Goal: Task Accomplishment & Management: Complete application form

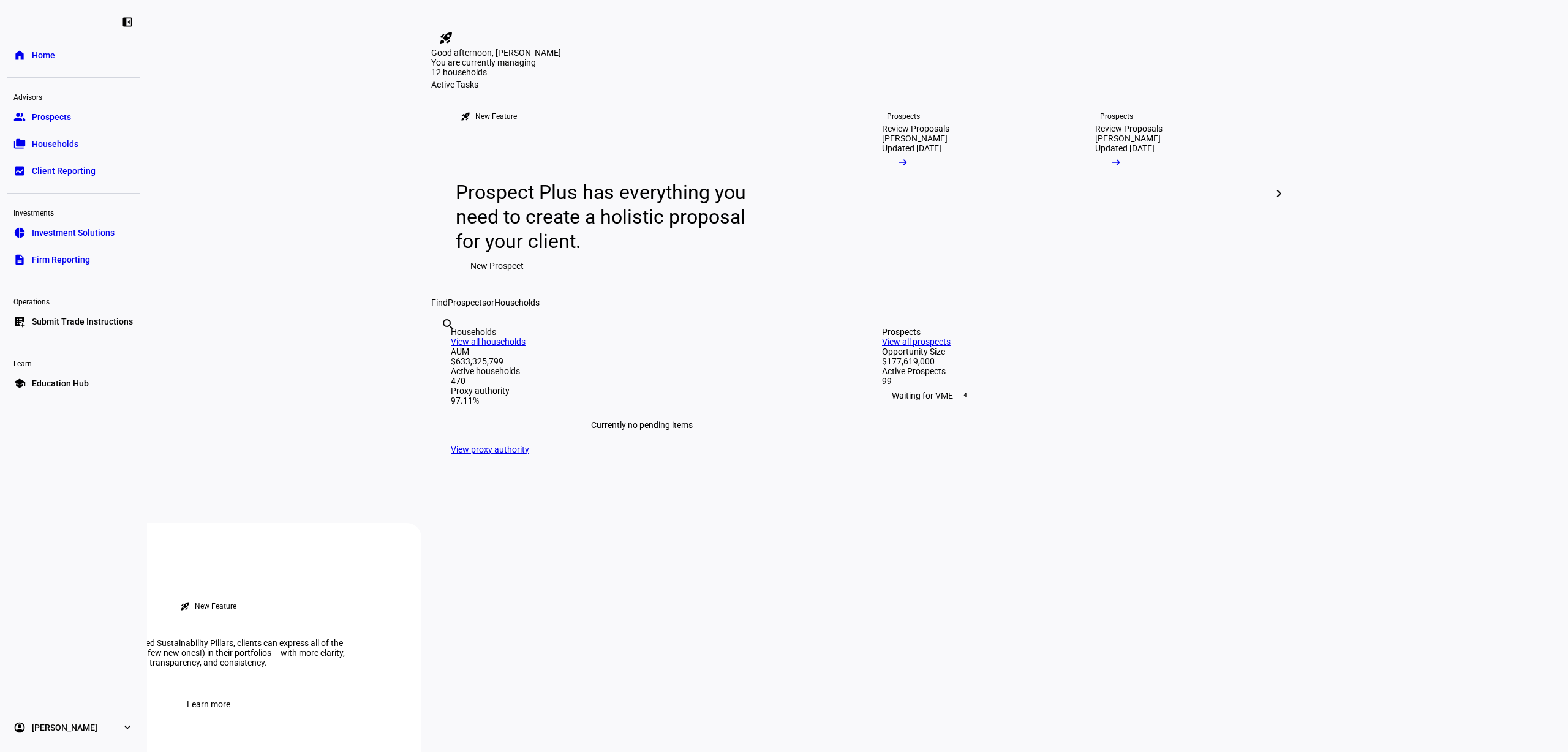
click at [443, 348] on input "text" at bounding box center [441, 341] width 2 height 14
click at [580, 307] on div "search [PERSON_NAME] clear" at bounding box center [857, 307] width 852 height 0
click at [443, 348] on input "[PERSON_NAME]" at bounding box center [441, 341] width 2 height 14
type input "p"
type input "a"
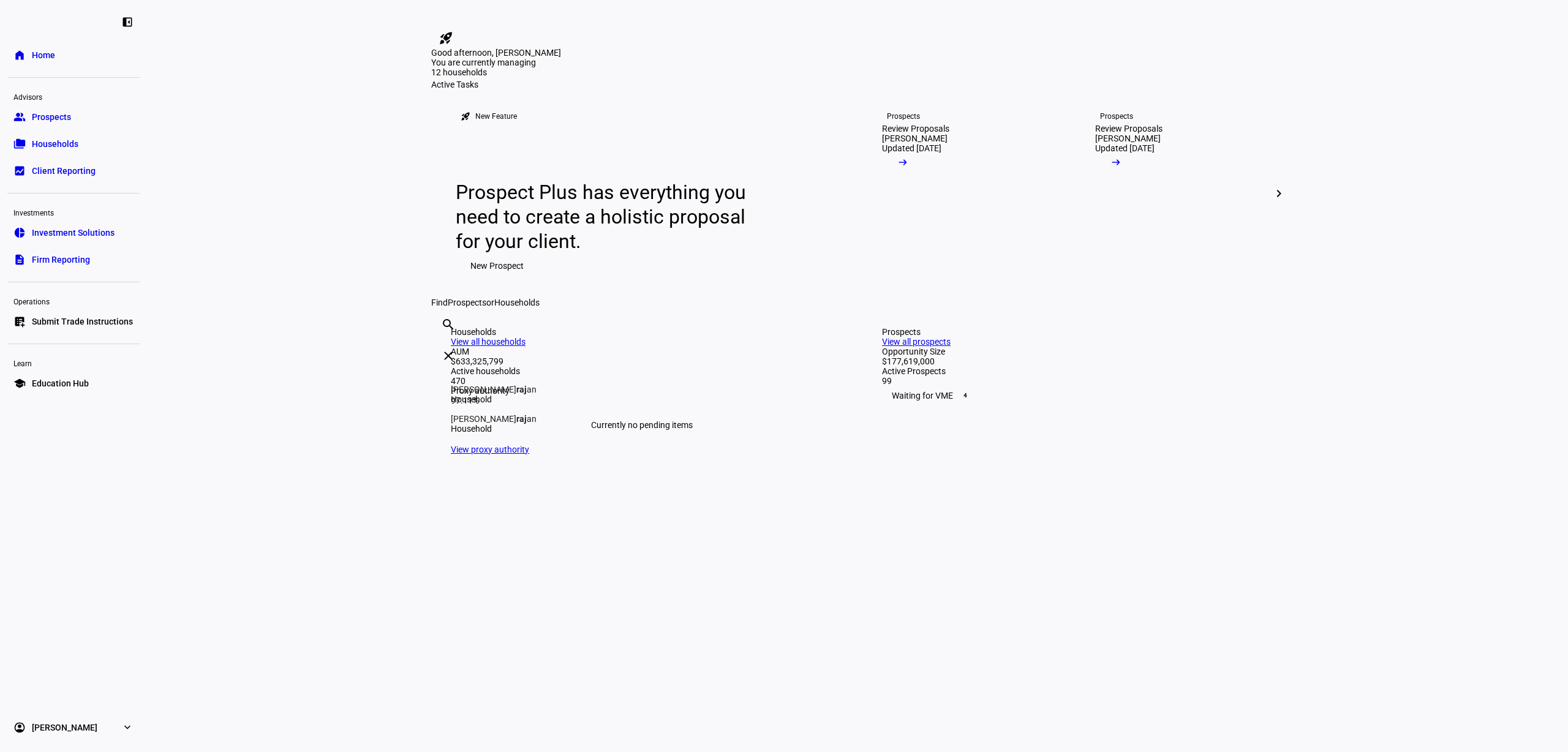
type input "r"
type input "[PERSON_NAME]"
click at [54, 139] on span "Households" at bounding box center [55, 143] width 47 height 12
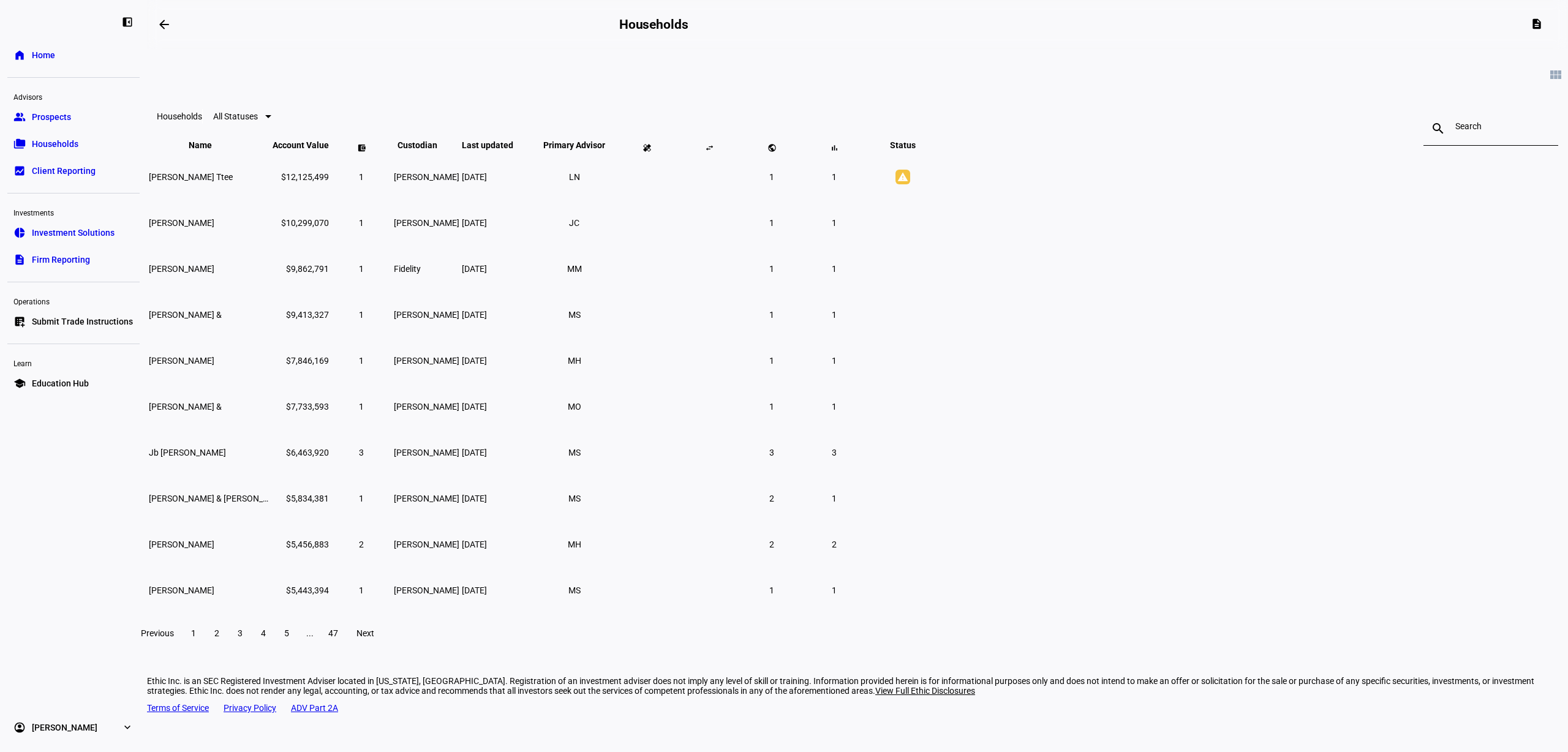
click at [258, 121] on span "All Statuses" at bounding box center [236, 117] width 45 height 10
click at [610, 183] on span "Alerts" at bounding box center [611, 186] width 22 height 10
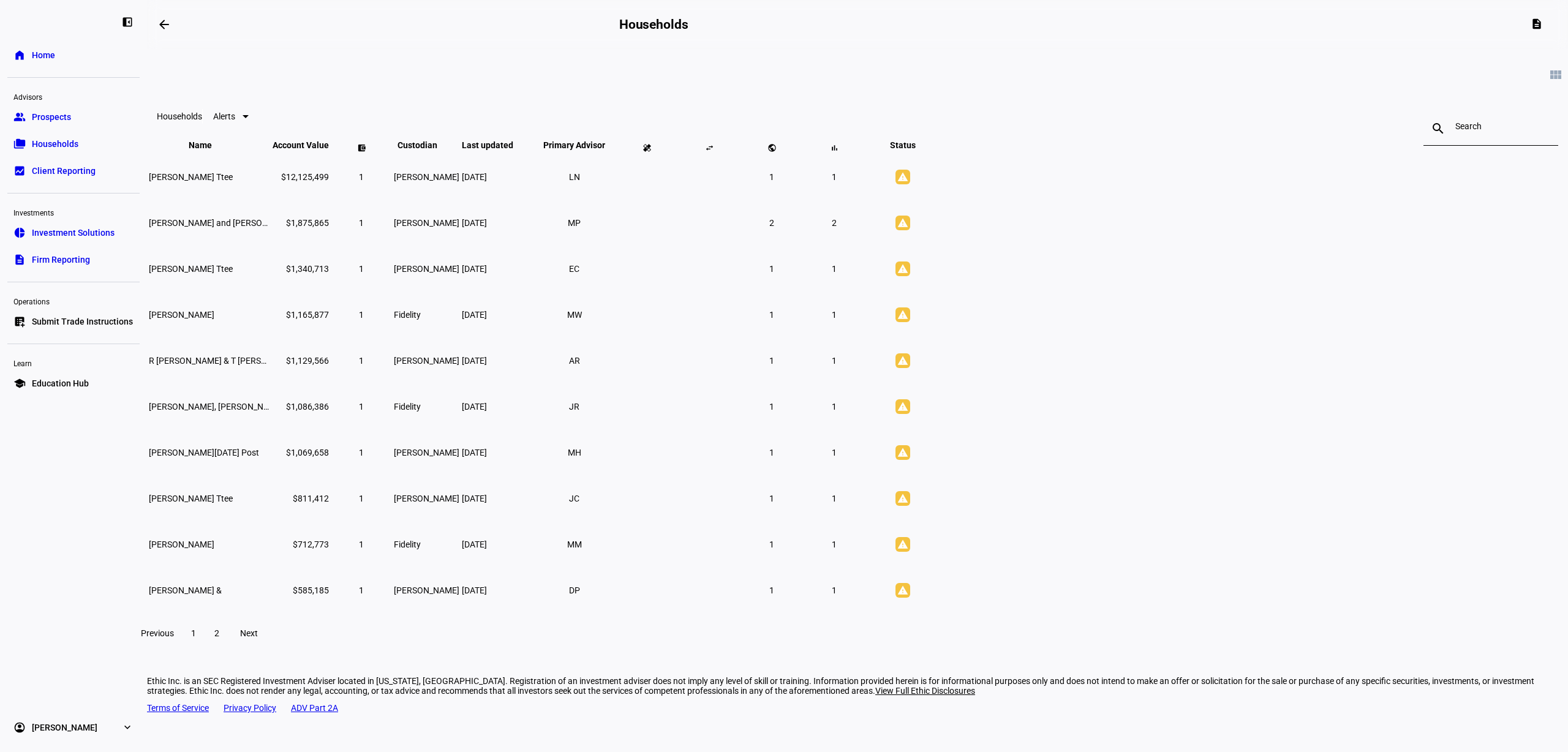
click at [1455, 136] on div at bounding box center [1491, 129] width 71 height 35
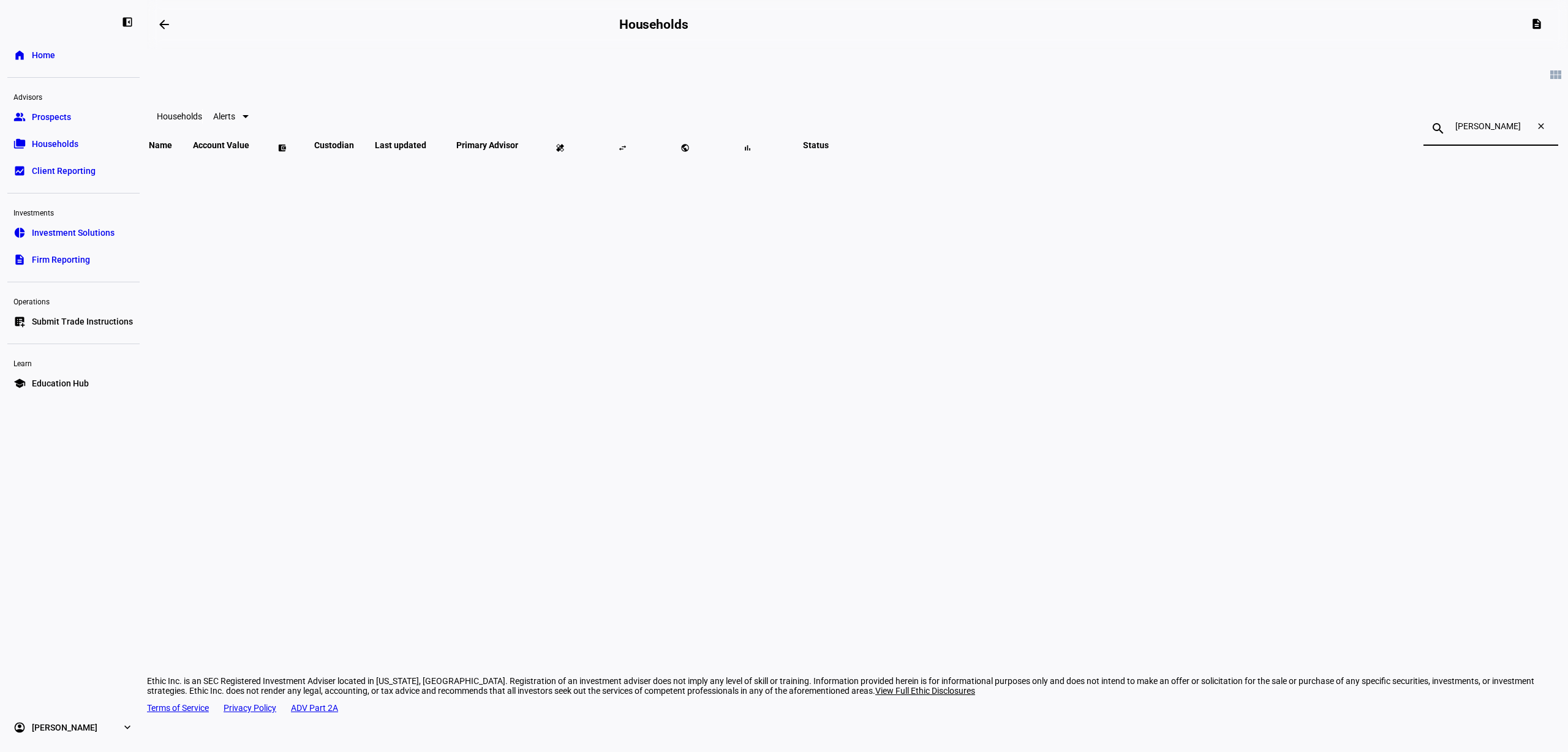
type input "[PERSON_NAME]"
click at [364, 146] on eth-card-list "view_module Households Alerts search [PERSON_NAME] close Name keyboard_arrow_do…" at bounding box center [857, 202] width 1421 height 306
click at [76, 35] on div "left_panel_close home Home Advisors group Prospects folder_copy Households bid_…" at bounding box center [73, 376] width 147 height 752
click at [84, 61] on link "home Home" at bounding box center [73, 55] width 133 height 24
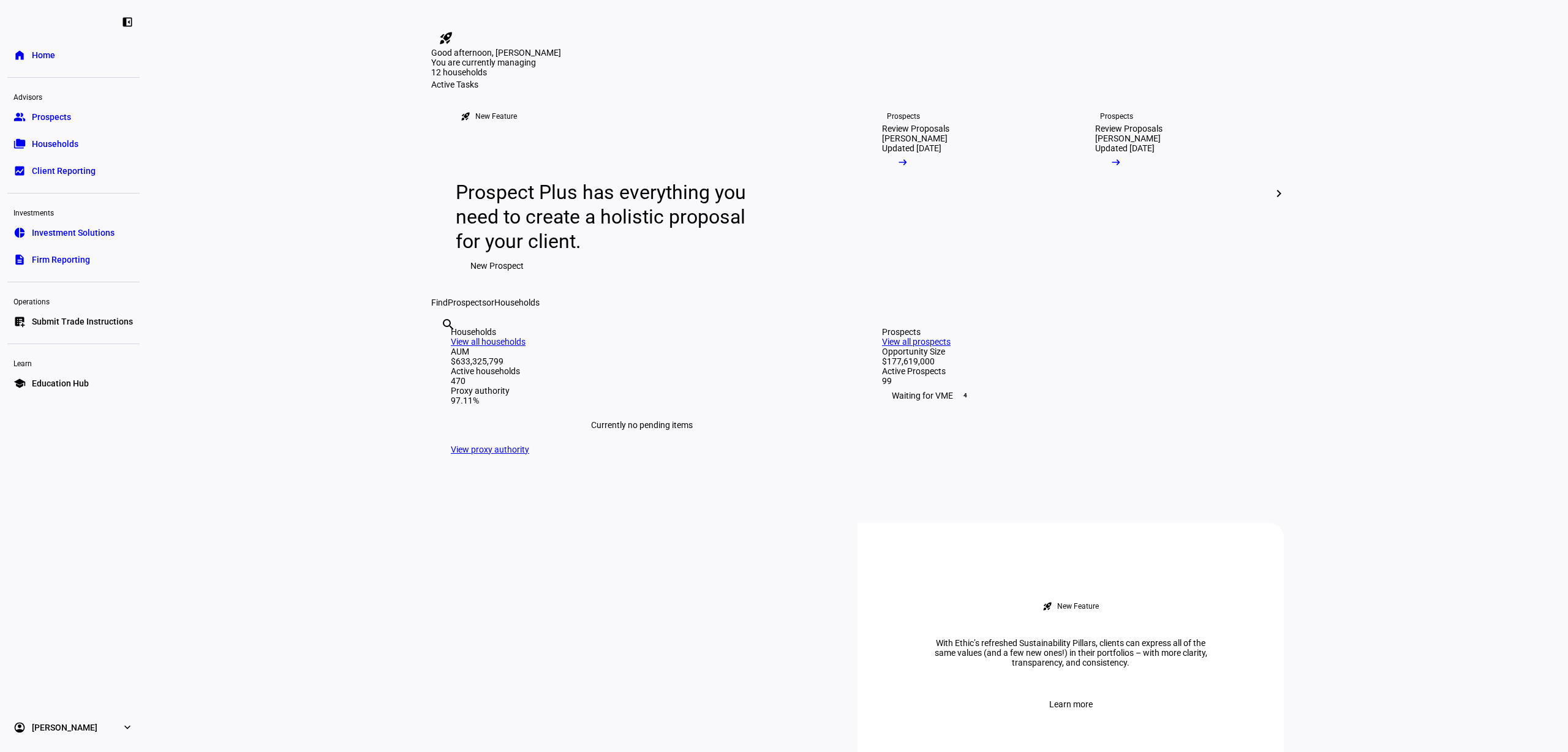
click at [1476, 314] on eth-layout-page-content "rocket_launch Product Updates The latest features and improvements Powered by L…" at bounding box center [857, 376] width 1421 height 752
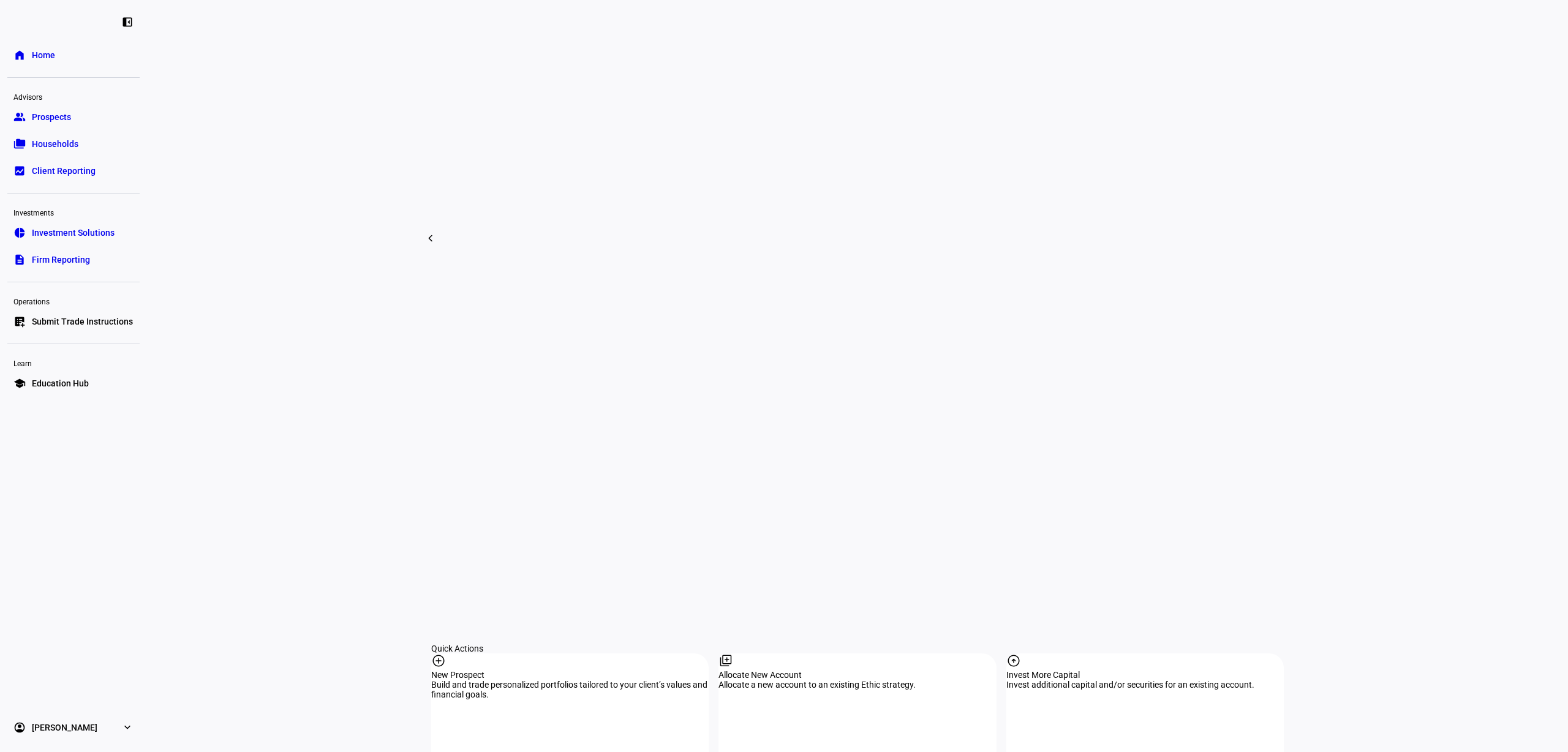
scroll to position [842, 0]
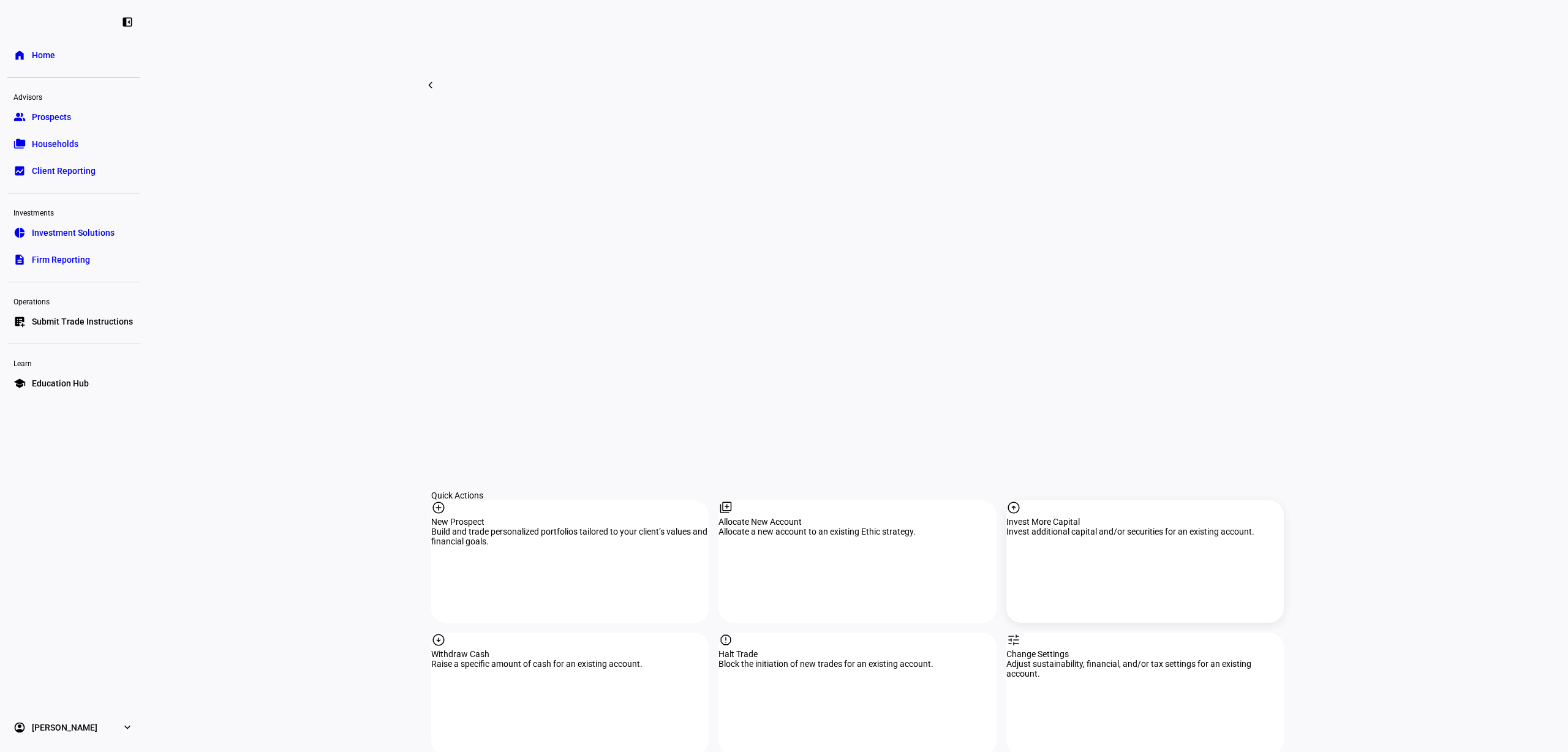
click at [1137, 500] on div "arrow_circle_up Invest More Capital Invest additional capital and/or securities…" at bounding box center [1144, 561] width 277 height 122
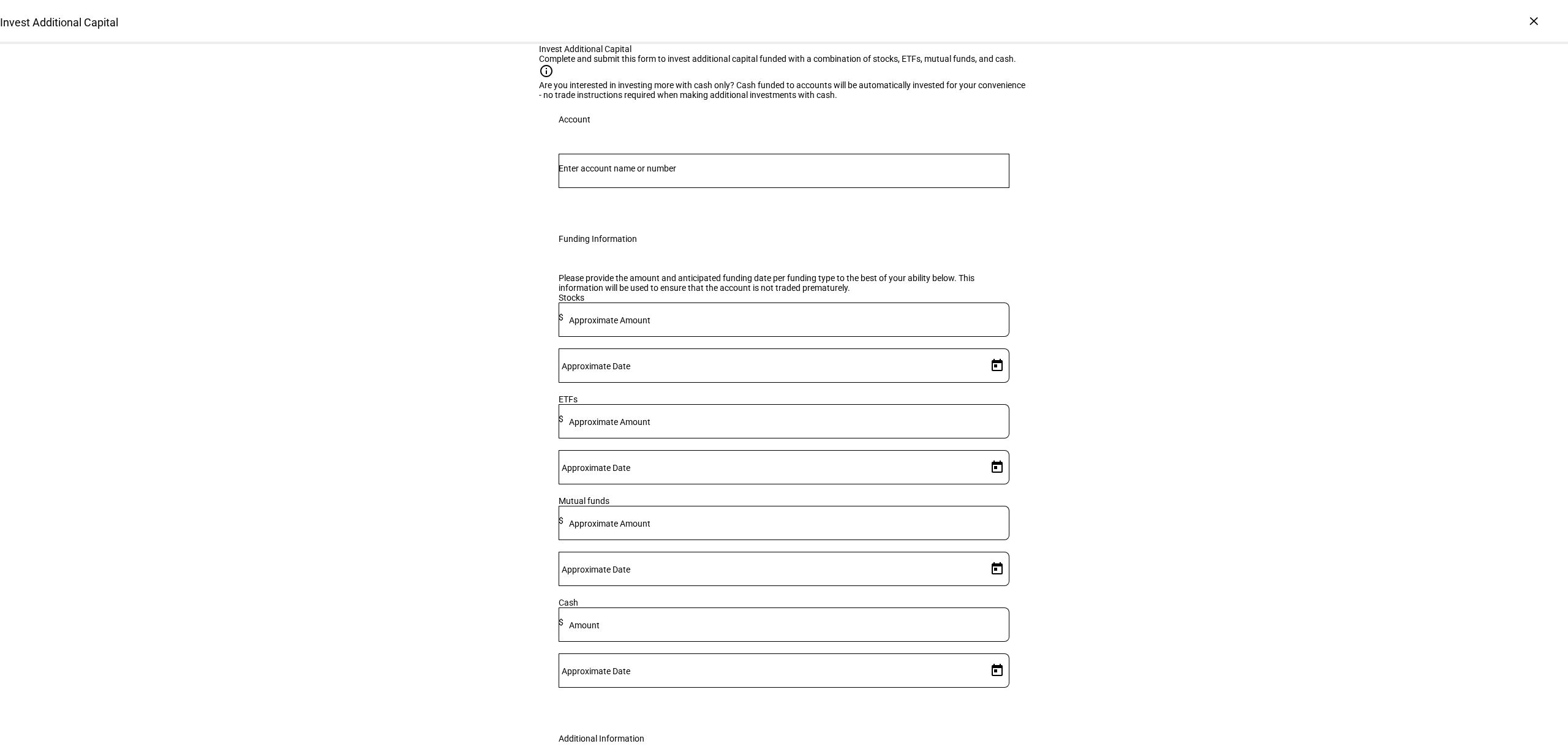
click at [715, 174] on input "Number" at bounding box center [784, 168] width 451 height 10
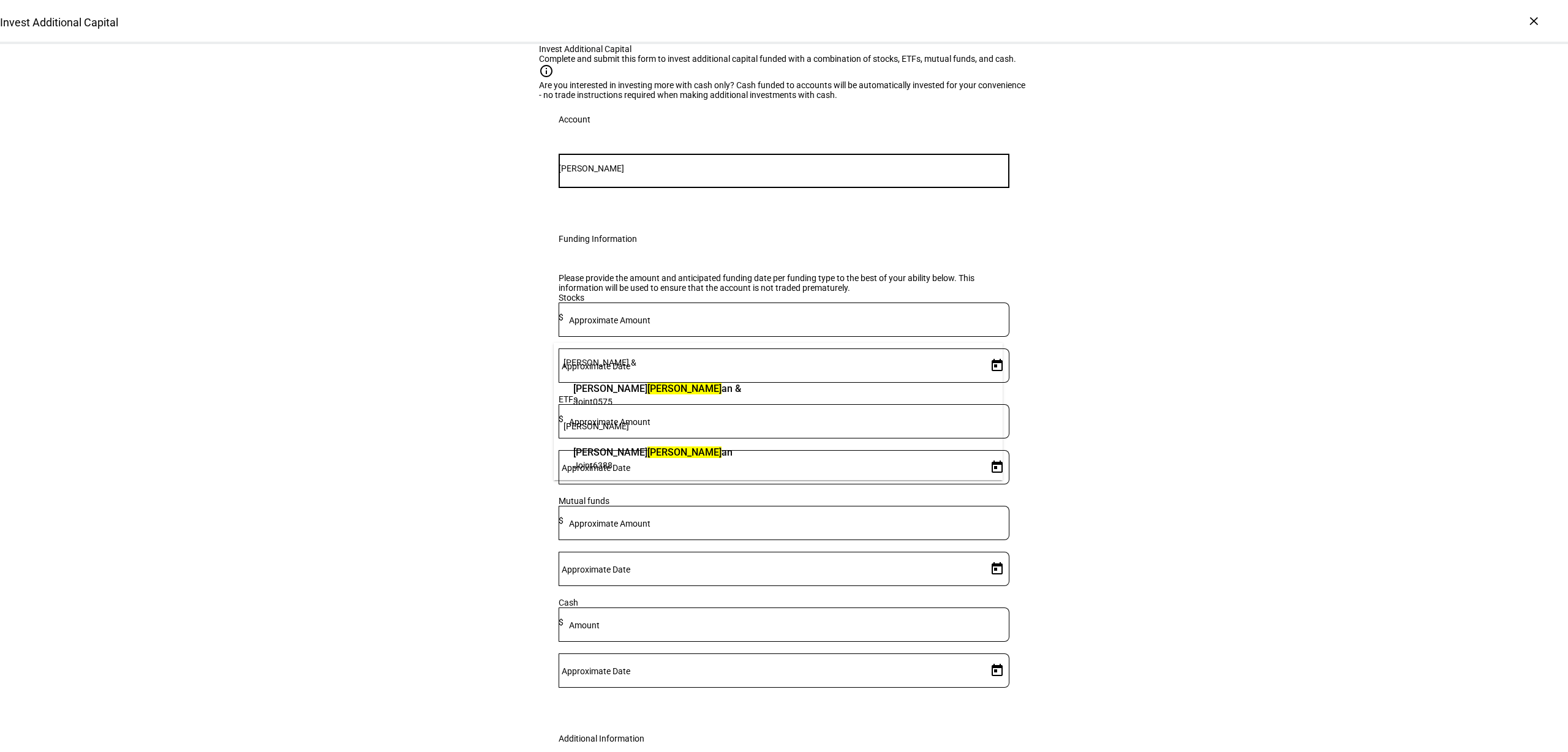
type input "[PERSON_NAME]"
click at [647, 392] on mark "[PERSON_NAME]" at bounding box center [684, 388] width 74 height 11
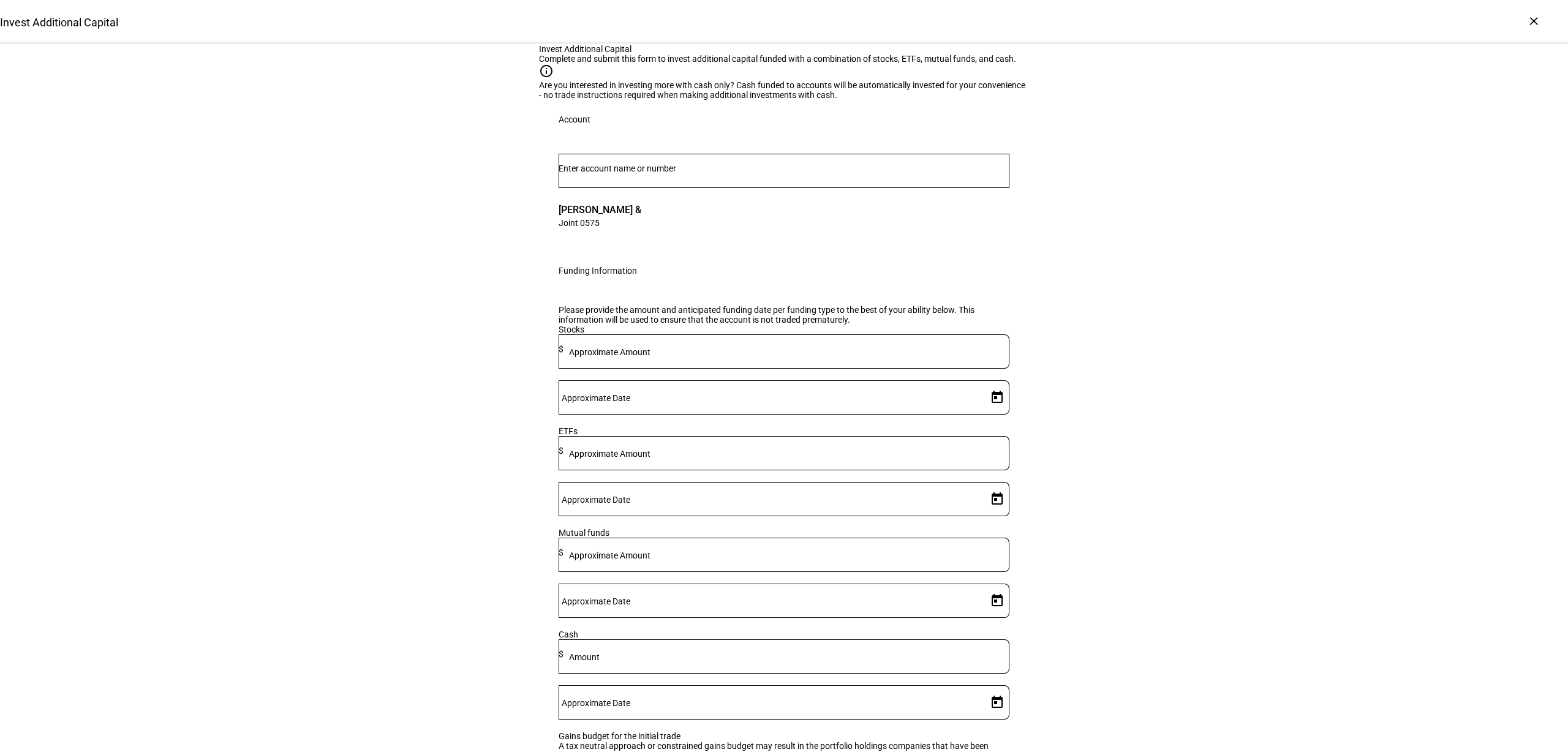
click at [651, 458] on mat-label "Approximate Amount" at bounding box center [610, 454] width 81 height 10
type input "7,000"
click at [983, 514] on span "Open calendar" at bounding box center [997, 499] width 30 height 30
click at [959, 461] on span "4" at bounding box center [963, 462] width 22 height 22
type input "[DATE]"
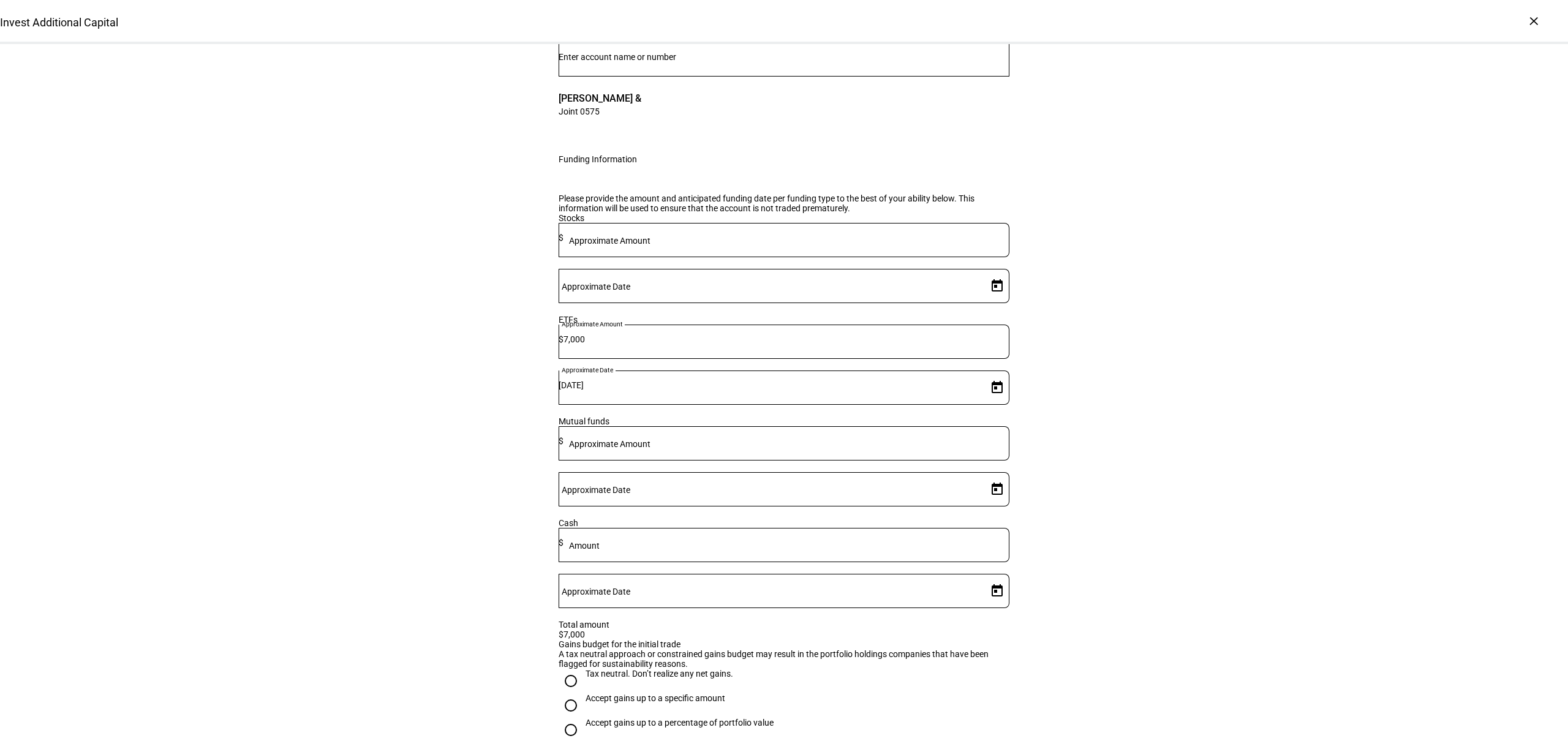
scroll to position [366, 0]
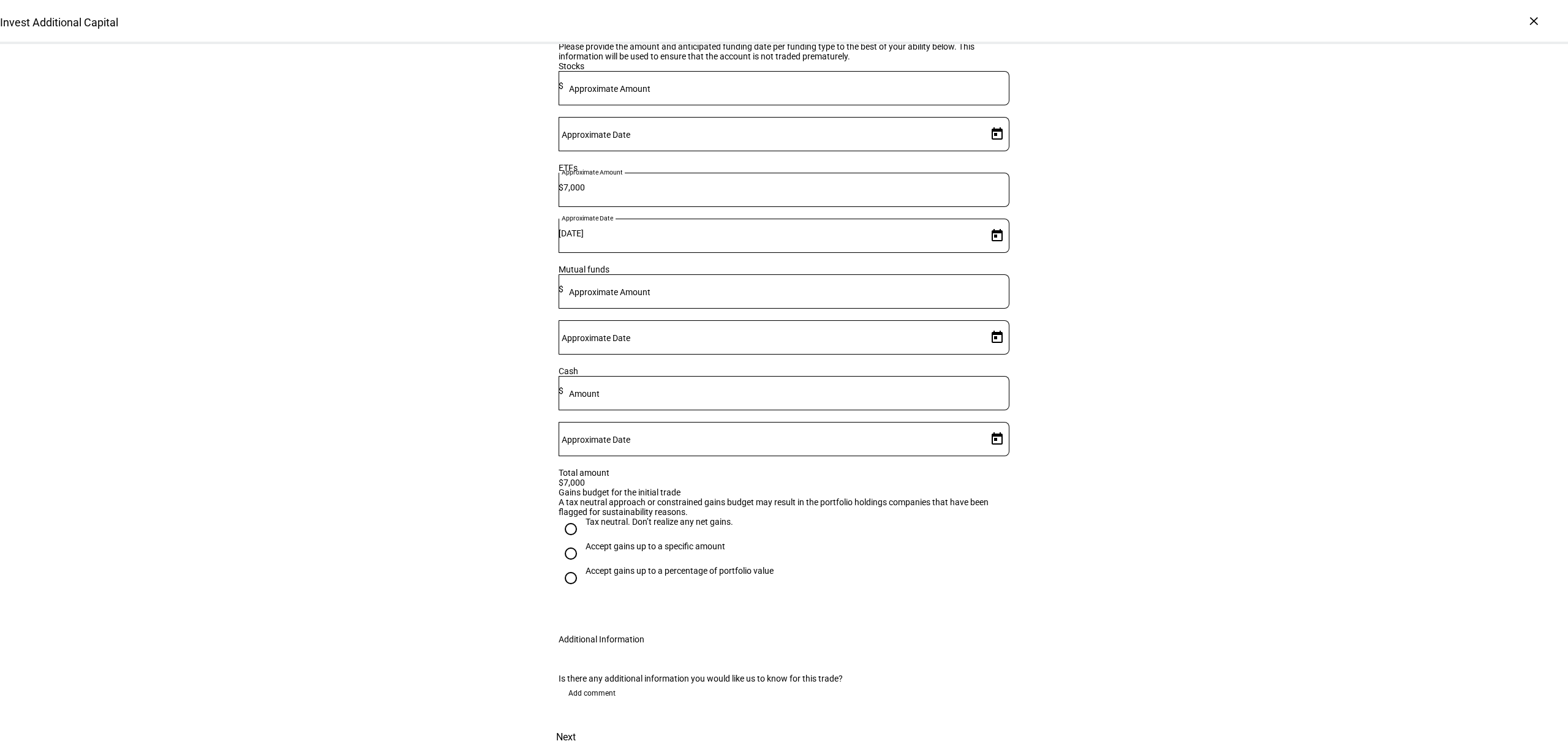
click at [594, 517] on div "Tax neutral. Don’t realize any net gains." at bounding box center [659, 522] width 148 height 10
click at [583, 517] on input "Tax neutral. Don’t realize any net gains." at bounding box center [571, 529] width 24 height 24
radio input "true"
click at [561, 684] on span at bounding box center [592, 693] width 67 height 19
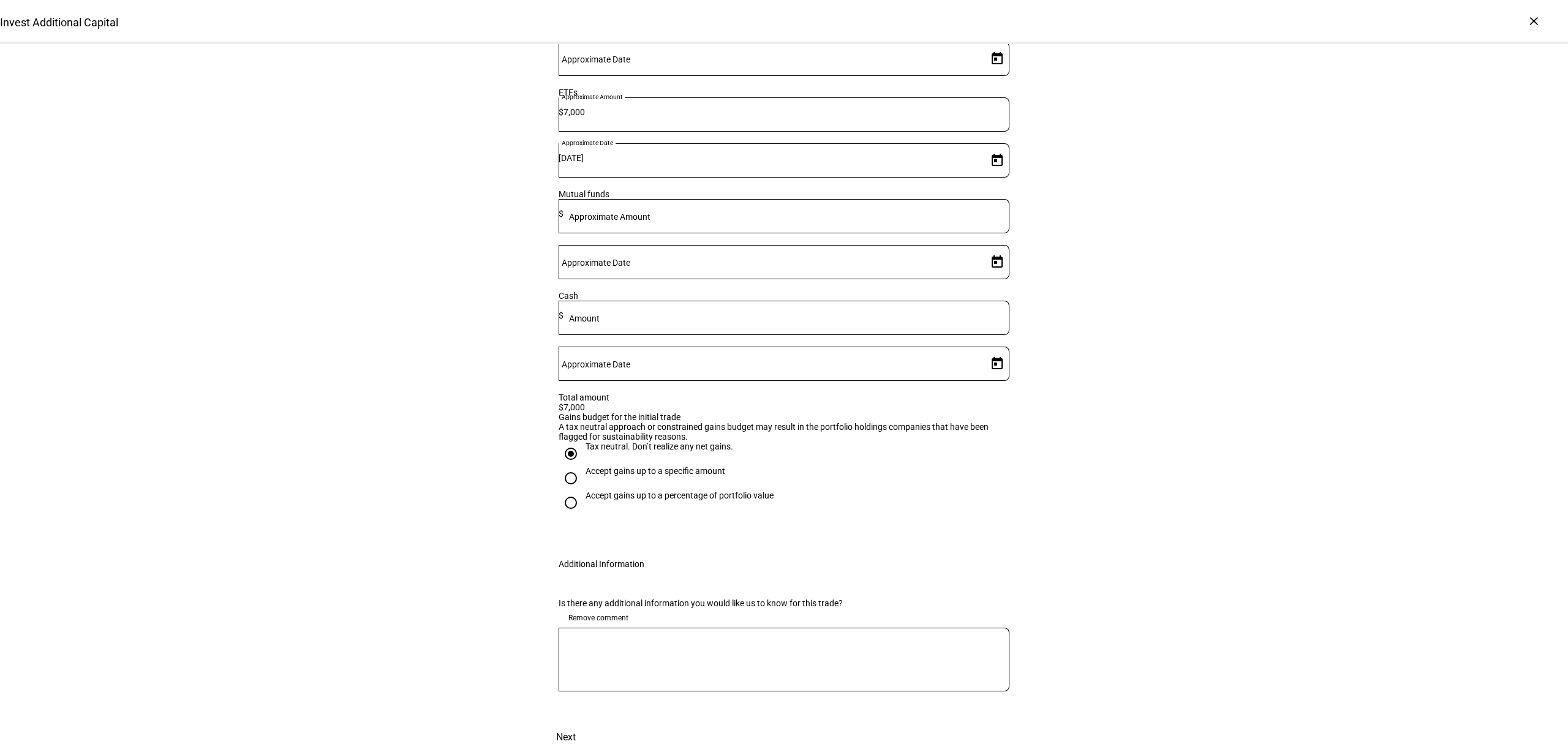
click at [597, 682] on textarea at bounding box center [784, 660] width 451 height 44
type textarea "O"
click at [687, 677] on textarea "Ok with gains needed to liqudiate IVV." at bounding box center [784, 660] width 451 height 44
drag, startPoint x: 741, startPoint y: 675, endPoint x: 407, endPoint y: 657, distance: 334.5
click at [407, 657] on div "Invest Additional Capital Complete and submit this form to invest additional ca…" at bounding box center [784, 229] width 1568 height 1047
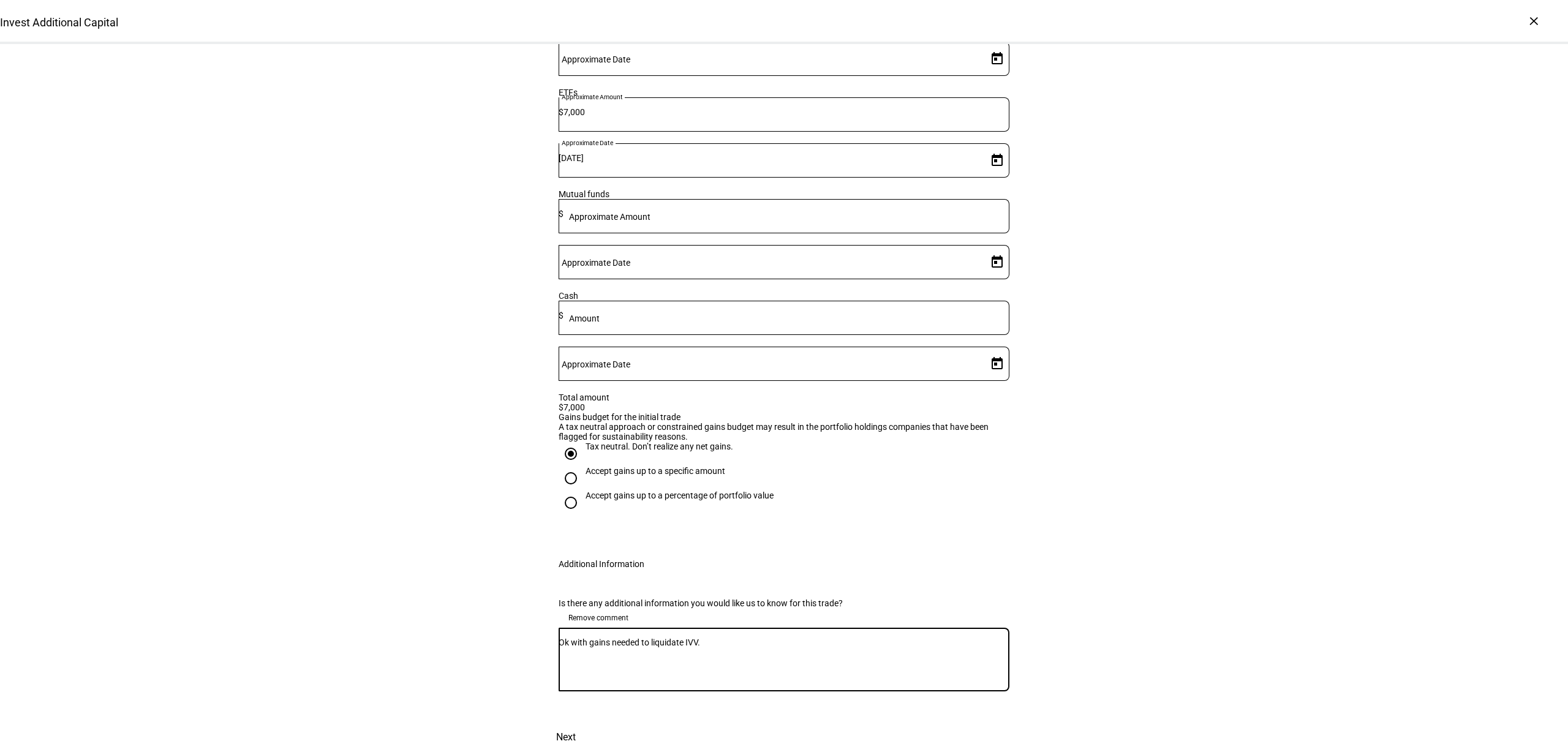
type textarea "Ok with gains needed to liquidate IVV."
click at [1252, 533] on div "Invest Additional Capital Complete and submit this form to invest additional ca…" at bounding box center [784, 229] width 1568 height 1047
click at [576, 723] on span "Next" at bounding box center [566, 738] width 19 height 30
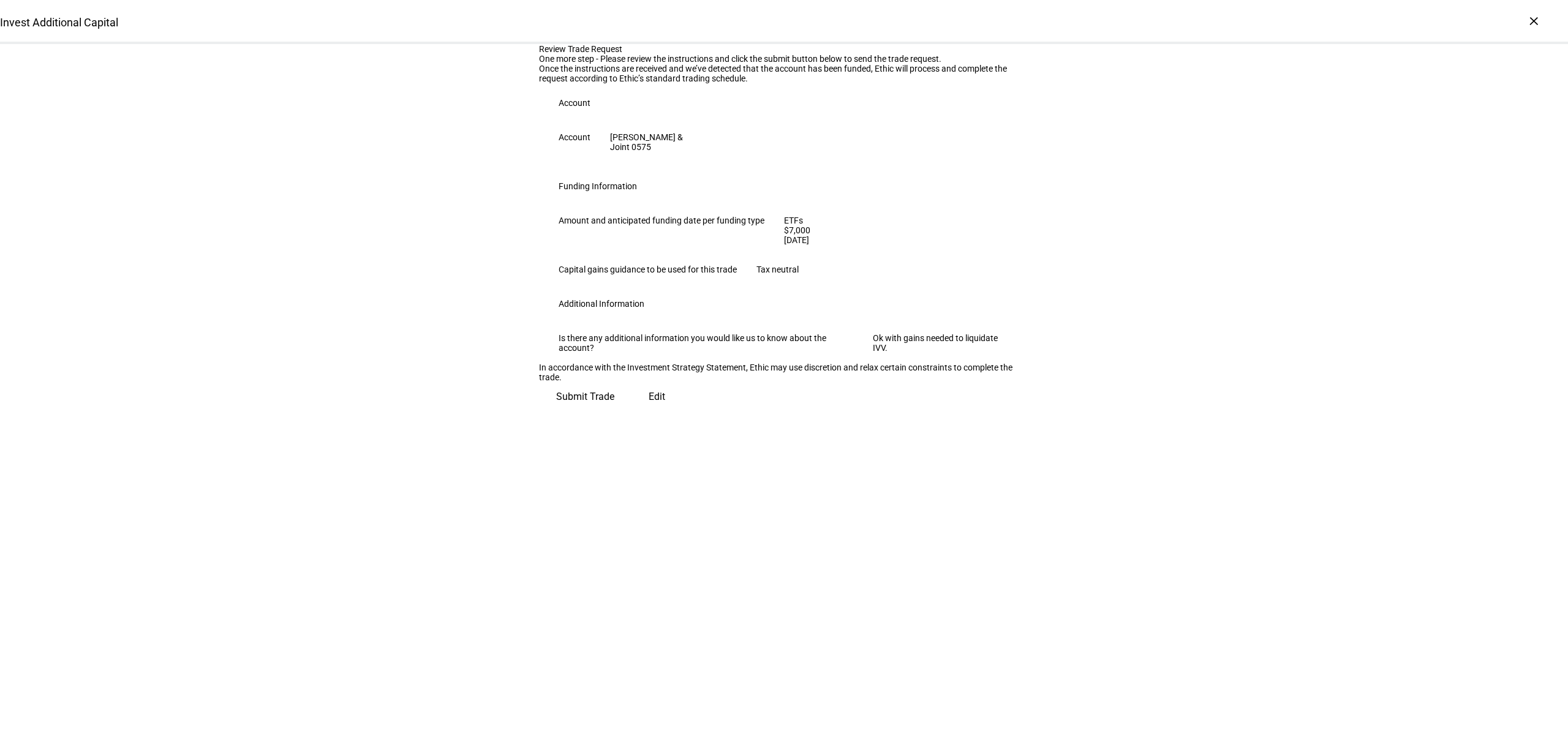
scroll to position [0, 0]
click at [614, 407] on span "Submit Trade" at bounding box center [585, 392] width 58 height 30
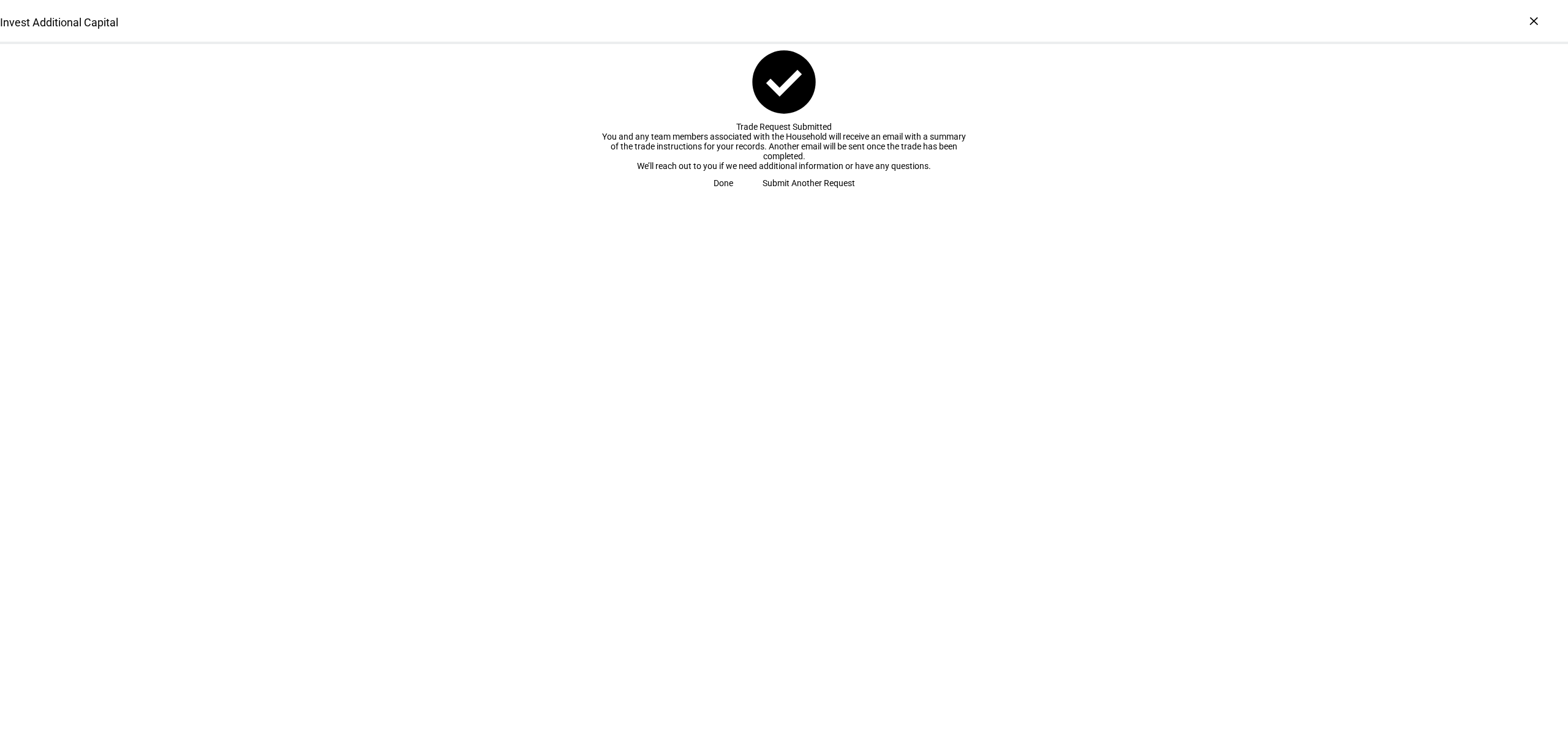
click at [796, 195] on span "Submit Another Request" at bounding box center [808, 183] width 92 height 24
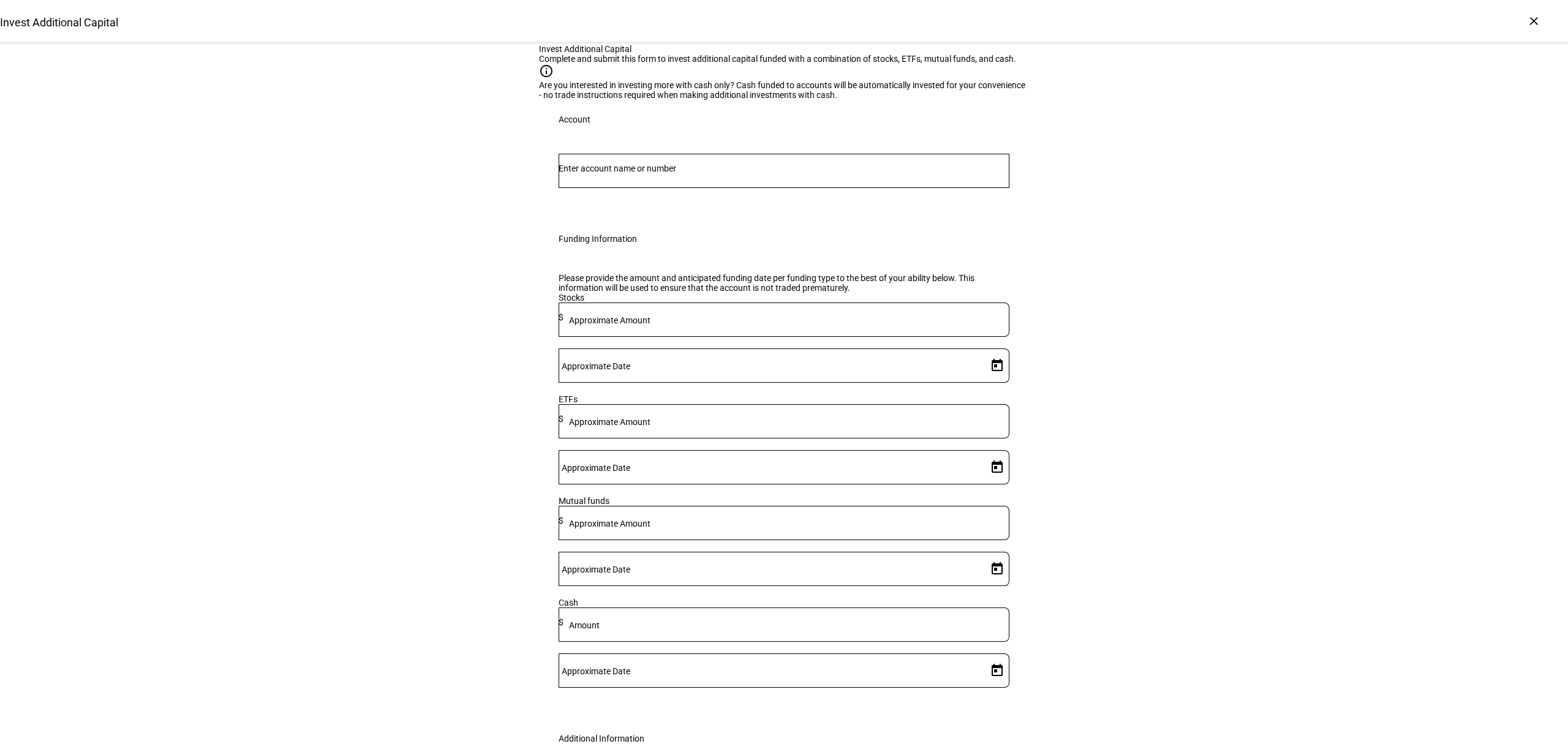
click at [709, 174] on input "Number" at bounding box center [784, 168] width 451 height 10
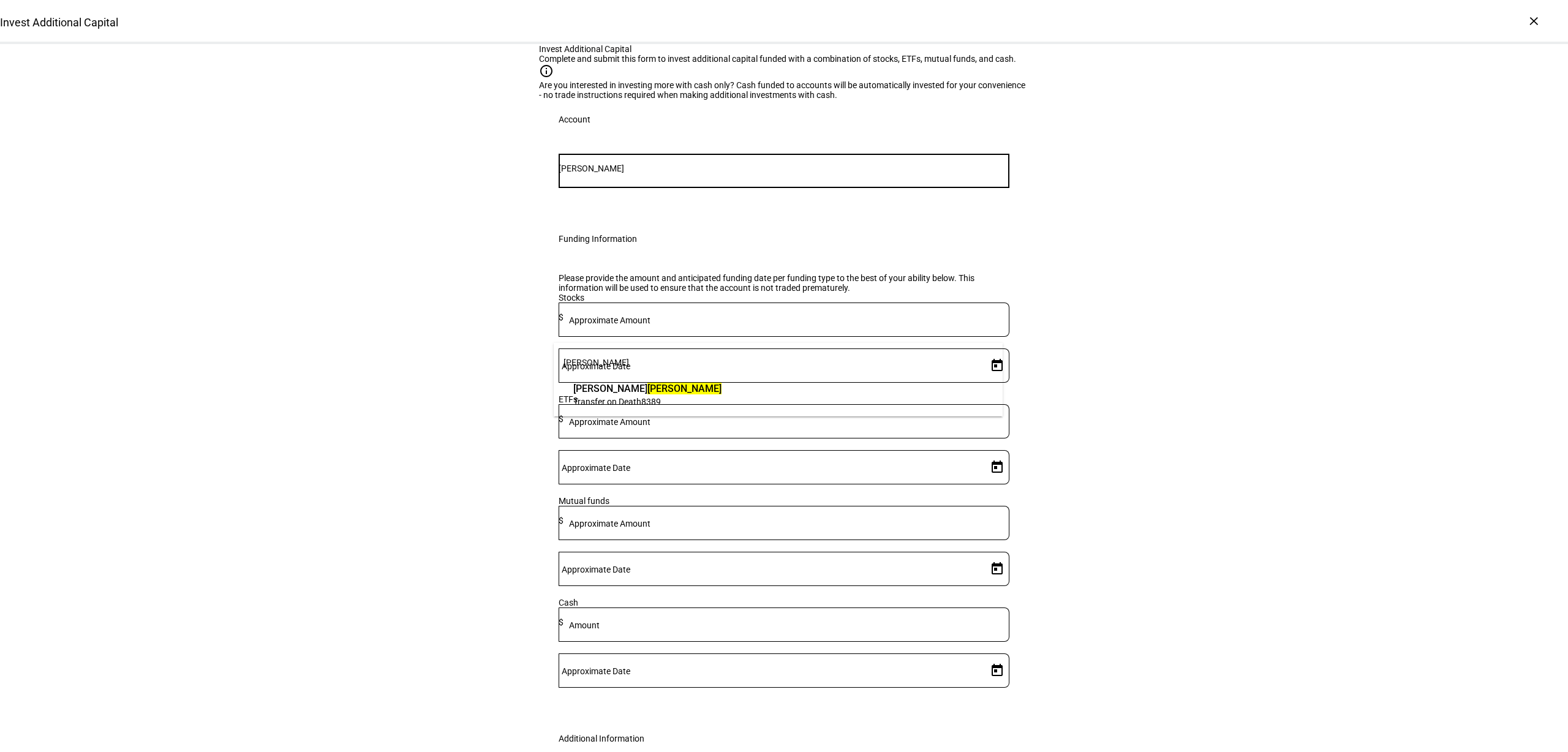
type input "[PERSON_NAME]"
click at [641, 396] on span "Transfer on Death 8389" at bounding box center [647, 401] width 148 height 11
click at [651, 427] on mat-label "Approximate Amount" at bounding box center [610, 422] width 81 height 10
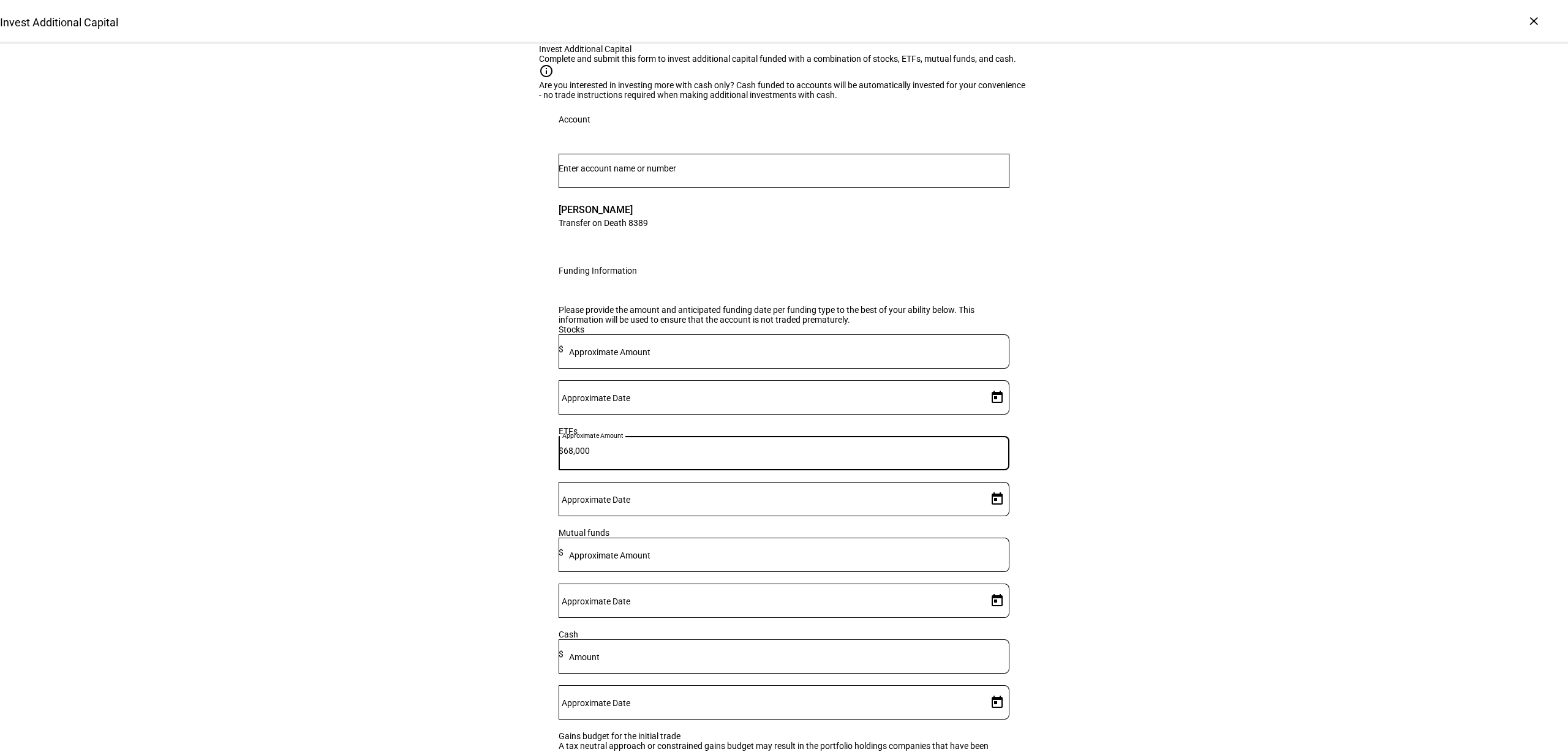
type input "68,000"
click at [984, 514] on span "Open calendar" at bounding box center [997, 499] width 30 height 30
click at [965, 458] on span "4" at bounding box center [963, 462] width 22 height 22
type input "[DATE]"
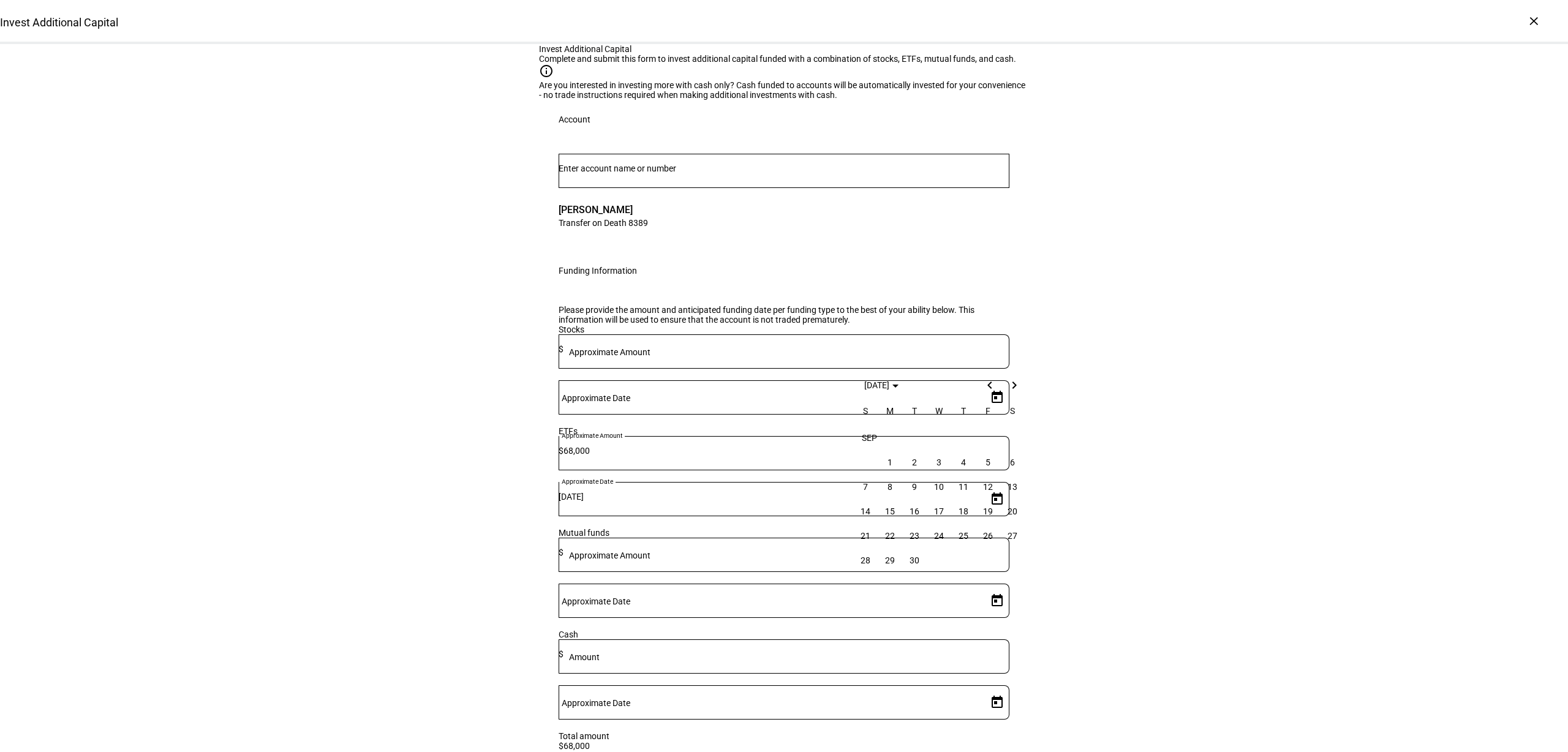
click at [1265, 487] on div "Invest Additional Capital Complete and submit this form to invest additional ca…" at bounding box center [784, 530] width 1568 height 972
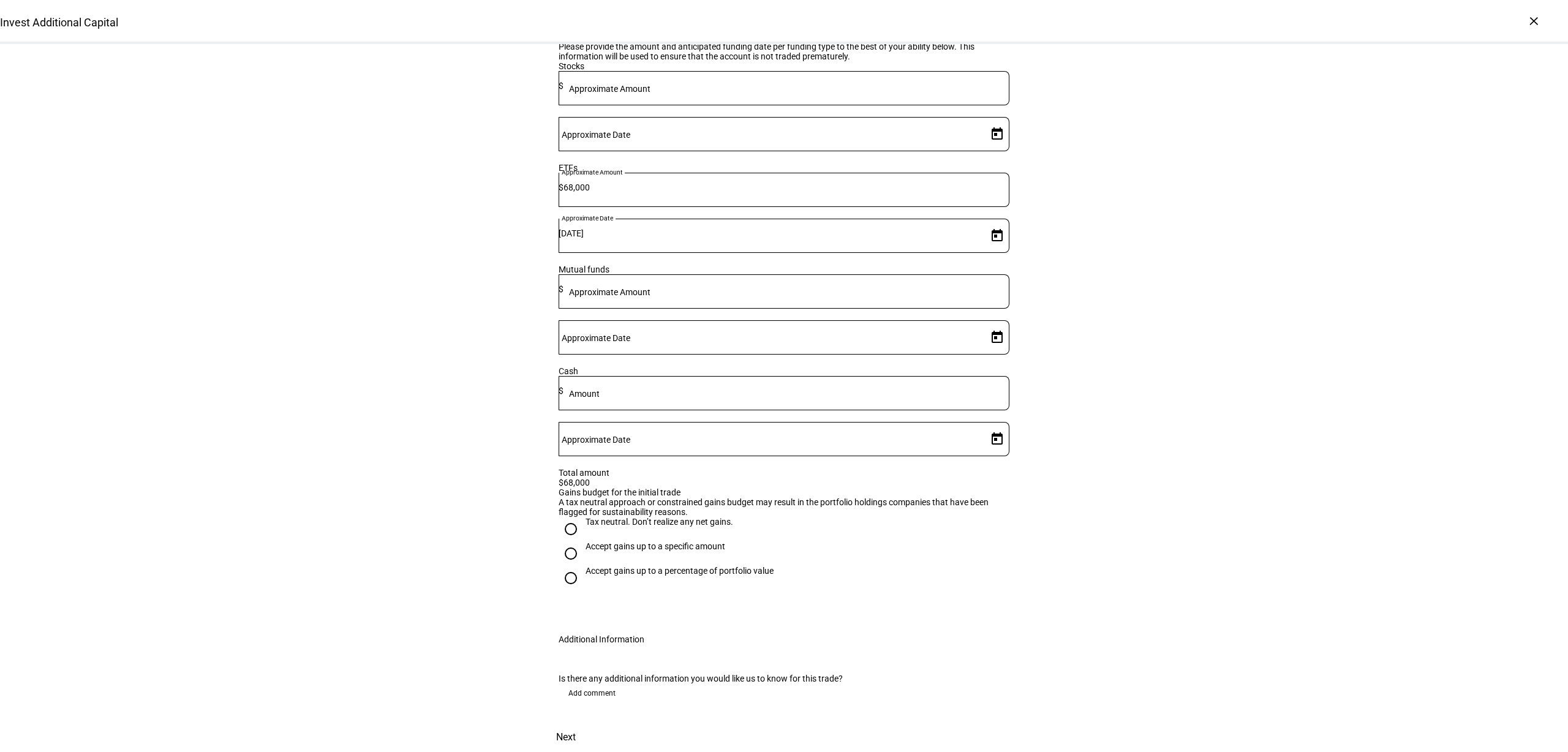
scroll to position [366, 0]
click at [608, 517] on div "Tax neutral. Don’t realize any net gains." at bounding box center [659, 522] width 148 height 10
click at [583, 517] on input "Tax neutral. Don’t realize any net gains." at bounding box center [571, 529] width 24 height 24
radio input "true"
click at [585, 684] on span "Add comment" at bounding box center [592, 693] width 47 height 19
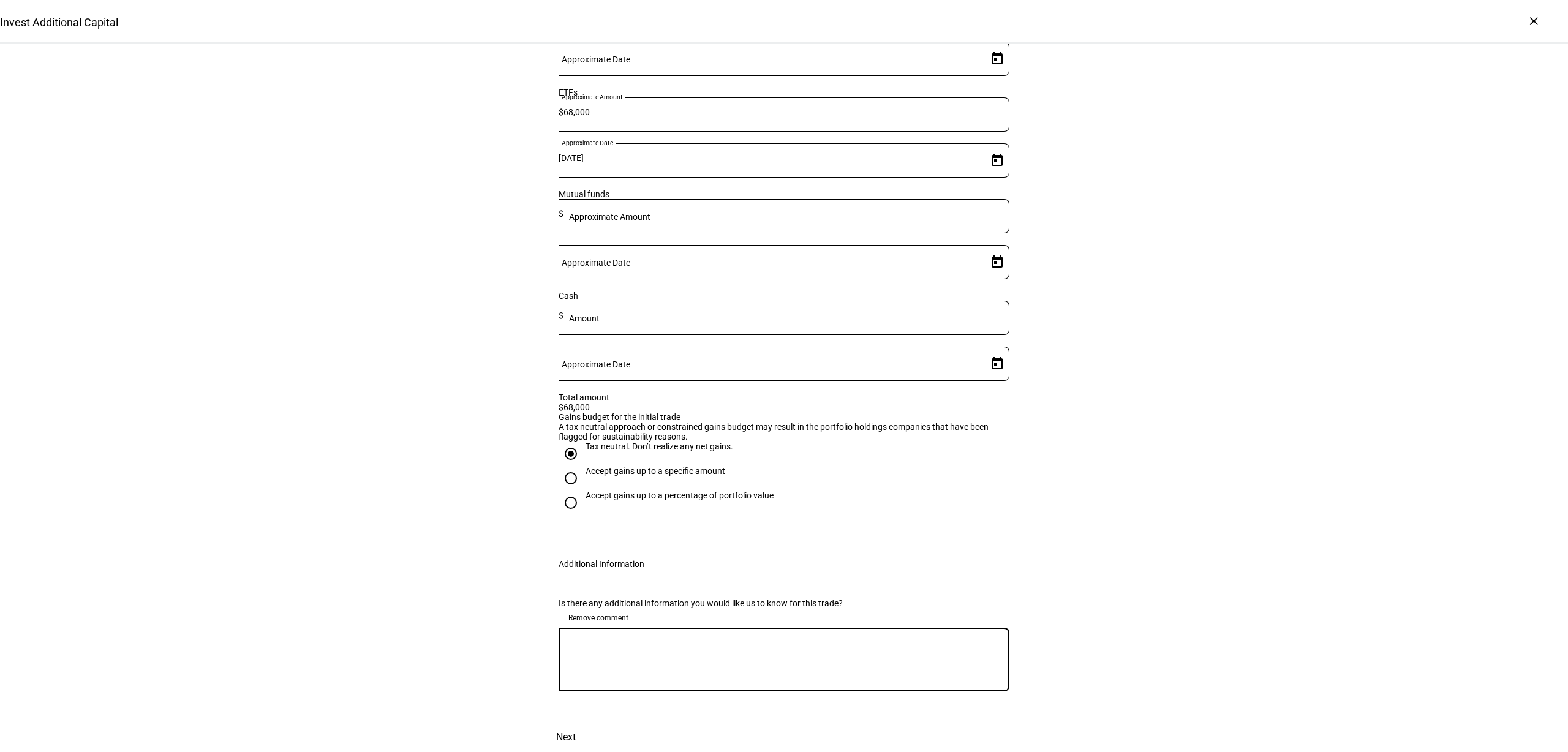
click at [614, 682] on textarea at bounding box center [784, 660] width 451 height 44
paste textarea "Ok with gains needed to liquidate IVV."
type textarea "Ok with gains needed to liquidate IVV."
click at [1038, 573] on div "Invest Additional Capital Complete and submit this form to invest additional ca…" at bounding box center [784, 229] width 1568 height 1047
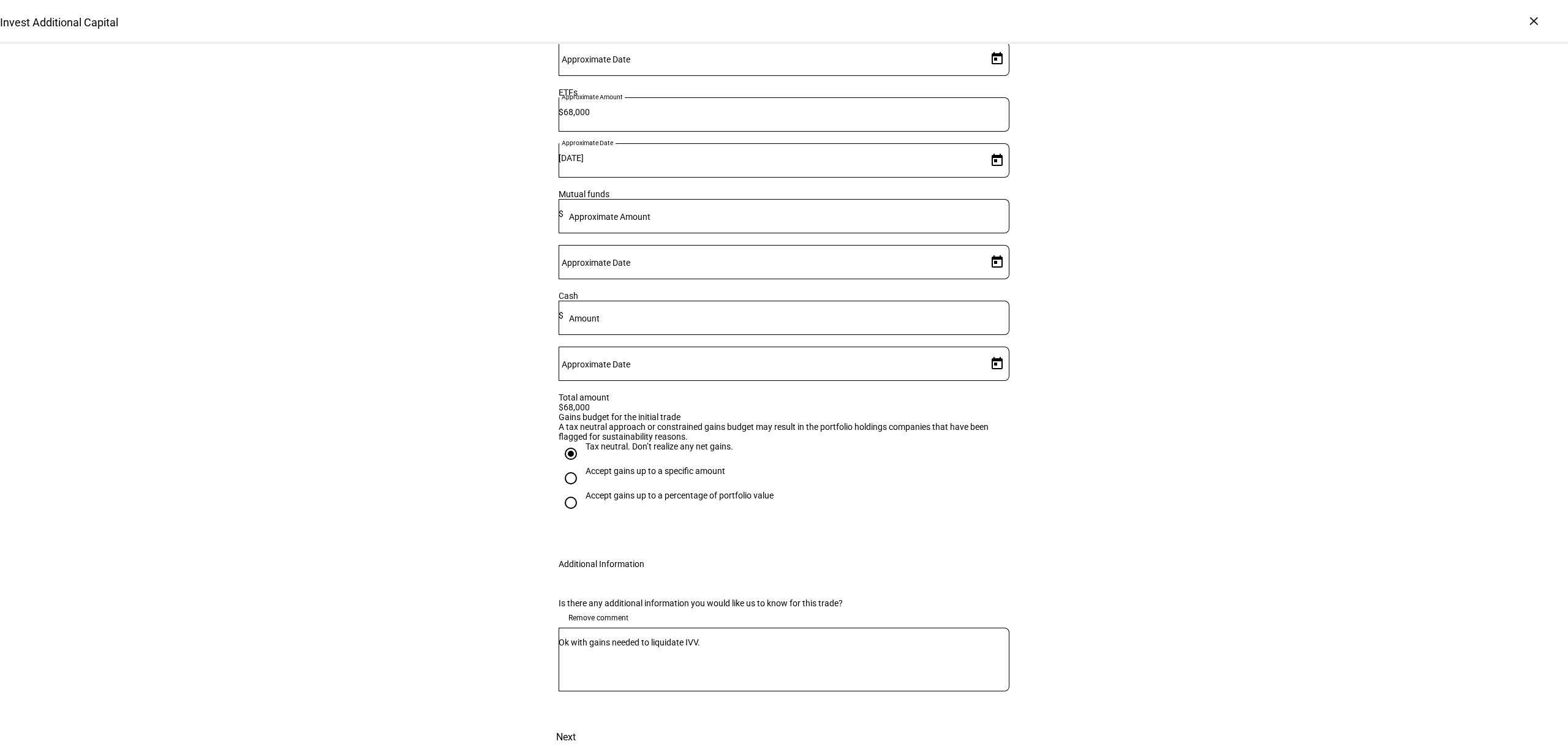
click at [576, 723] on span "Next" at bounding box center [566, 738] width 19 height 30
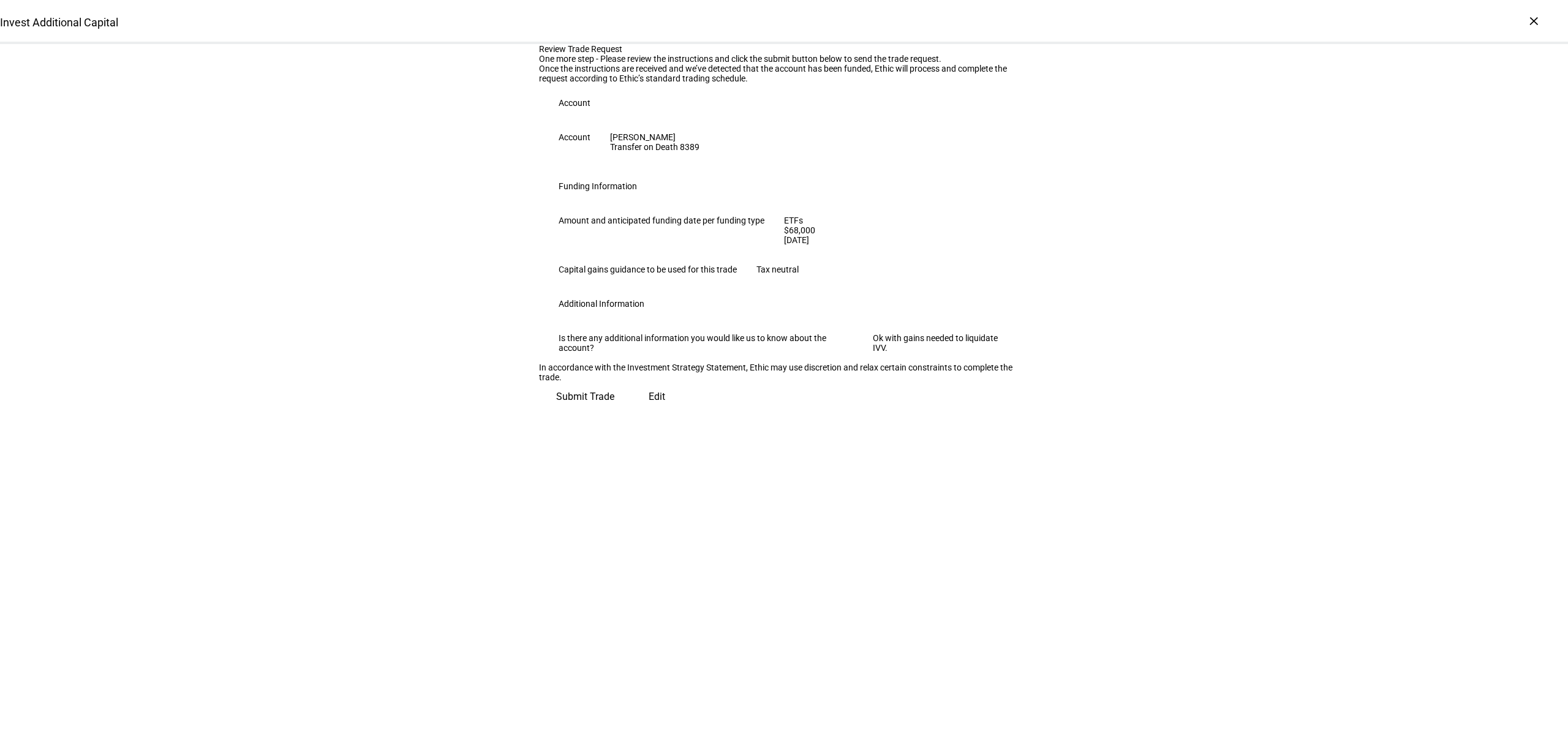
scroll to position [0, 0]
click at [980, 407] on div "Review Trade Request One more step - Please review the instructions and click t…" at bounding box center [783, 225] width 490 height 363
click at [614, 407] on span "Submit Trade" at bounding box center [585, 392] width 58 height 30
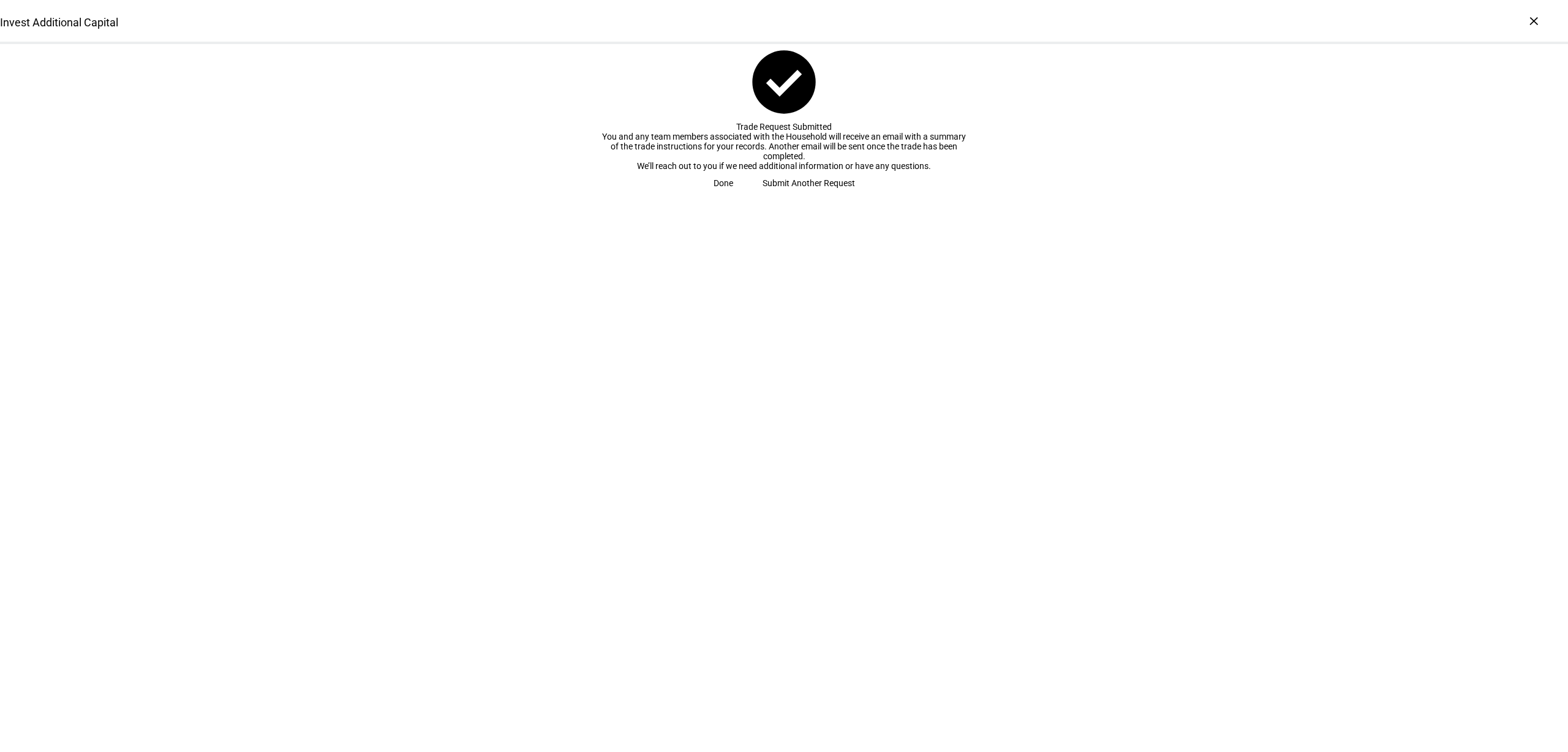
click at [733, 195] on span "Done" at bounding box center [723, 183] width 19 height 24
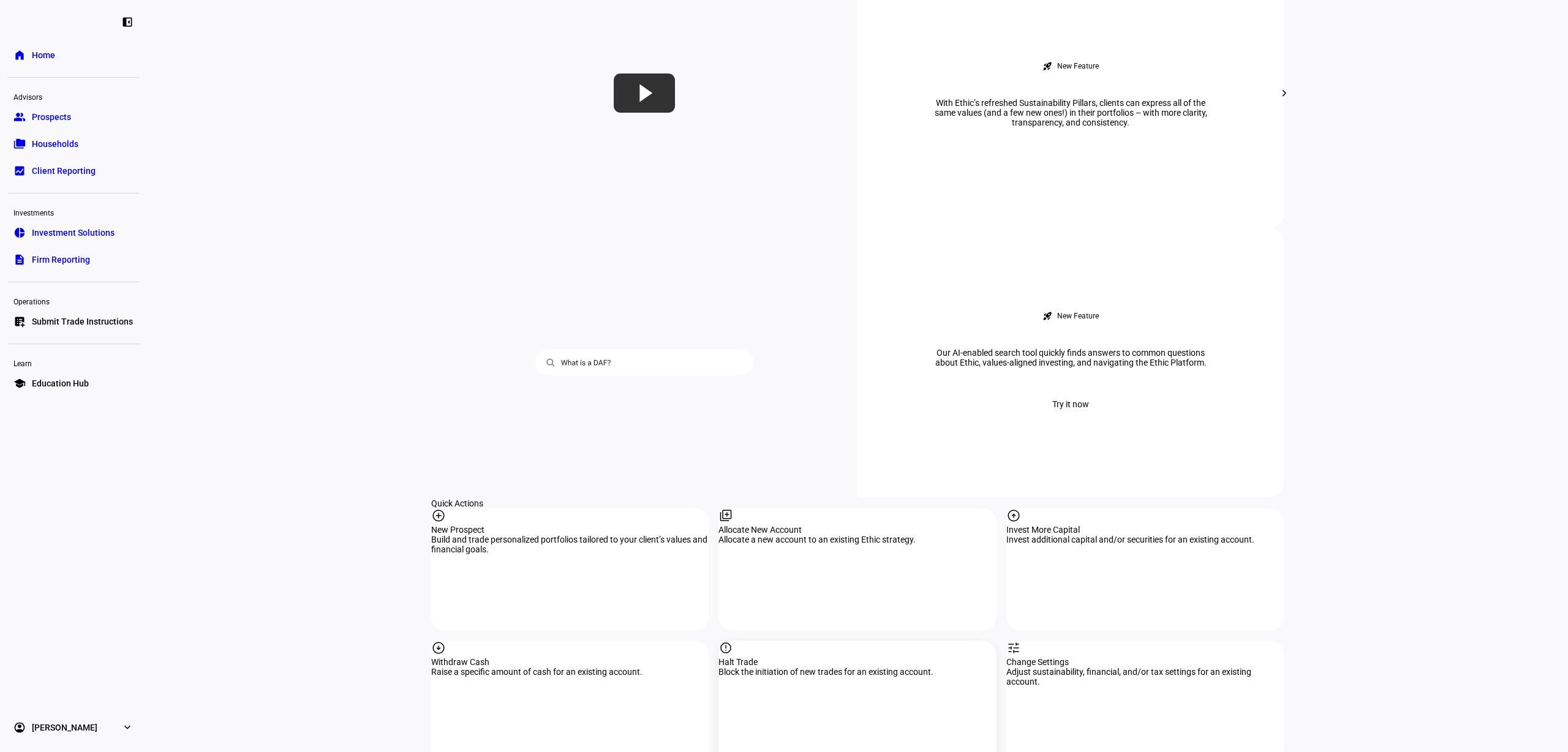
scroll to position [842, 0]
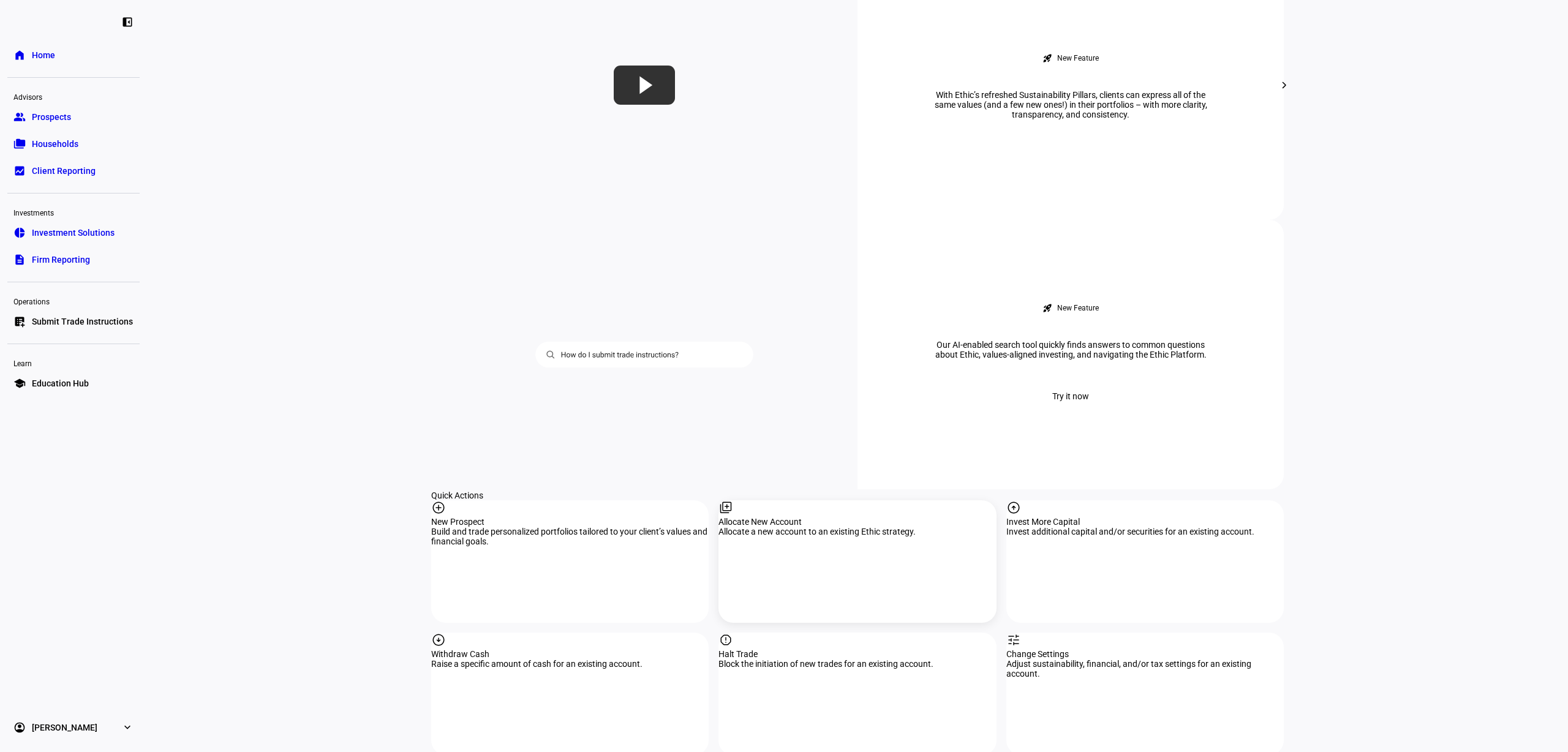
click at [824, 517] on div "Allocate New Account" at bounding box center [856, 522] width 277 height 10
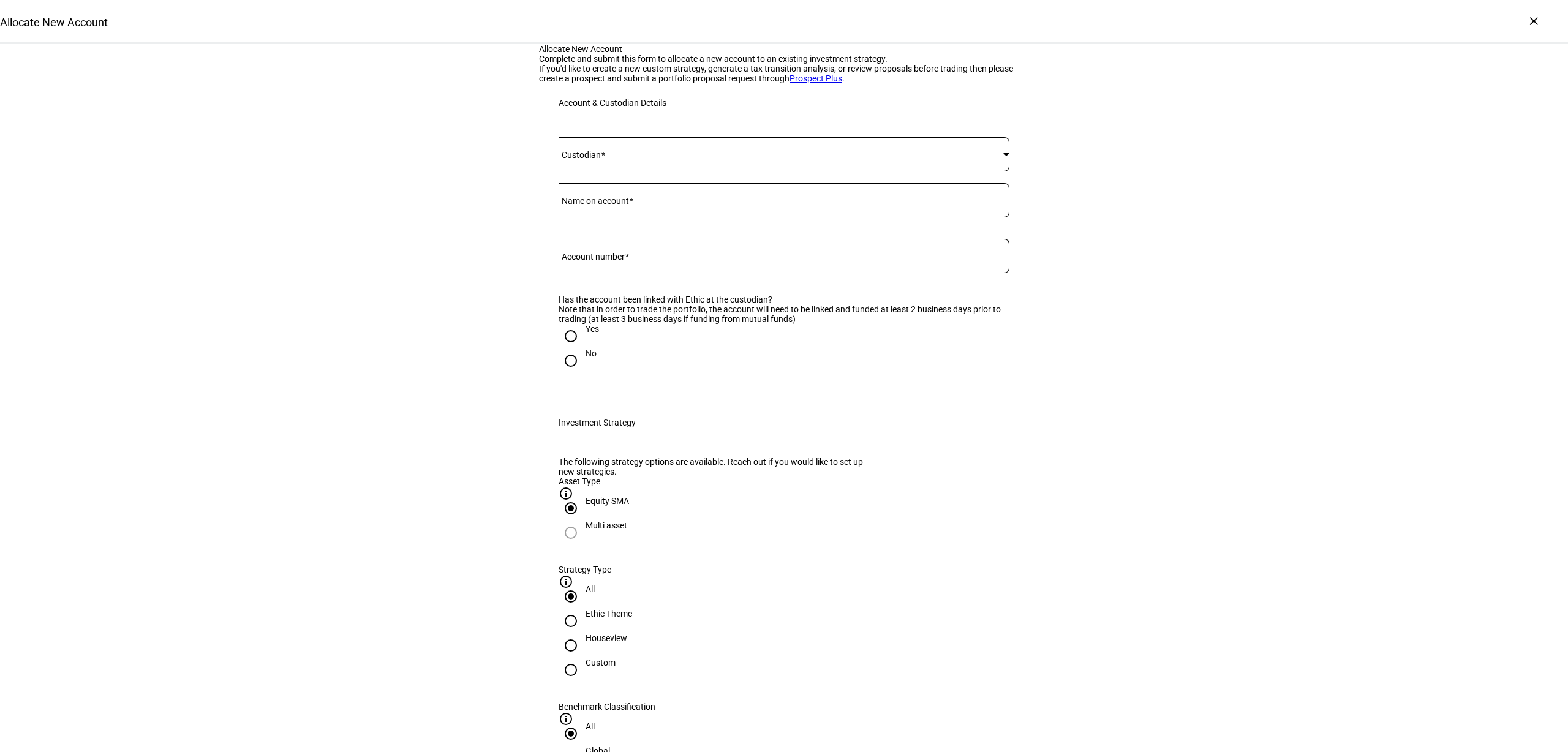
click at [613, 183] on div at bounding box center [784, 177] width 451 height 11
click at [623, 159] on span at bounding box center [781, 154] width 445 height 10
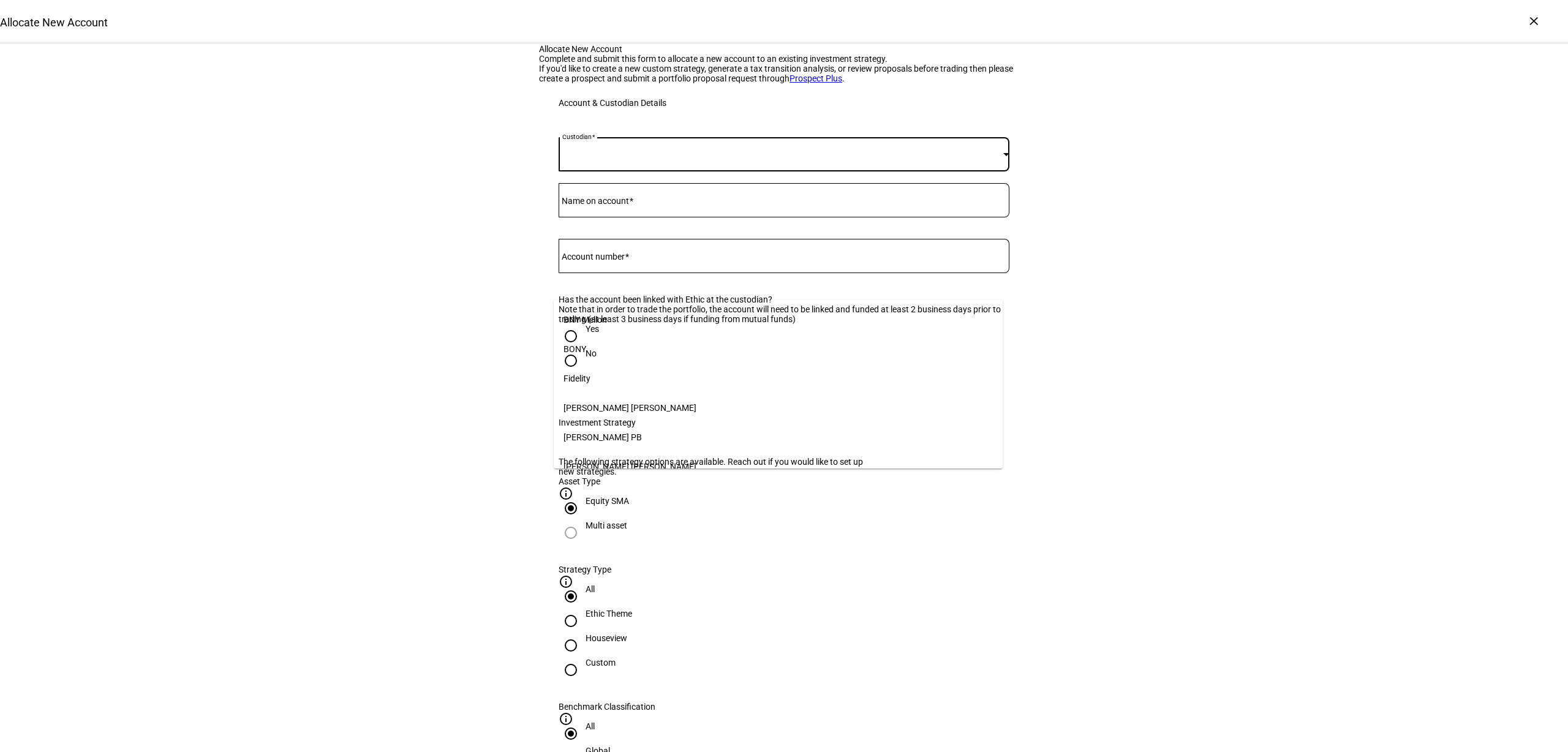
scroll to position [125, 0]
click at [596, 455] on mat-option "[PERSON_NAME]" at bounding box center [778, 458] width 449 height 30
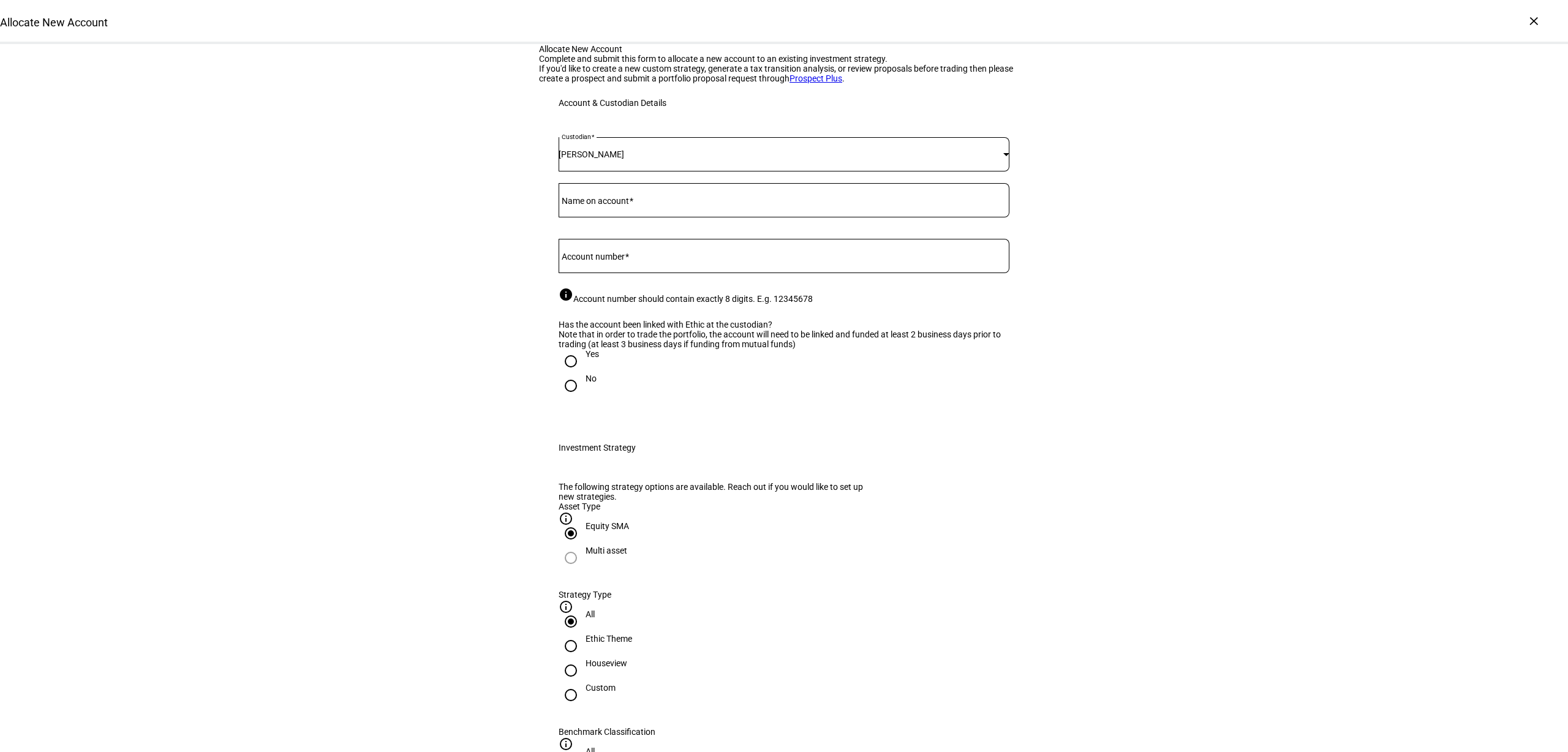
click at [622, 273] on div at bounding box center [784, 256] width 451 height 35
click at [617, 258] on input "Account number" at bounding box center [784, 253] width 451 height 10
paste input "75872908"
type input "75872908"
click at [633, 206] on span at bounding box center [630, 201] width 4 height 10
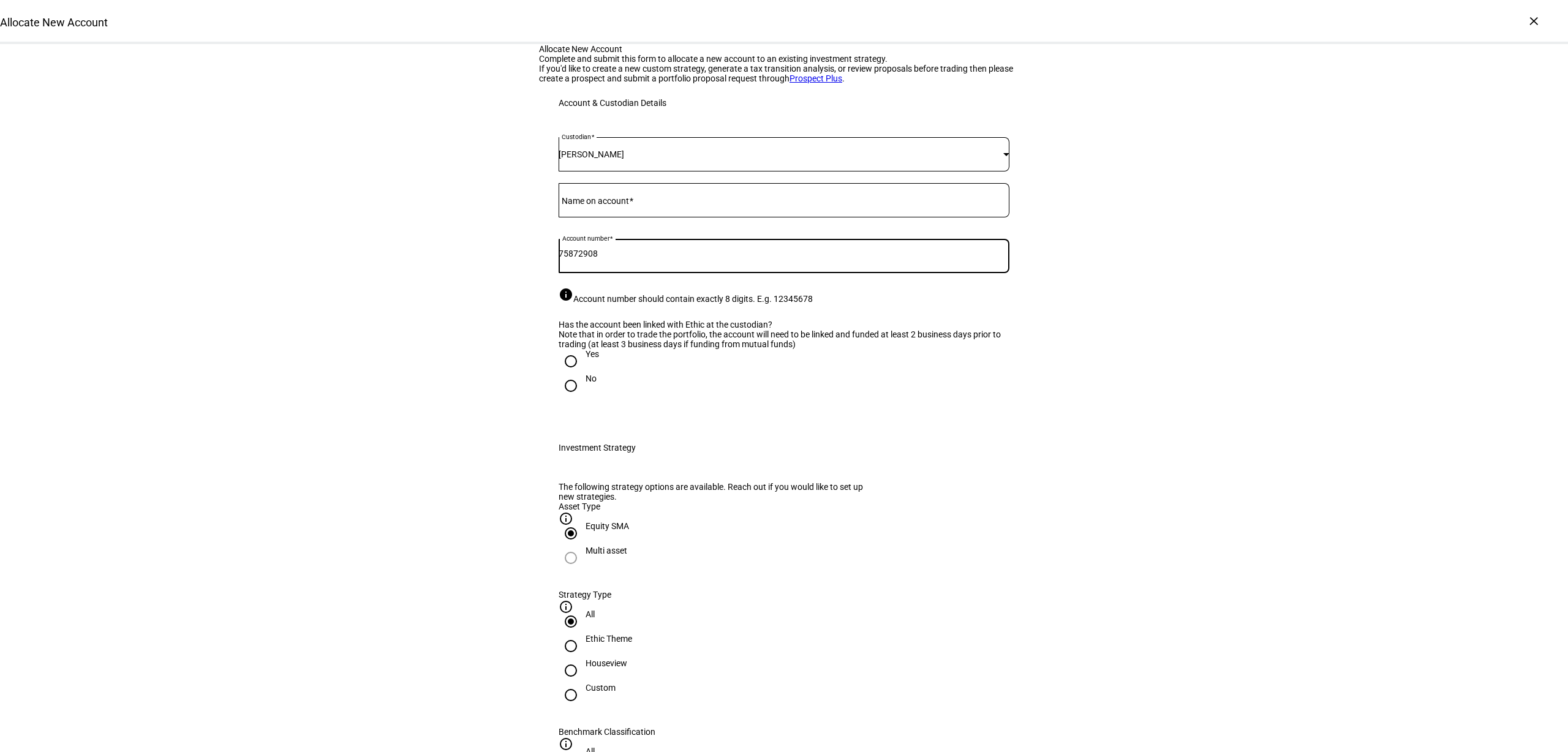
click at [633, 203] on input "Name on account" at bounding box center [784, 198] width 451 height 10
type input "[PERSON_NAME]"
click at [572, 374] on input "Yes" at bounding box center [571, 361] width 24 height 24
radio input "true"
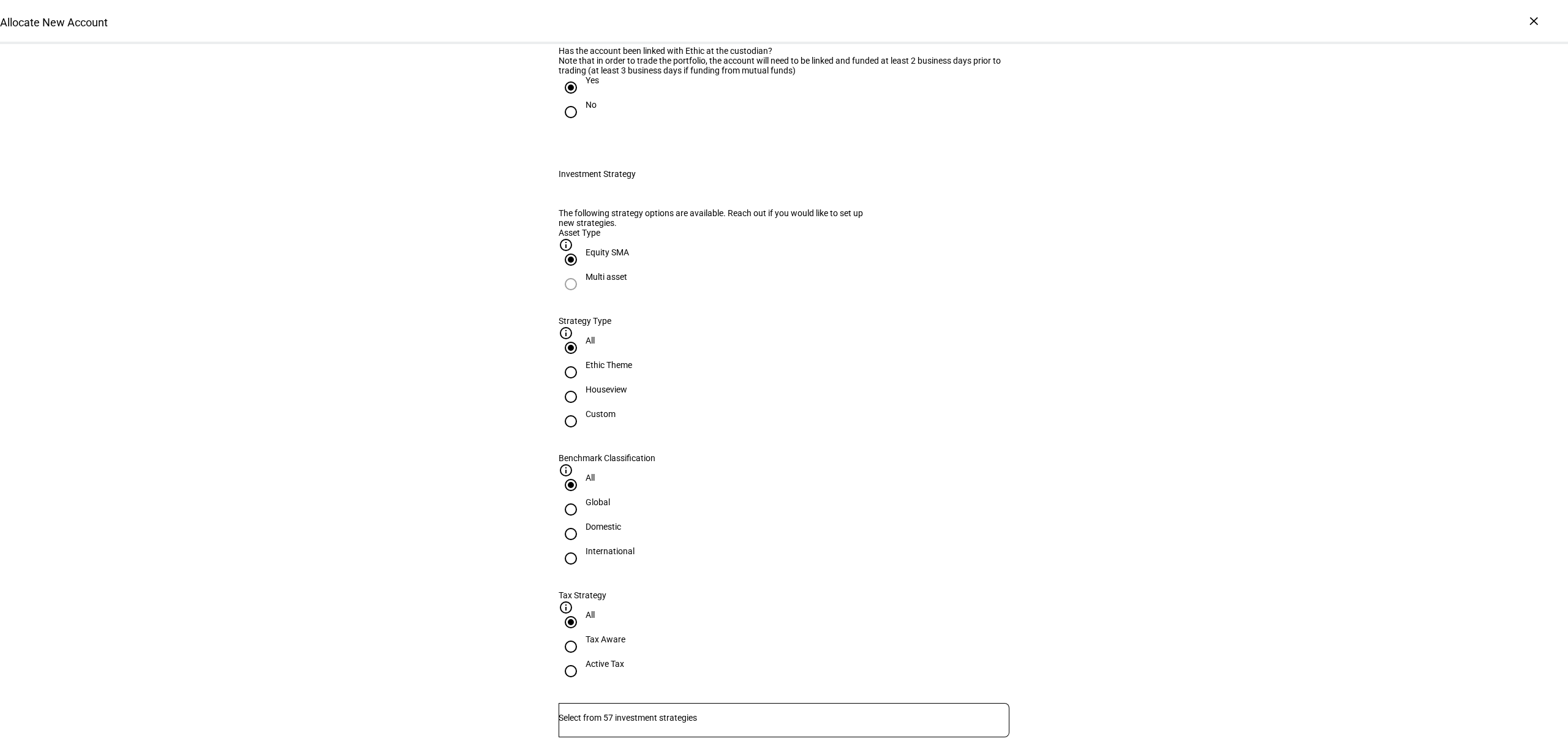
scroll to position [459, 0]
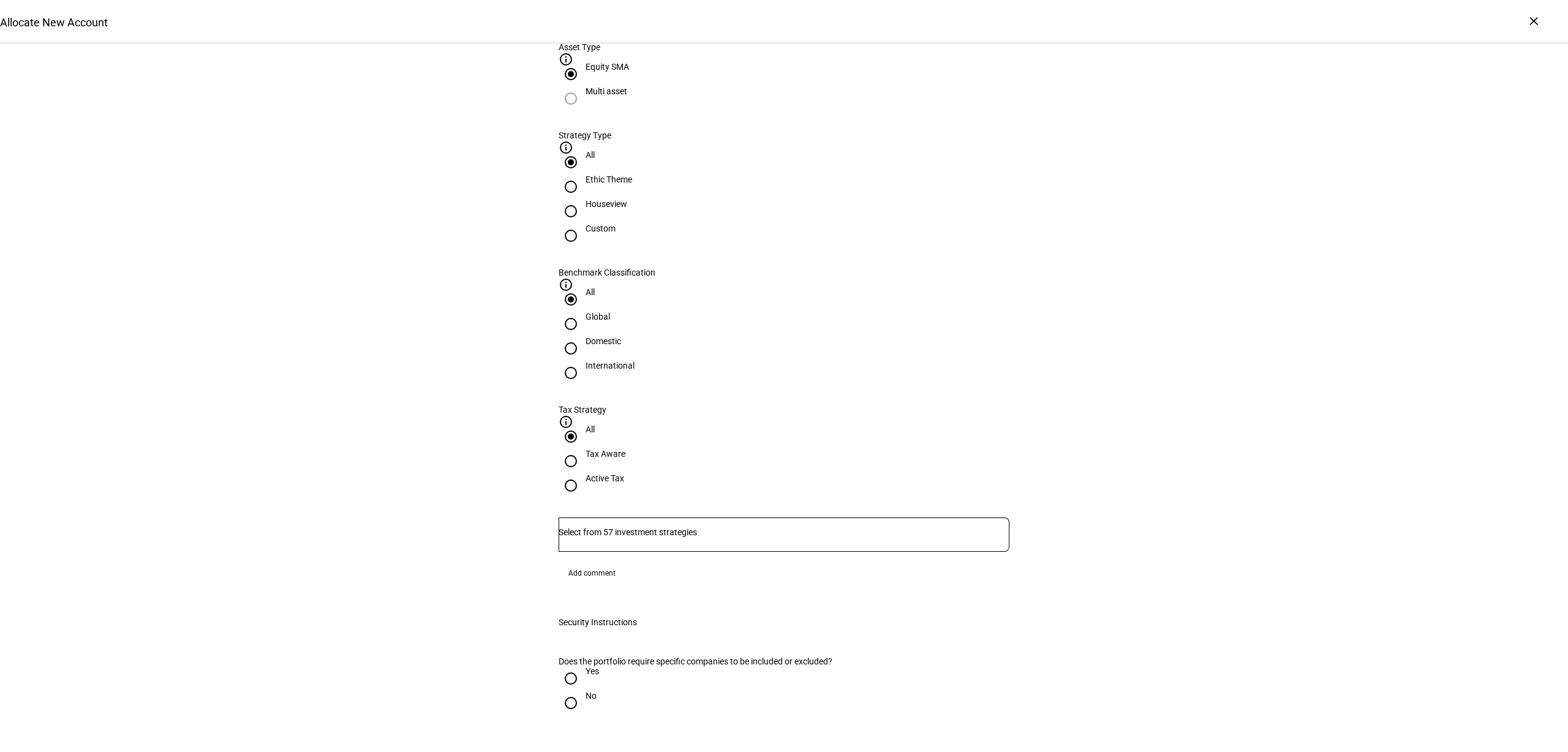
click at [627, 209] on div "Houseview" at bounding box center [606, 204] width 42 height 10
click at [583, 224] on input "Houseview" at bounding box center [571, 212] width 24 height 24
radio input "true"
click at [583, 336] on input "Domestic" at bounding box center [571, 348] width 24 height 24
radio input "true"
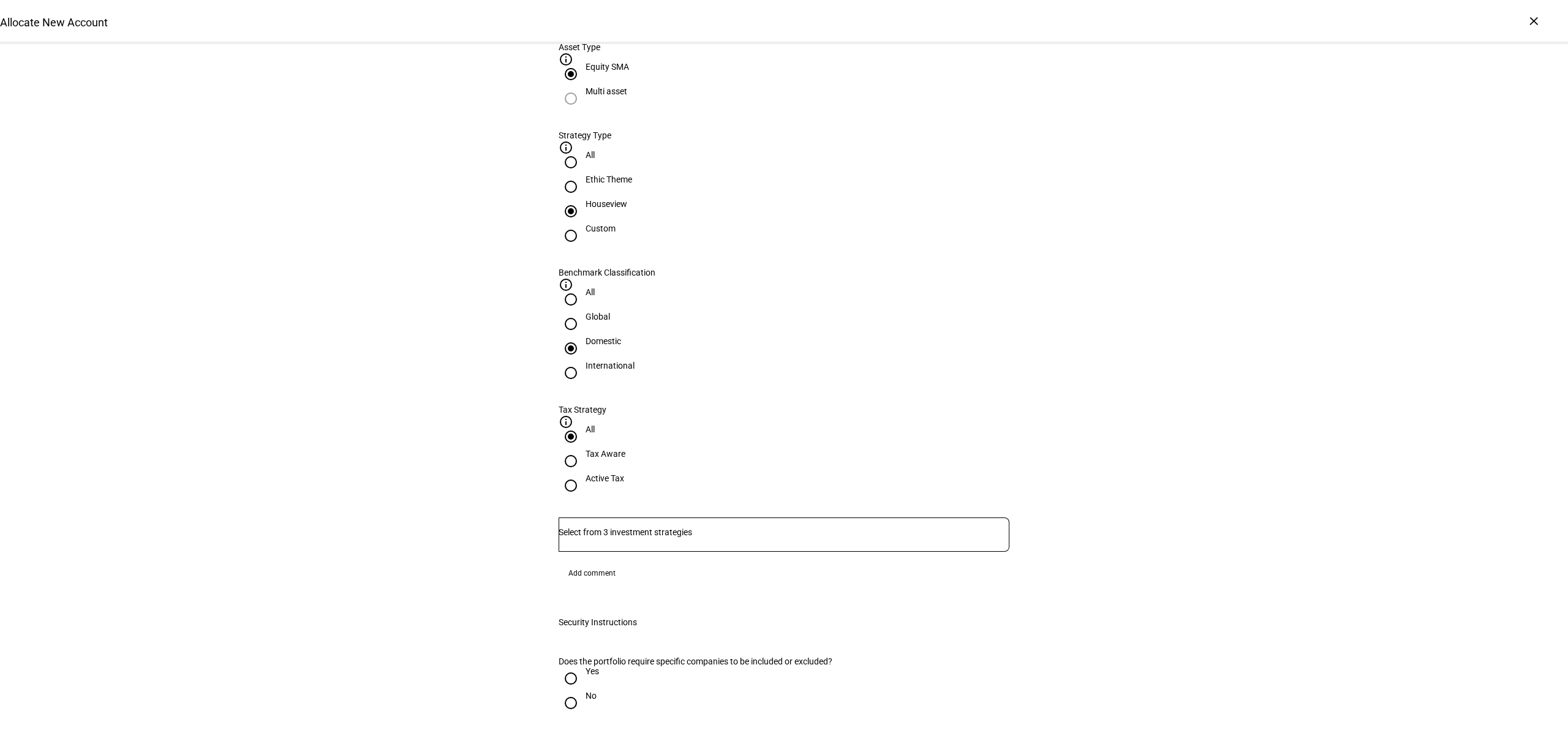
click at [626, 449] on div "Tax Aware" at bounding box center [605, 454] width 40 height 10
click at [583, 449] on input "Tax Aware" at bounding box center [571, 461] width 24 height 24
radio input "true"
click at [624, 474] on div "Active Tax" at bounding box center [605, 479] width 39 height 10
click at [583, 474] on input "Active Tax" at bounding box center [571, 486] width 24 height 24
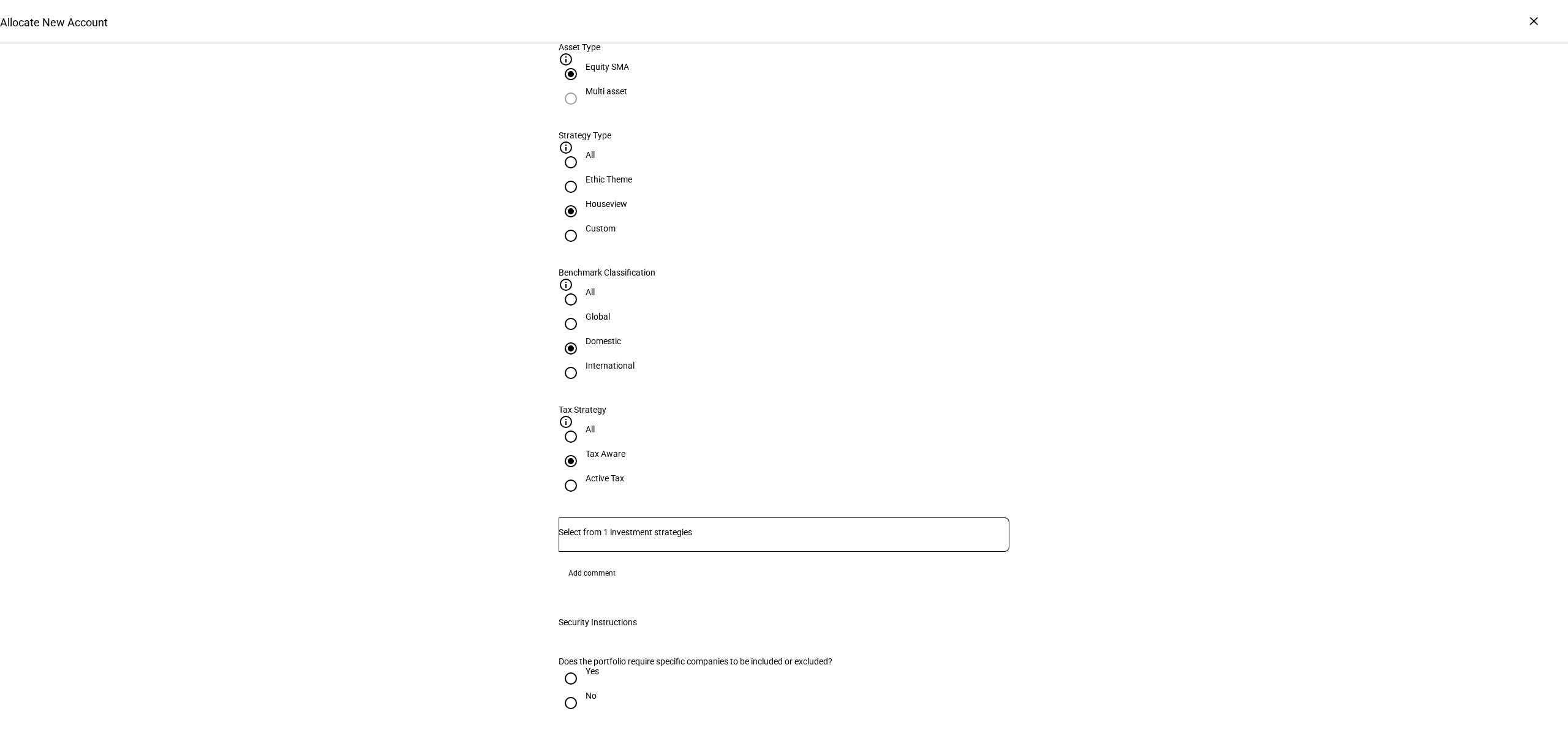
radio input "true"
click at [834, 518] on div at bounding box center [784, 535] width 451 height 35
click at [712, 461] on span "Corient - Active Tax Strategy - IVV" at bounding box center [638, 458] width 149 height 14
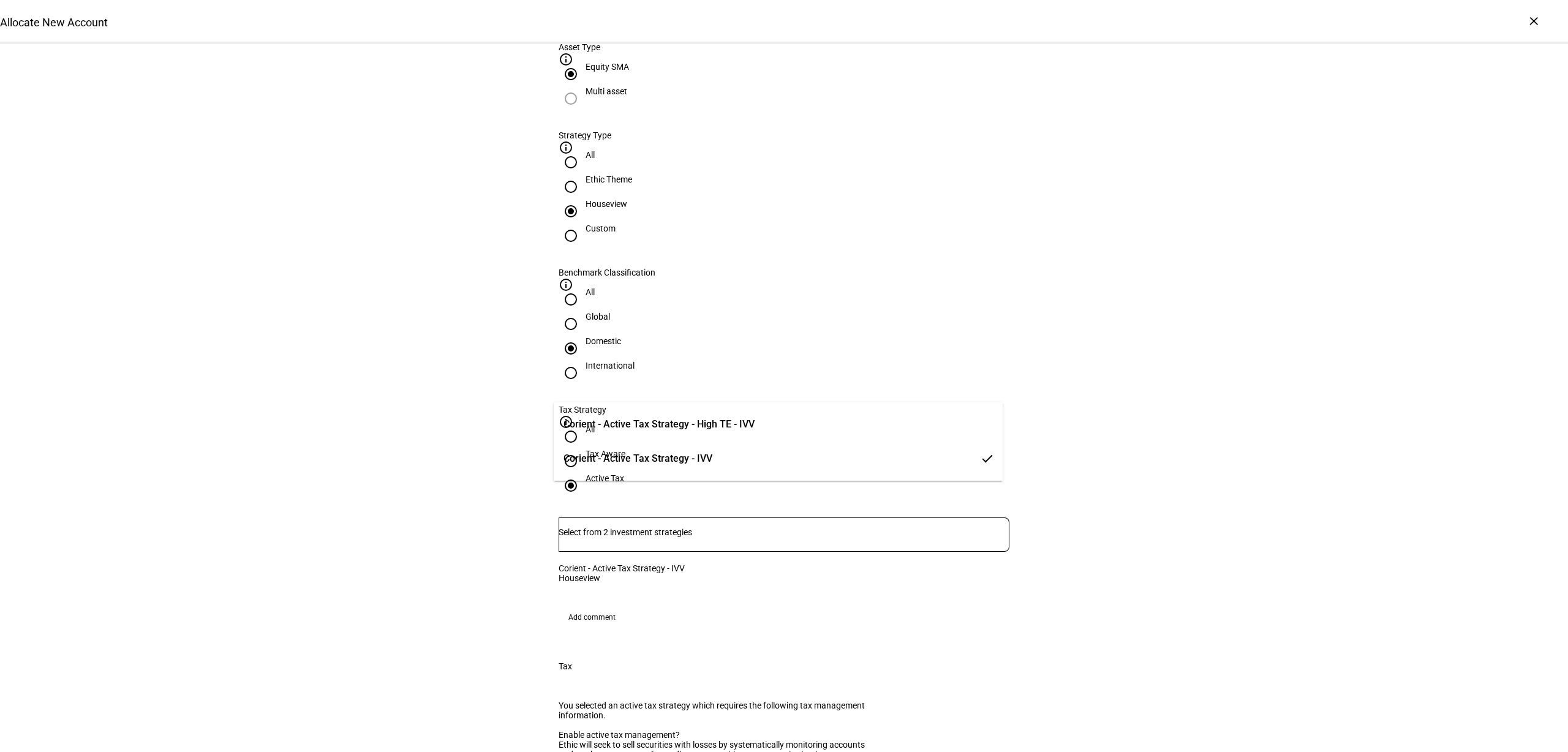
click at [1156, 417] on div "Allocate New Account Complete and submit this form to allocate a new account to…" at bounding box center [784, 618] width 1568 height 2065
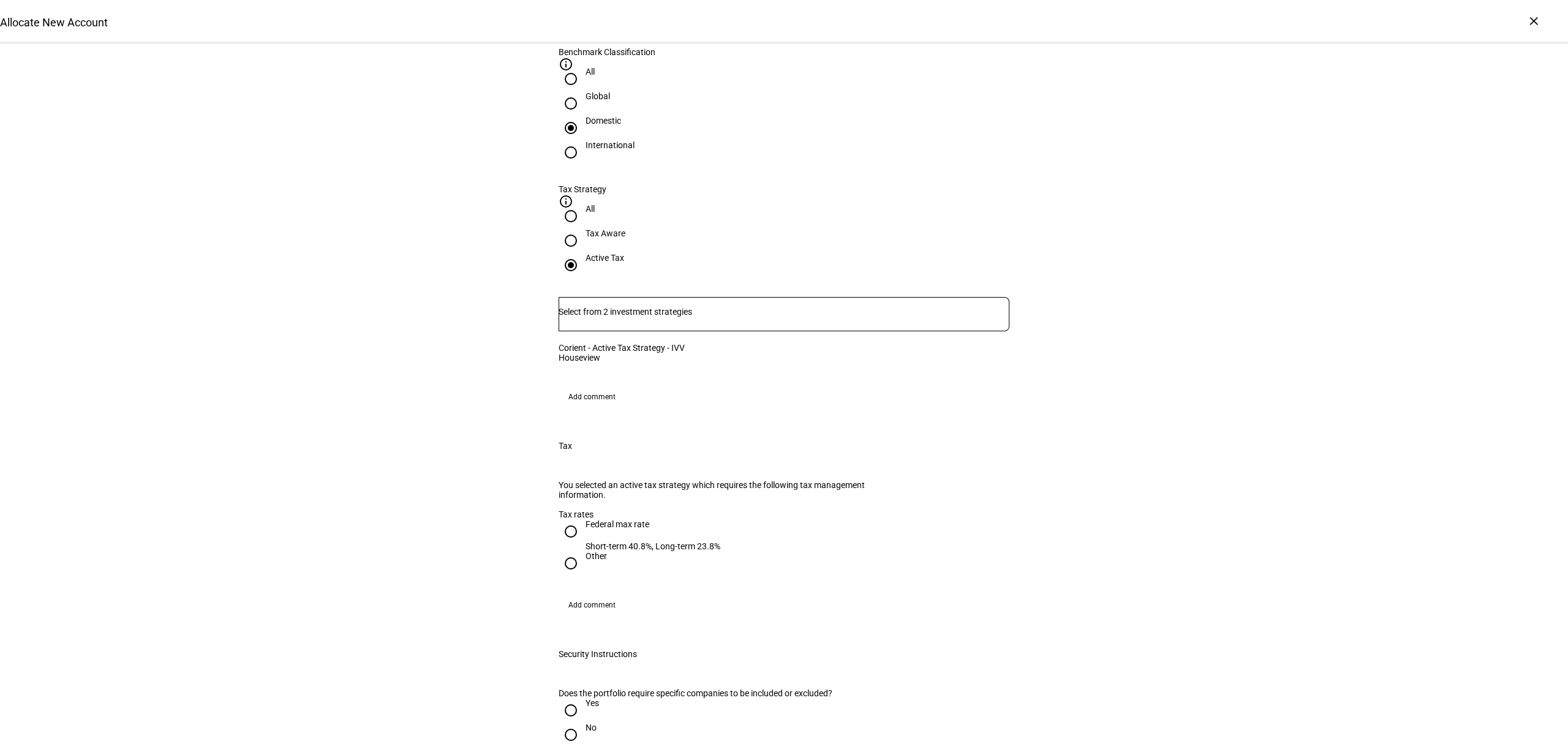
scroll to position [842, 0]
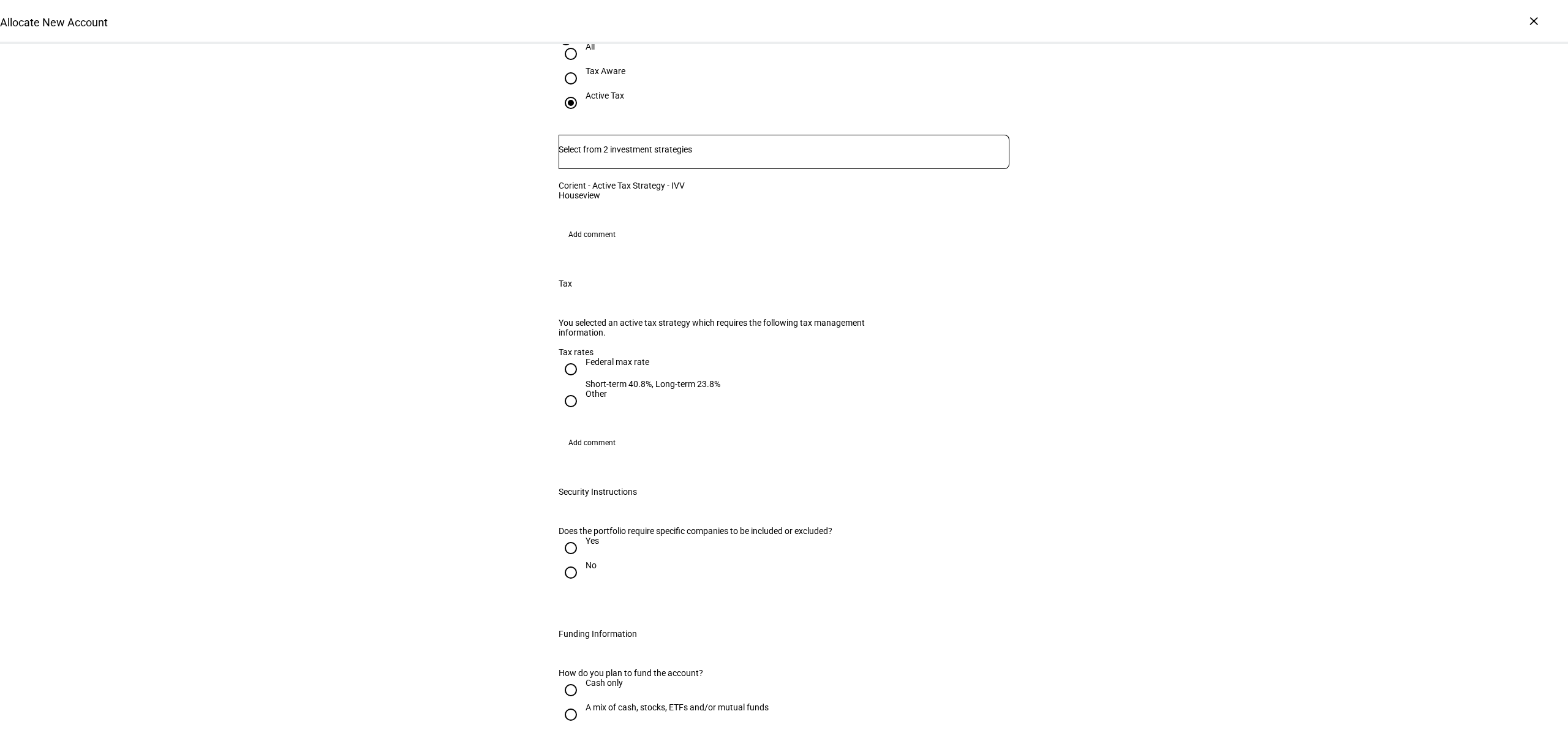
click at [591, 367] on div "Federal max rate" at bounding box center [653, 362] width 135 height 10
click at [583, 374] on input "Federal max rate Short-term 40.8%, Long-term 23.8%" at bounding box center [571, 369] width 24 height 24
radio input "true"
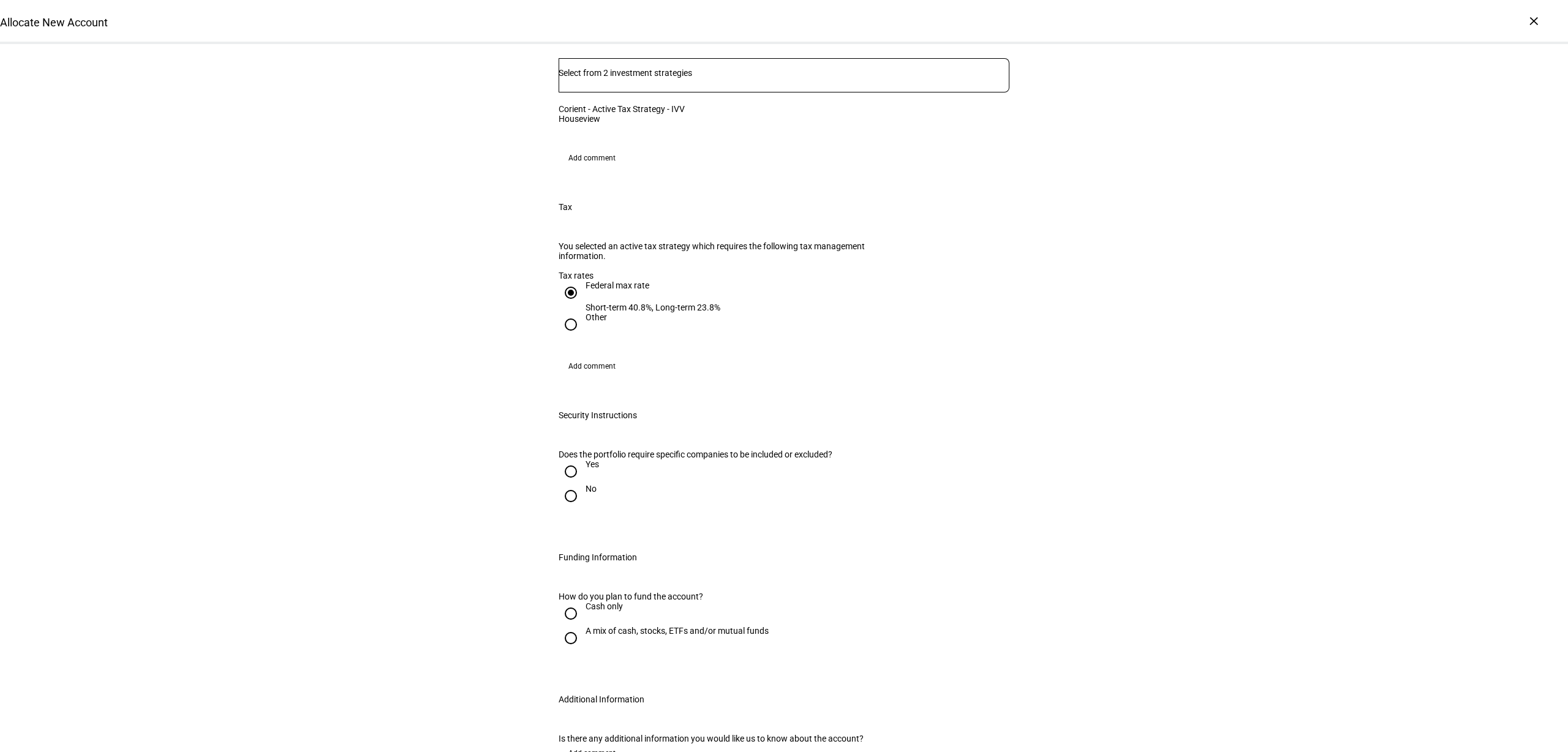
click at [577, 511] on div at bounding box center [571, 496] width 30 height 30
radio input "true"
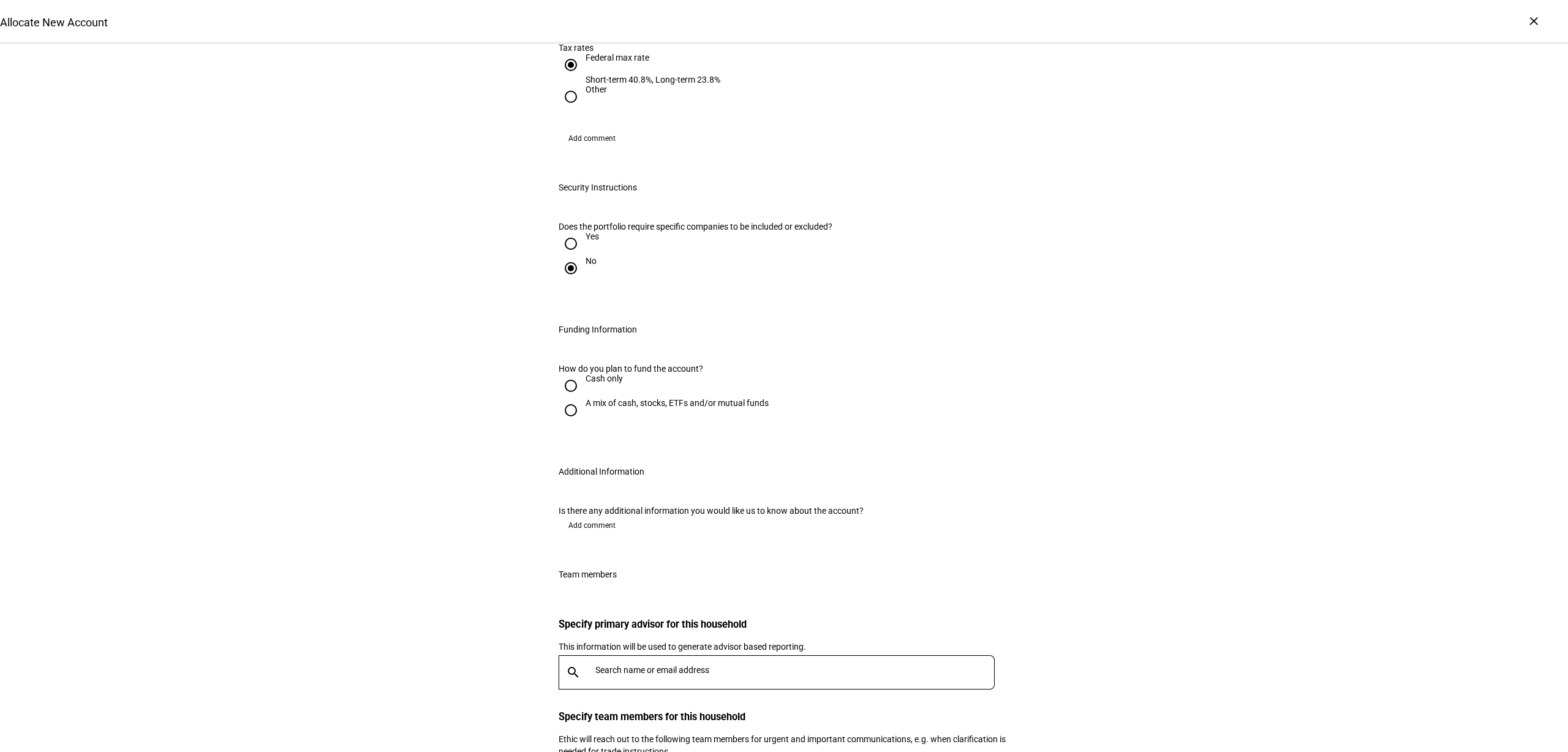
scroll to position [1149, 0]
click at [603, 406] on div "A mix of cash, stocks, ETFs and/or mutual funds" at bounding box center [677, 401] width 183 height 10
click at [583, 421] on input "A mix of cash, stocks, ETFs and/or mutual funds" at bounding box center [571, 409] width 24 height 24
radio input "true"
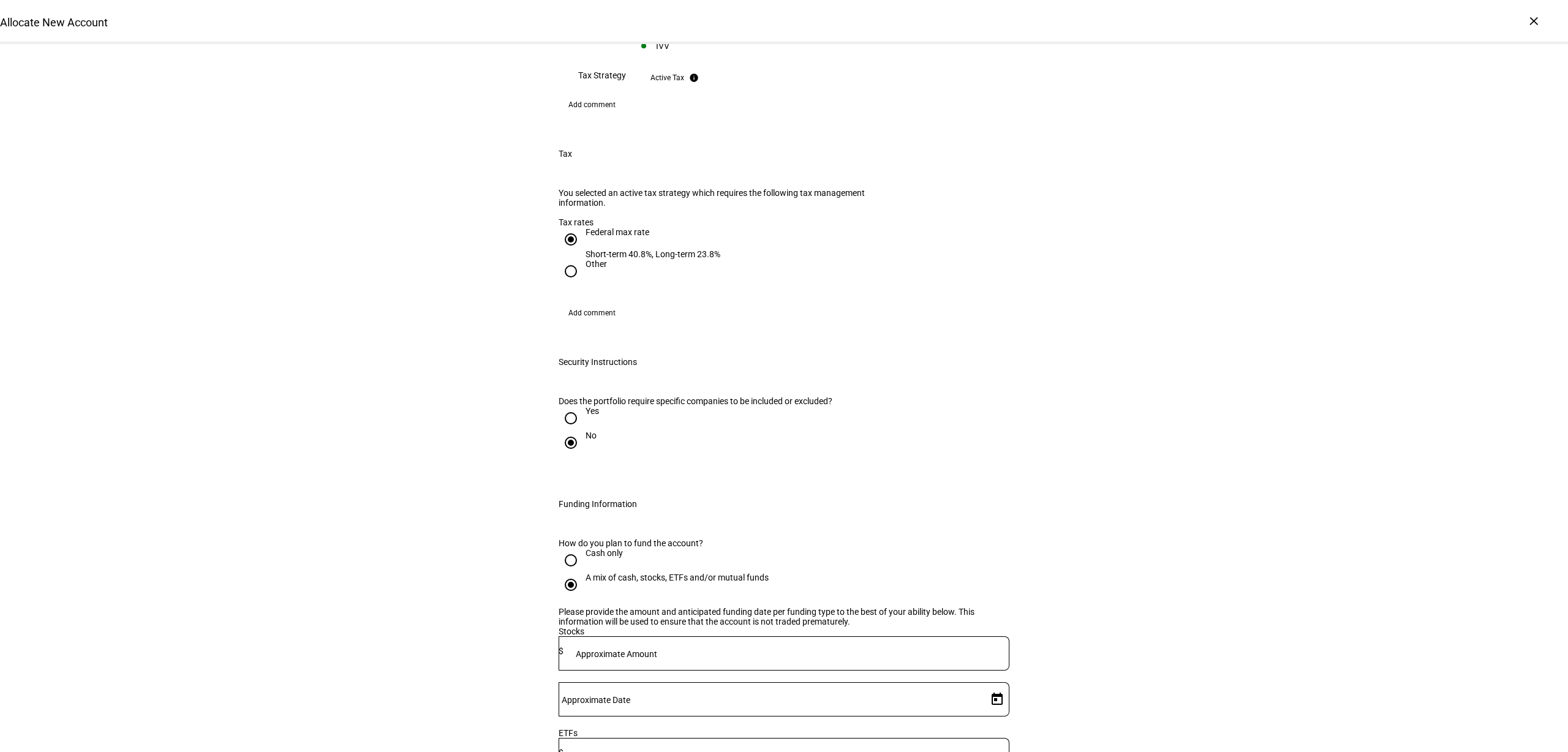
scroll to position [1227, 0]
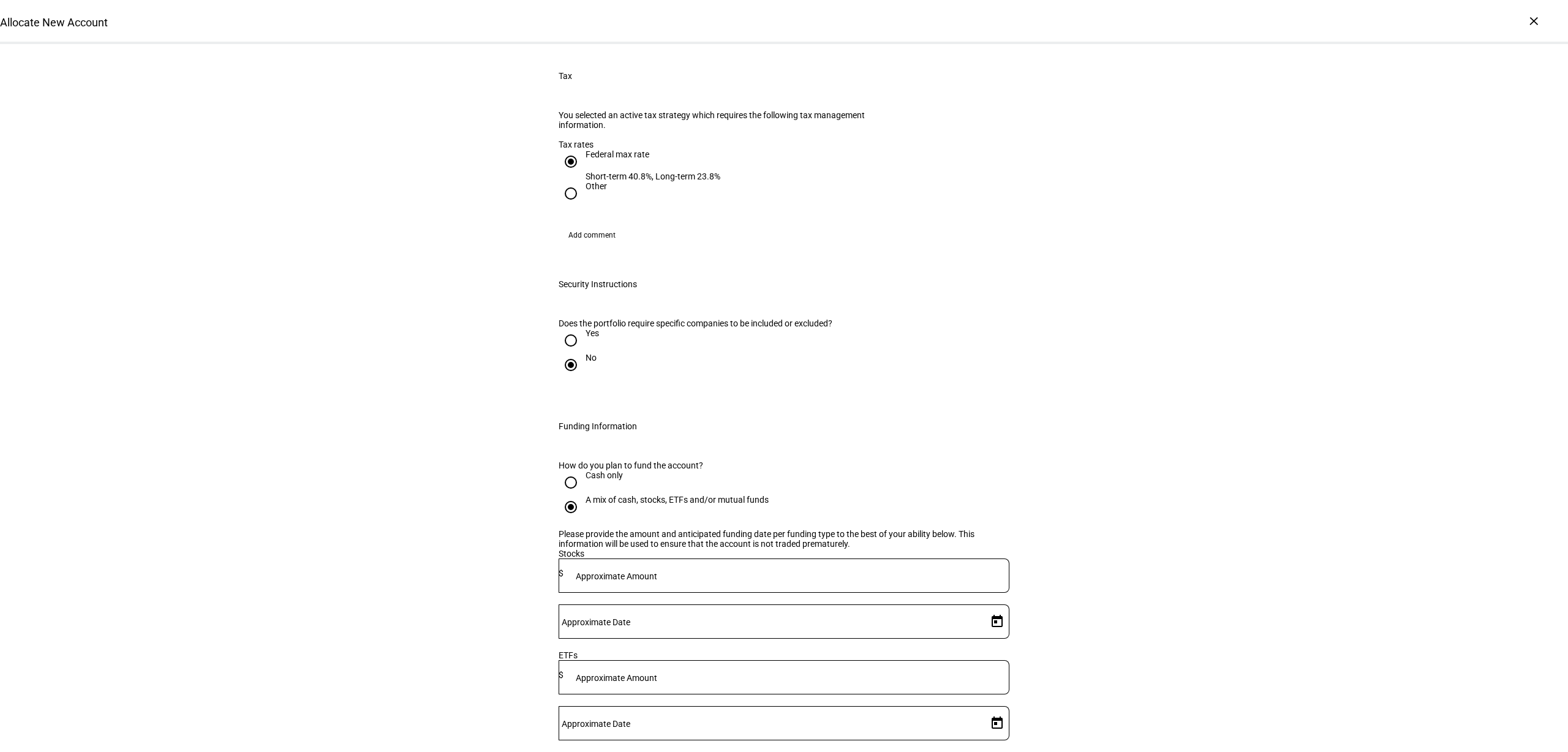
click at [657, 572] on mat-label "Approximate Amount" at bounding box center [616, 577] width 81 height 10
type input "440,000"
type input "70,000"
click at [983, 607] on span "Open calendar" at bounding box center [997, 622] width 30 height 30
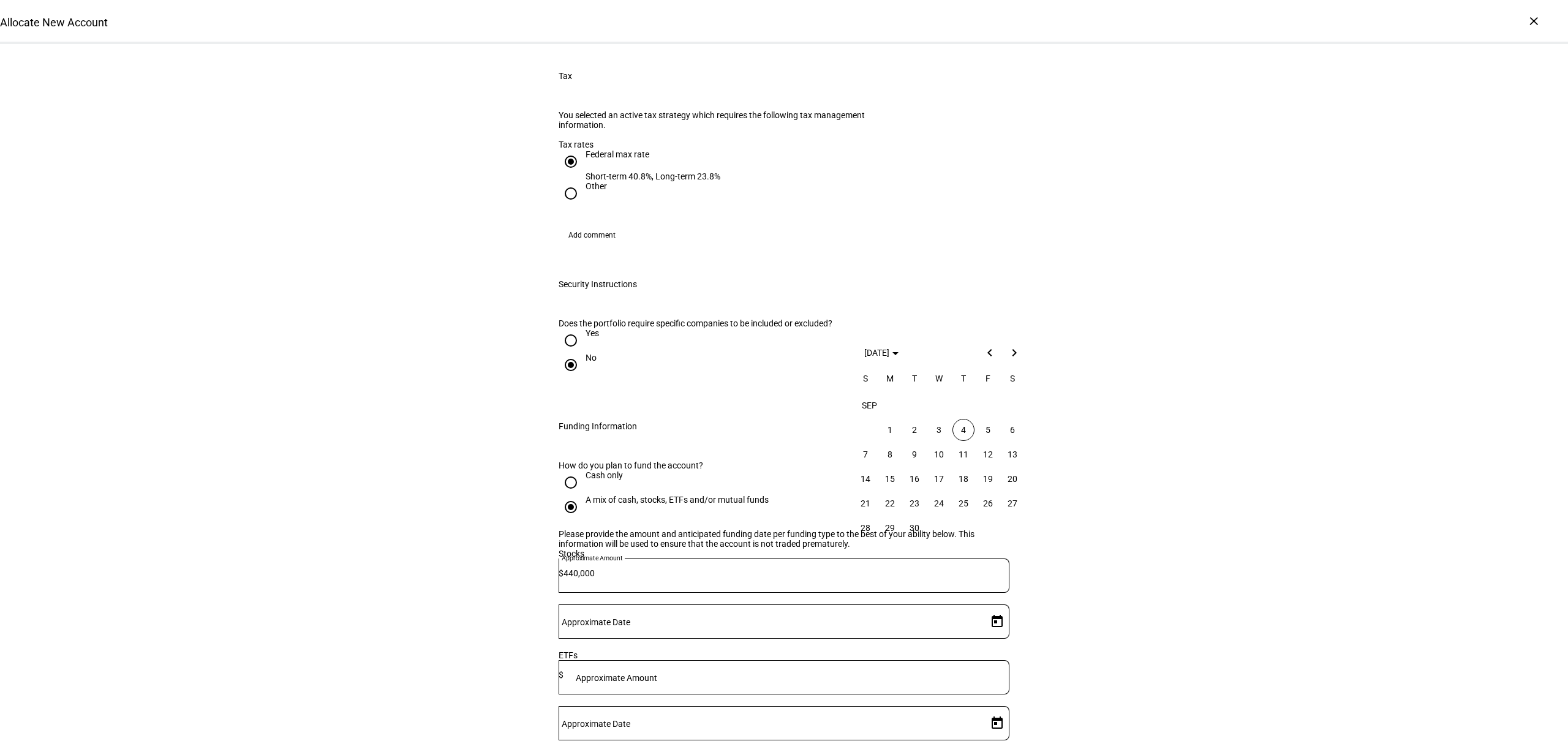
click at [968, 429] on span "4" at bounding box center [963, 429] width 22 height 22
type input "[DATE]"
click at [964, 561] on span "4" at bounding box center [963, 563] width 22 height 22
type input "[DATE]"
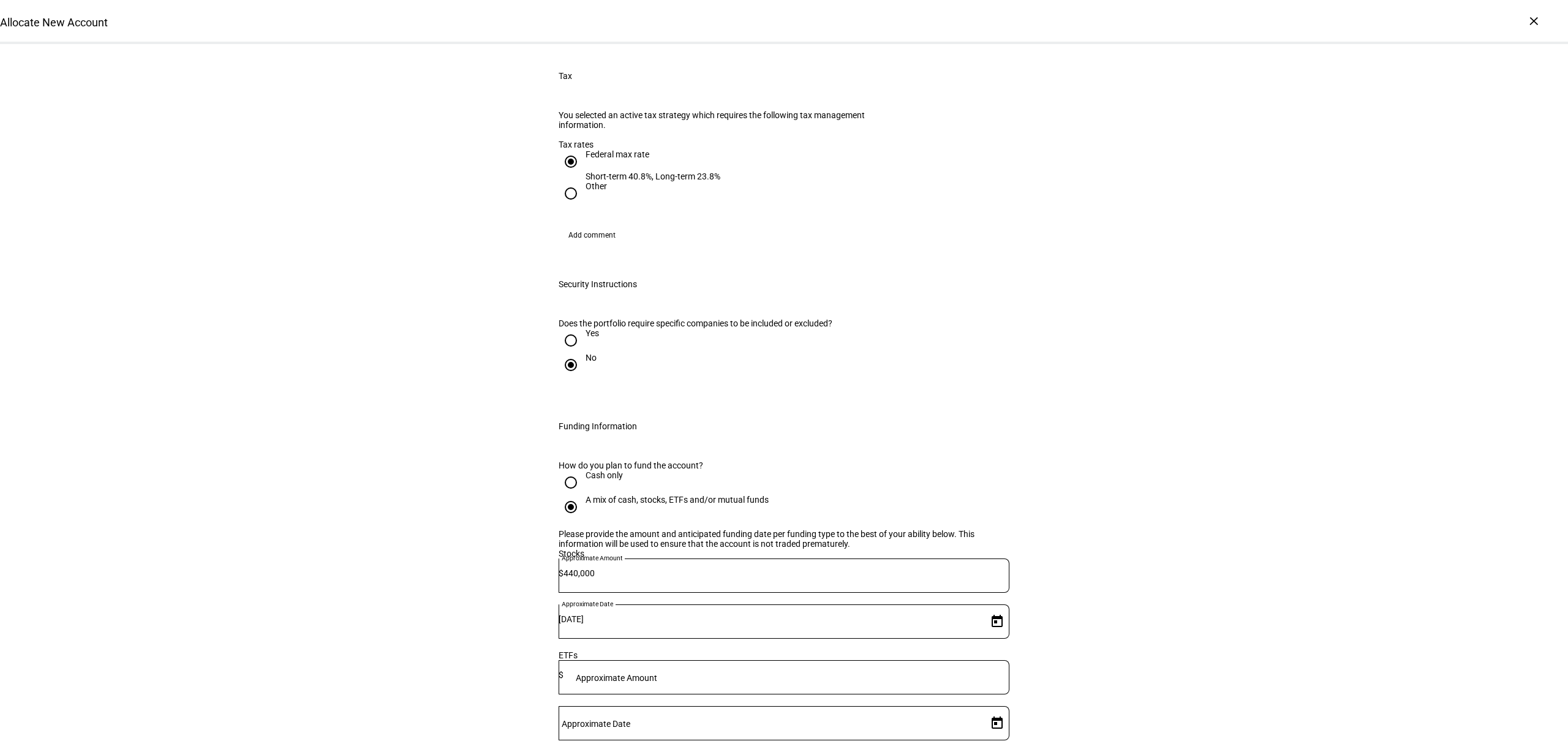
click at [1140, 524] on div "Allocate New Account Complete and submit this form to allocate a new account to…" at bounding box center [784, 113] width 1568 height 2590
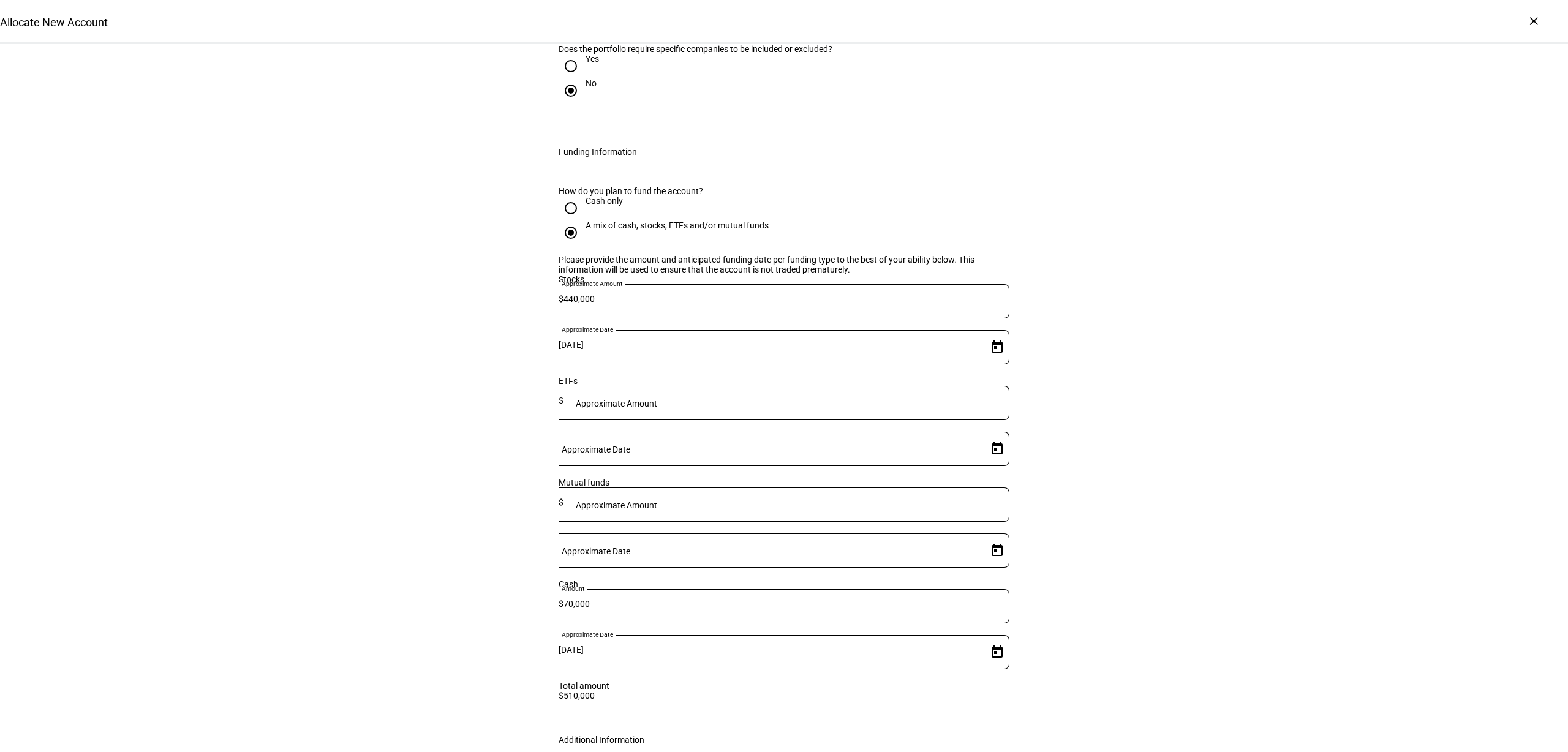
scroll to position [1686, 0]
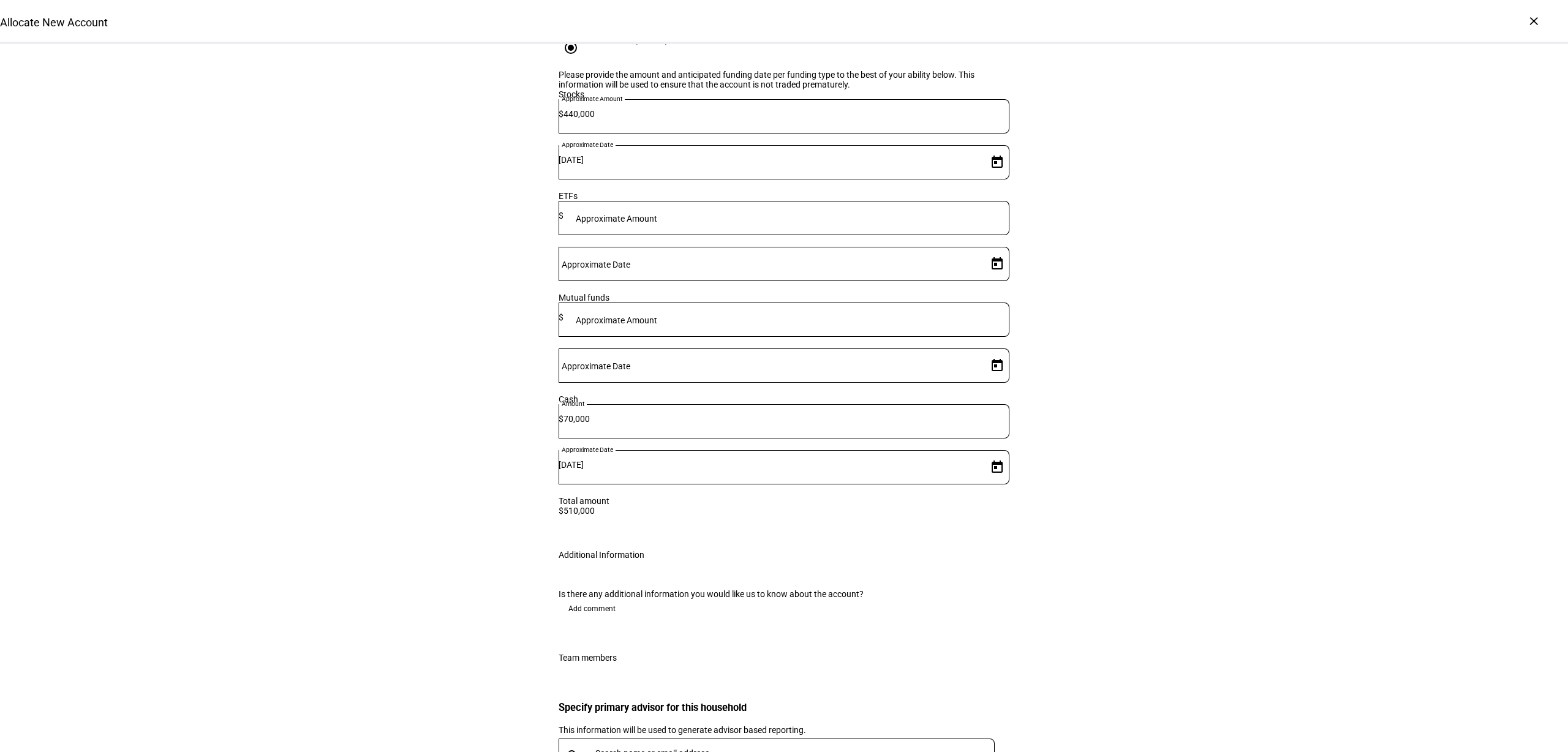
click at [601, 599] on span "Add comment" at bounding box center [592, 609] width 47 height 19
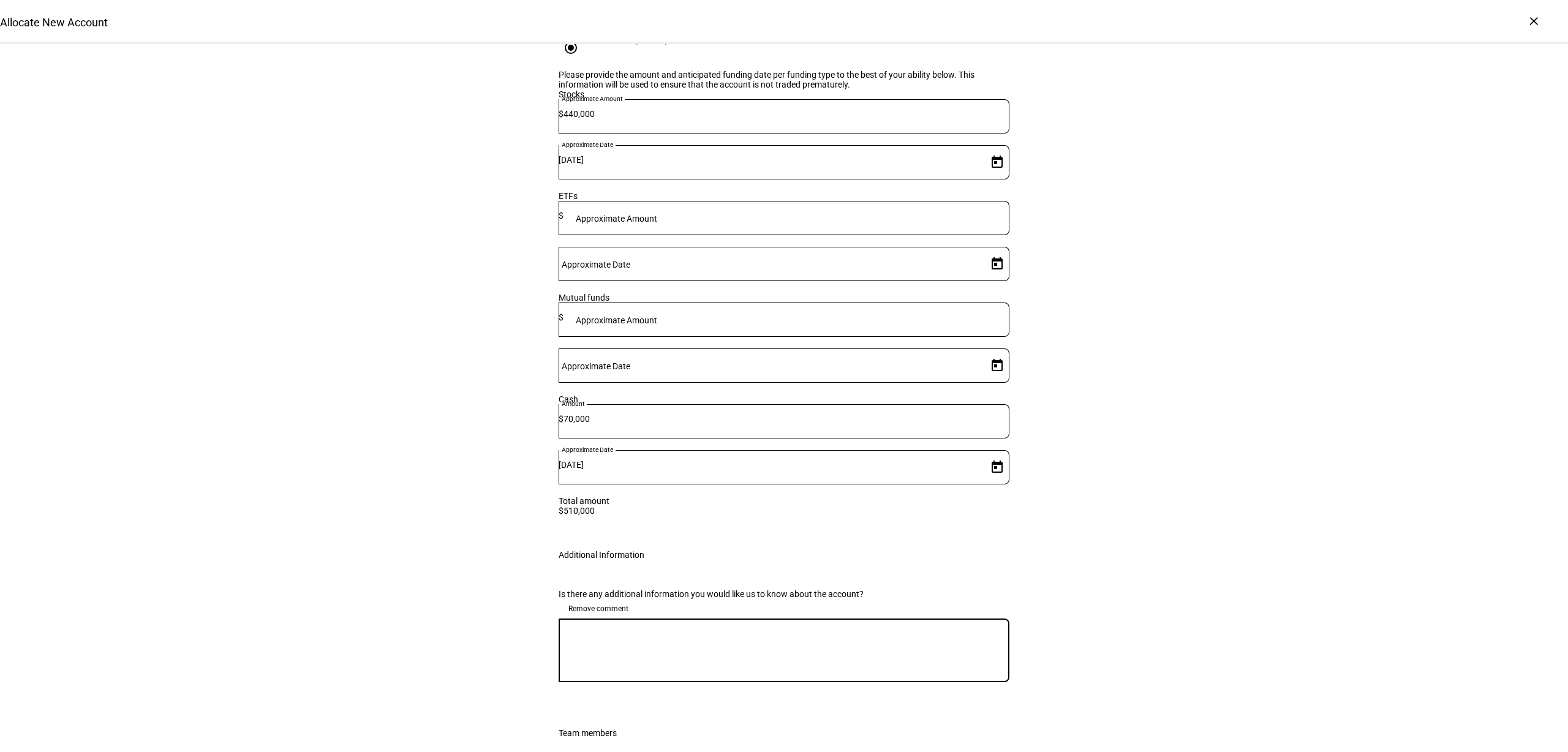
click at [610, 628] on textarea at bounding box center [784, 650] width 451 height 44
type textarea "Please implement gain neutrally."
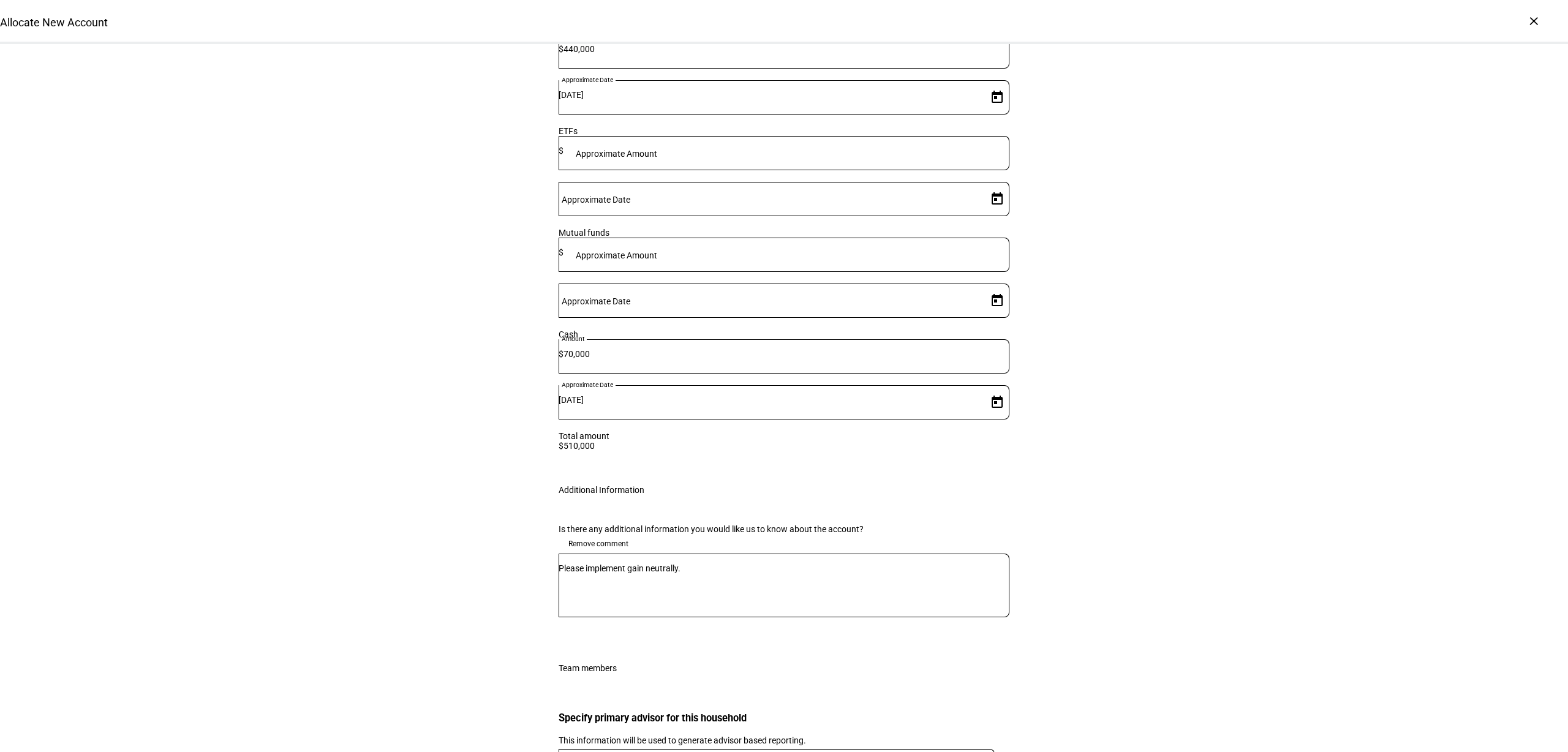
scroll to position [1851, 0]
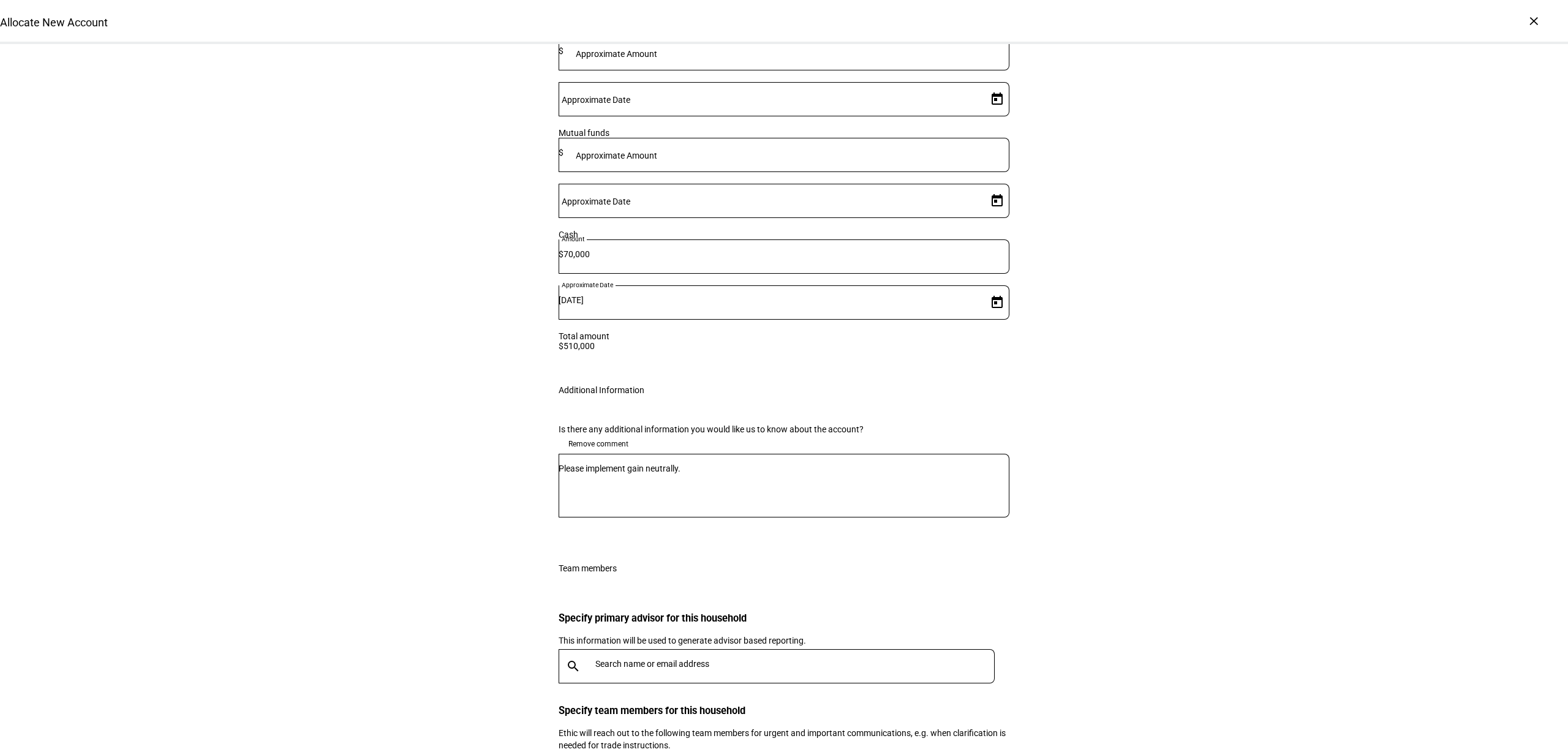
click at [708, 659] on input "text" at bounding box center [797, 664] width 404 height 10
type input "[PERSON_NAME]"
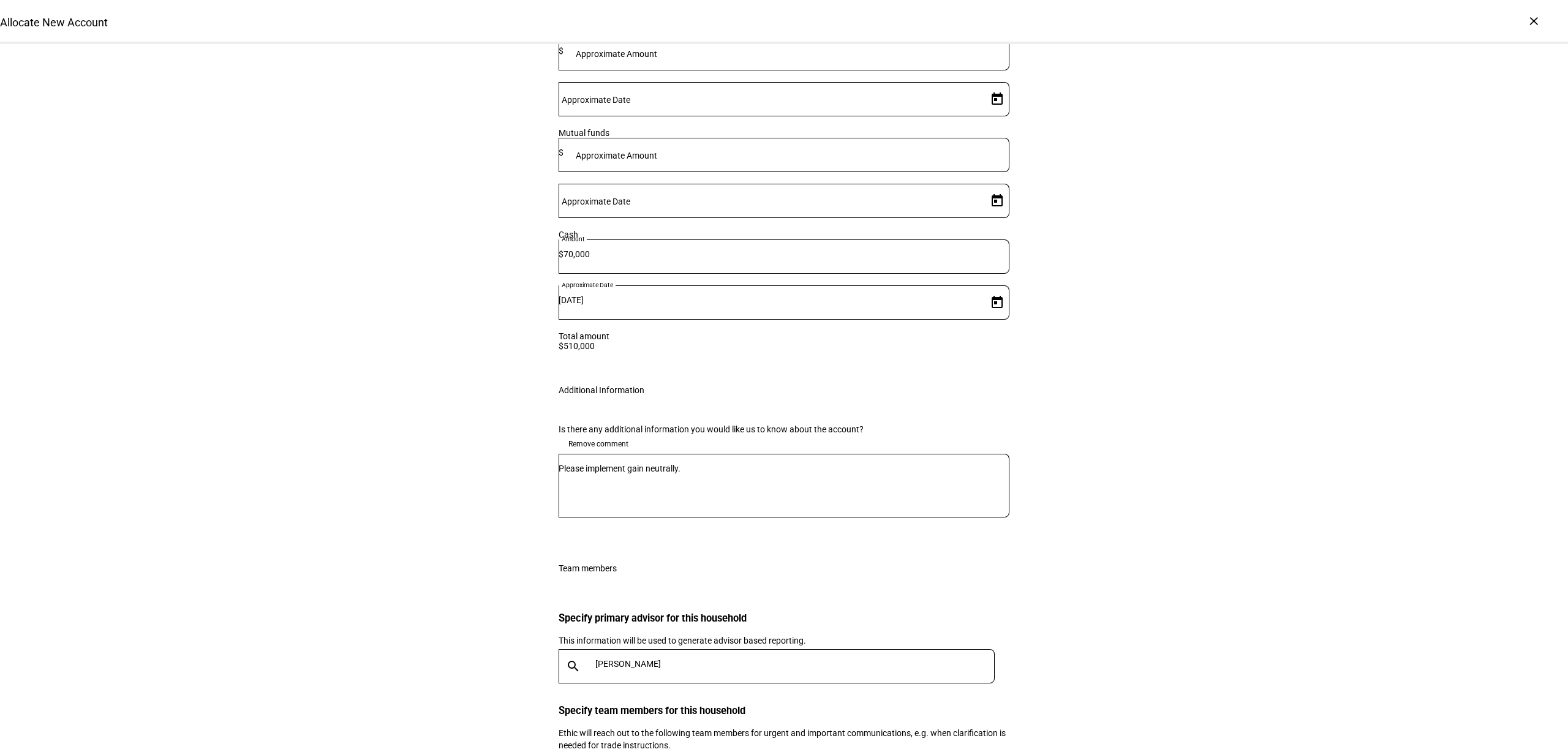
click at [835, 659] on input "[PERSON_NAME]" at bounding box center [797, 664] width 404 height 10
click at [704, 539] on mat-option "CO [PERSON_NAME] [PERSON_NAME][EMAIL_ADDRESS][PERSON_NAME][DOMAIN_NAME]" at bounding box center [770, 534] width 435 height 39
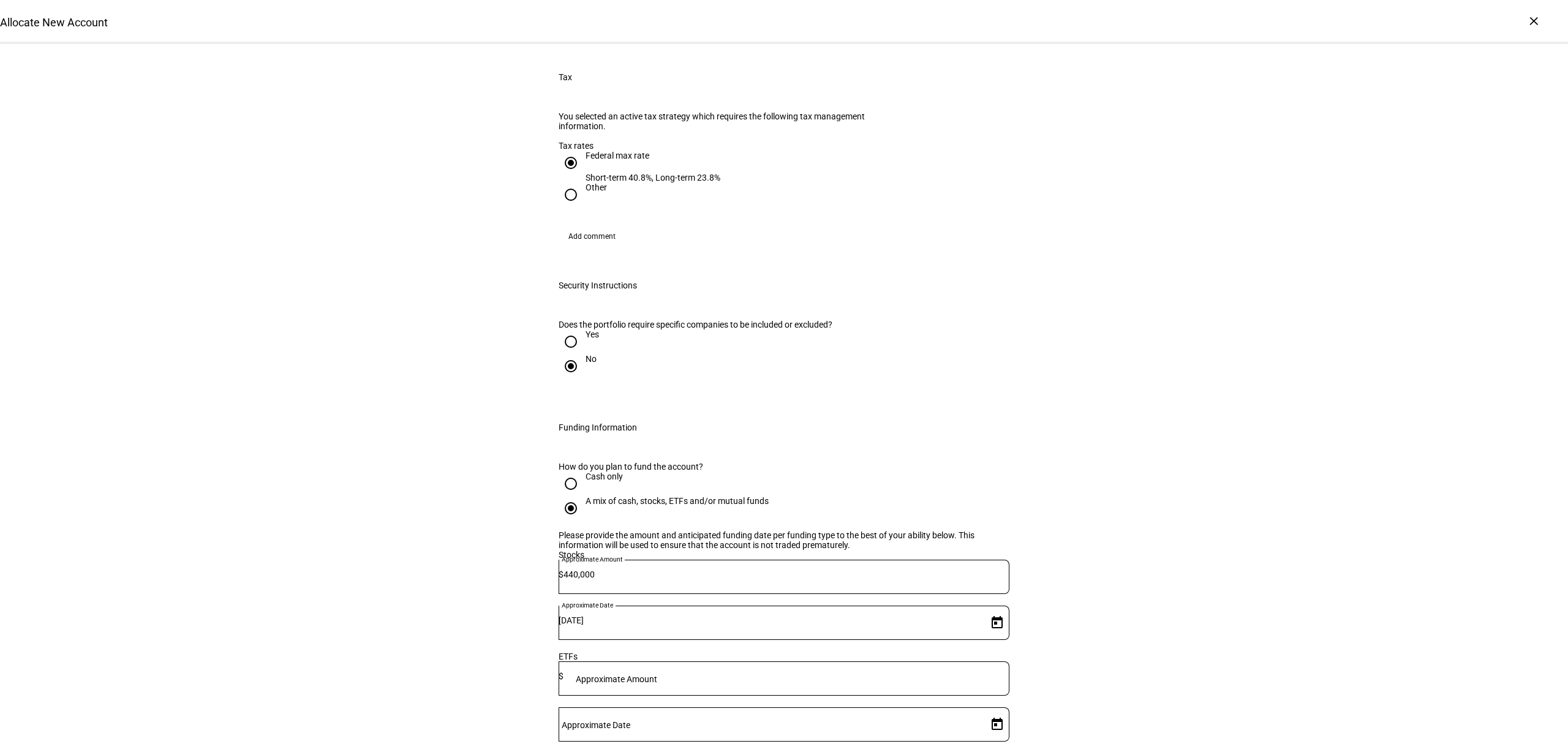
scroll to position [1889, 0]
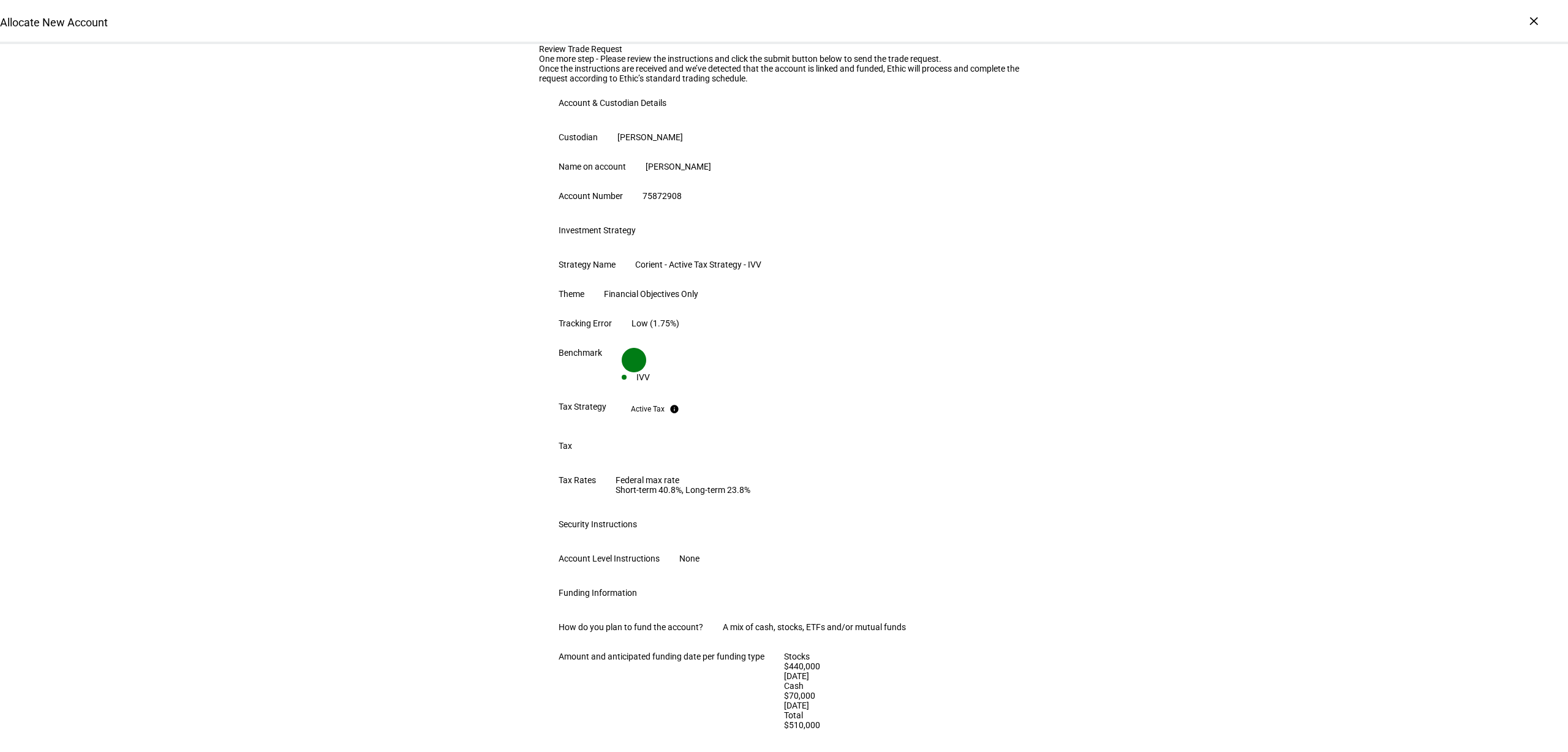
scroll to position [532, 0]
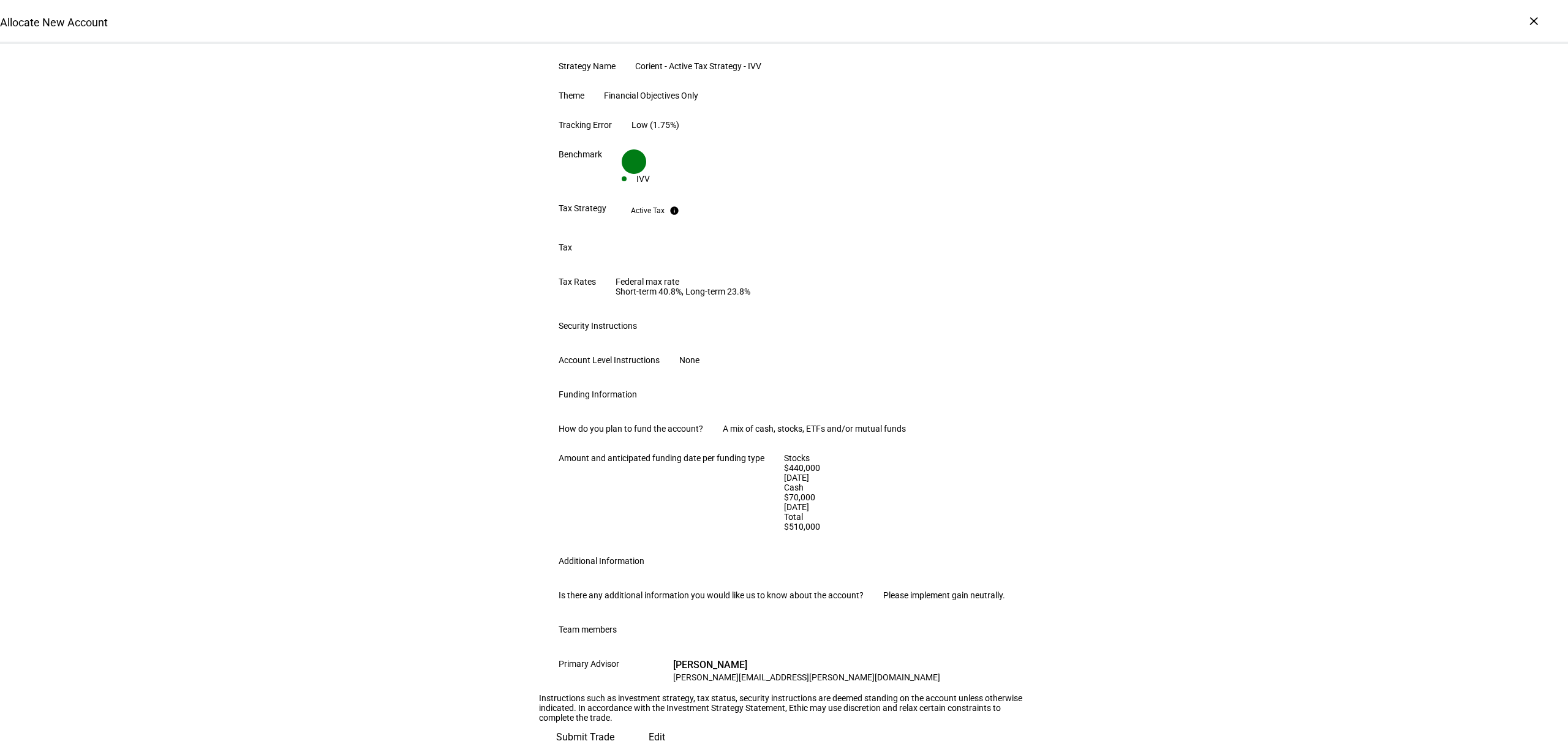
click at [614, 723] on span "Submit Trade" at bounding box center [585, 738] width 58 height 30
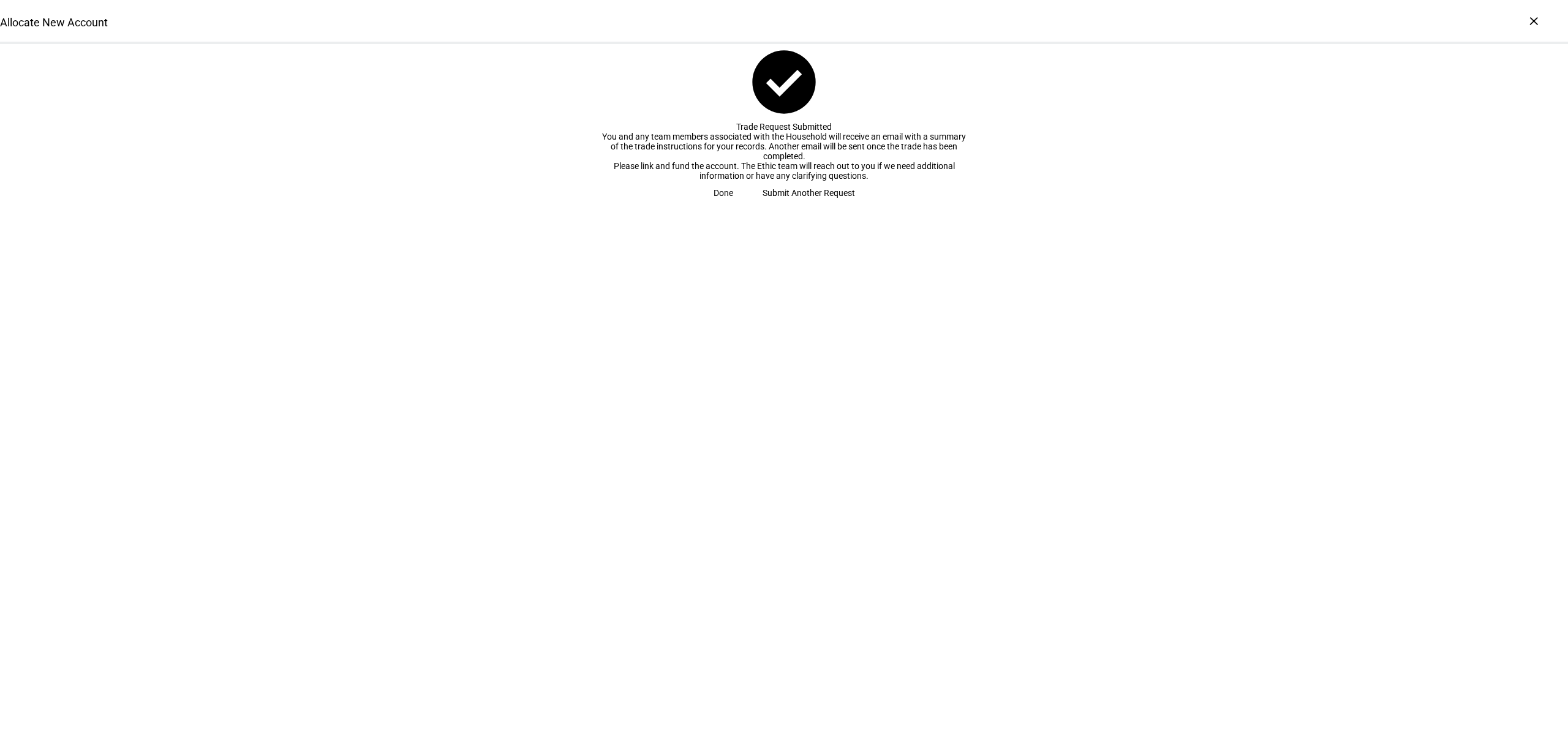
click at [793, 205] on span "Submit Another Request" at bounding box center [808, 193] width 92 height 24
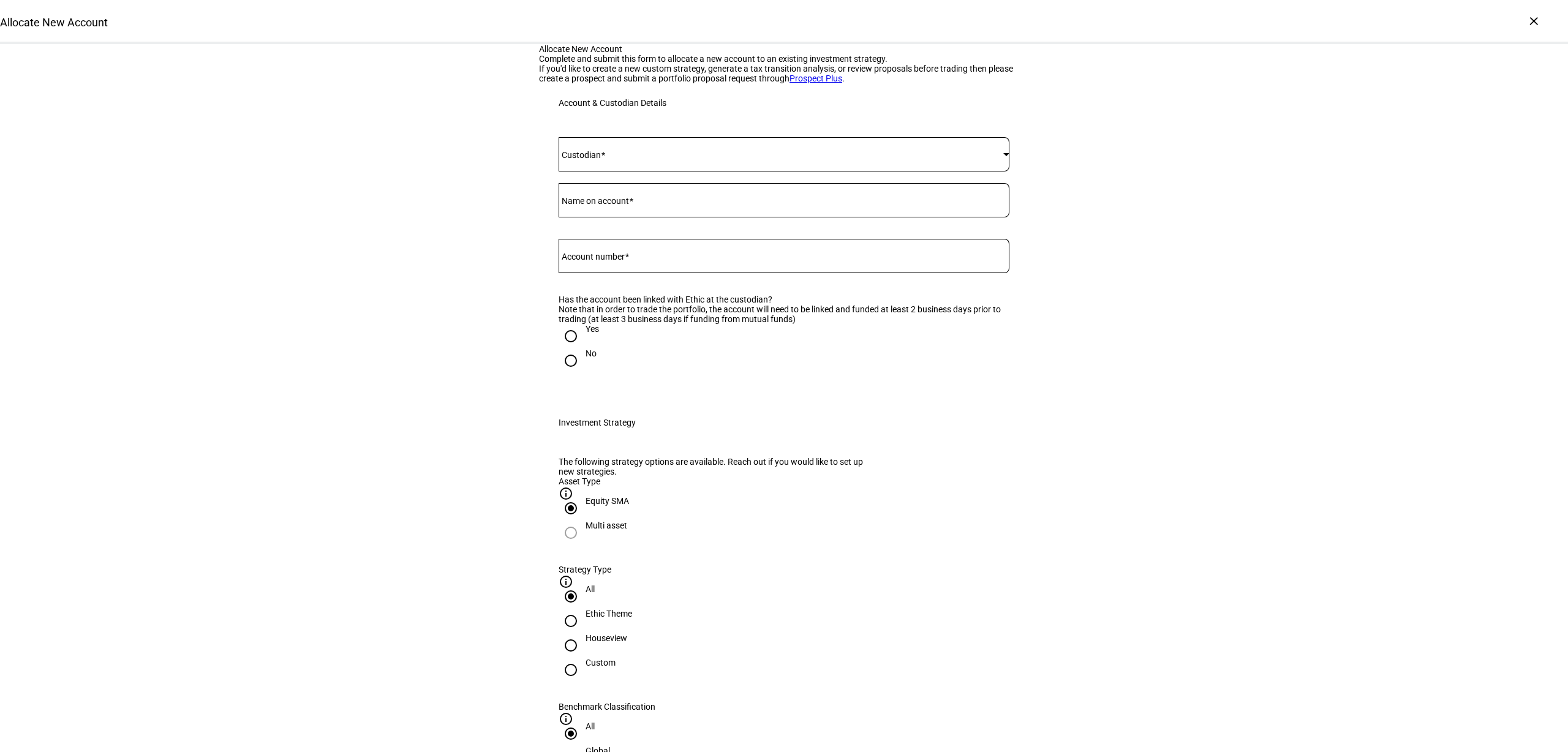
click at [620, 159] on span at bounding box center [781, 154] width 445 height 10
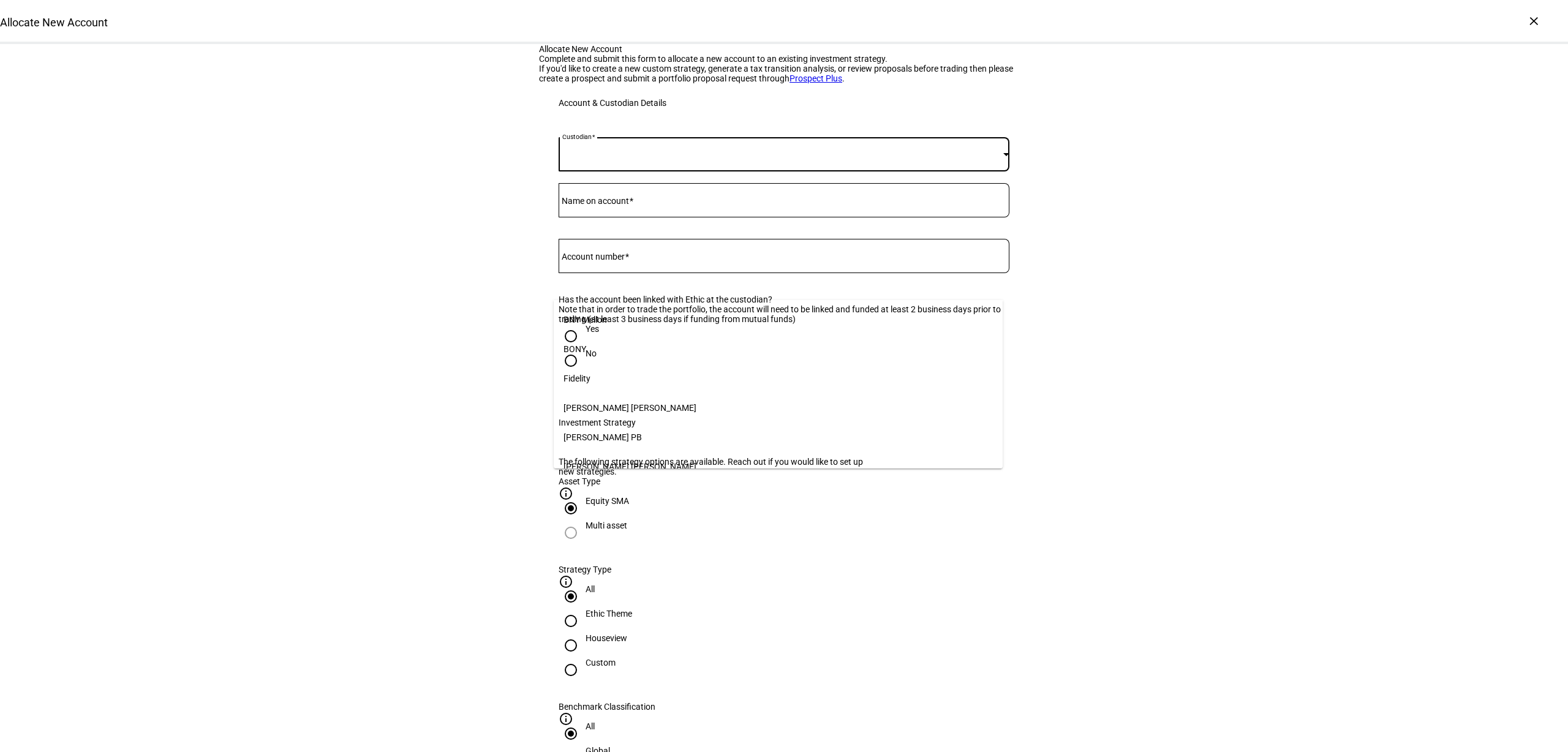
scroll to position [125, 0]
click at [626, 450] on mat-option "[PERSON_NAME]" at bounding box center [778, 458] width 449 height 30
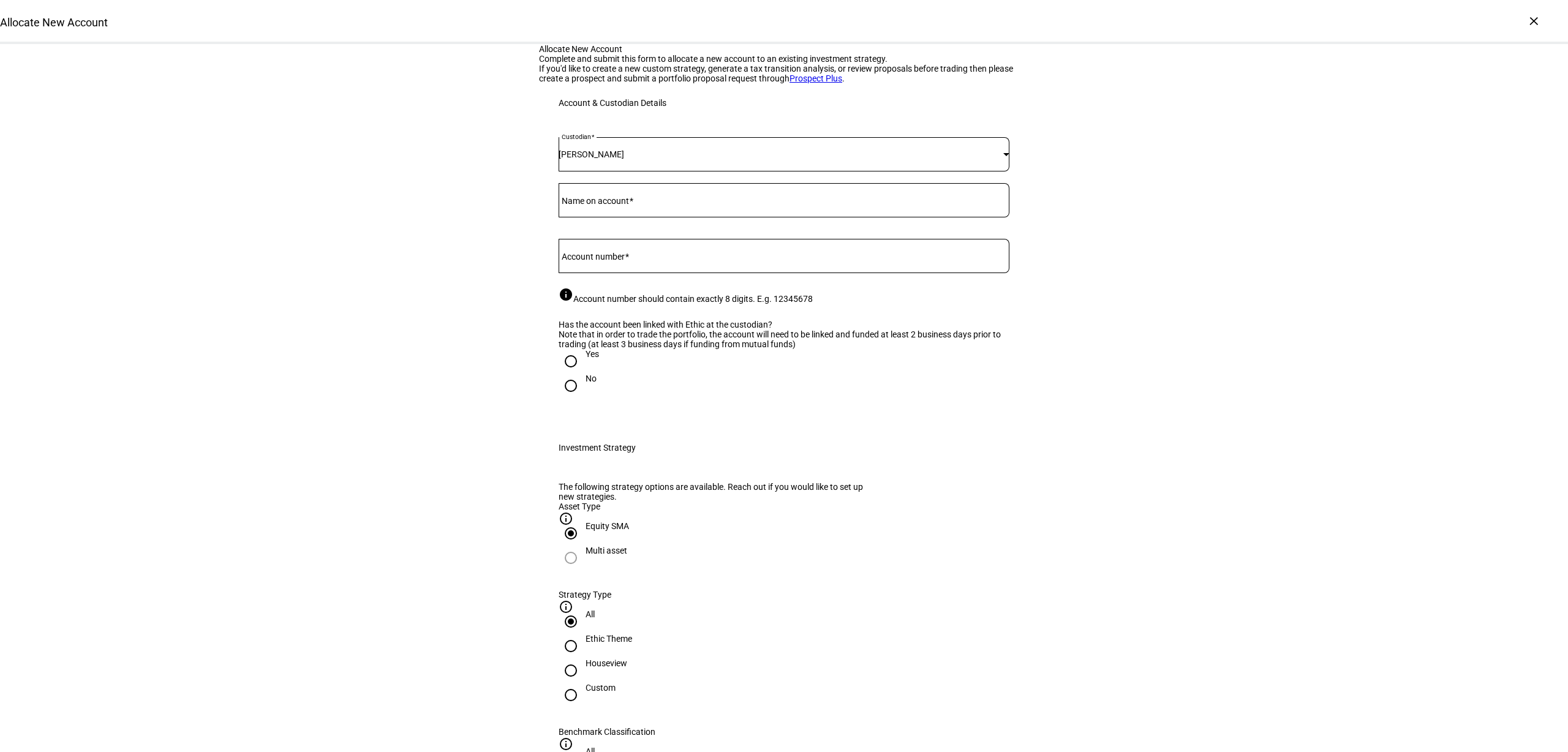
click at [622, 206] on mat-label "Name on account" at bounding box center [595, 201] width 68 height 10
click at [622, 203] on input "Name on account" at bounding box center [784, 198] width 451 height 10
type input "[DATE][PERSON_NAME]"
click at [632, 258] on input "Account number" at bounding box center [784, 253] width 451 height 10
paste input "64152668"
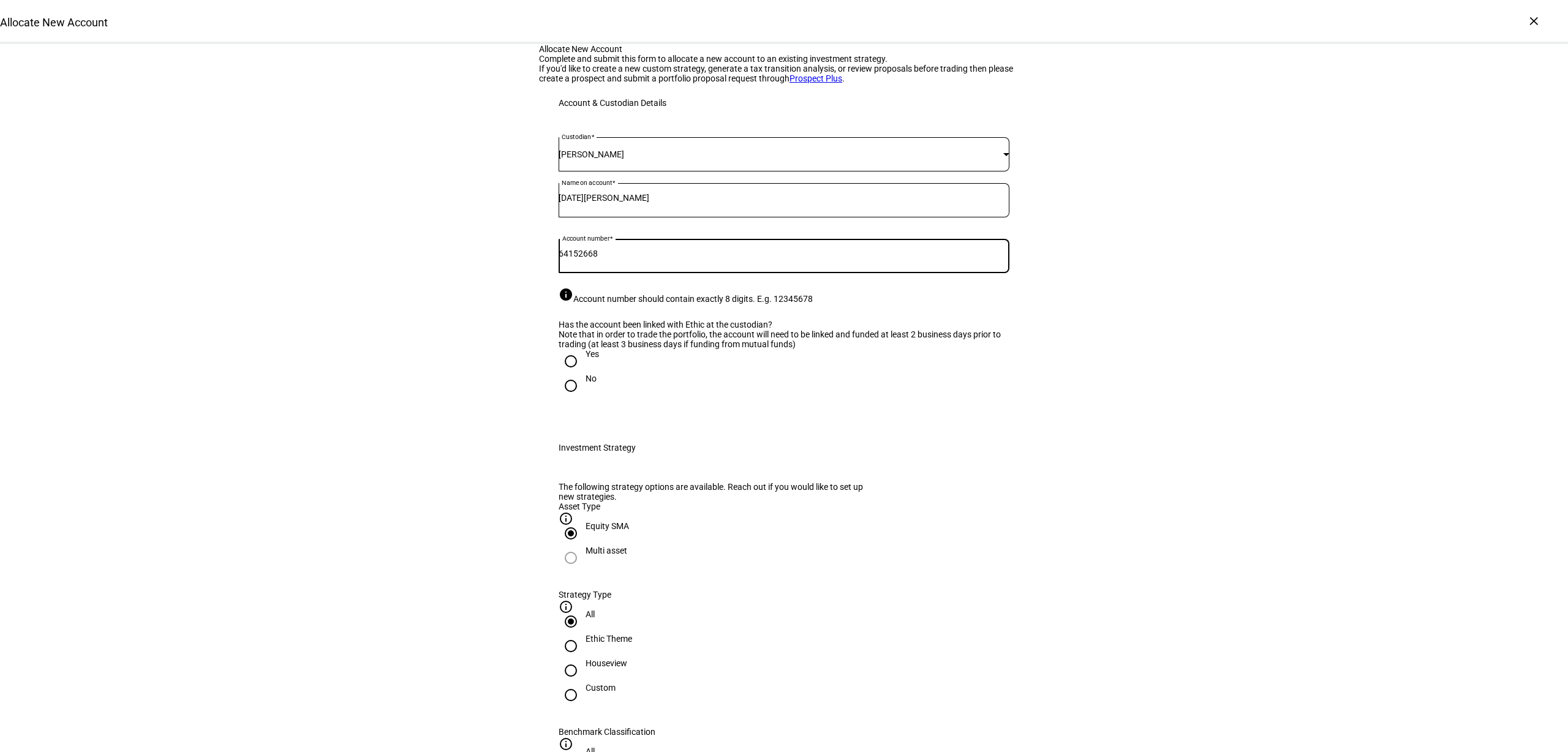
type input "64152668"
click at [562, 374] on input "Yes" at bounding box center [571, 361] width 24 height 24
radio input "true"
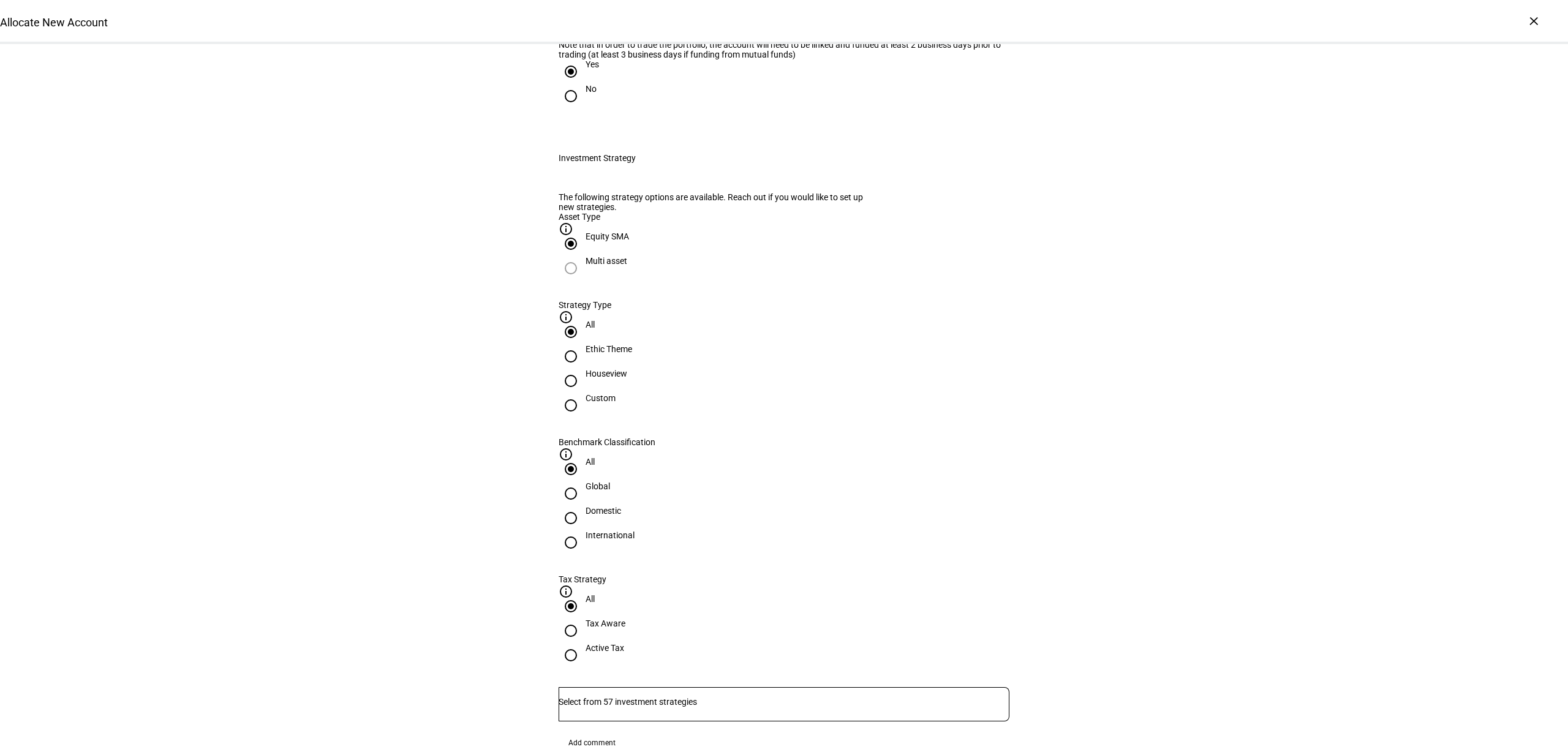
scroll to position [459, 0]
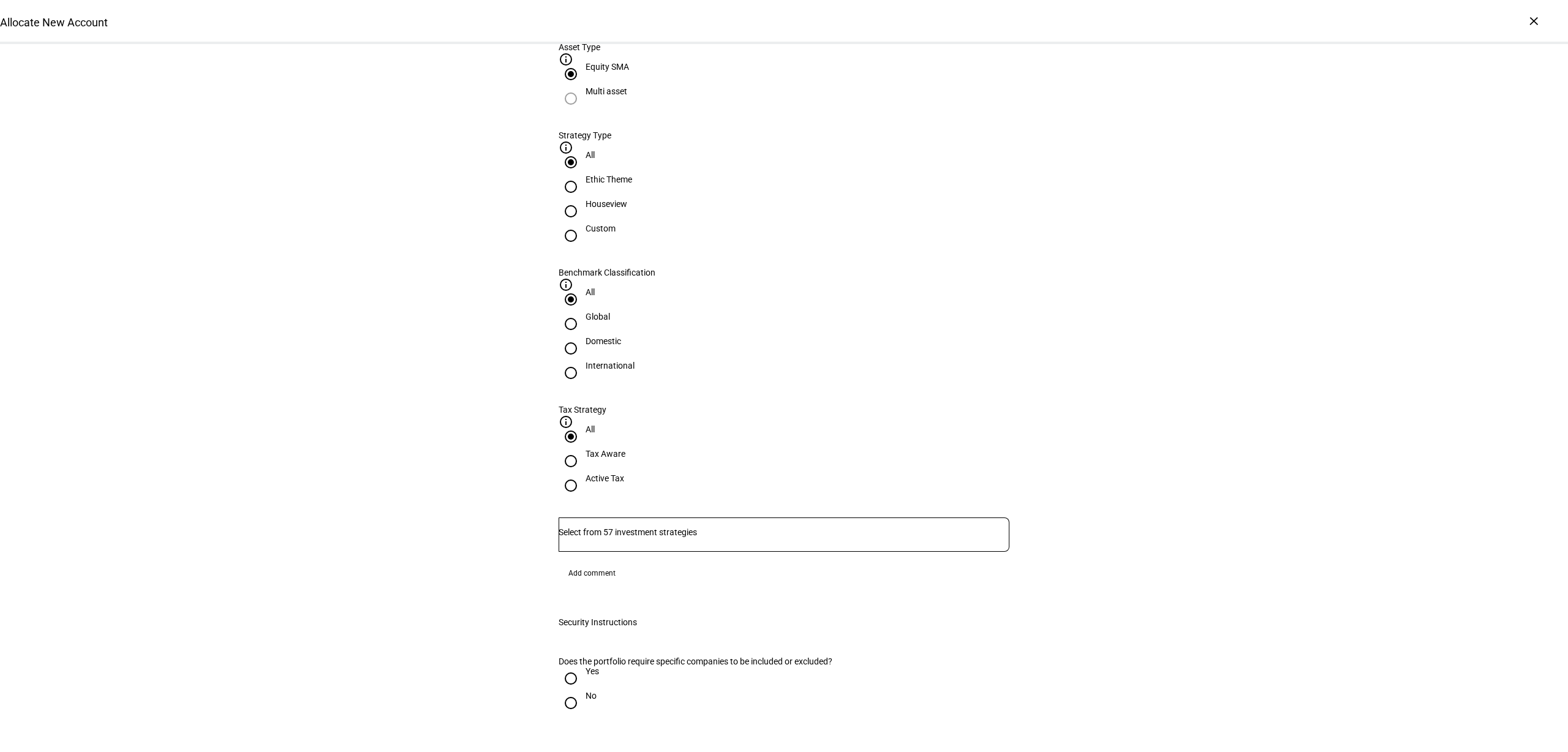
click at [632, 196] on div "Ethic Theme" at bounding box center [609, 185] width 47 height 22
click at [583, 199] on input "Ethic Theme" at bounding box center [571, 187] width 24 height 24
radio input "true"
click at [627, 209] on div "Houseview" at bounding box center [606, 204] width 42 height 10
click at [583, 224] on input "Houseview" at bounding box center [571, 212] width 24 height 24
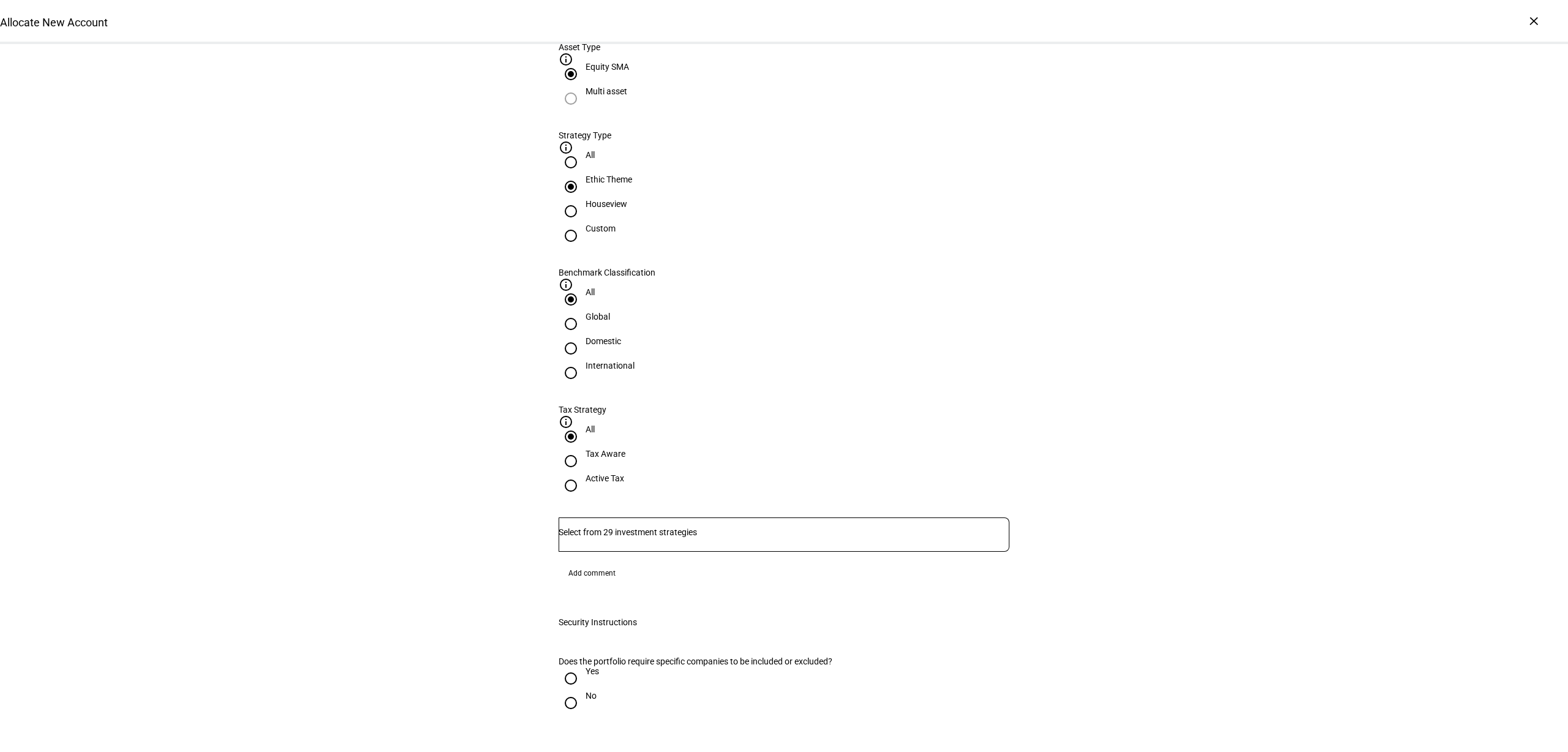
radio input "true"
click at [621, 336] on div "Domestic" at bounding box center [603, 341] width 35 height 10
click at [583, 336] on input "Domestic" at bounding box center [571, 348] width 24 height 24
radio input "true"
click at [624, 474] on div "Active Tax" at bounding box center [605, 479] width 39 height 10
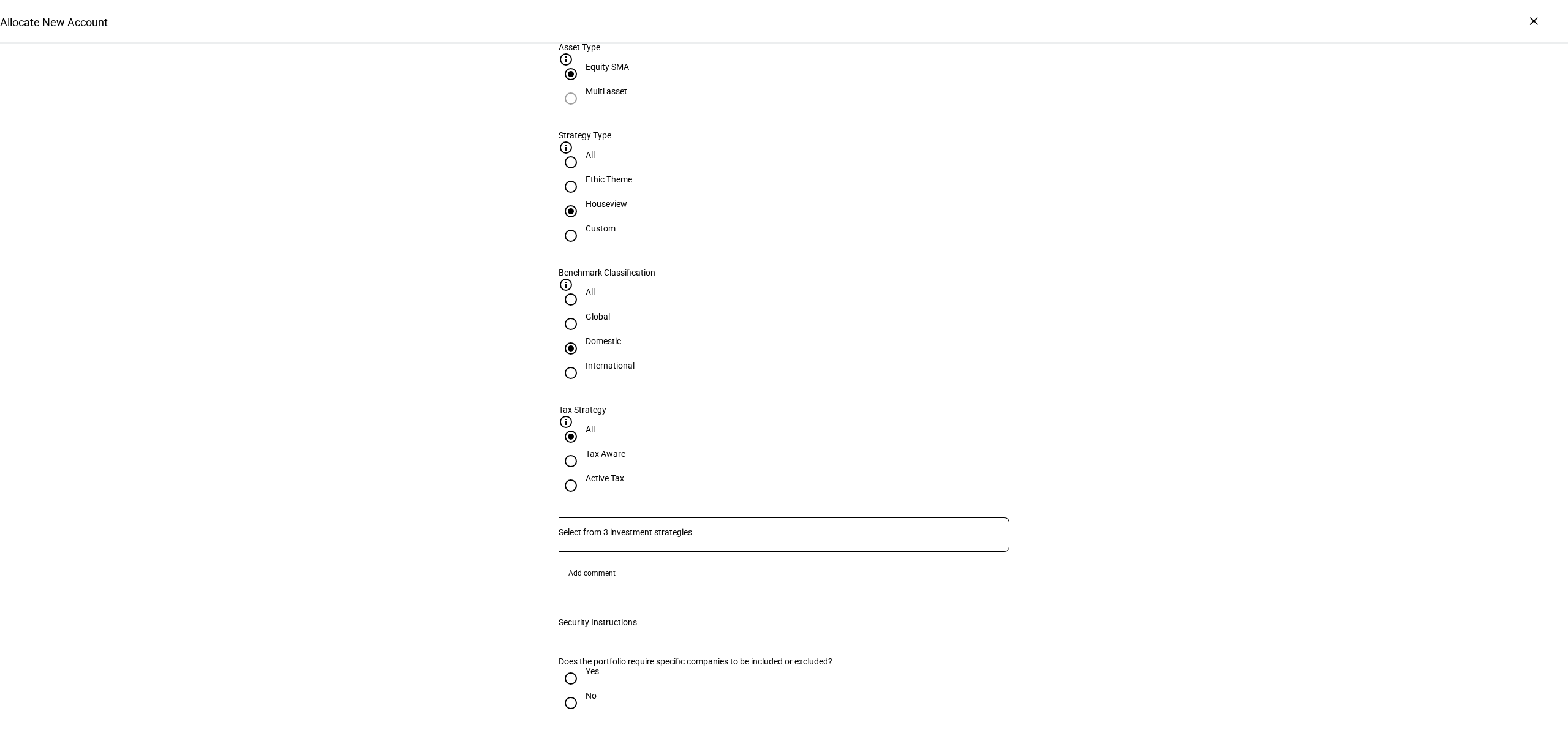
click at [583, 474] on input "Active Tax" at bounding box center [571, 486] width 24 height 24
radio input "true"
click at [757, 368] on div "Asset Type info_outline Equity SMA Multi asset Strategy Type info_outline All E…" at bounding box center [784, 280] width 451 height 475
click at [733, 518] on div at bounding box center [784, 535] width 451 height 35
click at [703, 461] on span "Corient - Active Tax Strategy - IVV" at bounding box center [638, 458] width 149 height 14
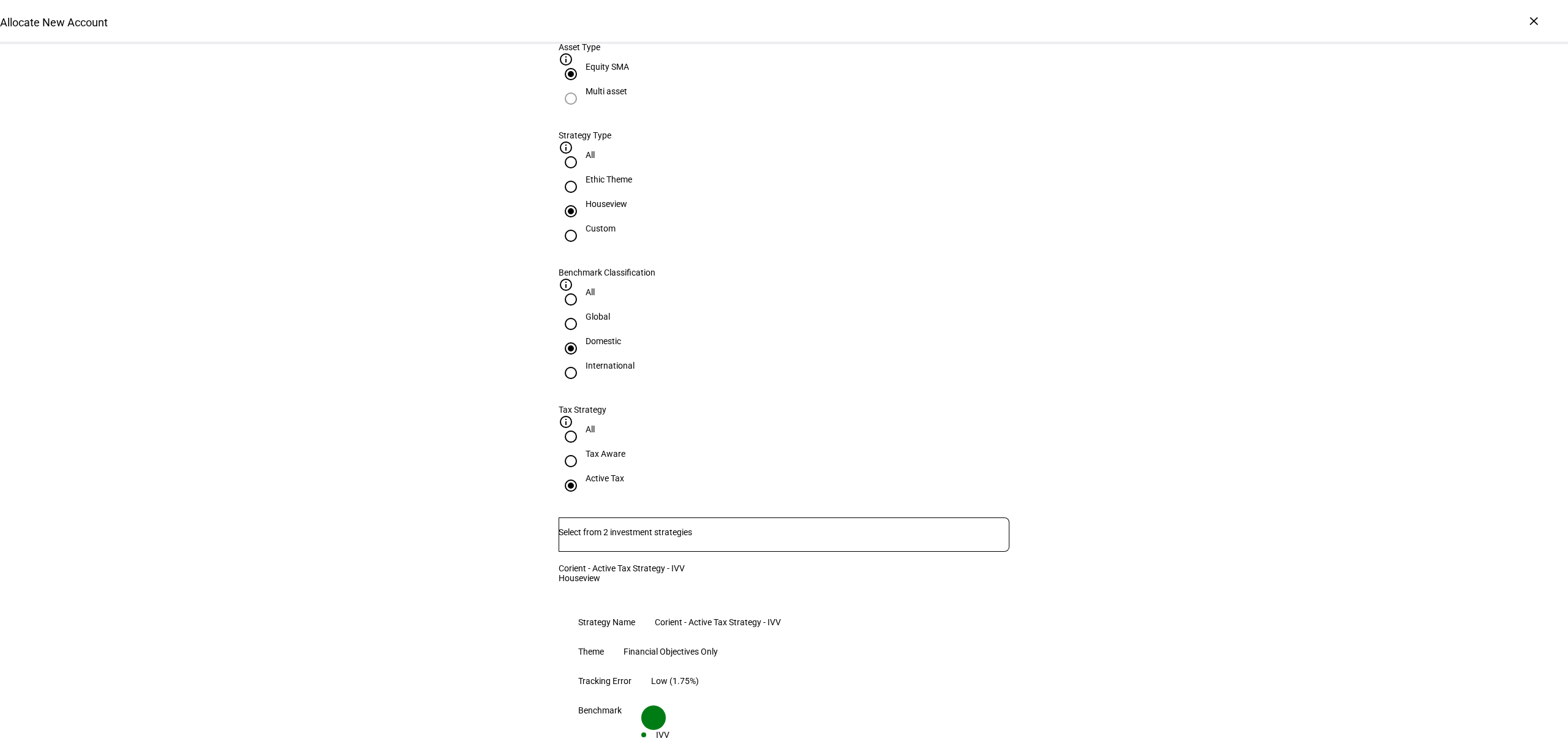
click at [1131, 438] on div "Allocate New Account Complete and submit this form to allocate a new account to…" at bounding box center [784, 657] width 1568 height 2144
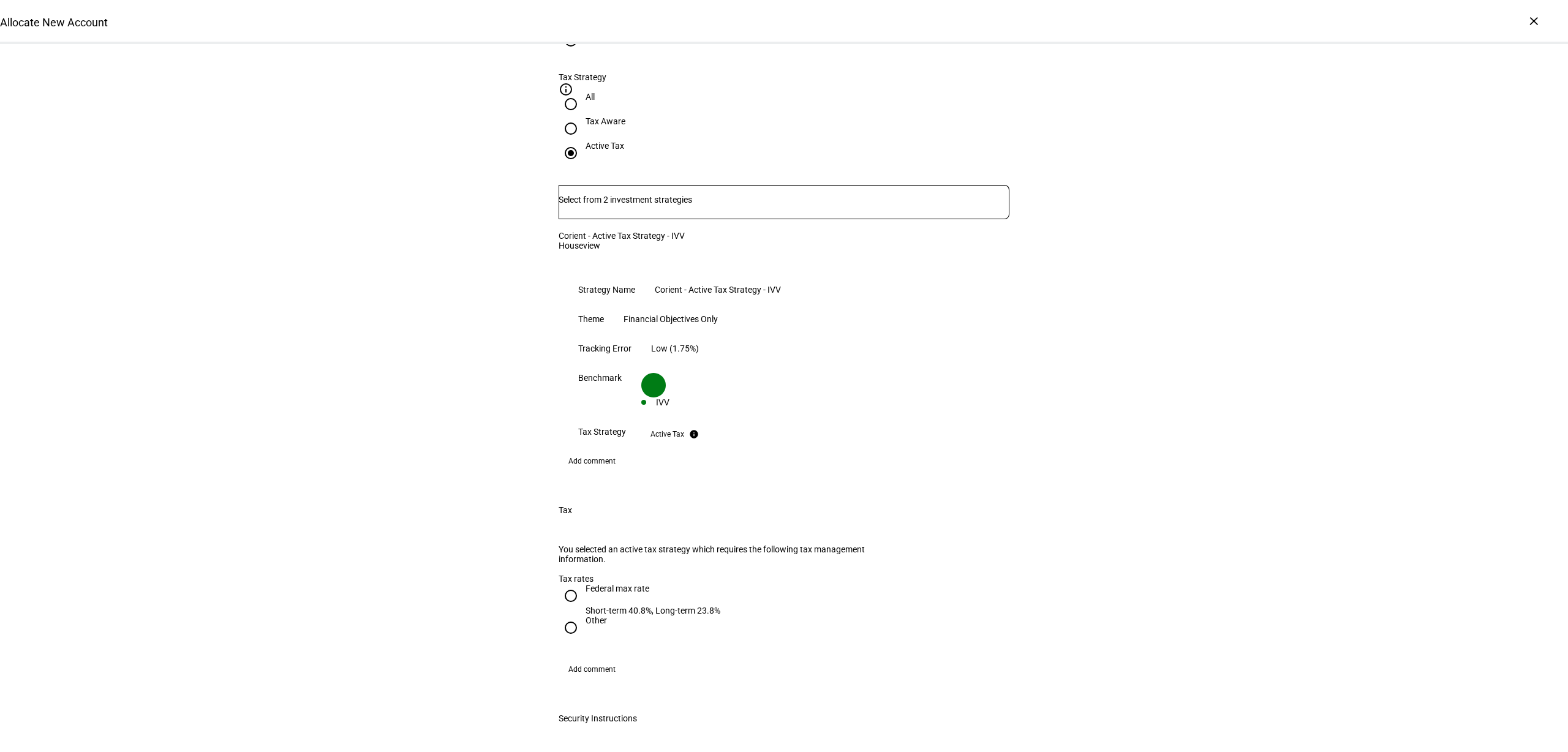
scroll to position [918, 0]
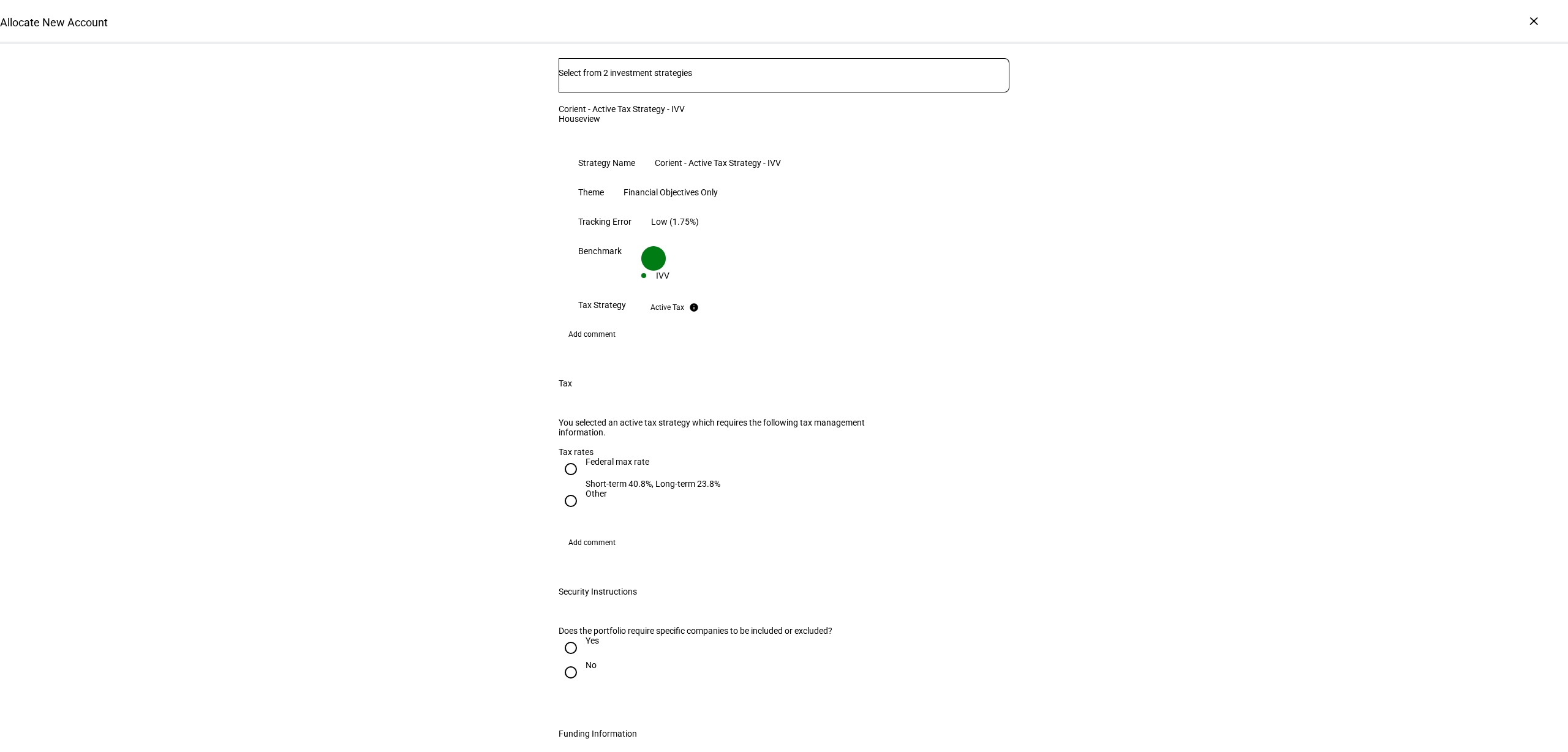
click at [594, 457] on div "Federal max rate" at bounding box center [653, 462] width 135 height 10
click at [583, 457] on input "Federal max rate Short-term 40.8%, Long-term 23.8%" at bounding box center [571, 469] width 24 height 24
radio input "true"
click at [559, 660] on input "No" at bounding box center [571, 672] width 24 height 24
radio input "true"
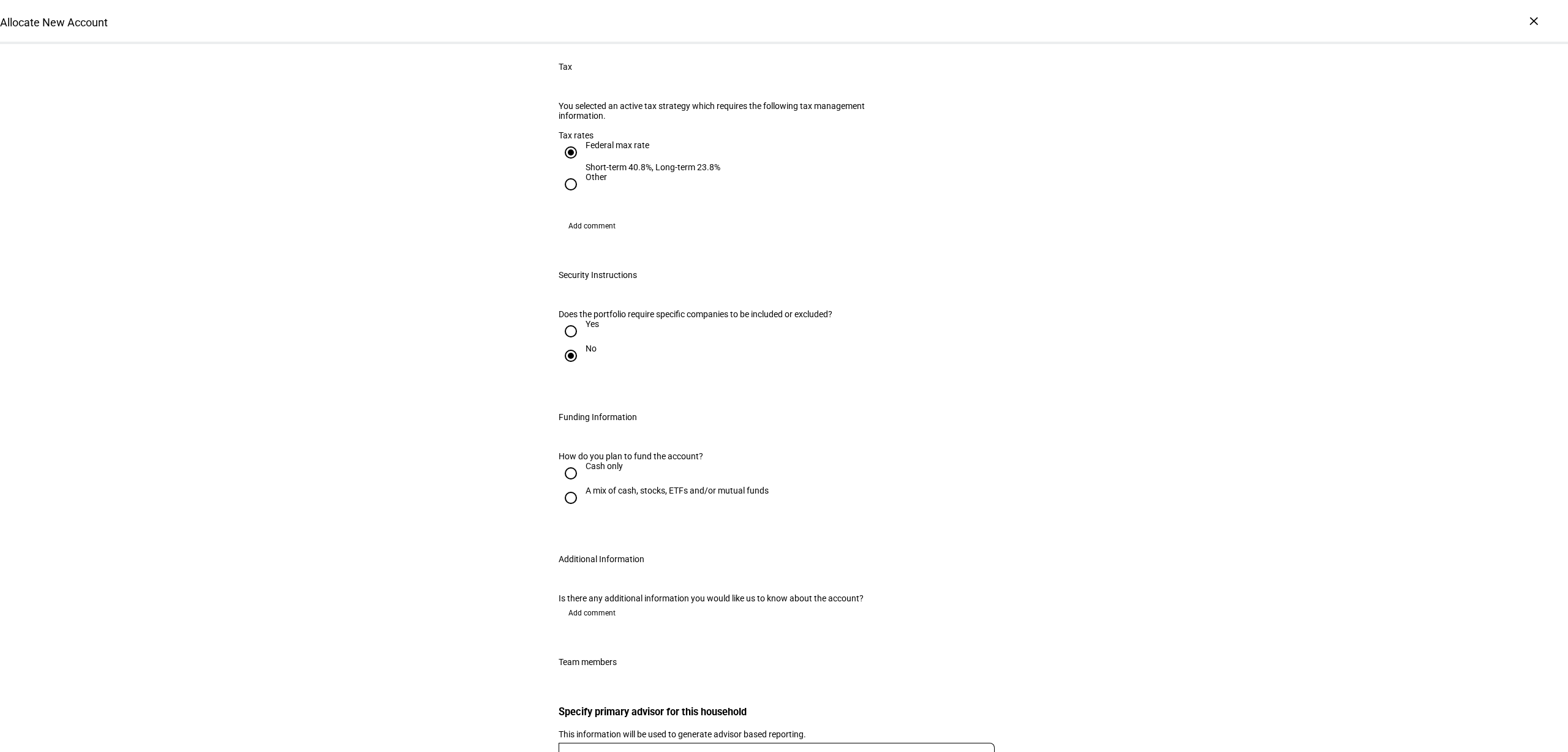
scroll to position [1379, 0]
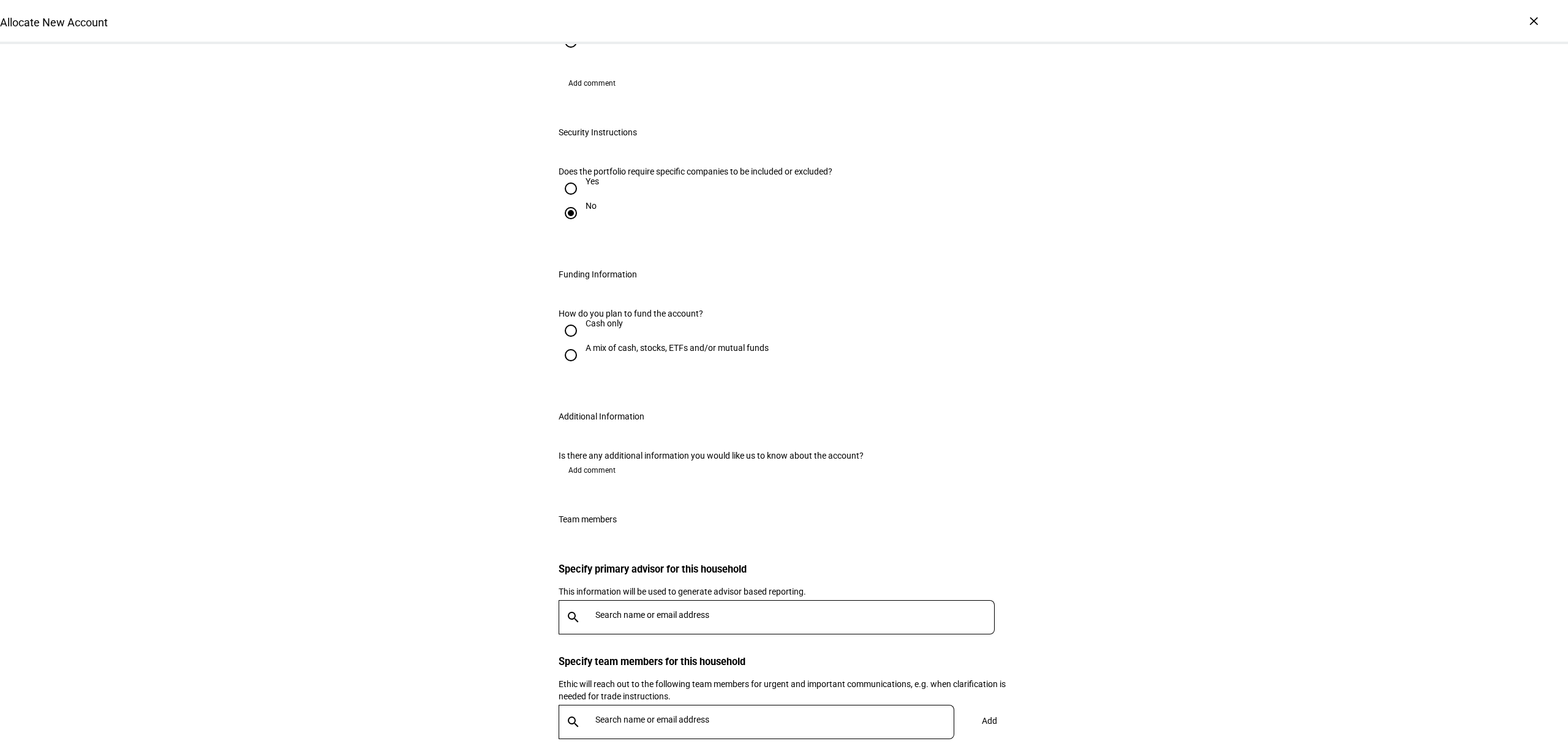
click at [592, 343] on div "A mix of cash, stocks, ETFs and/or mutual funds" at bounding box center [677, 347] width 183 height 10
click at [583, 343] on input "A mix of cash, stocks, ETFs and/or mutual funds" at bounding box center [571, 355] width 24 height 24
radio input "true"
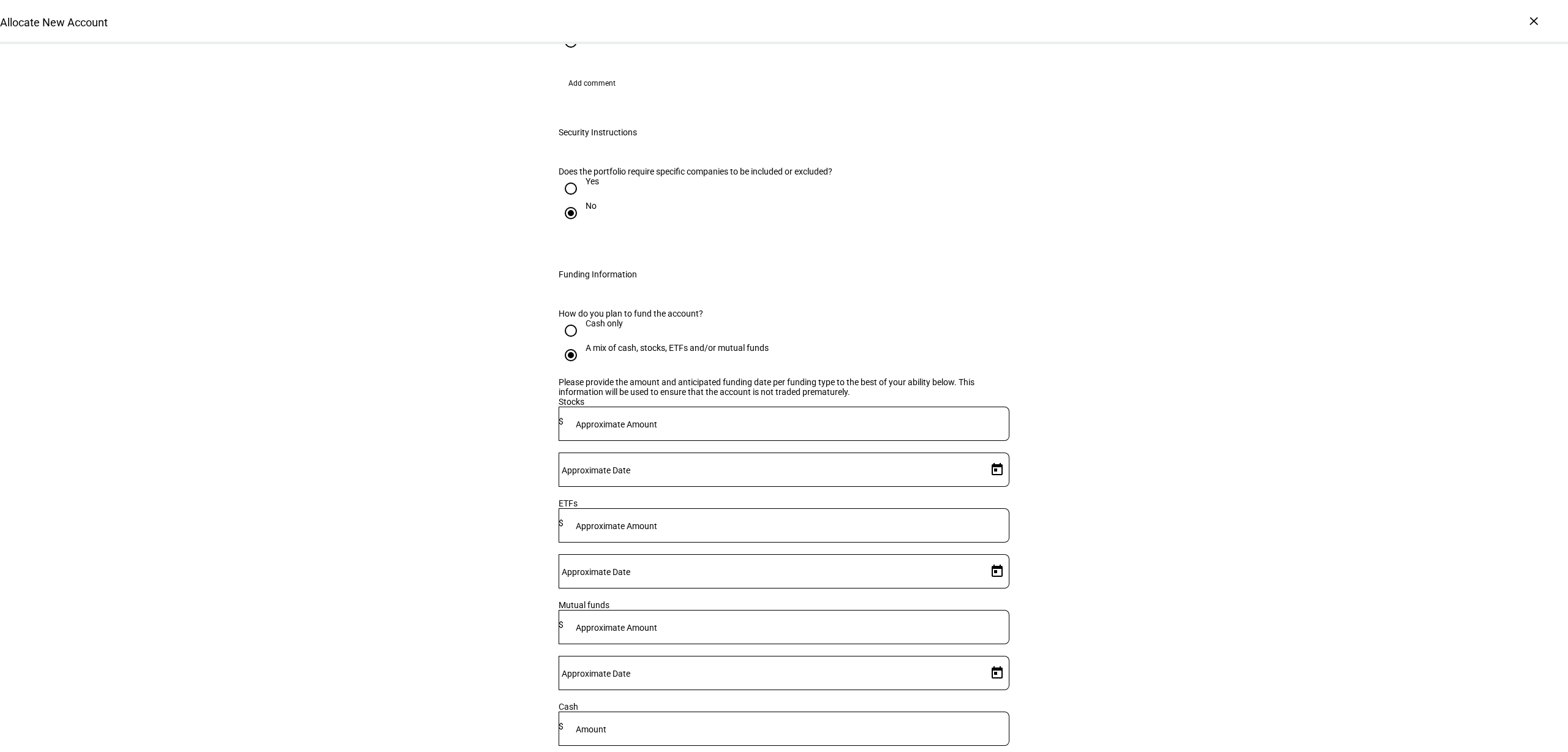
click at [657, 420] on mat-label "Approximate Amount" at bounding box center [616, 425] width 81 height 10
type input "450,000"
click at [763, 721] on input at bounding box center [786, 726] width 445 height 10
type input "8"
type input "93,000"
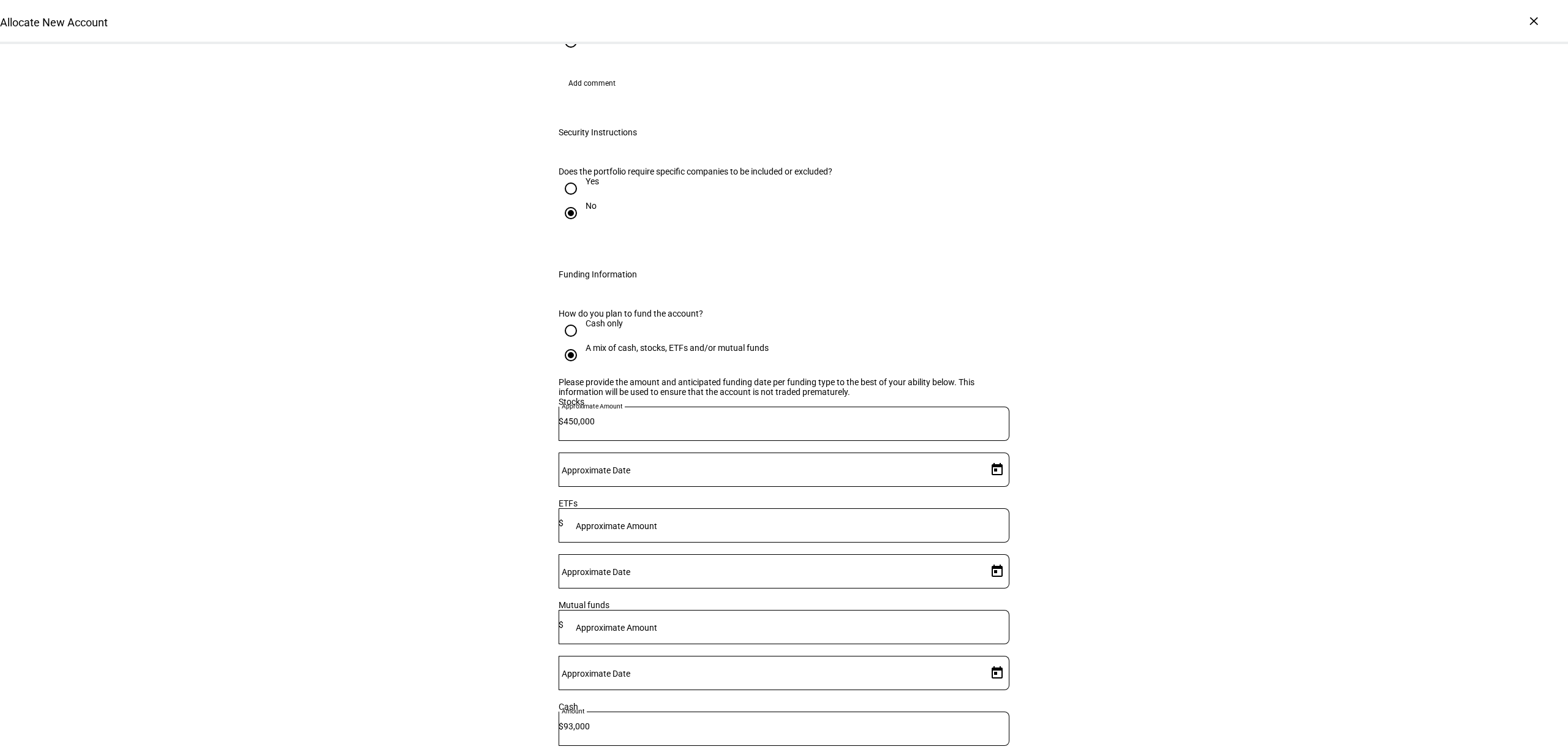
click at [983, 455] on span "Open calendar" at bounding box center [997, 470] width 30 height 30
click at [963, 524] on span "4" at bounding box center [963, 526] width 22 height 22
type input "[DATE]"
click at [964, 402] on span "4" at bounding box center [963, 411] width 22 height 22
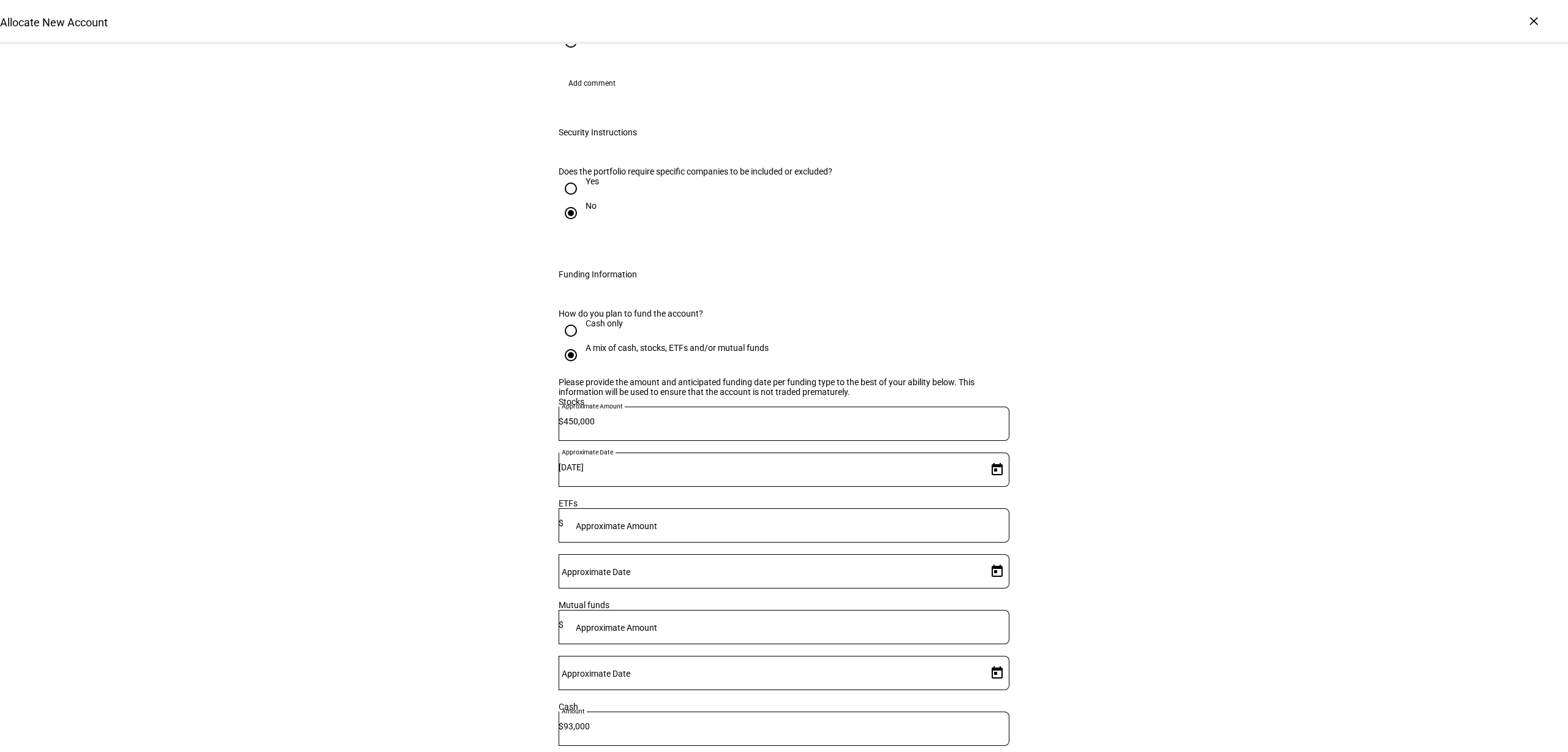
type input "[DATE]"
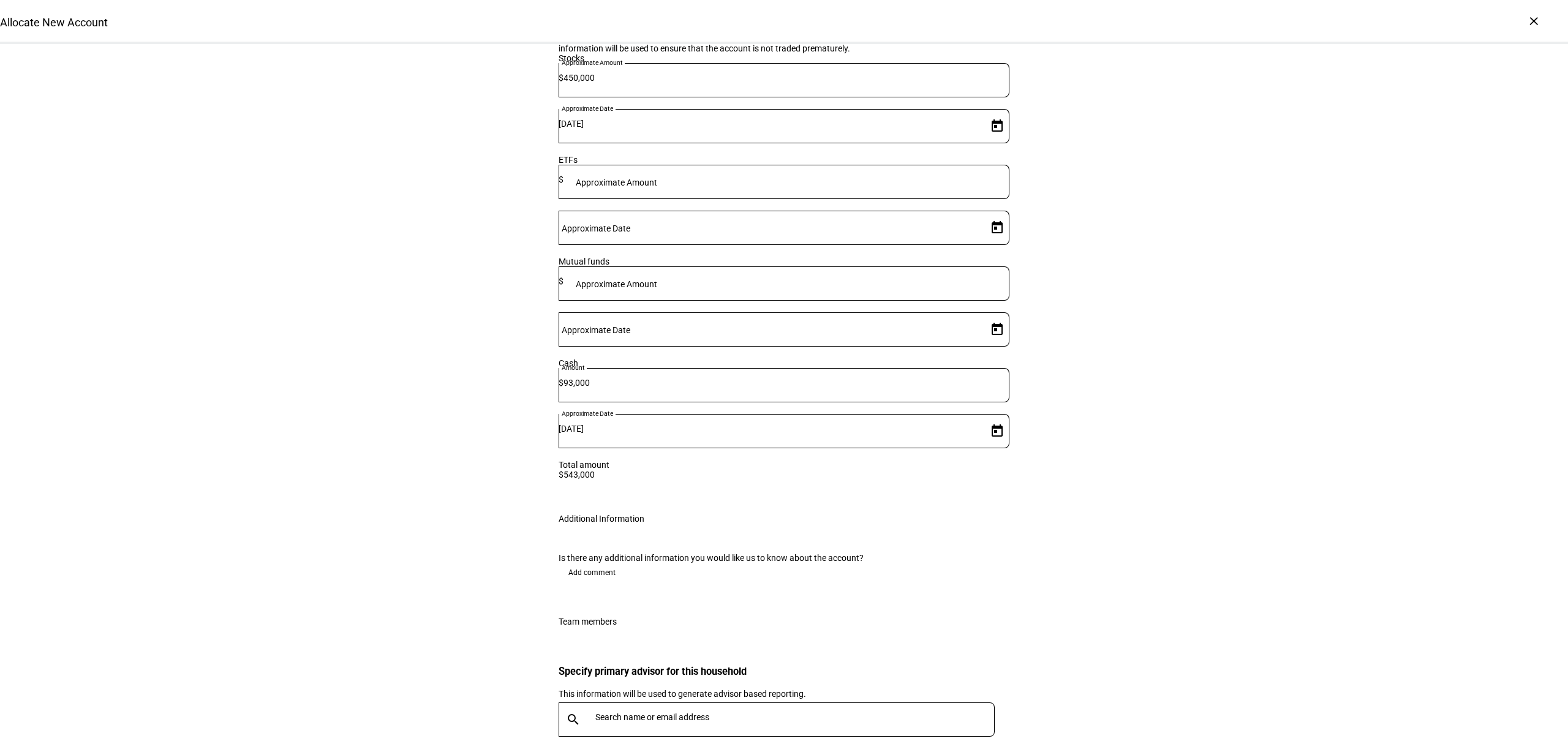
scroll to position [1777, 0]
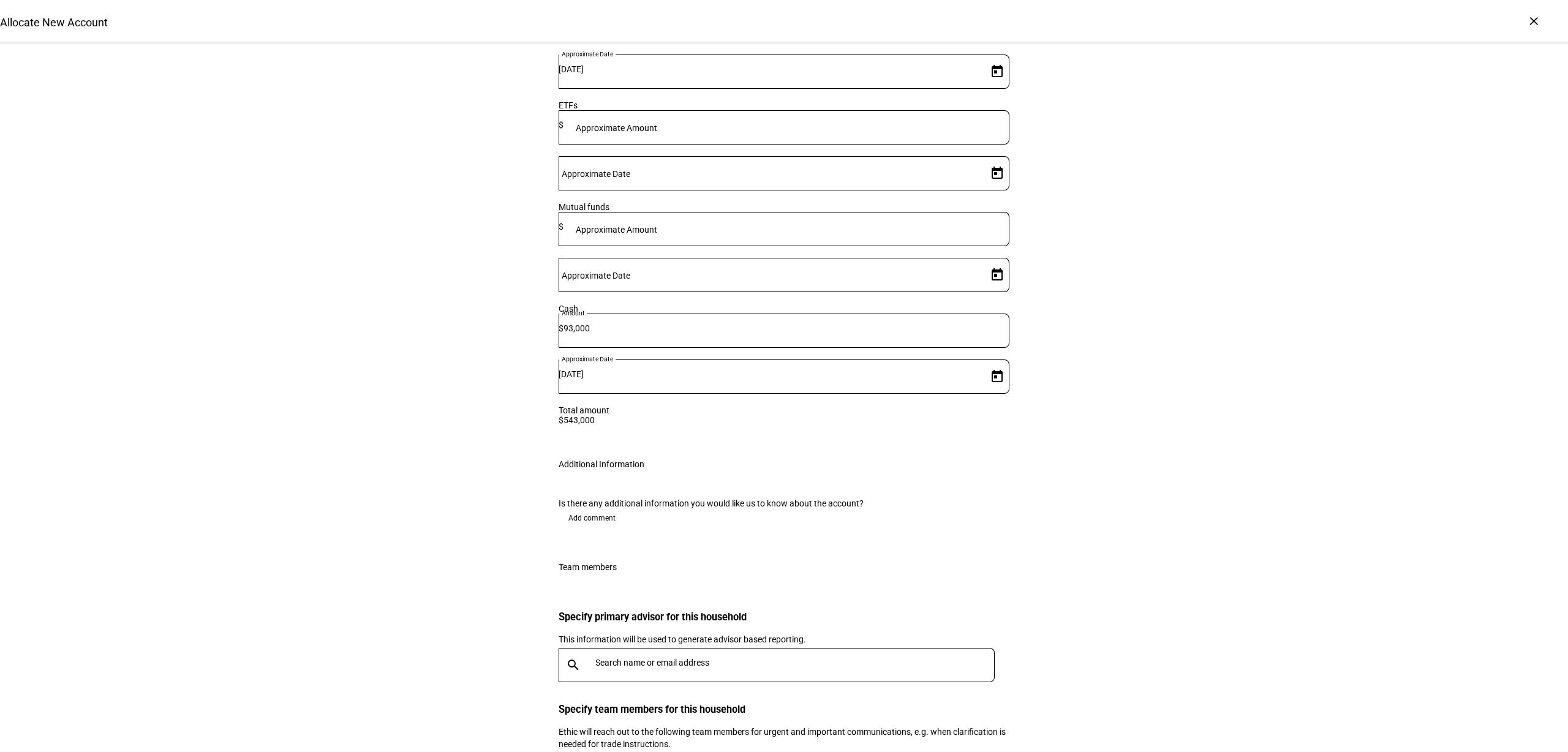
click at [598, 508] on span "Add comment" at bounding box center [592, 518] width 47 height 19
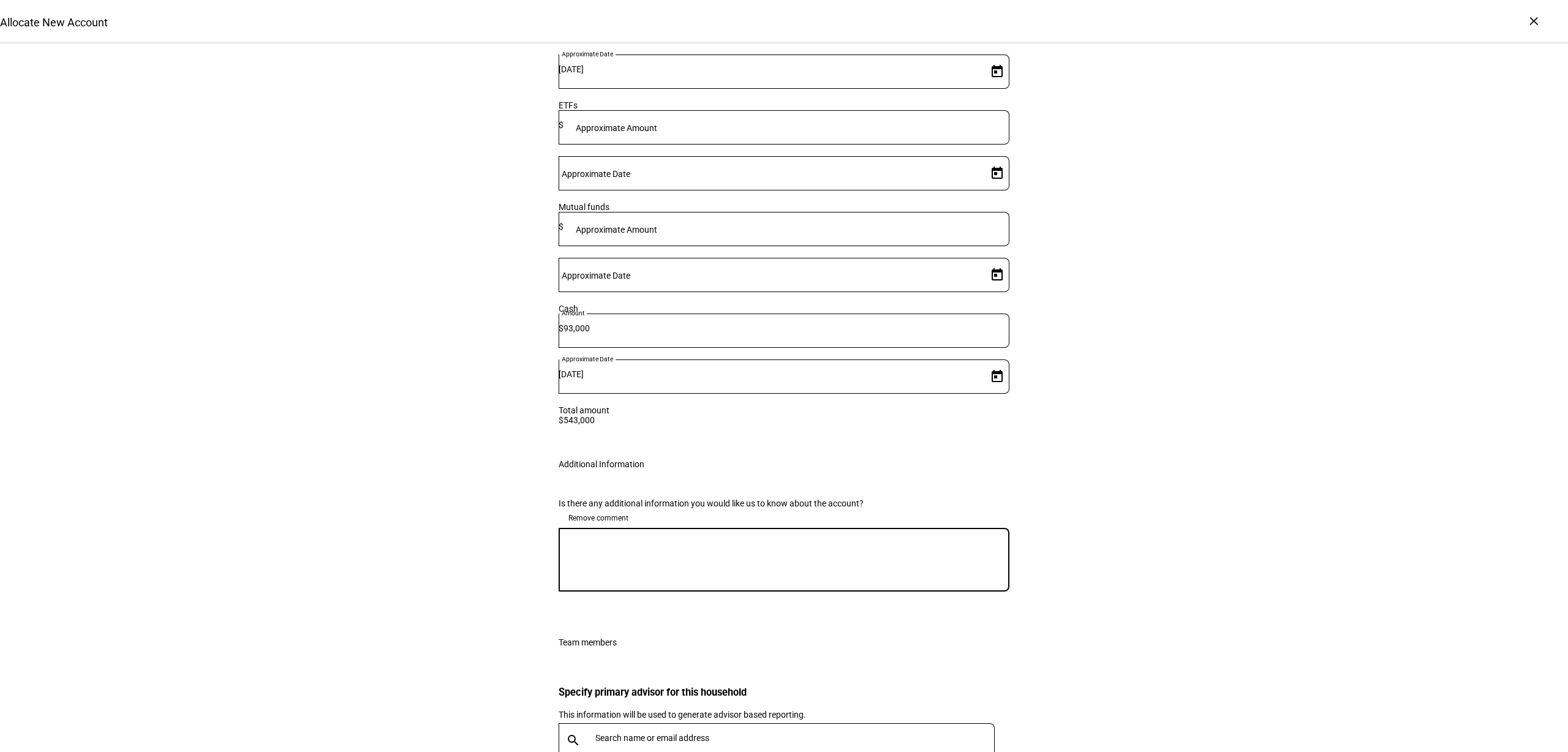
click at [630, 538] on textarea at bounding box center [784, 560] width 451 height 44
type textarea "Please implement gain neutrally."
click at [643, 723] on div at bounding box center [792, 740] width 404 height 35
type input "[PERSON_NAME]"
click at [659, 618] on div "[PERSON_NAME][EMAIL_ADDRESS][PERSON_NAME][DOMAIN_NAME]" at bounding box center [731, 614] width 267 height 12
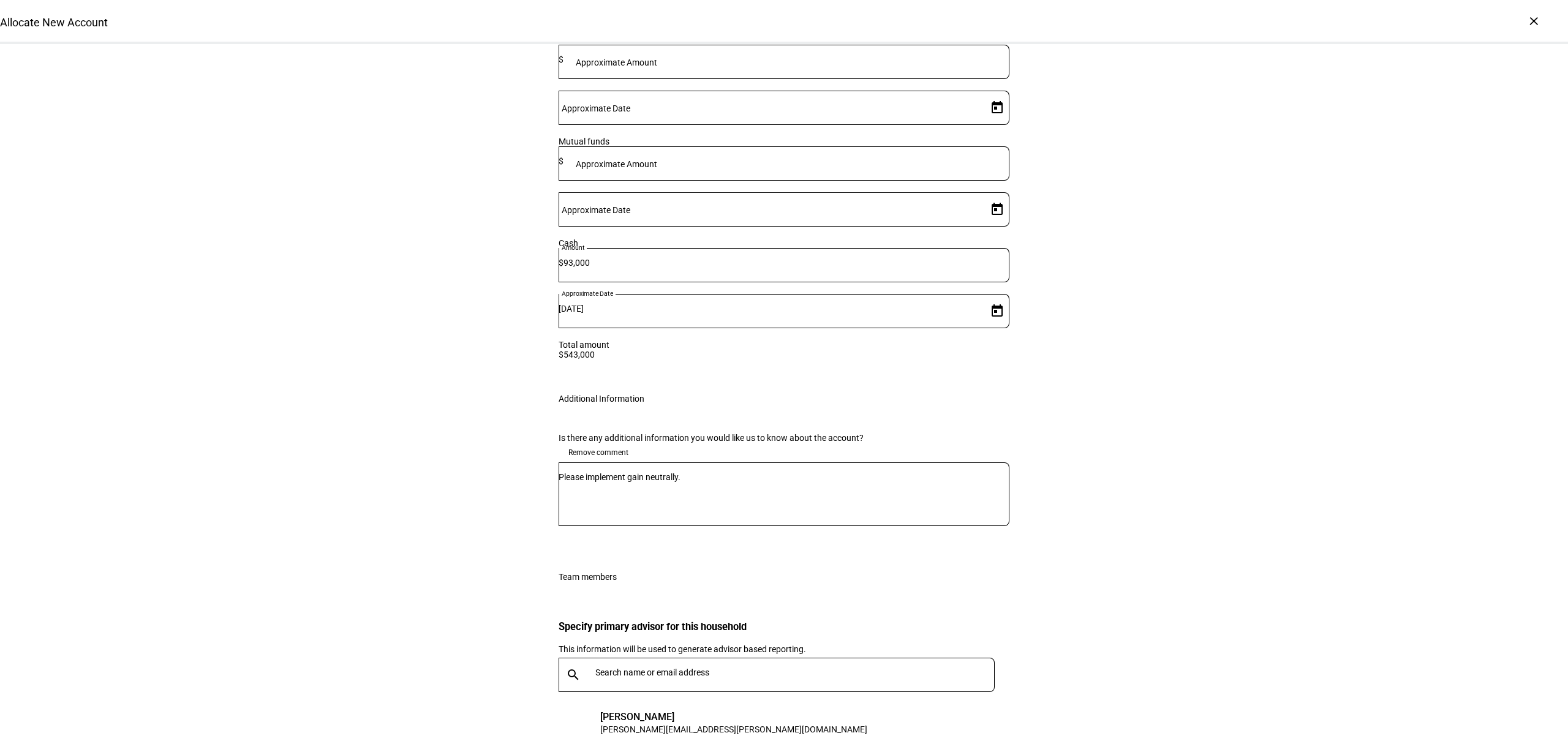
scroll to position [1889, 0]
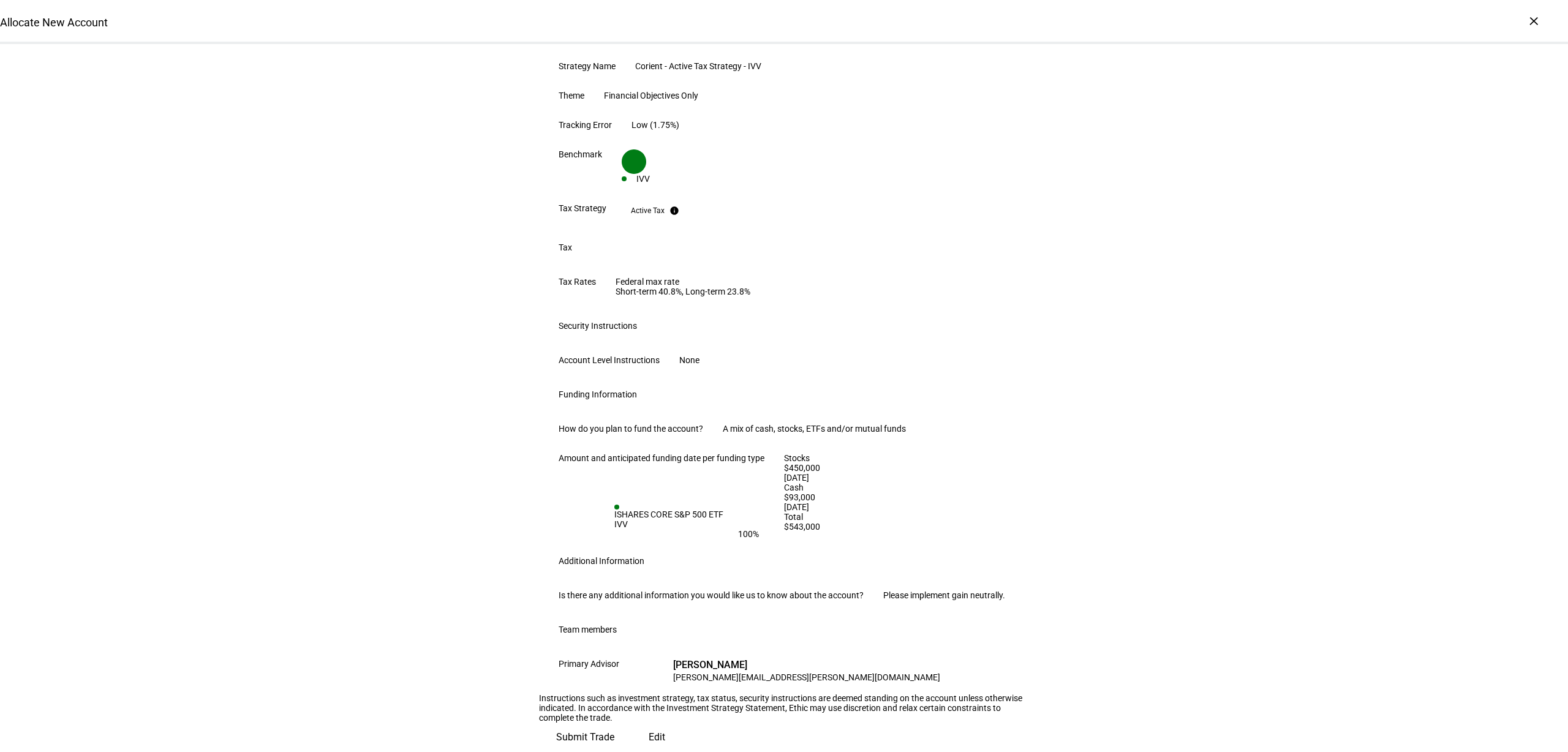
scroll to position [532, 0]
click at [1250, 519] on div "Review Trade Request One more step - Please review the instructions and click t…" at bounding box center [784, 298] width 1568 height 906
click at [614, 723] on span "Submit Trade" at bounding box center [585, 738] width 58 height 30
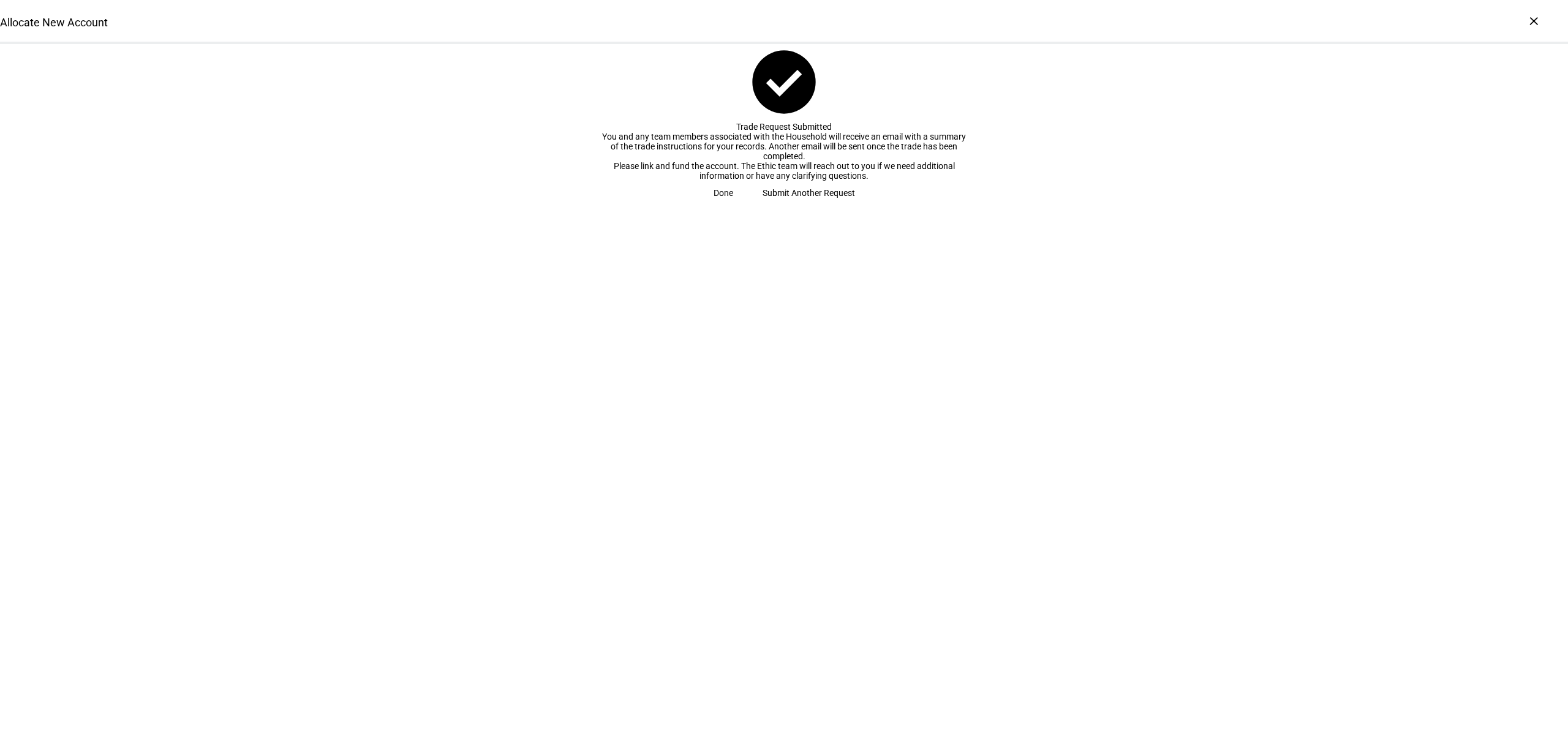
click at [733, 205] on span "Done" at bounding box center [723, 193] width 19 height 24
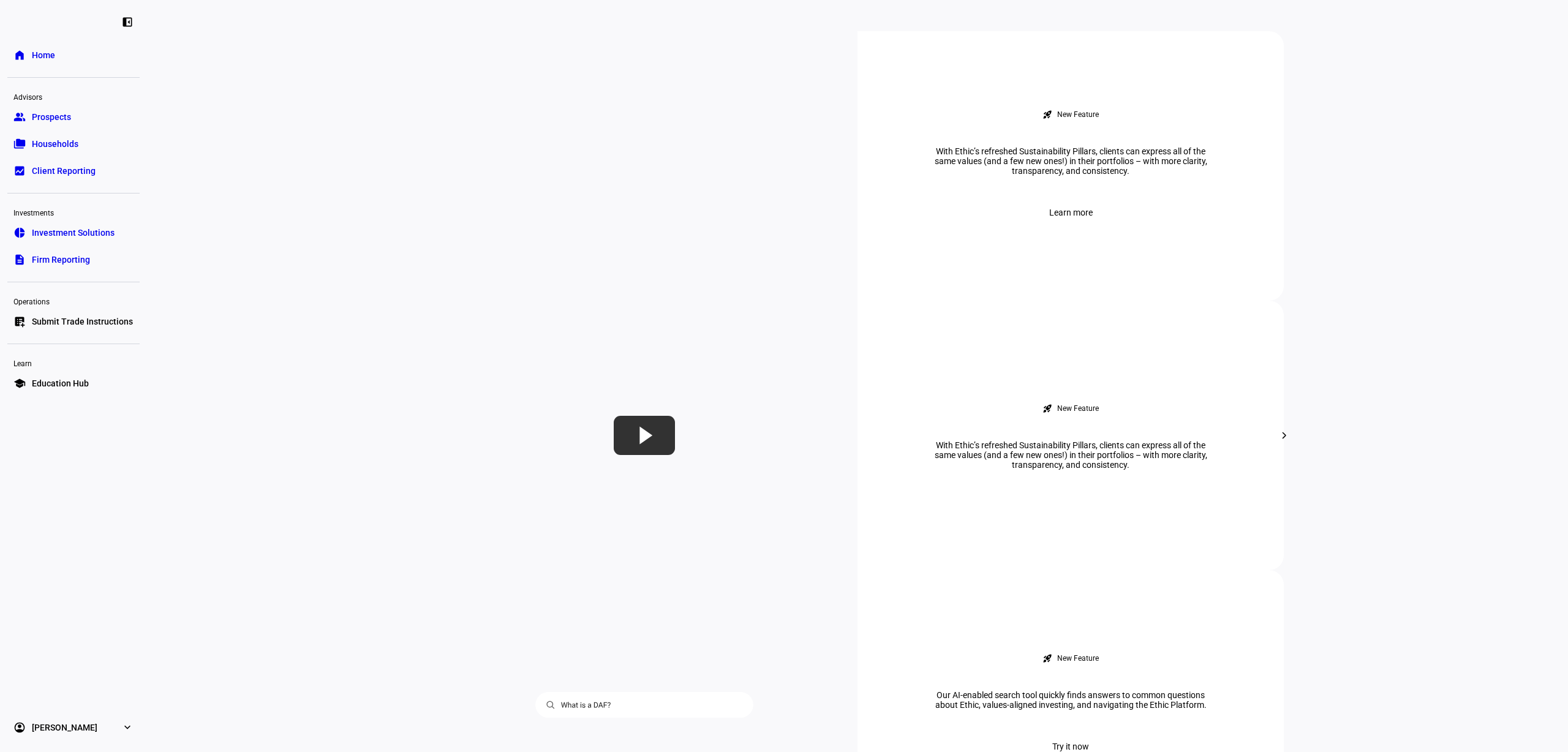
scroll to position [996, 0]
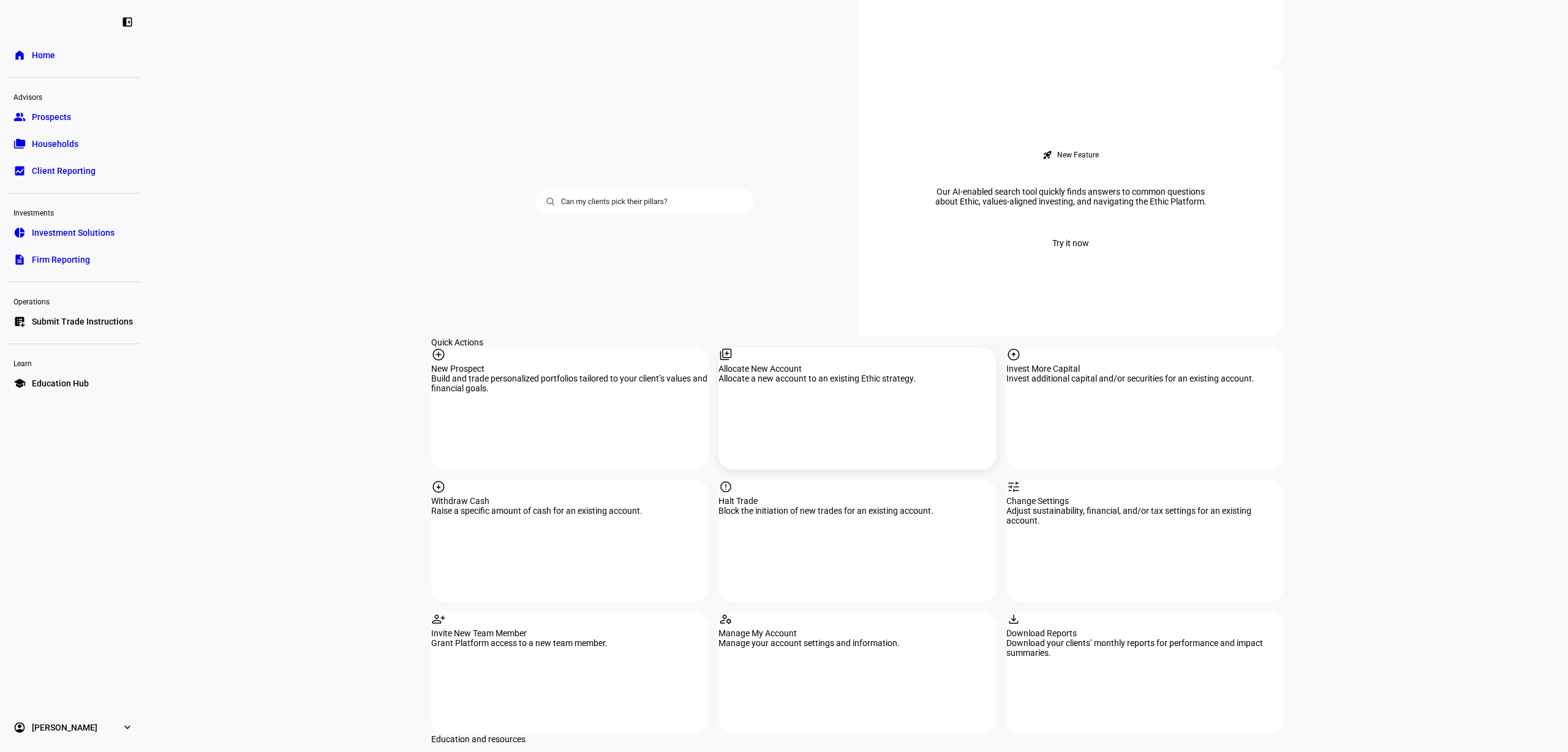
click at [845, 374] on div "Allocate a new account to an existing Ethic strategy." at bounding box center [856, 379] width 277 height 10
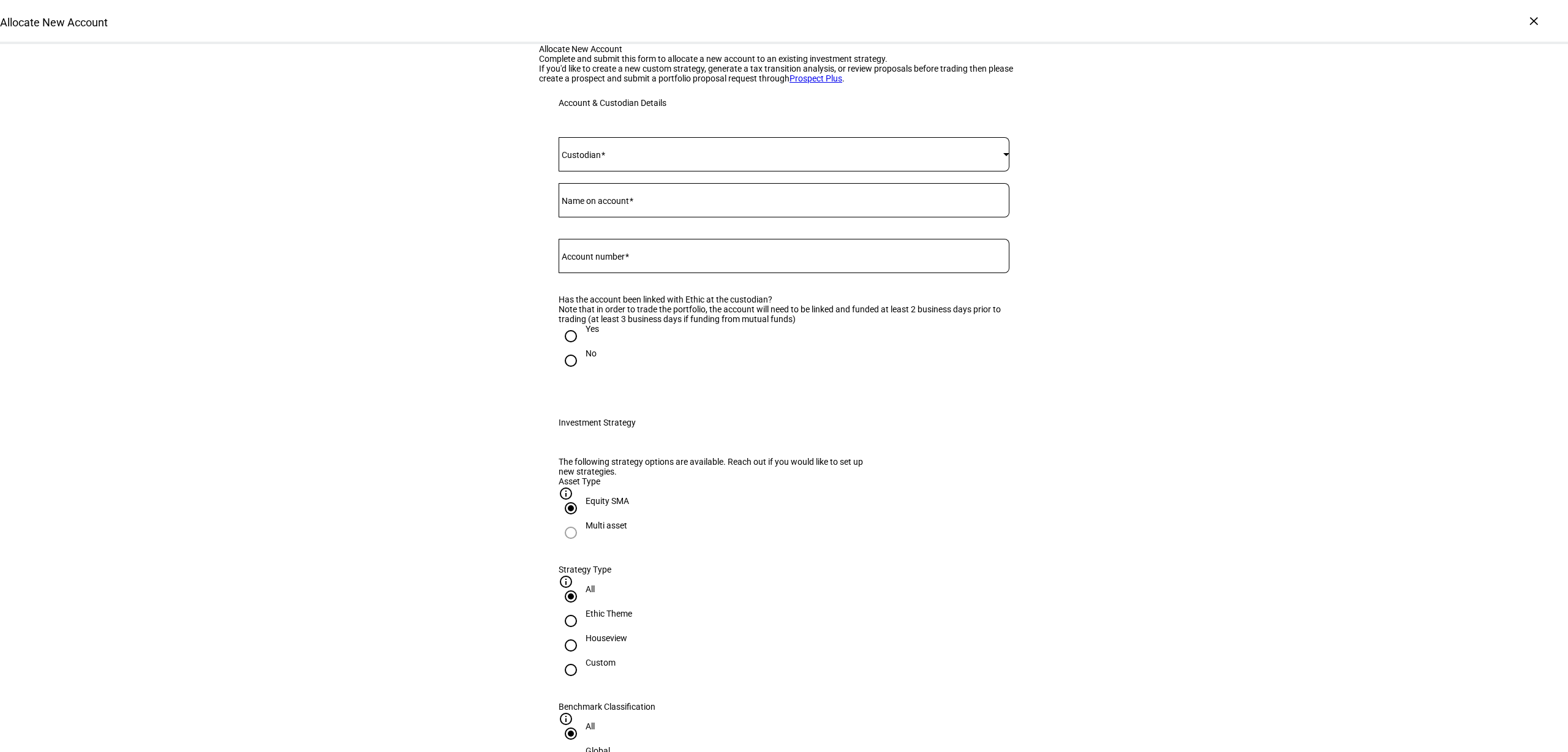
click at [736, 159] on span at bounding box center [781, 154] width 445 height 10
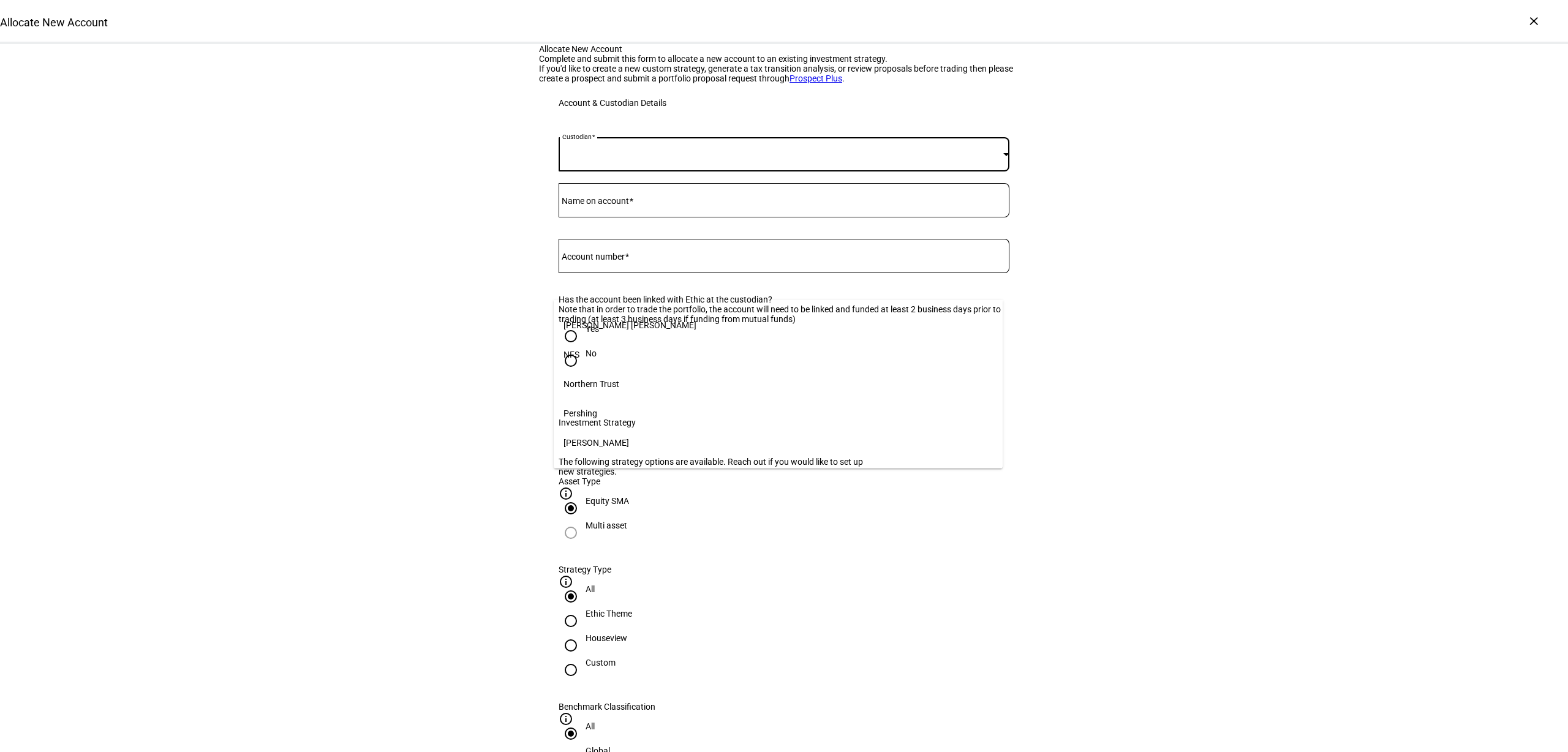
scroll to position [153, 0]
drag, startPoint x: 381, startPoint y: 364, endPoint x: 388, endPoint y: 366, distance: 7.3
click at [381, 364] on div at bounding box center [784, 376] width 1568 height 752
click at [622, 159] on span at bounding box center [781, 154] width 445 height 10
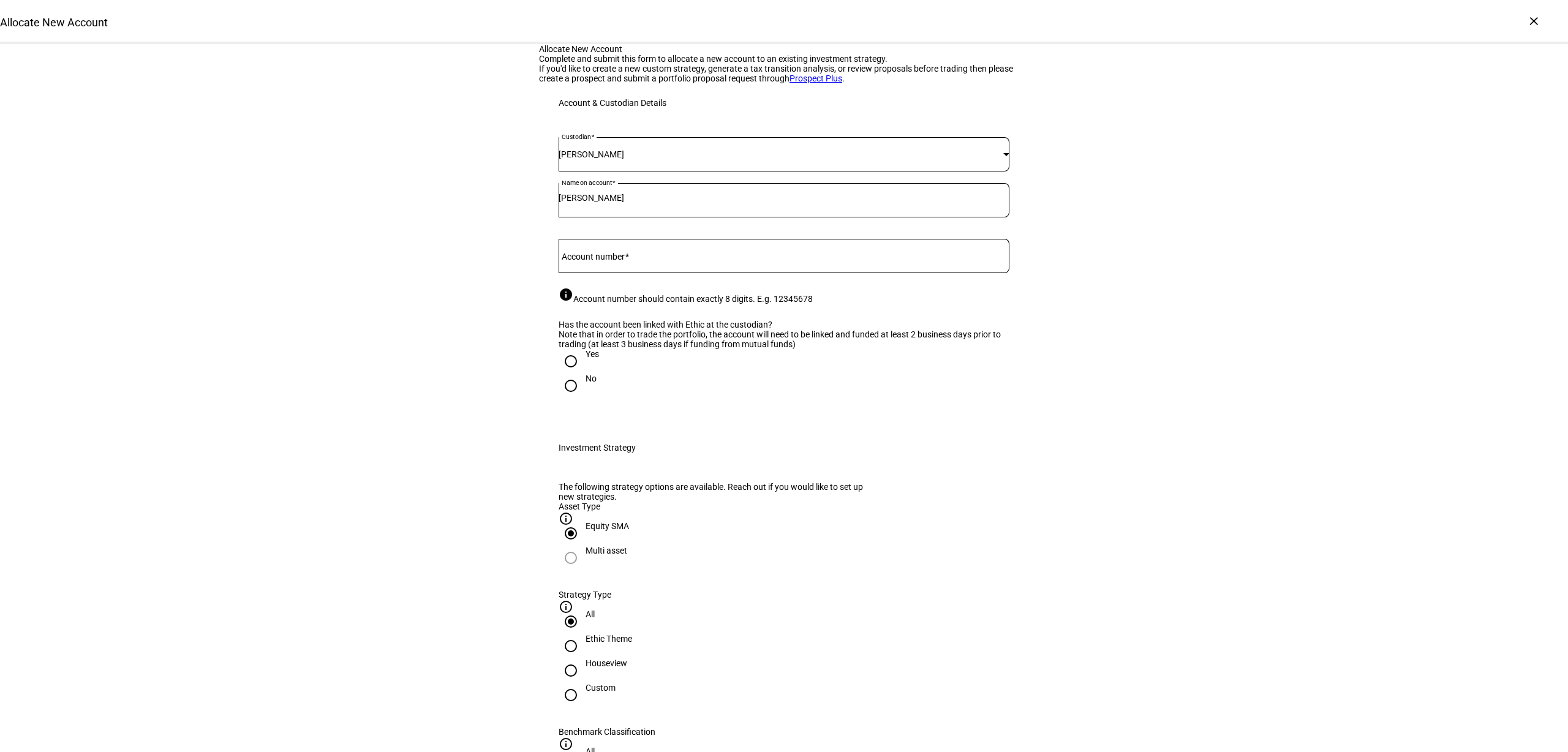
drag, startPoint x: 577, startPoint y: 340, endPoint x: 594, endPoint y: 340, distance: 17.0
click at [577, 203] on input "[PERSON_NAME]" at bounding box center [784, 198] width 451 height 10
type input "[PERSON_NAME]"
click at [633, 258] on input "Account number" at bounding box center [784, 253] width 451 height 10
paste input "29439021"
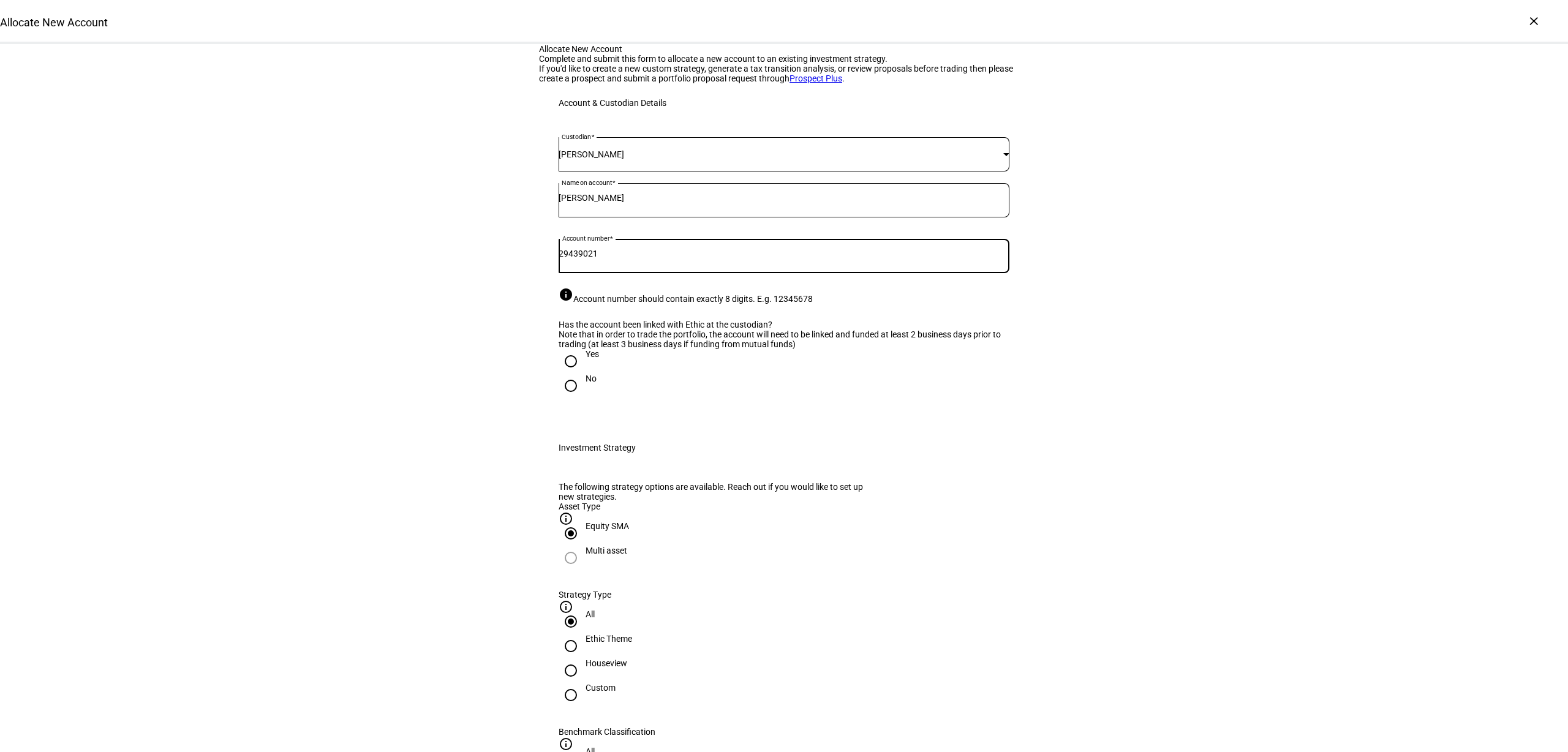
type input "29439021"
click at [571, 374] on input "Yes" at bounding box center [571, 361] width 24 height 24
radio input "true"
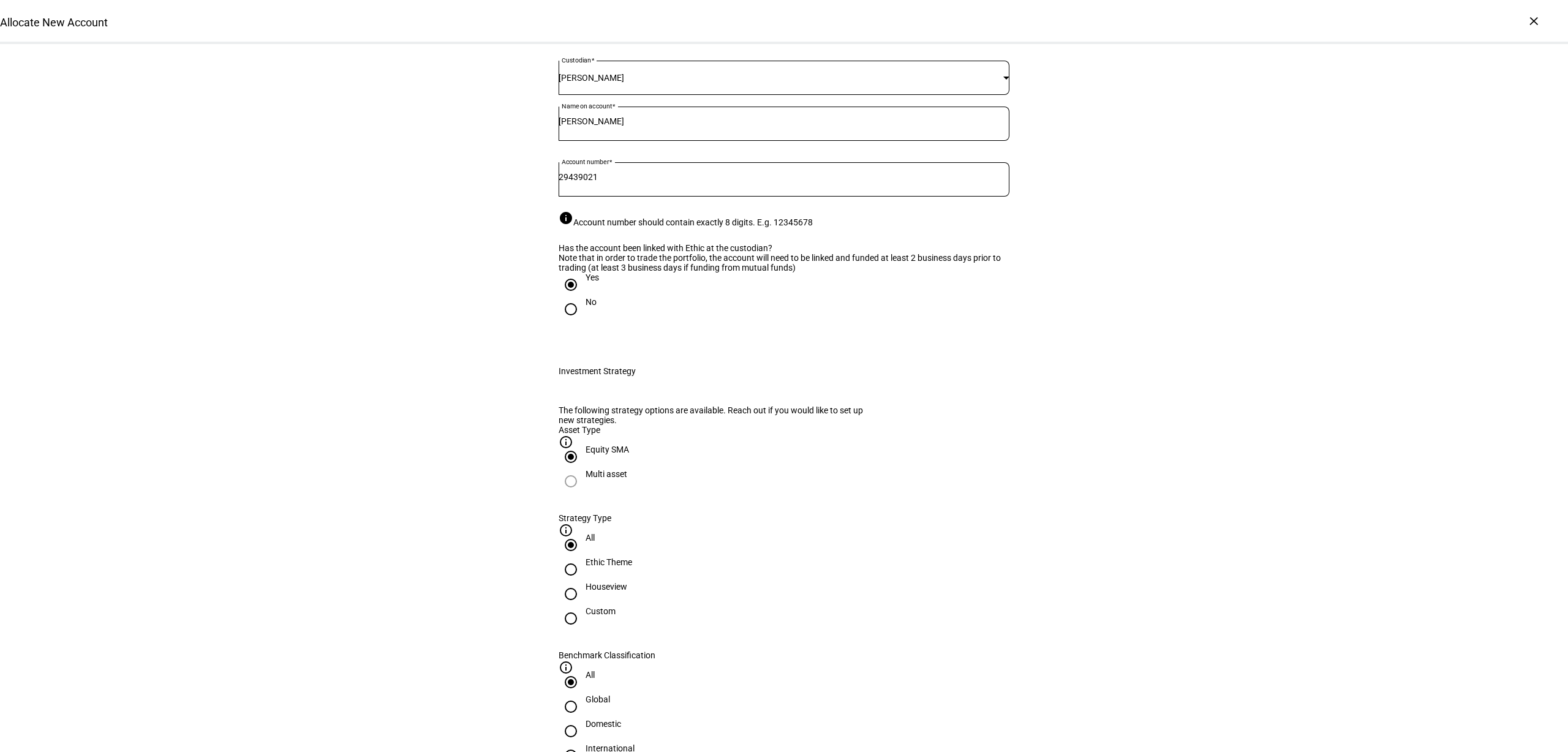
scroll to position [230, 0]
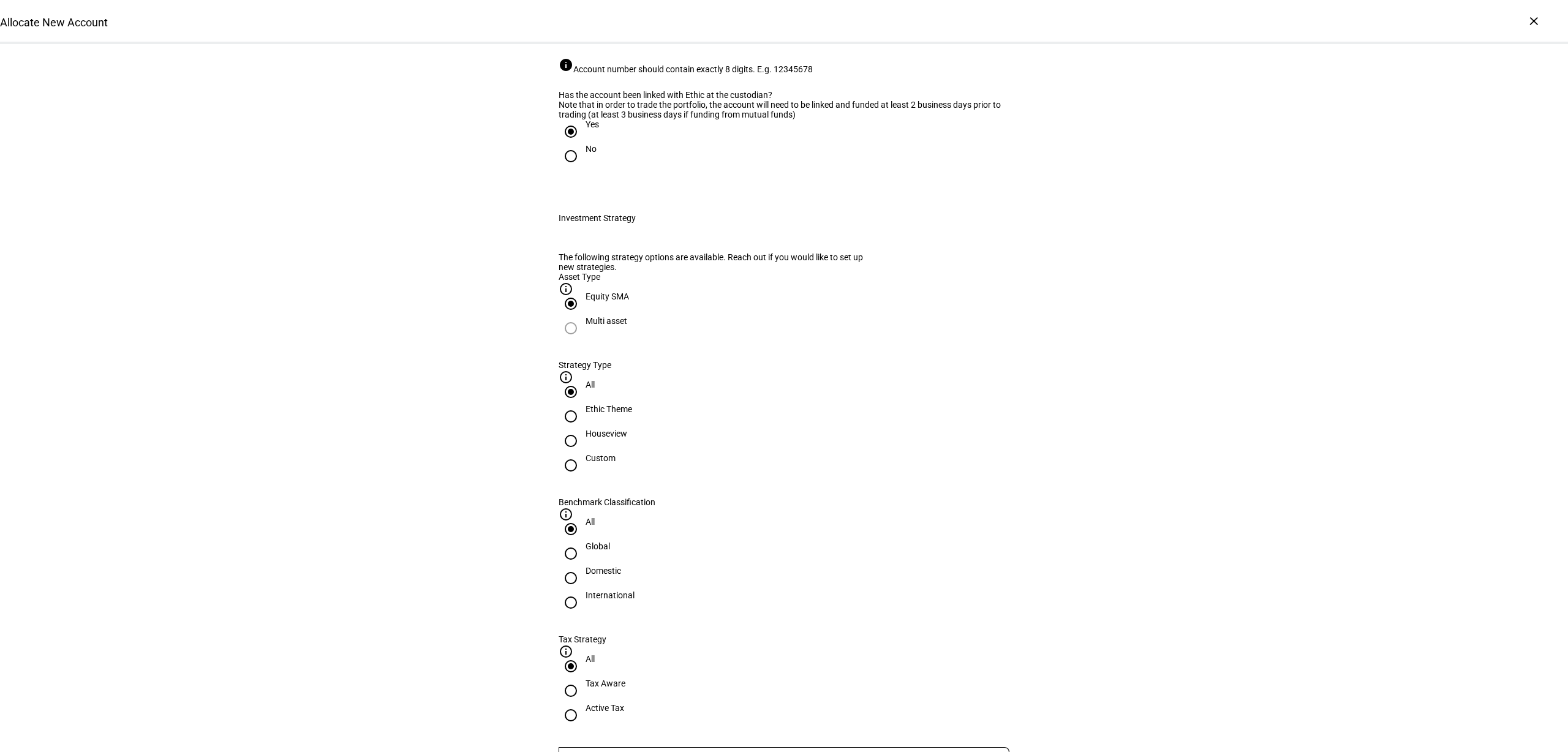
click at [583, 454] on input "Houseview" at bounding box center [571, 441] width 24 height 24
radio input "true"
click at [621, 566] on div "Domestic" at bounding box center [603, 571] width 35 height 10
click at [583, 566] on input "Domestic" at bounding box center [571, 578] width 24 height 24
radio input "true"
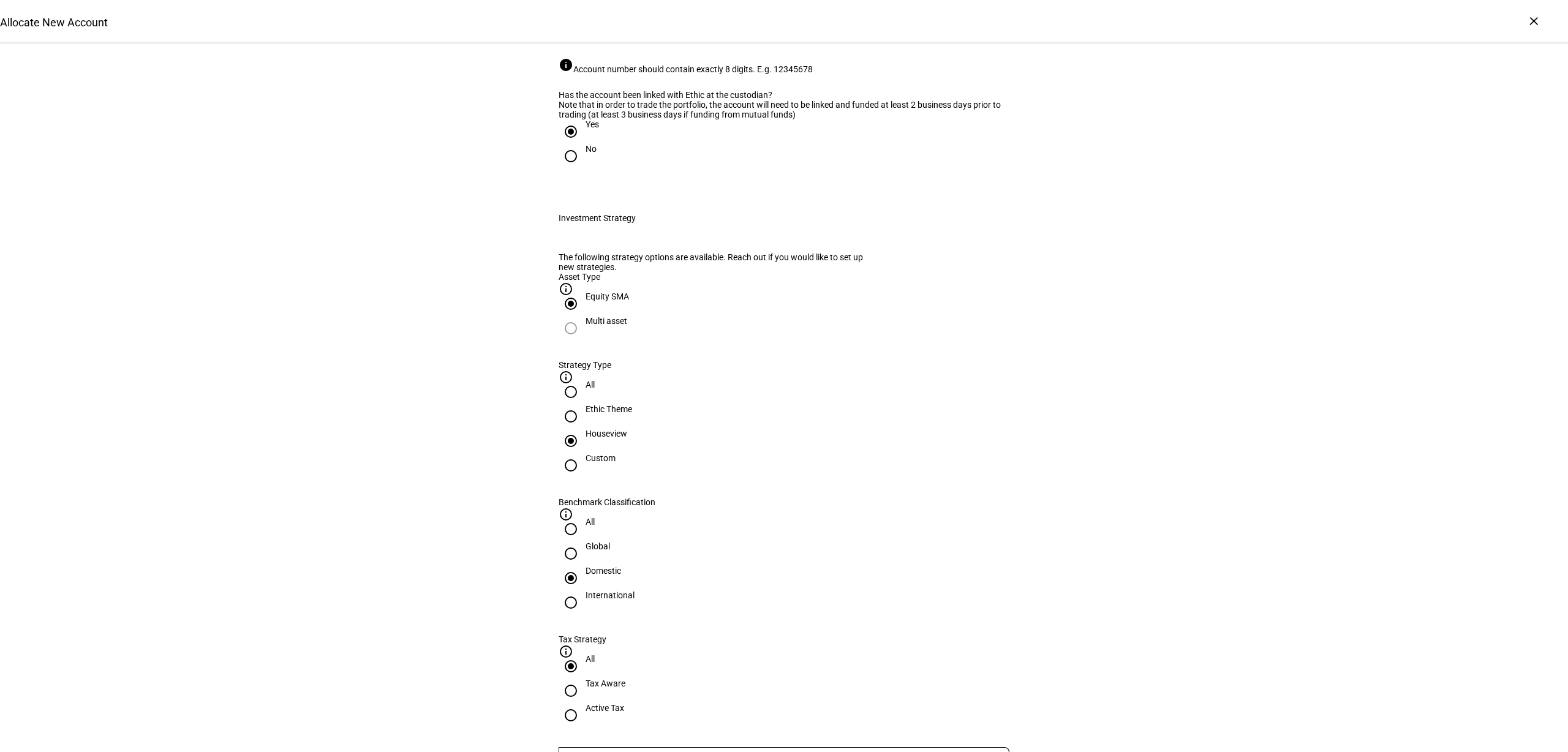
click at [624, 703] on div "Active Tax" at bounding box center [605, 708] width 39 height 10
click at [583, 703] on input "Active Tax" at bounding box center [571, 715] width 24 height 24
radio input "true"
click at [813, 751] on input "Number" at bounding box center [784, 762] width 451 height 10
click at [729, 645] on span "Corient - Active Tax Strategy - High TE - IVV" at bounding box center [659, 654] width 191 height 26
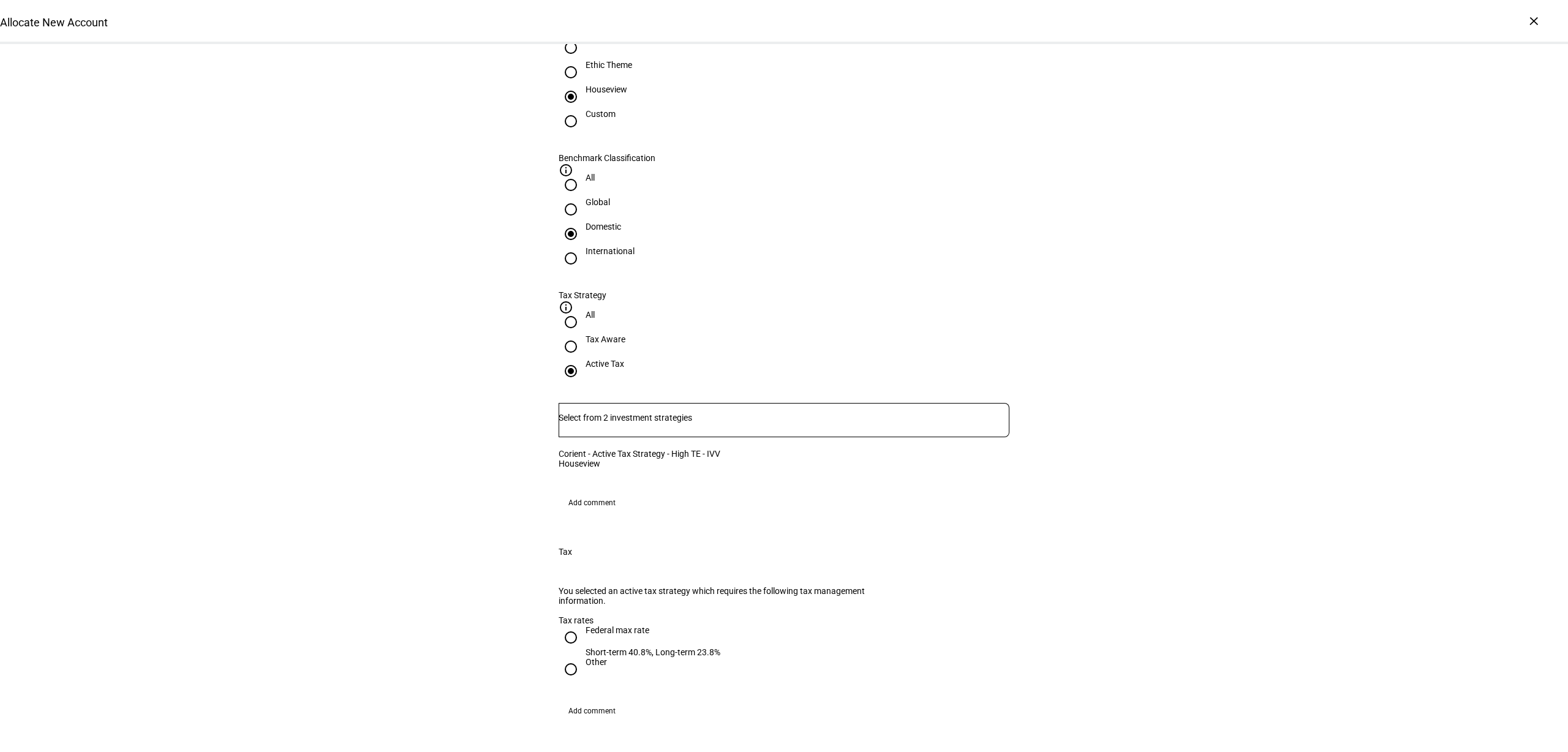
scroll to position [842, 0]
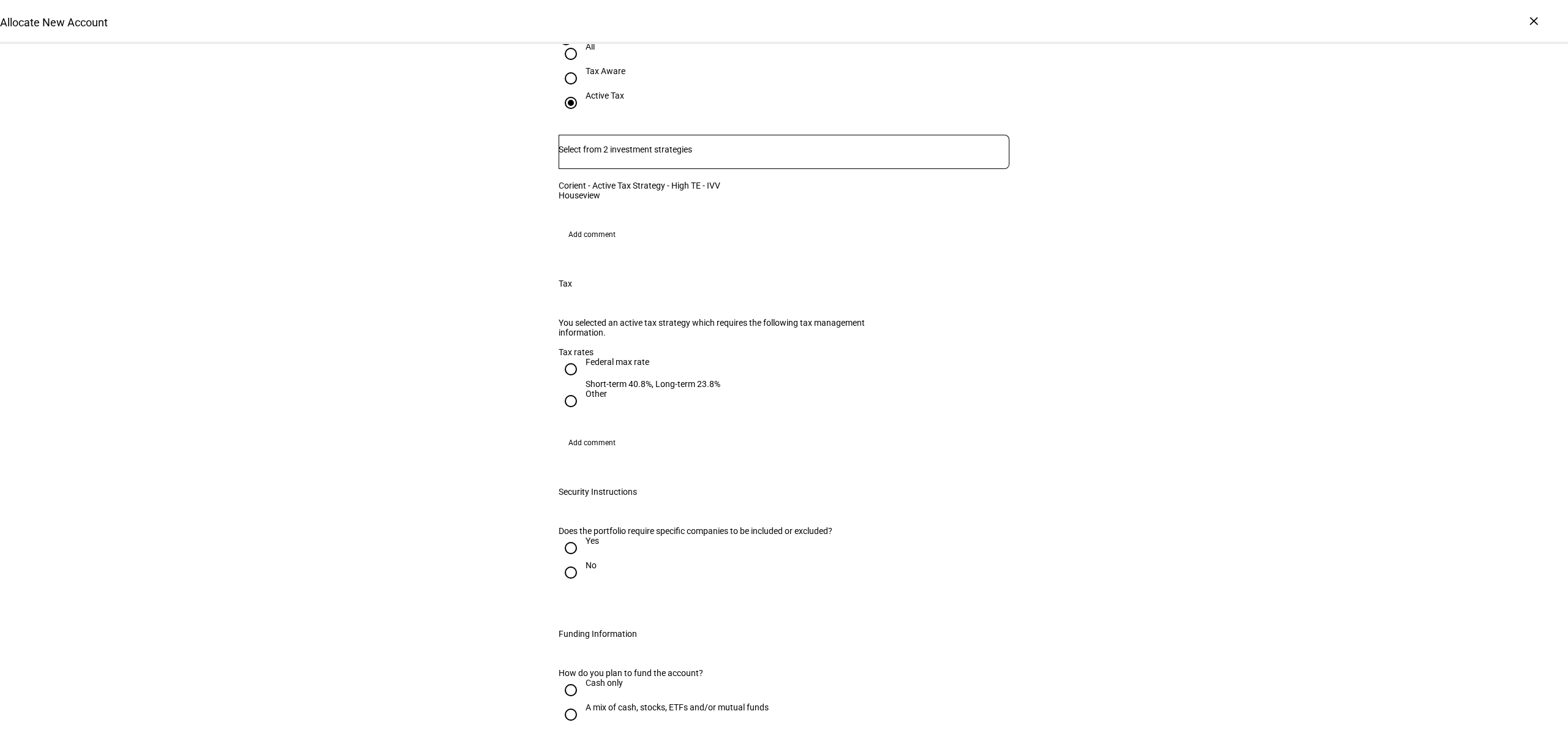
click at [601, 367] on div "Federal max rate" at bounding box center [653, 362] width 135 height 10
click at [583, 371] on input "Federal max rate Short-term 40.8%, Long-term 23.8%" at bounding box center [571, 369] width 24 height 24
radio input "true"
drag, startPoint x: 560, startPoint y: 613, endPoint x: 647, endPoint y: 586, distance: 91.1
click at [561, 585] on input "No" at bounding box center [571, 573] width 24 height 24
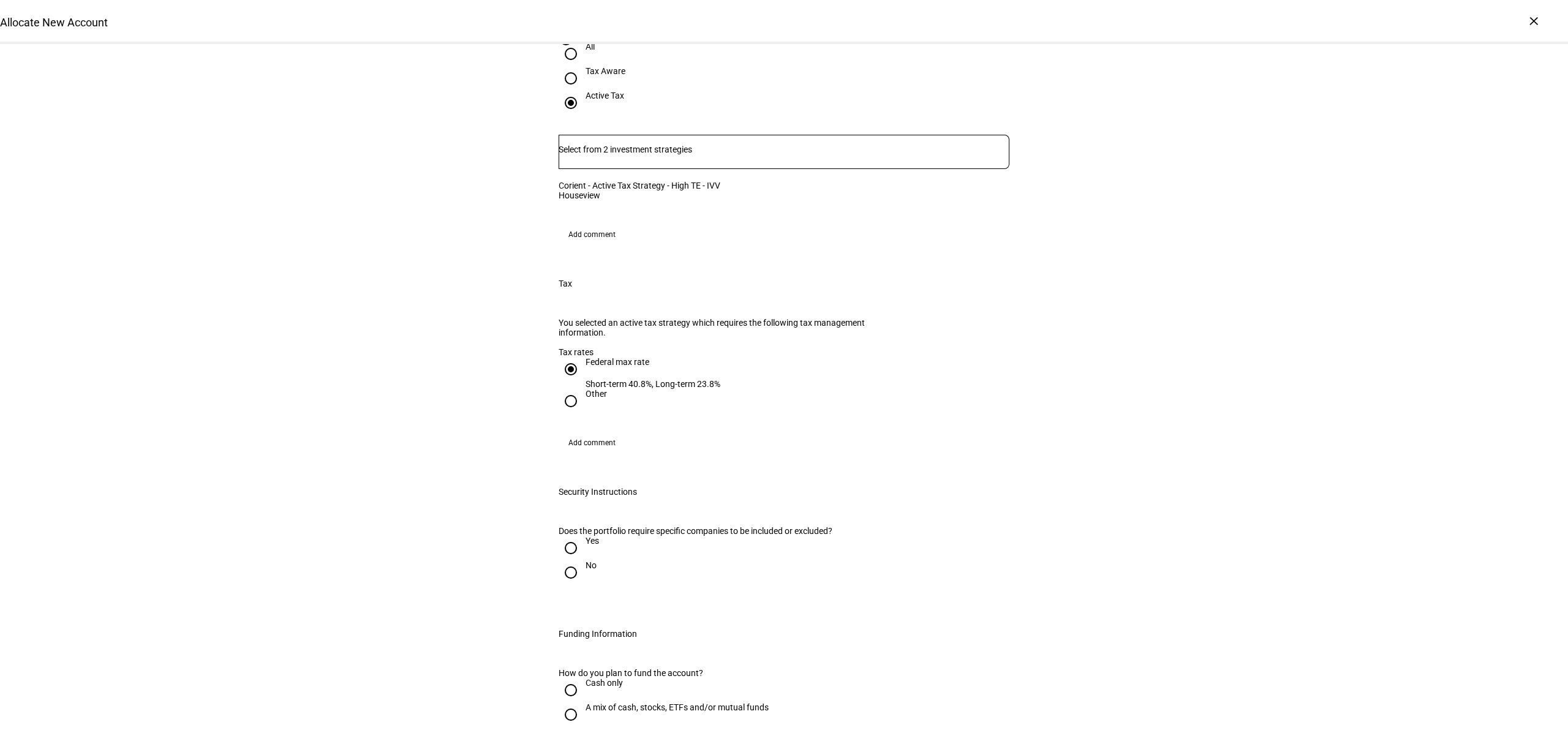
radio input "true"
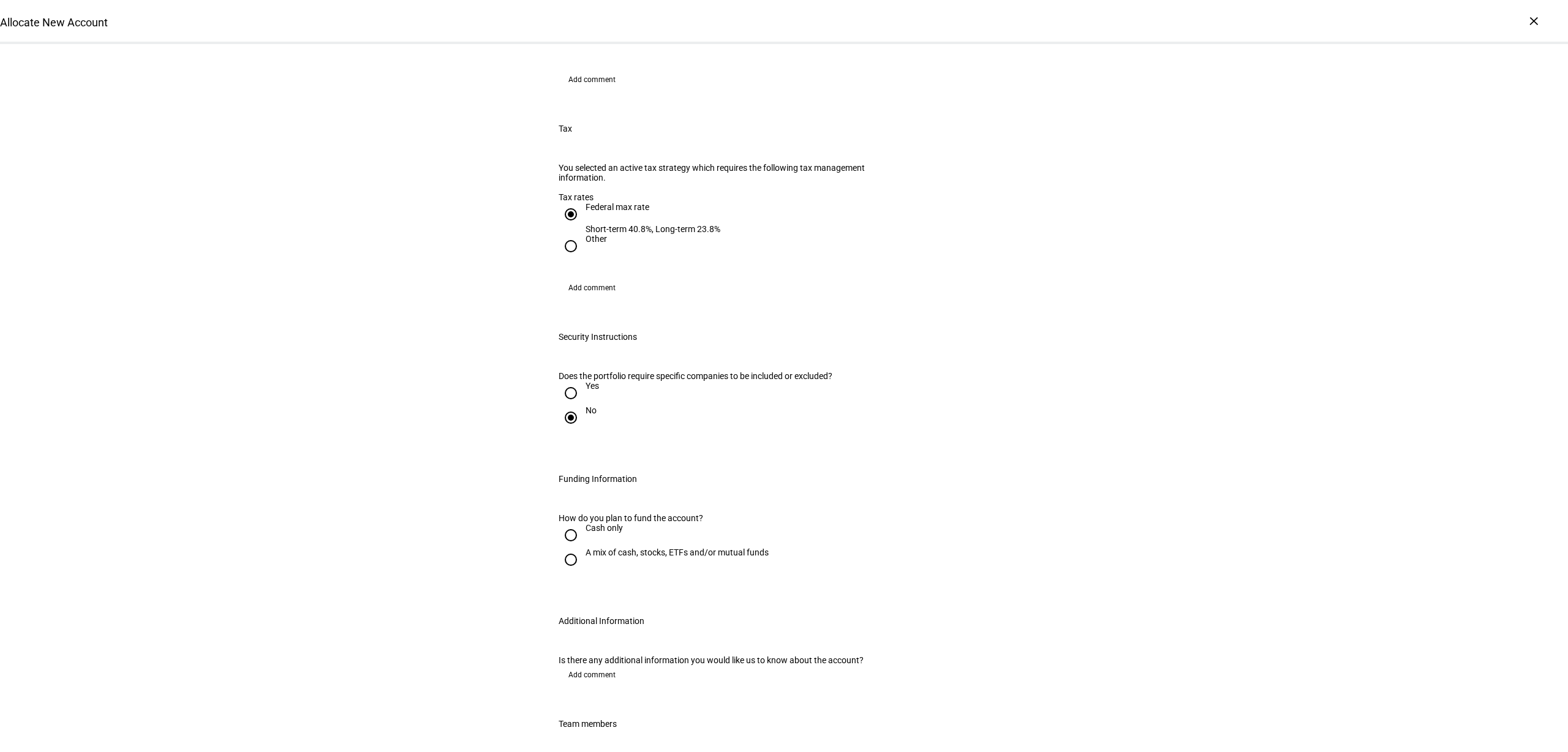
scroll to position [1072, 0]
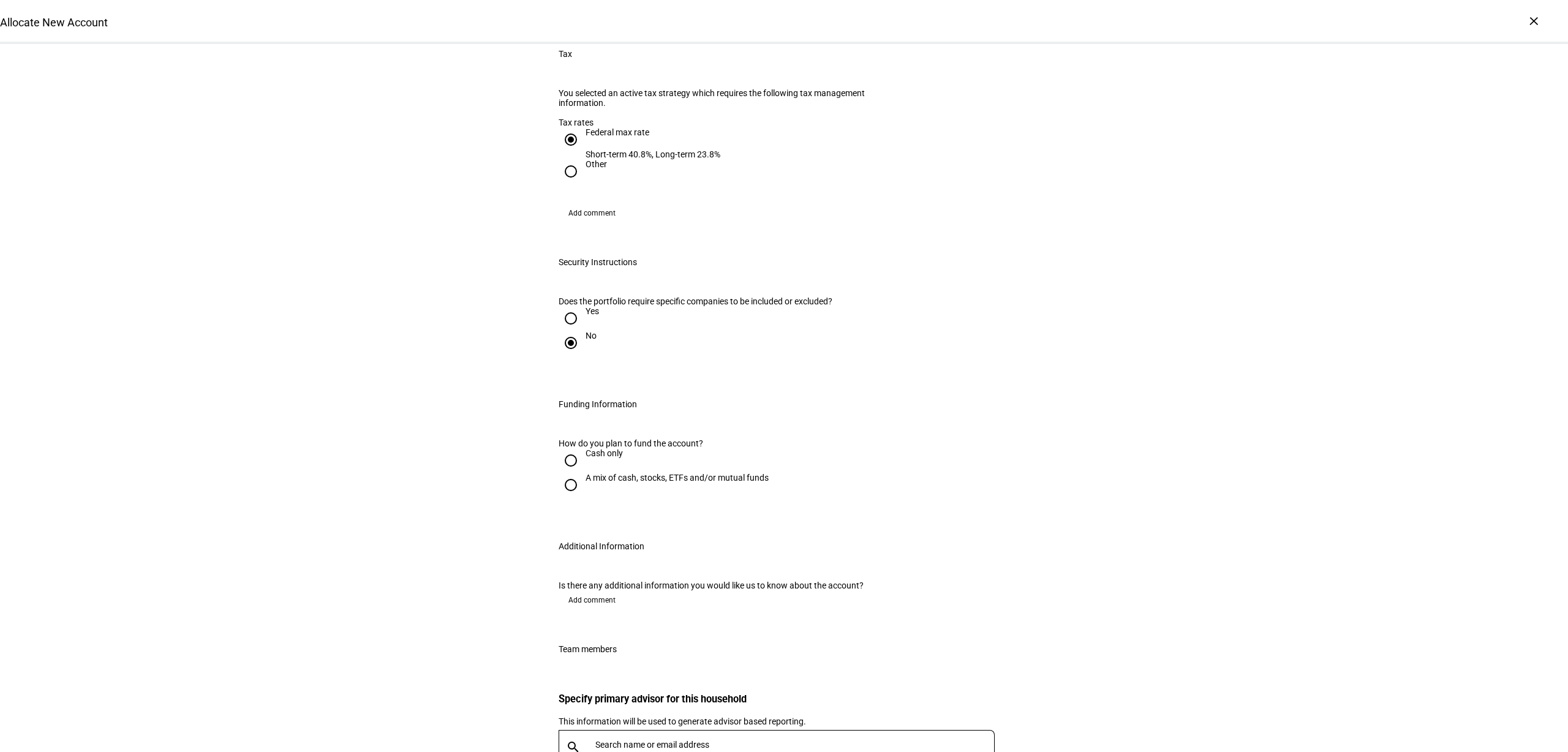
click at [585, 483] on div "A mix of cash, stocks, ETFs and/or mutual funds" at bounding box center [677, 478] width 183 height 10
click at [583, 497] on input "A mix of cash, stocks, ETFs and/or mutual funds" at bounding box center [571, 485] width 24 height 24
radio input "true"
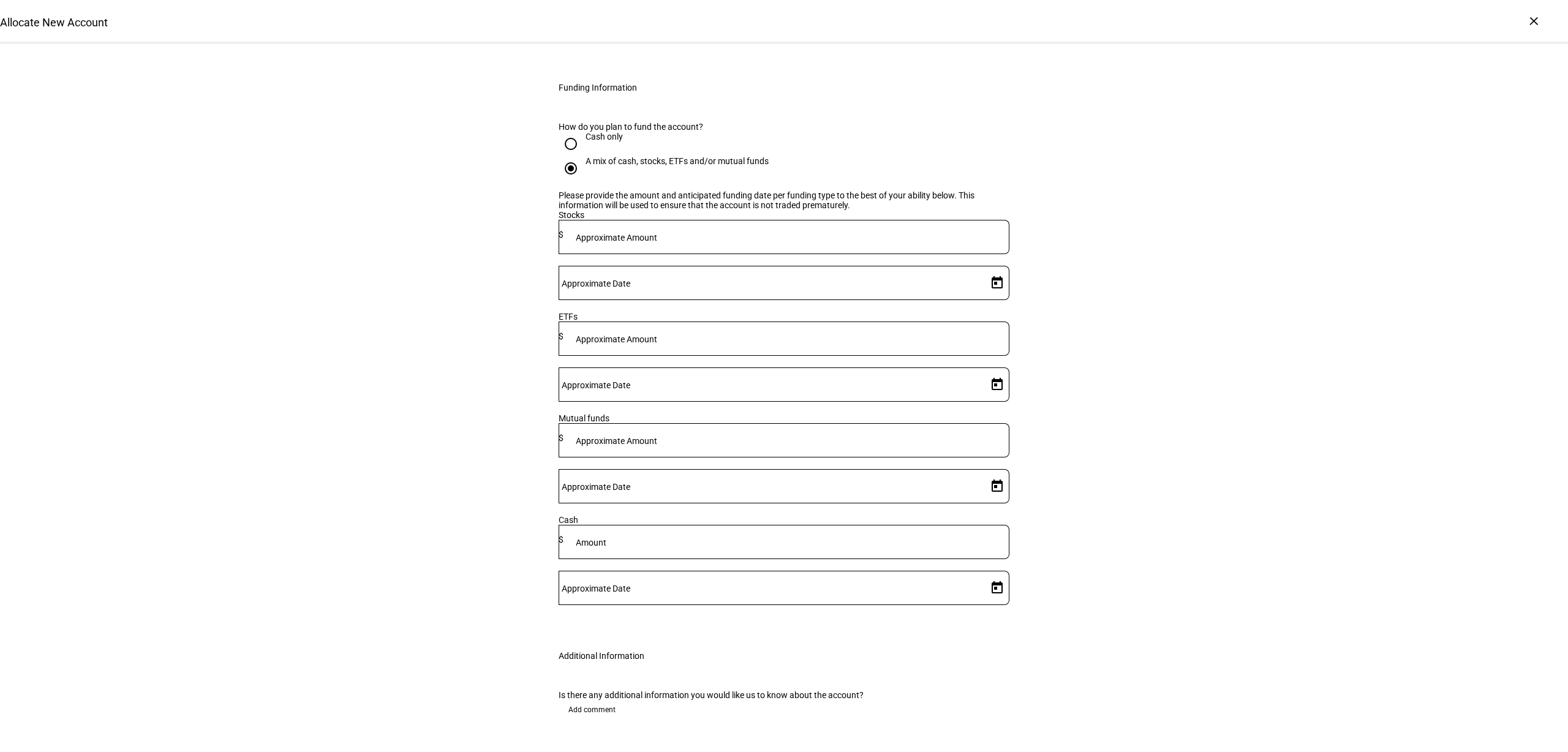
scroll to position [1531, 0]
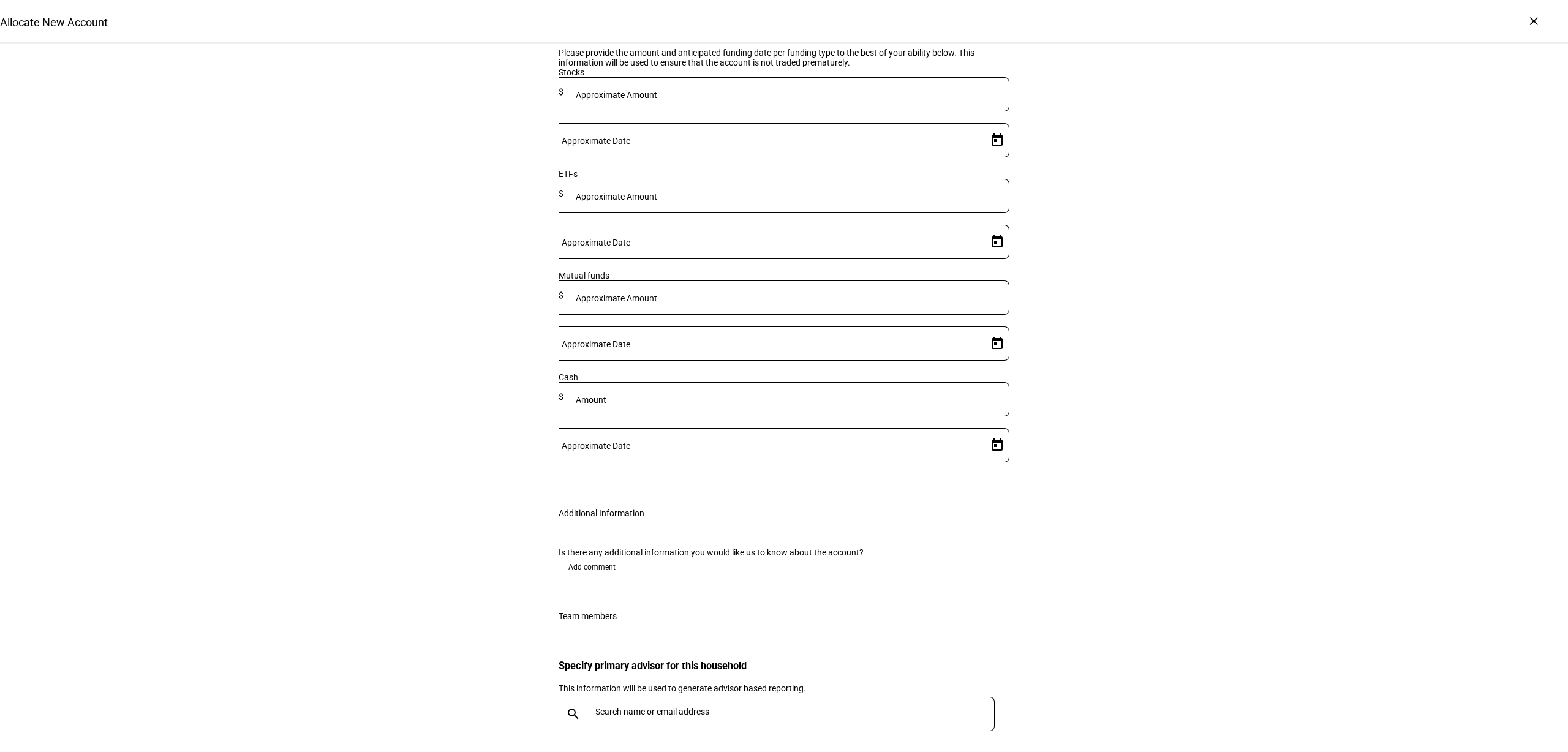
click at [657, 100] on mat-label "Approximate Amount" at bounding box center [616, 95] width 81 height 10
type input "240,000"
click at [606, 395] on mat-label "Amount" at bounding box center [591, 400] width 31 height 10
type input "20,000"
click at [983, 430] on span "Open calendar" at bounding box center [997, 445] width 30 height 30
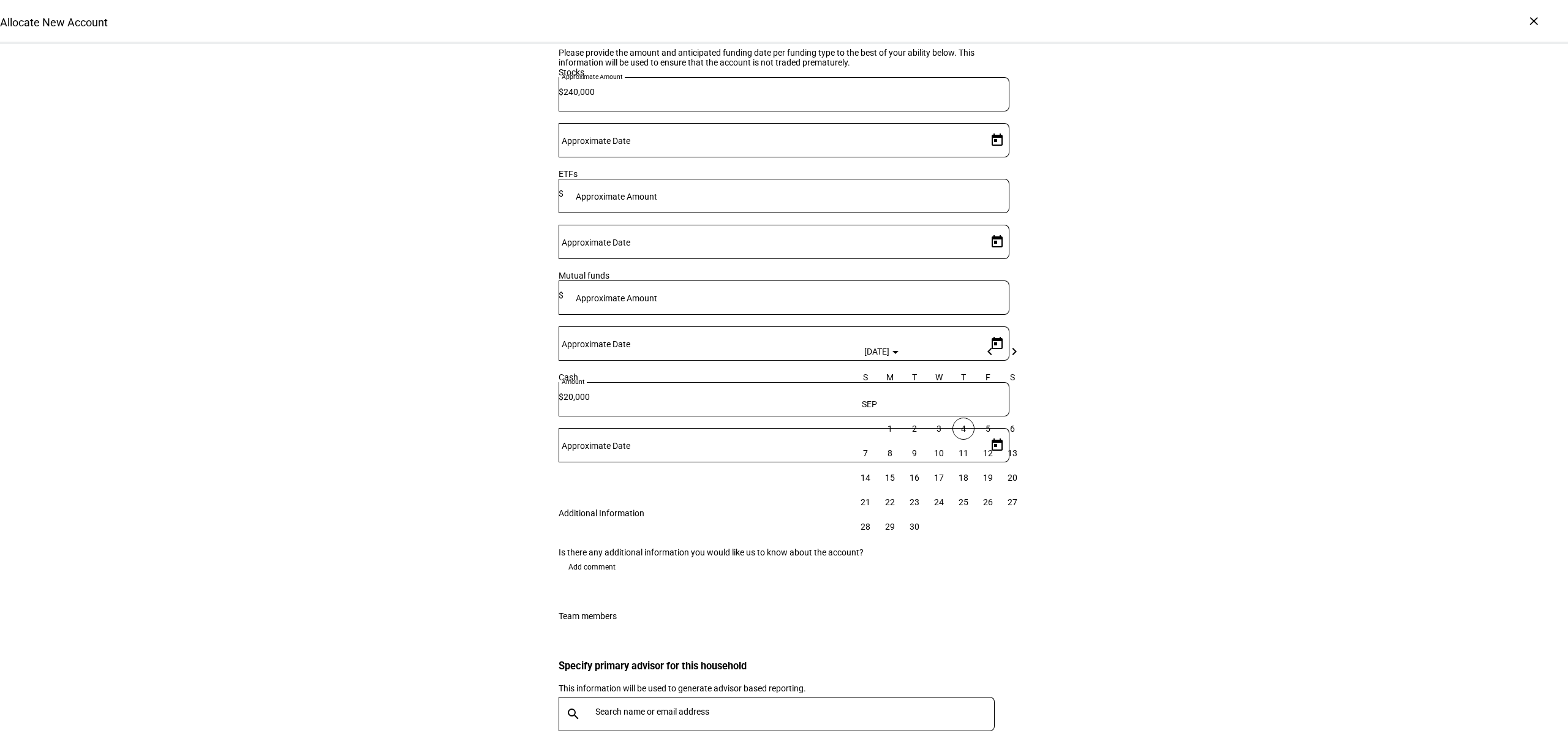
click at [962, 429] on span "4" at bounding box center [963, 428] width 22 height 22
type input "[DATE]"
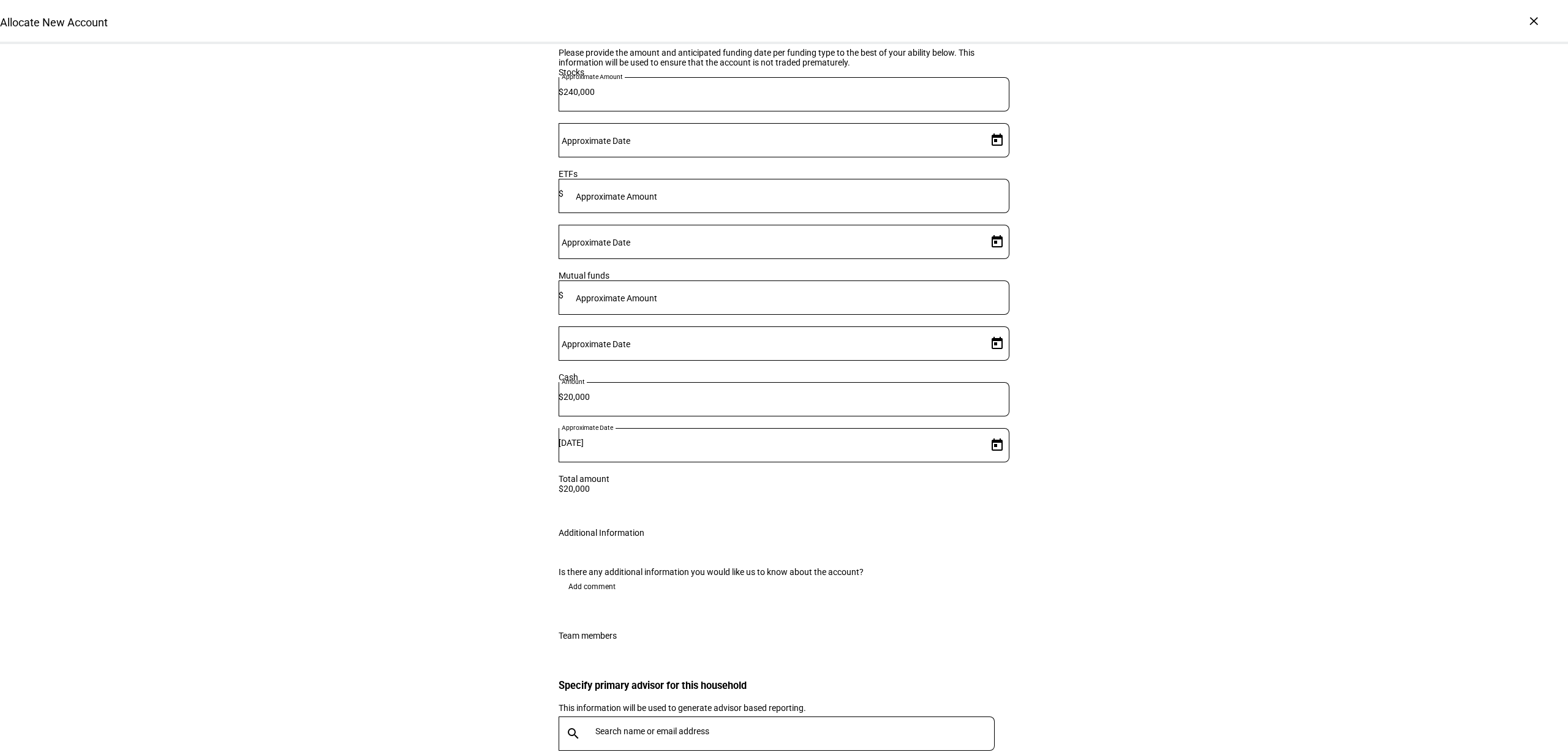
click at [987, 155] on span "Open calendar" at bounding box center [997, 140] width 30 height 30
click at [971, 294] on span "4" at bounding box center [963, 294] width 22 height 22
type input "[DATE]"
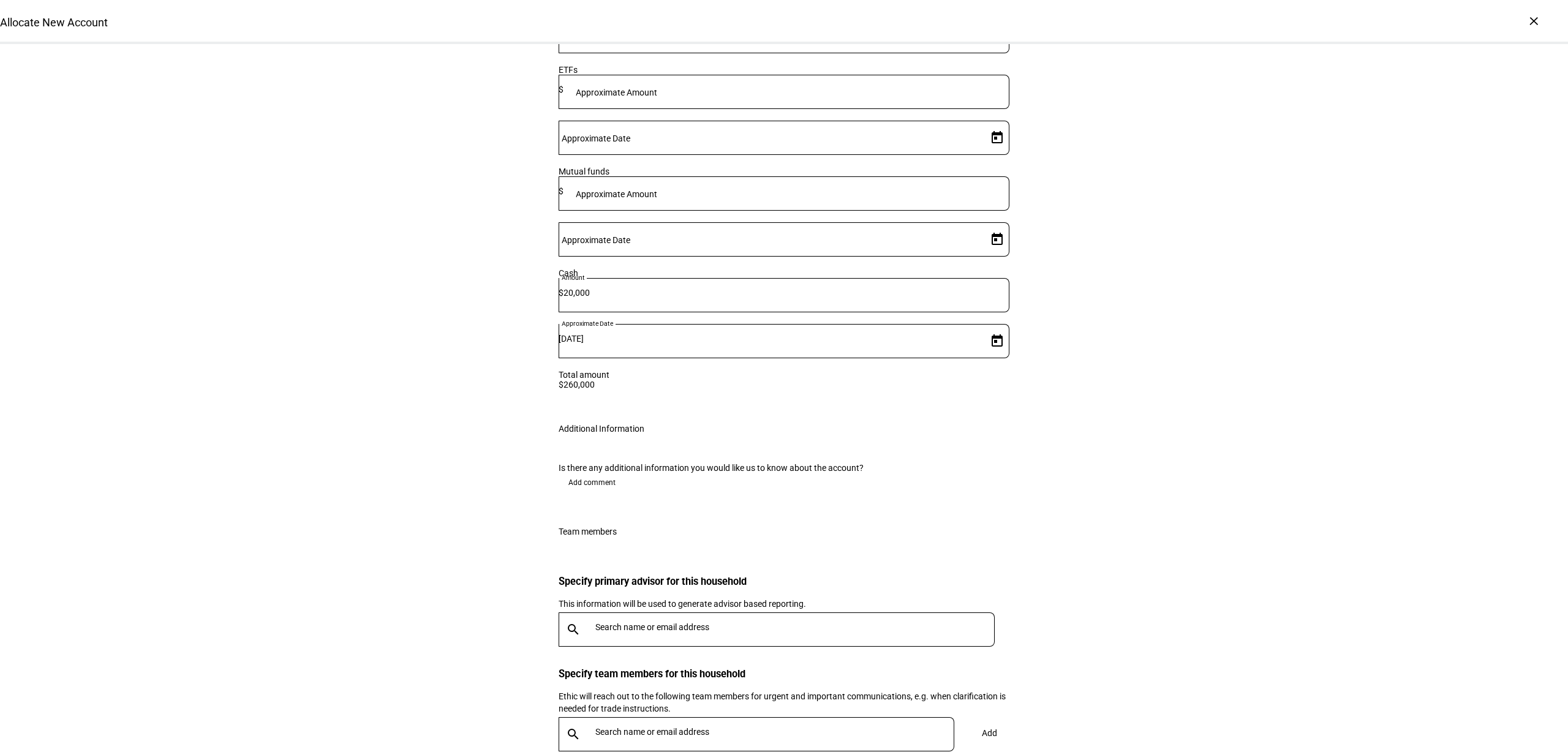
scroll to position [1698, 0]
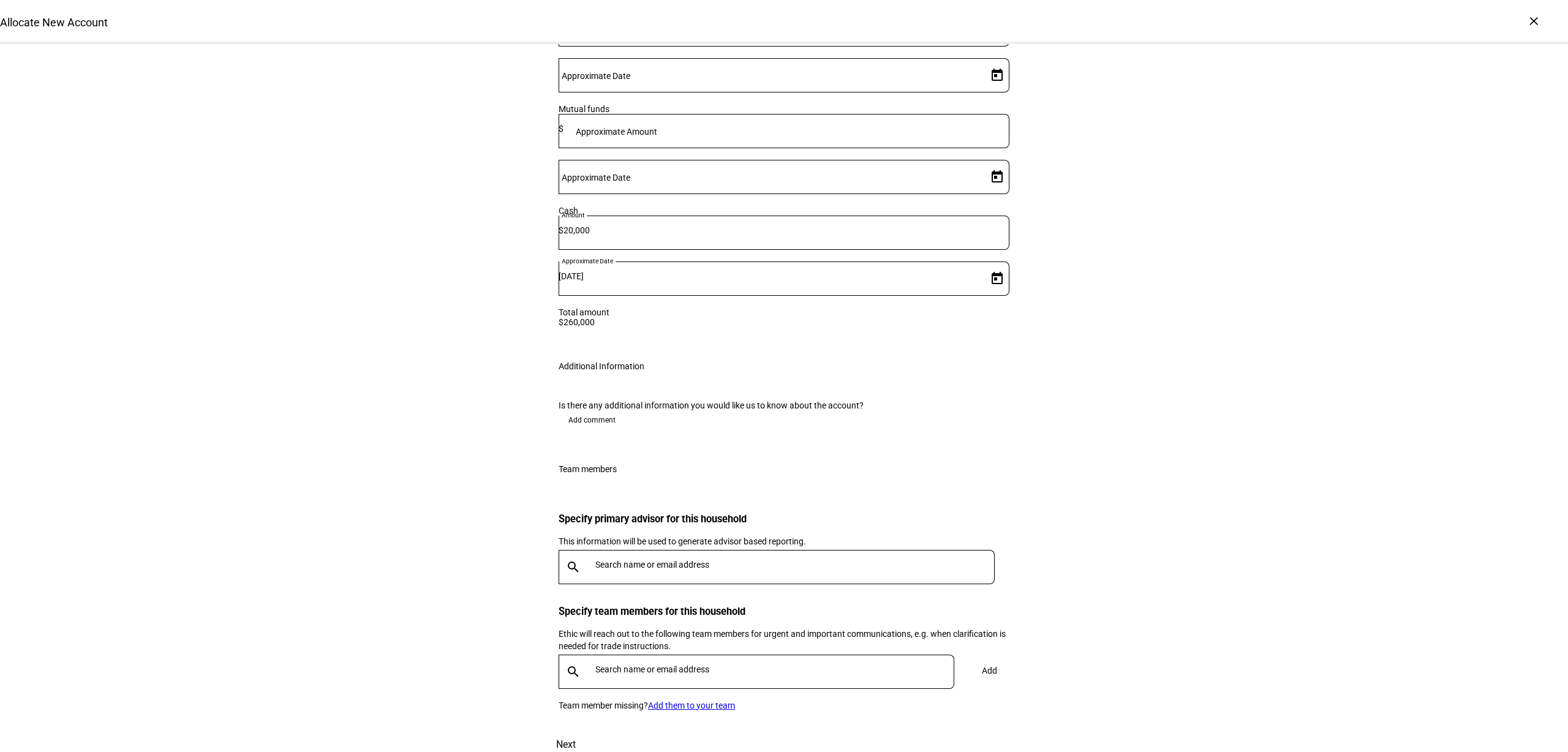
drag, startPoint x: 622, startPoint y: 328, endPoint x: 607, endPoint y: 338, distance: 18.0
click at [618, 410] on div "Add comment" at bounding box center [784, 420] width 451 height 19
click at [577, 410] on span "Add comment" at bounding box center [592, 420] width 47 height 19
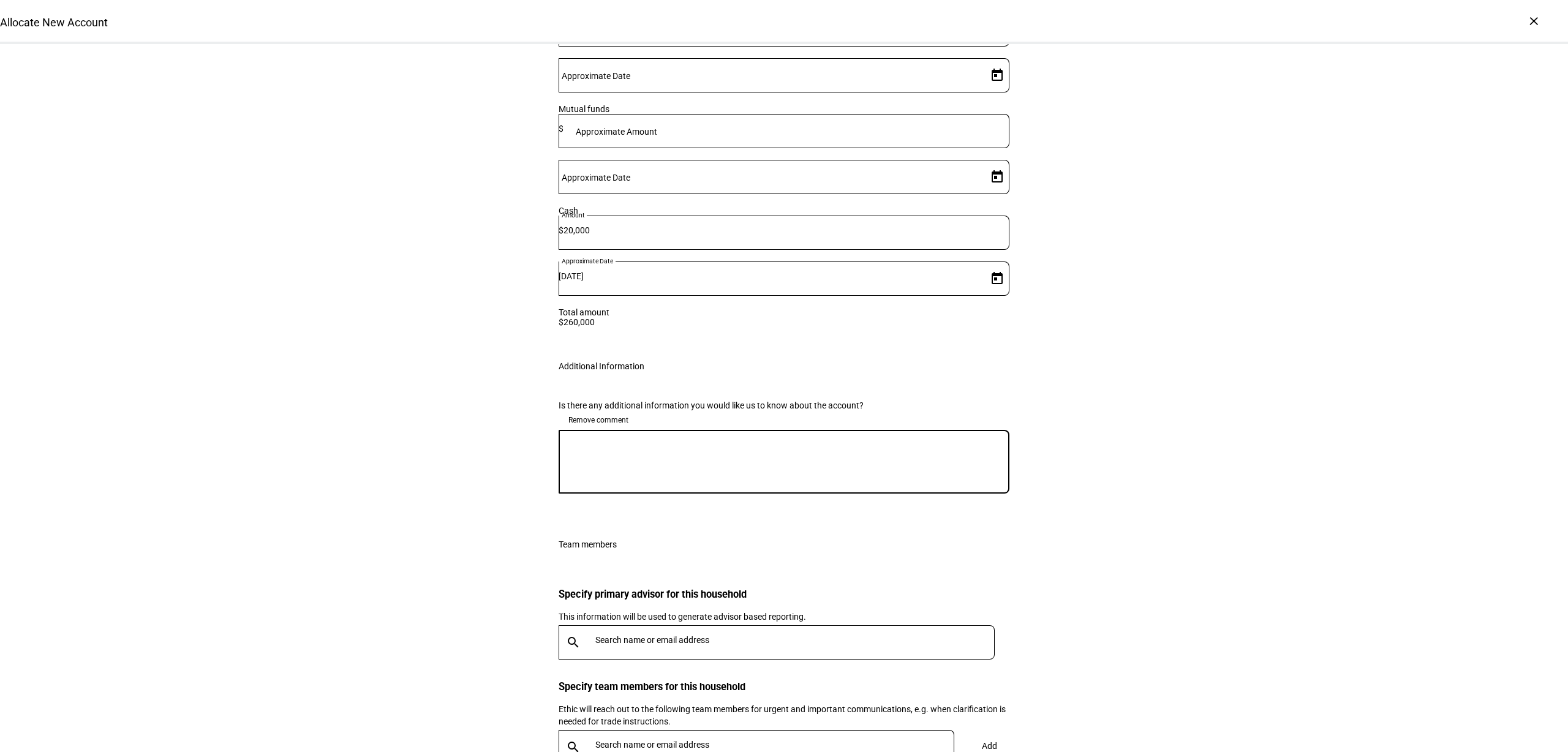
click at [684, 440] on textarea at bounding box center [784, 462] width 451 height 44
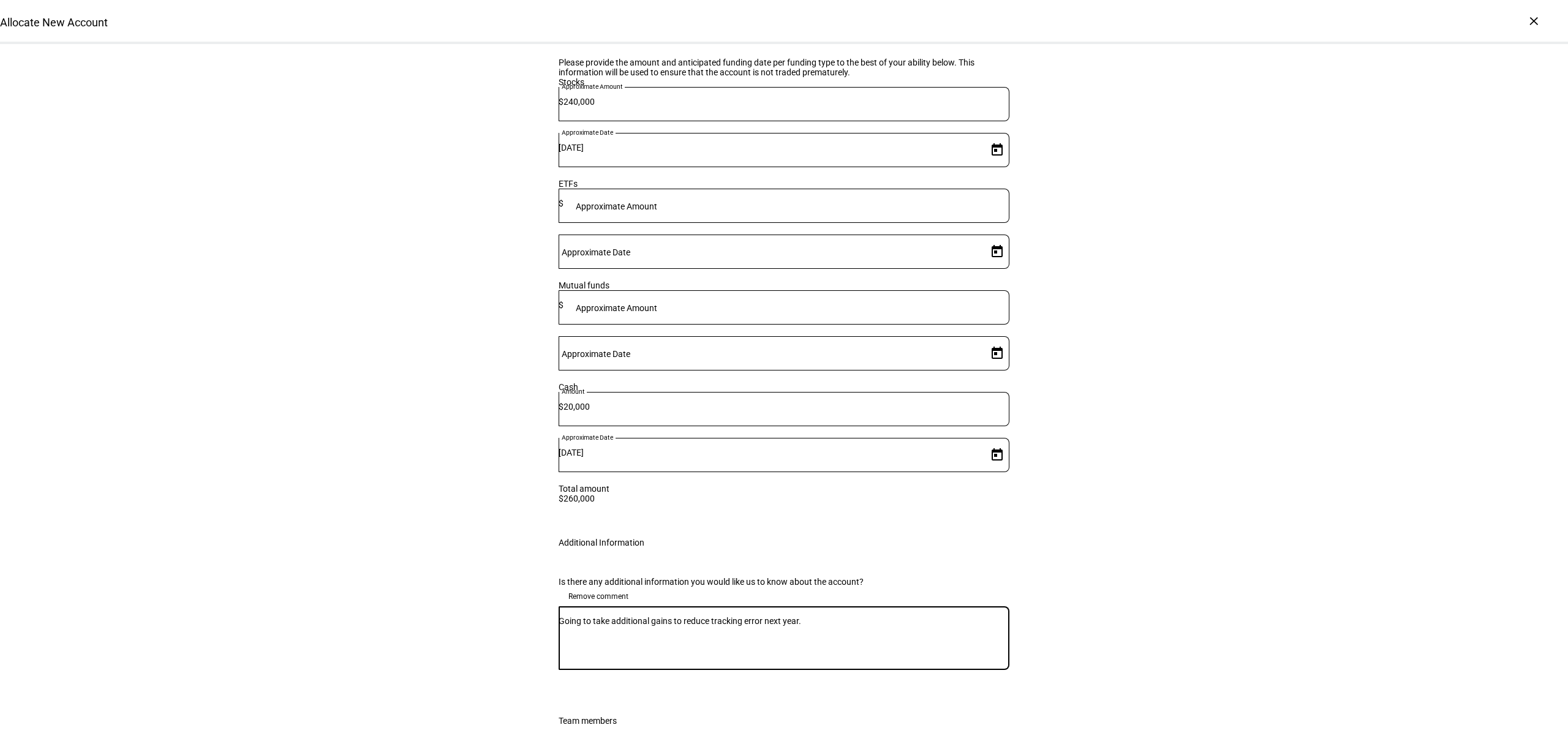
scroll to position [1777, 0]
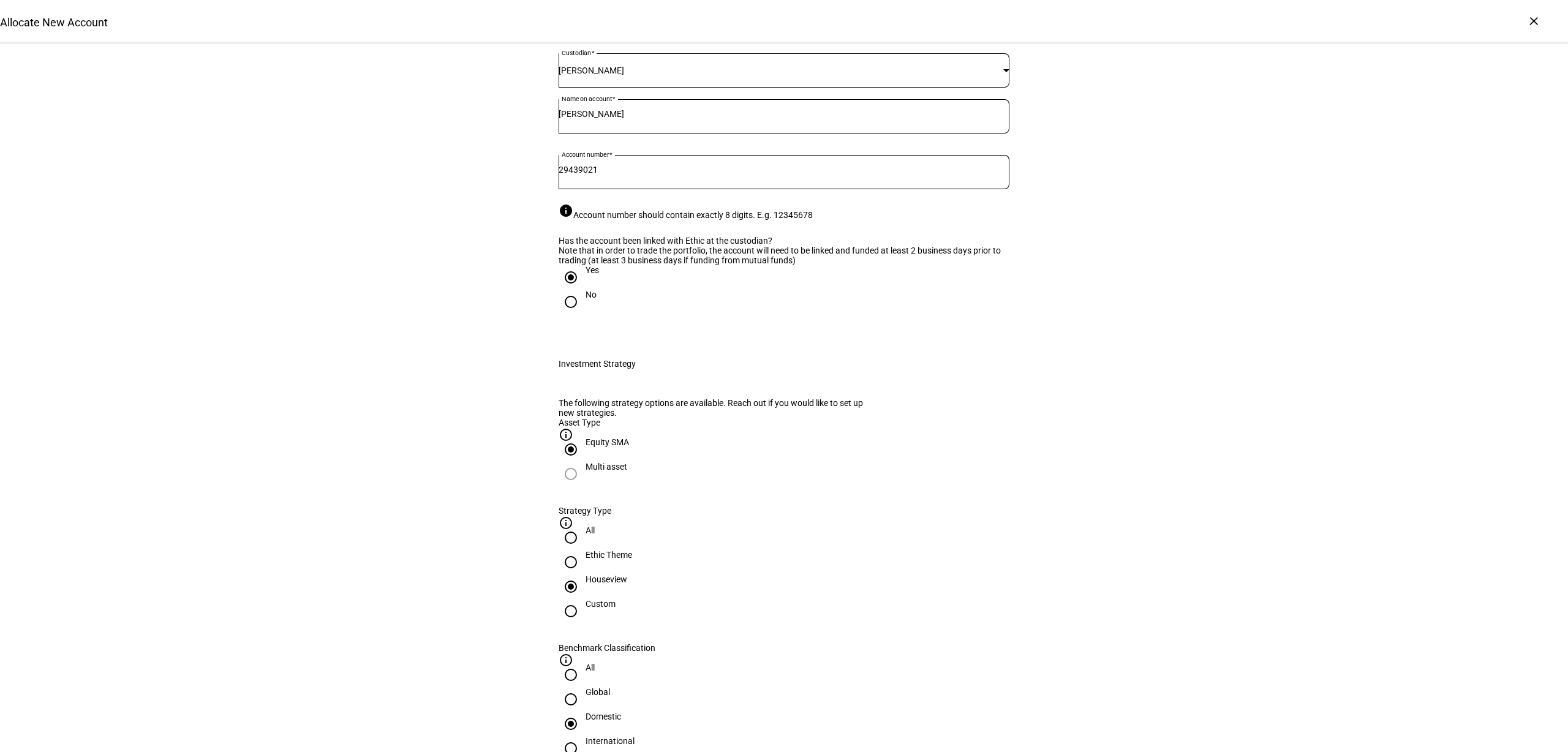
scroll to position [0, 0]
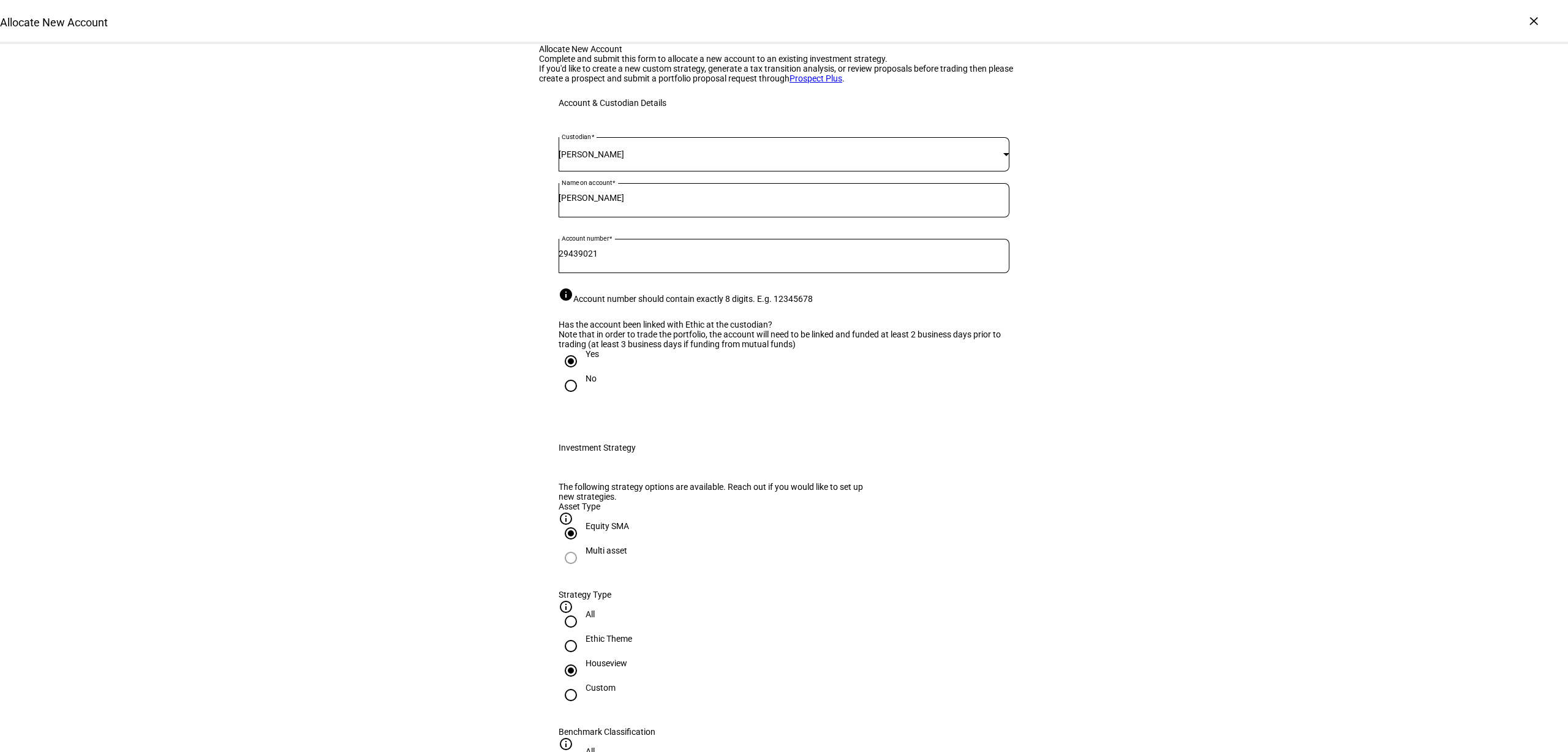
click at [617, 428] on div "Custodian [PERSON_NAME] Name on account [PERSON_NAME] Account Number 29439021 C…" at bounding box center [783, 275] width 490 height 306
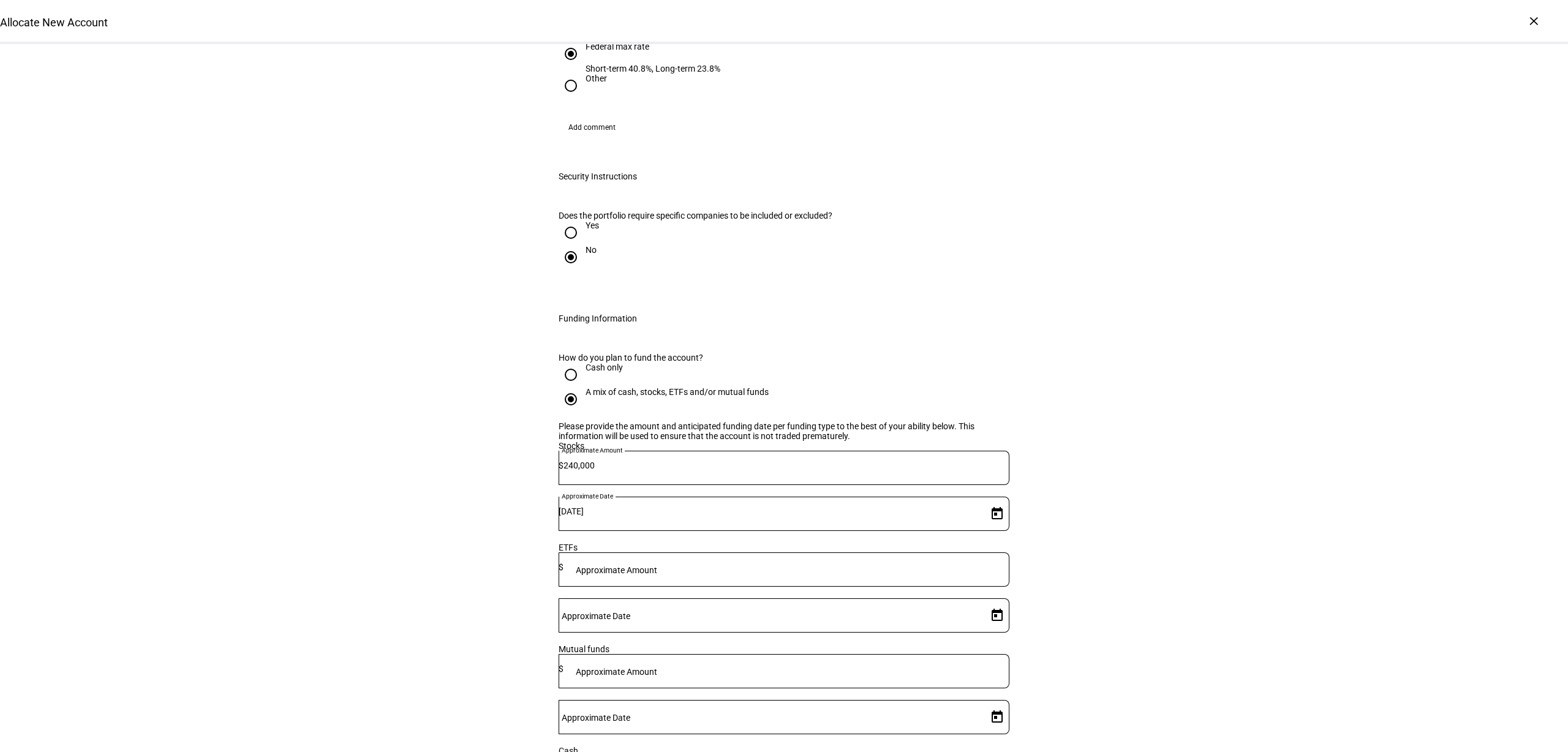
scroll to position [1608, 0]
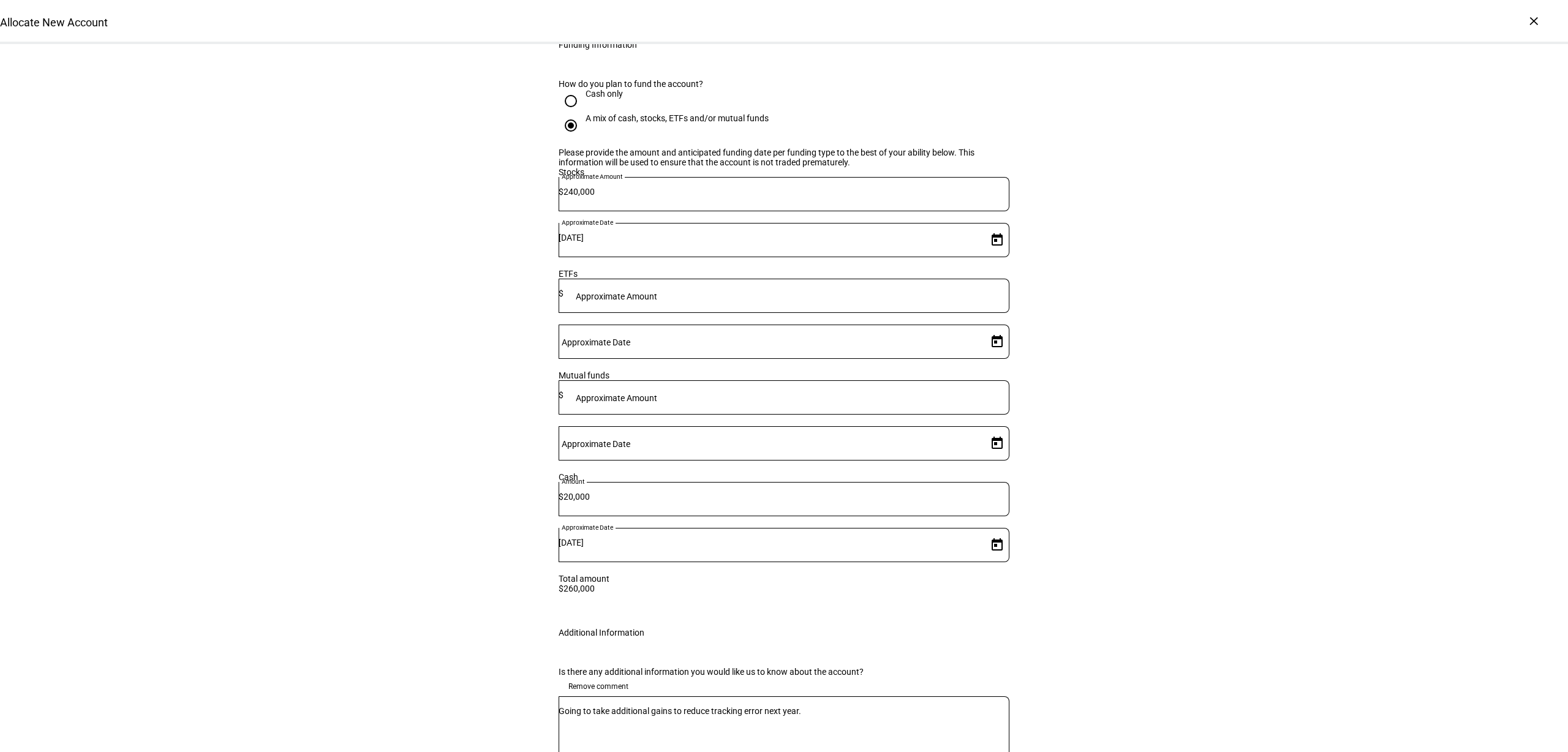
click at [856, 706] on textarea "Going to take additional gains to reduce tracking error next year." at bounding box center [784, 728] width 451 height 44
drag, startPoint x: 853, startPoint y: 520, endPoint x: 515, endPoint y: 518, distance: 338.0
click at [574, 706] on textarea "PLease implement with a 40k gain budget." at bounding box center [784, 728] width 451 height 44
type textarea "Please implement with a 40k gain budget."
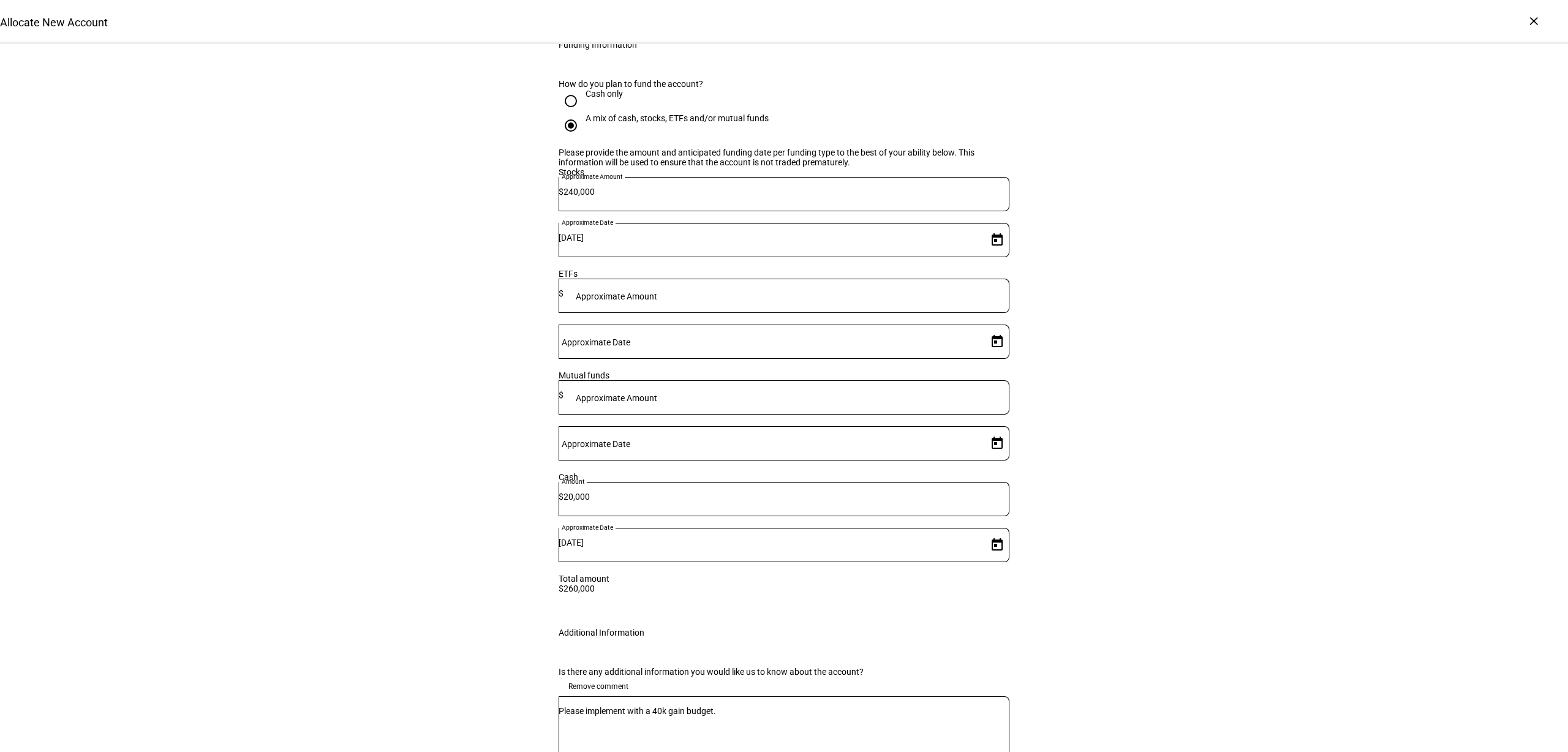
drag, startPoint x: 1223, startPoint y: 617, endPoint x: 1202, endPoint y: 614, distance: 21.2
type input "[PERSON_NAME]"
click at [770, 700] on mat-option "ZM [PERSON_NAME] [PERSON_NAME][EMAIL_ADDRESS][PERSON_NAME][DOMAIN_NAME]" at bounding box center [770, 697] width 435 height 39
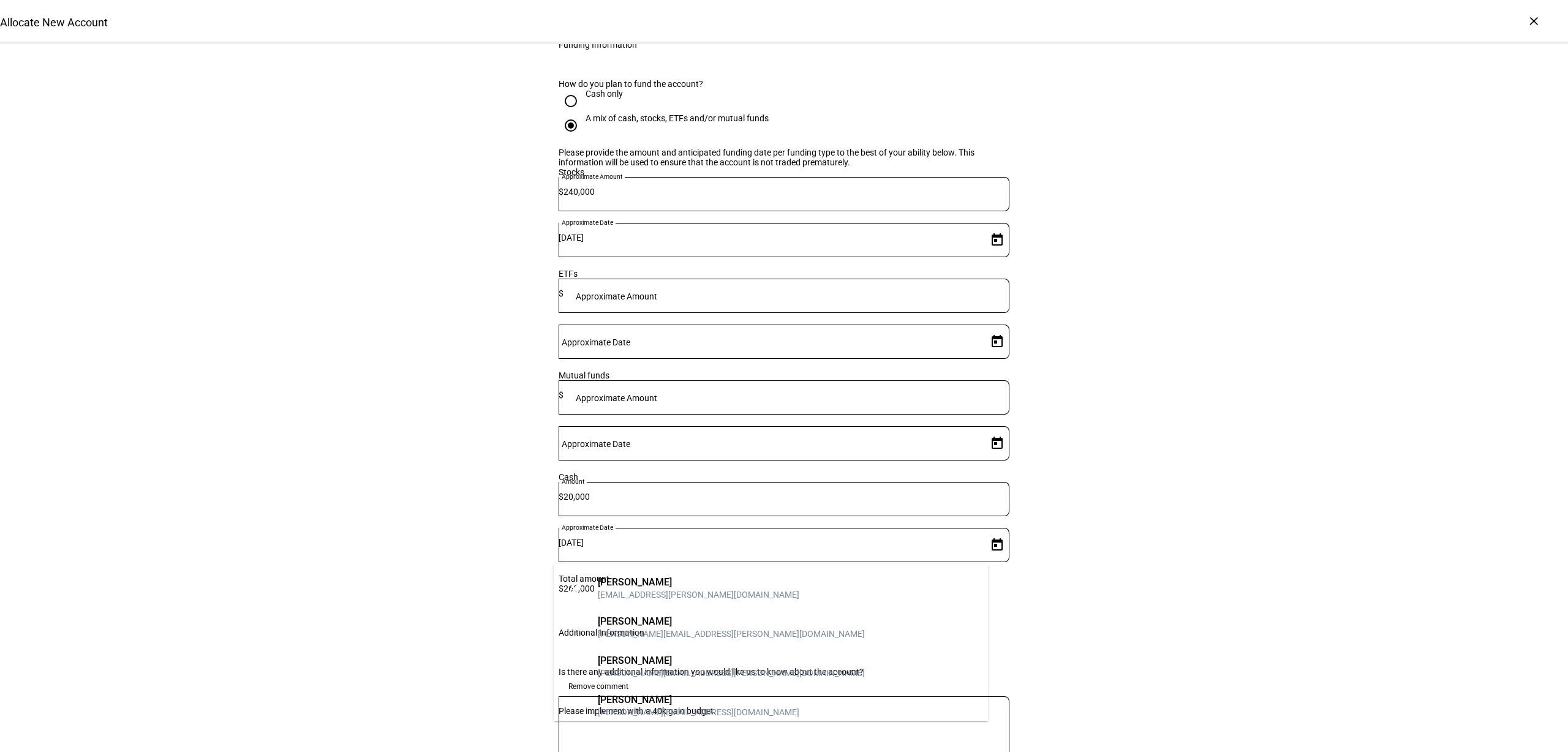
click at [1019, 652] on div "Is there any additional information you would like us to know about the account…" at bounding box center [783, 721] width 490 height 139
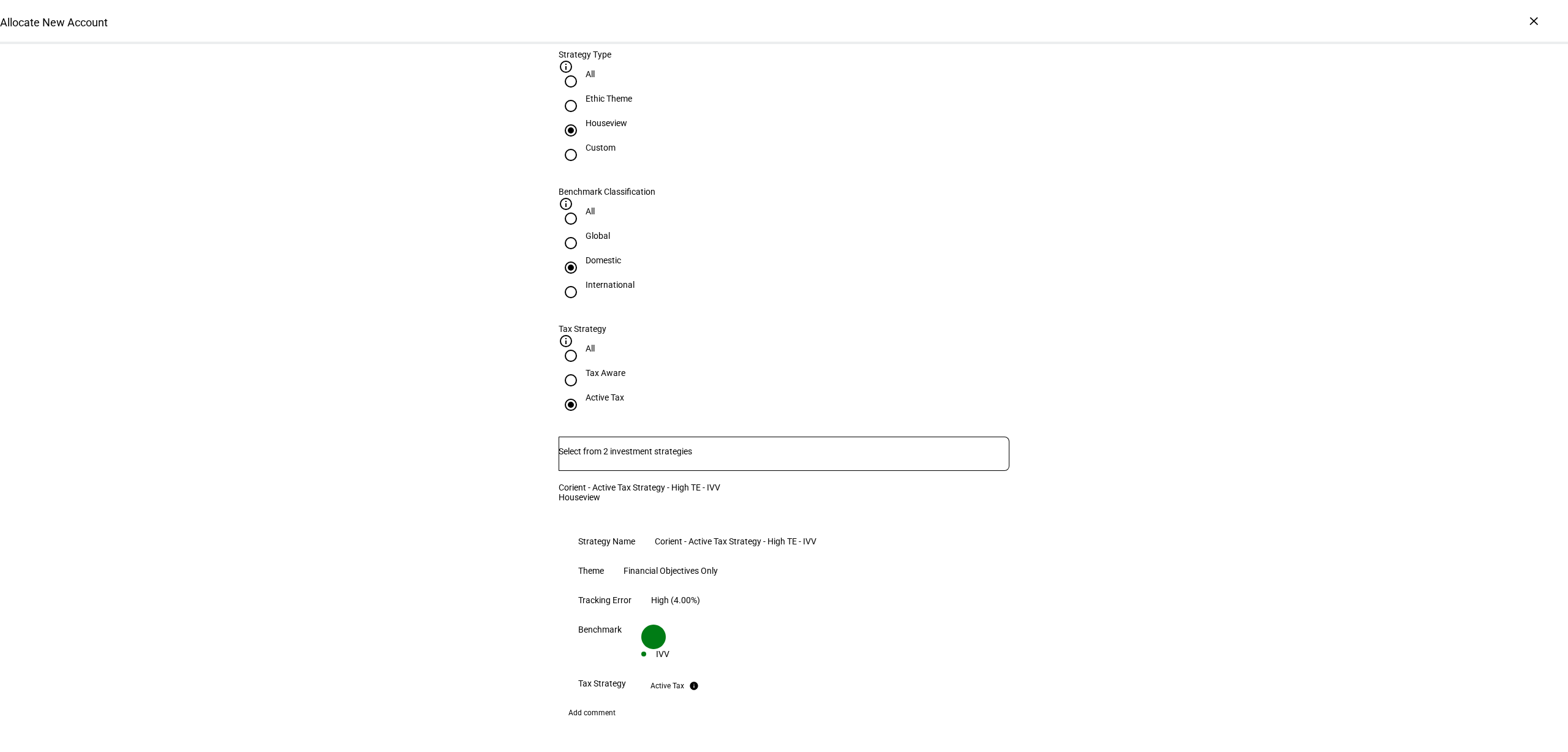
scroll to position [359, 0]
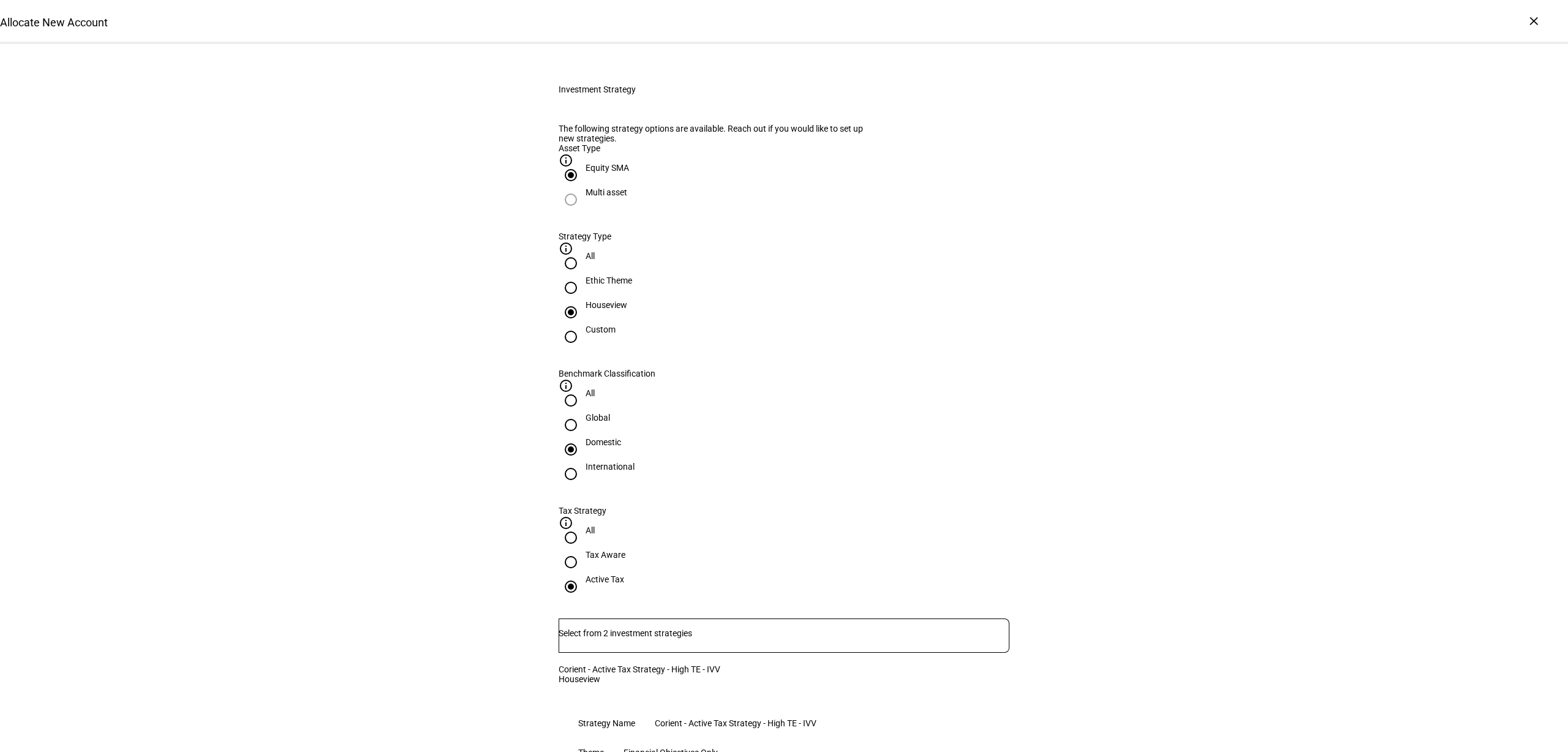
click at [583, 300] on input "Ethic Theme" at bounding box center [571, 288] width 24 height 24
click at [585, 327] on div at bounding box center [571, 312] width 30 height 30
radio input "false"
radio input "true"
click at [681, 628] on input "Number" at bounding box center [784, 633] width 451 height 10
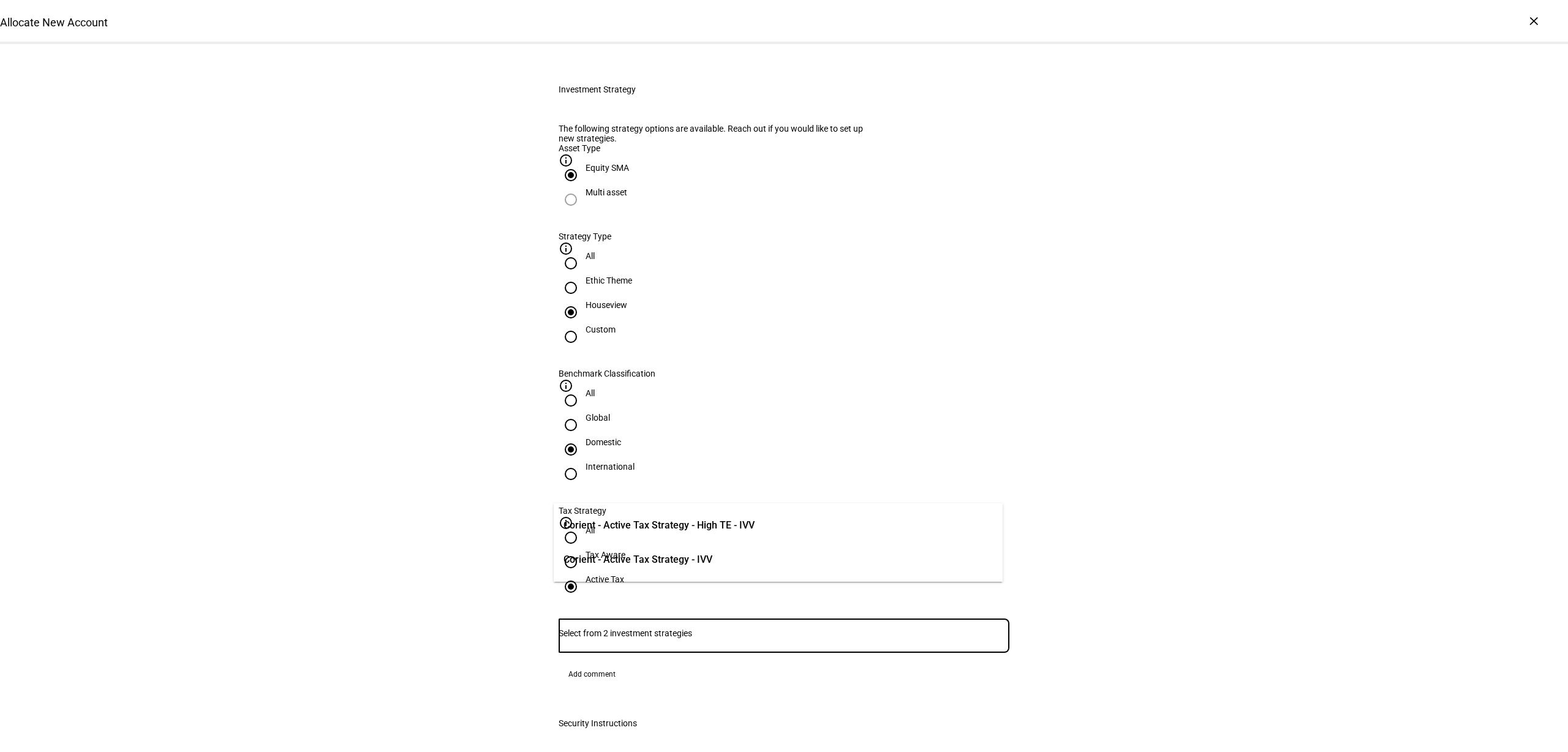
click at [731, 528] on span "Corient - Active Tax Strategy - High TE - IVV" at bounding box center [659, 525] width 191 height 14
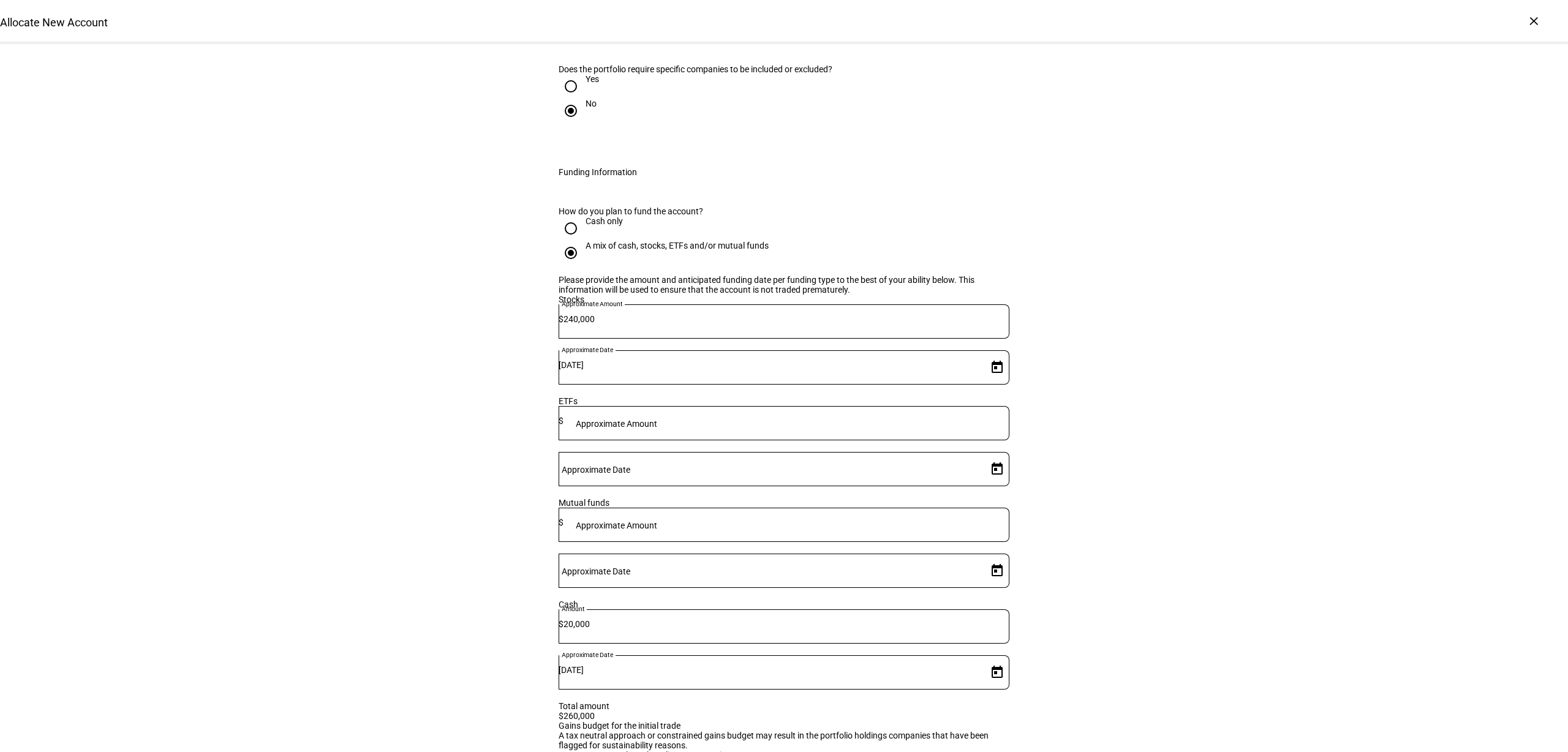
scroll to position [1506, 0]
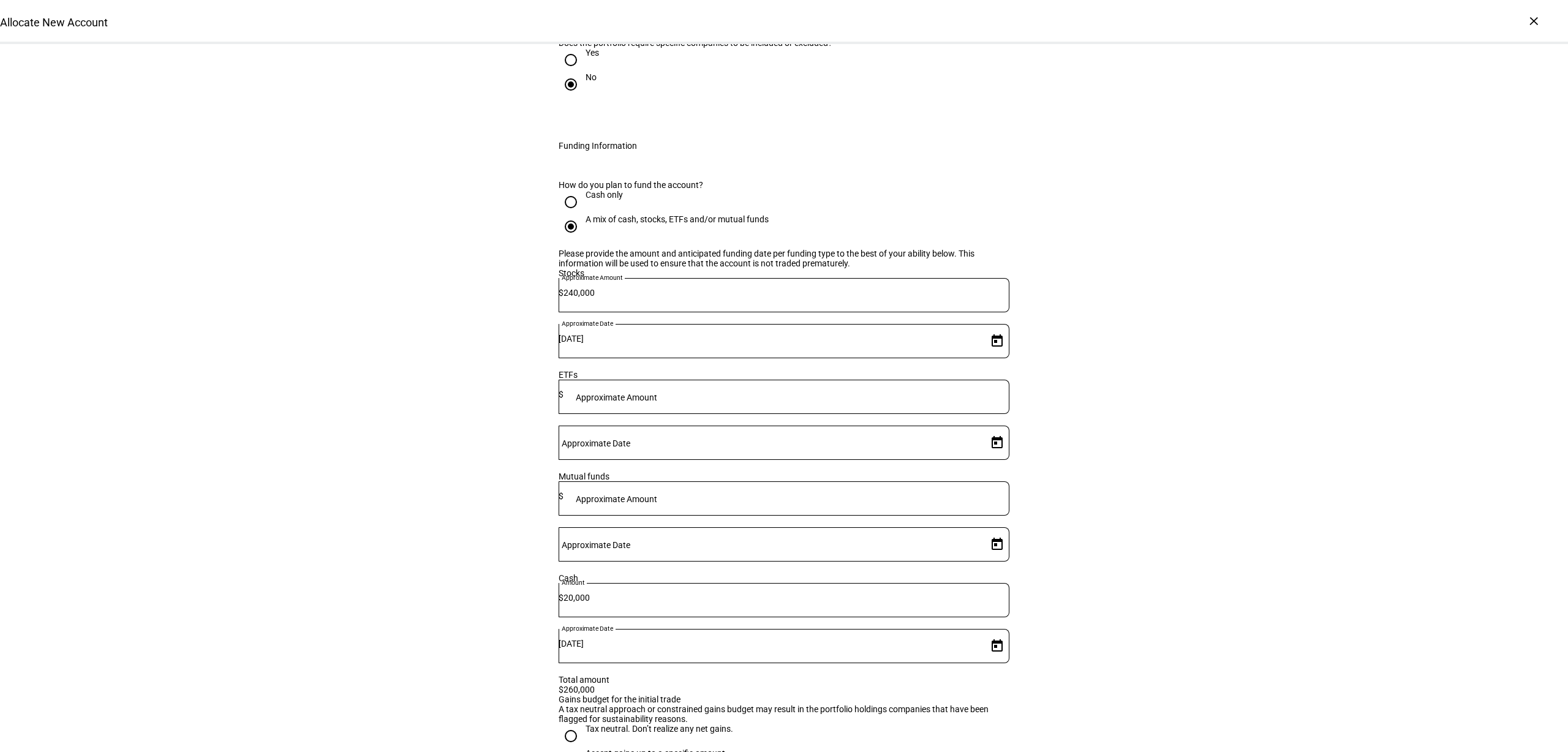
click at [598, 749] on div "Accept gains up to a specific amount" at bounding box center [655, 754] width 140 height 10
click at [583, 749] on input "Accept gains up to a specific amount" at bounding box center [571, 761] width 24 height 24
radio input "true"
type input "40,000"
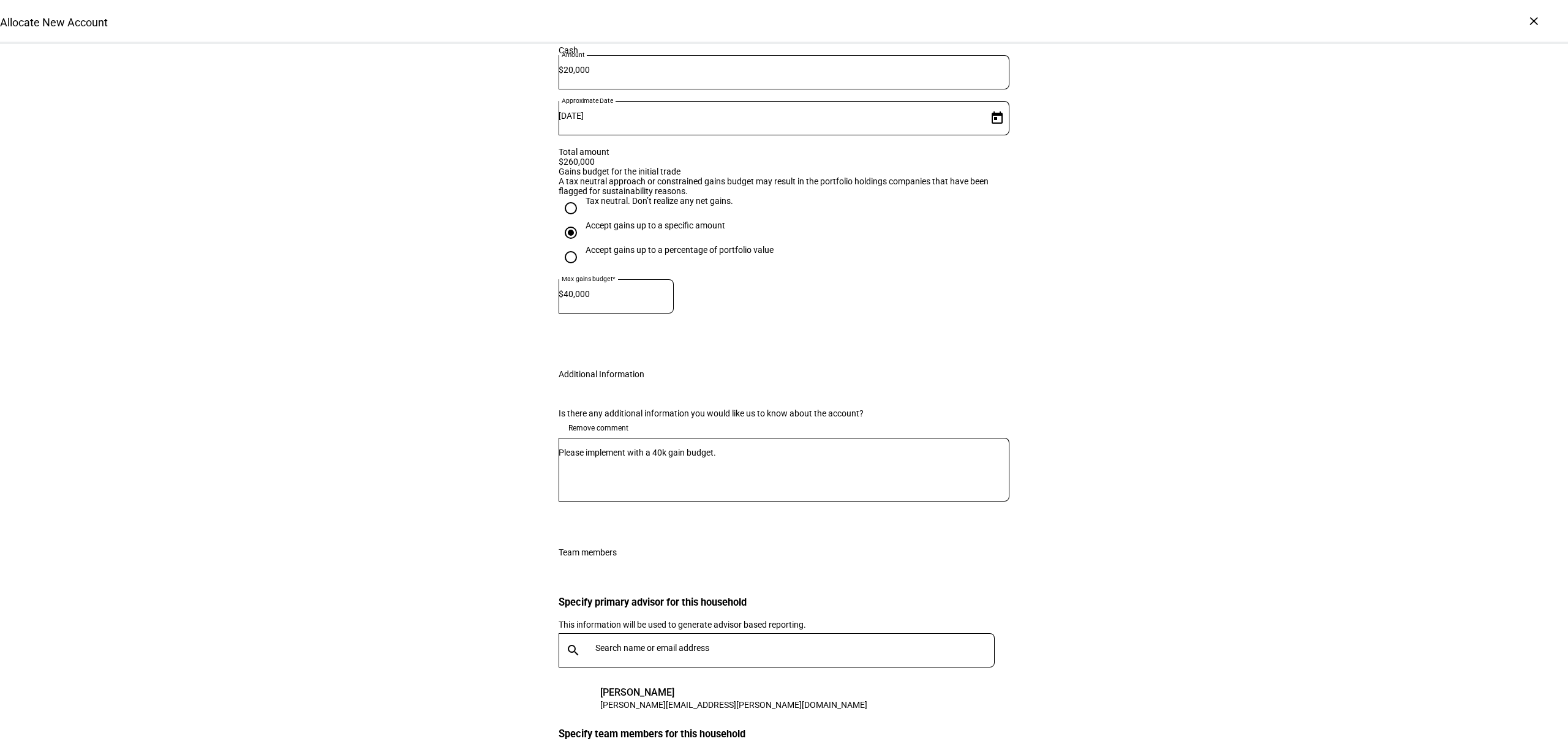
scroll to position [2095, 0]
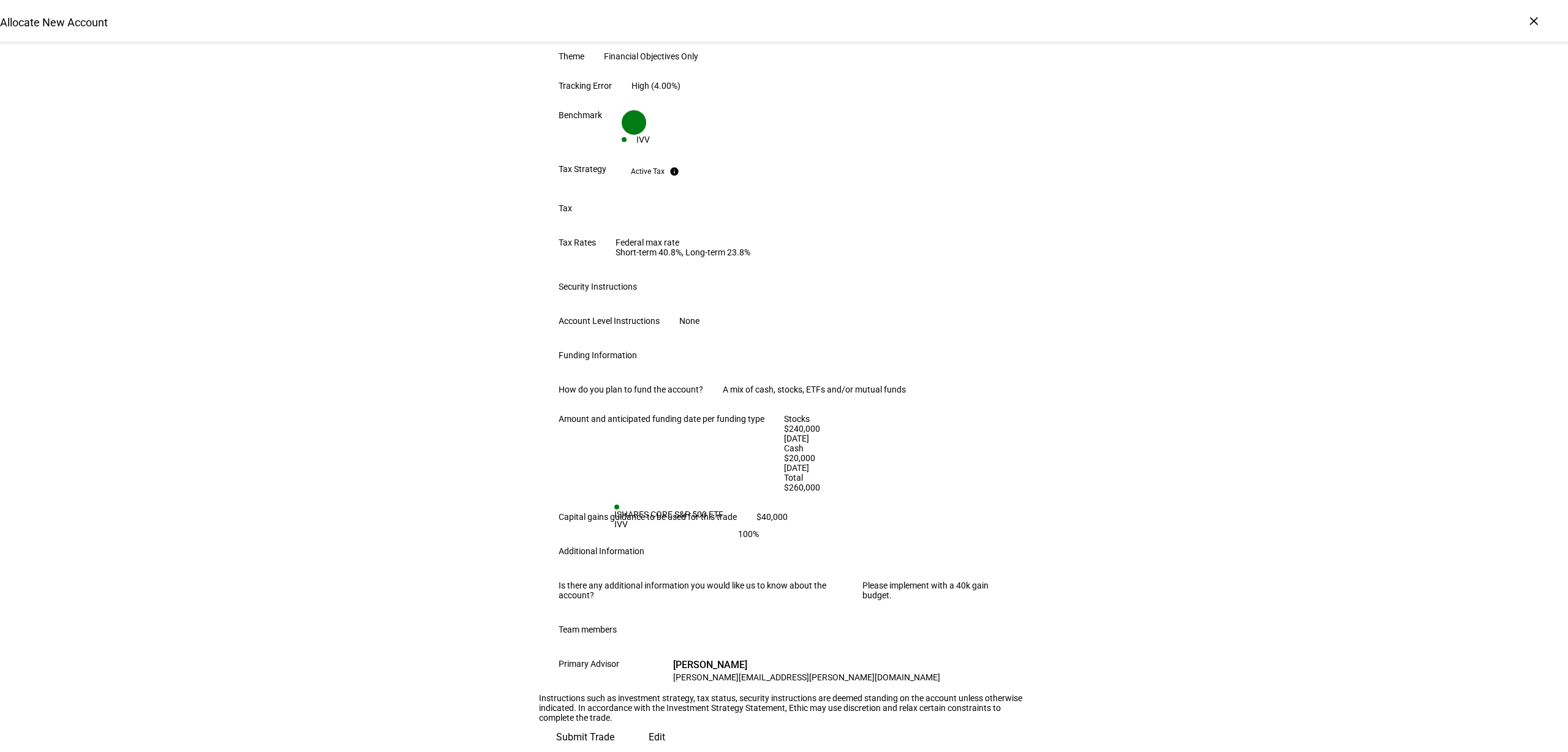
scroll to position [564, 0]
click at [614, 723] on span "Submit Trade" at bounding box center [585, 738] width 58 height 30
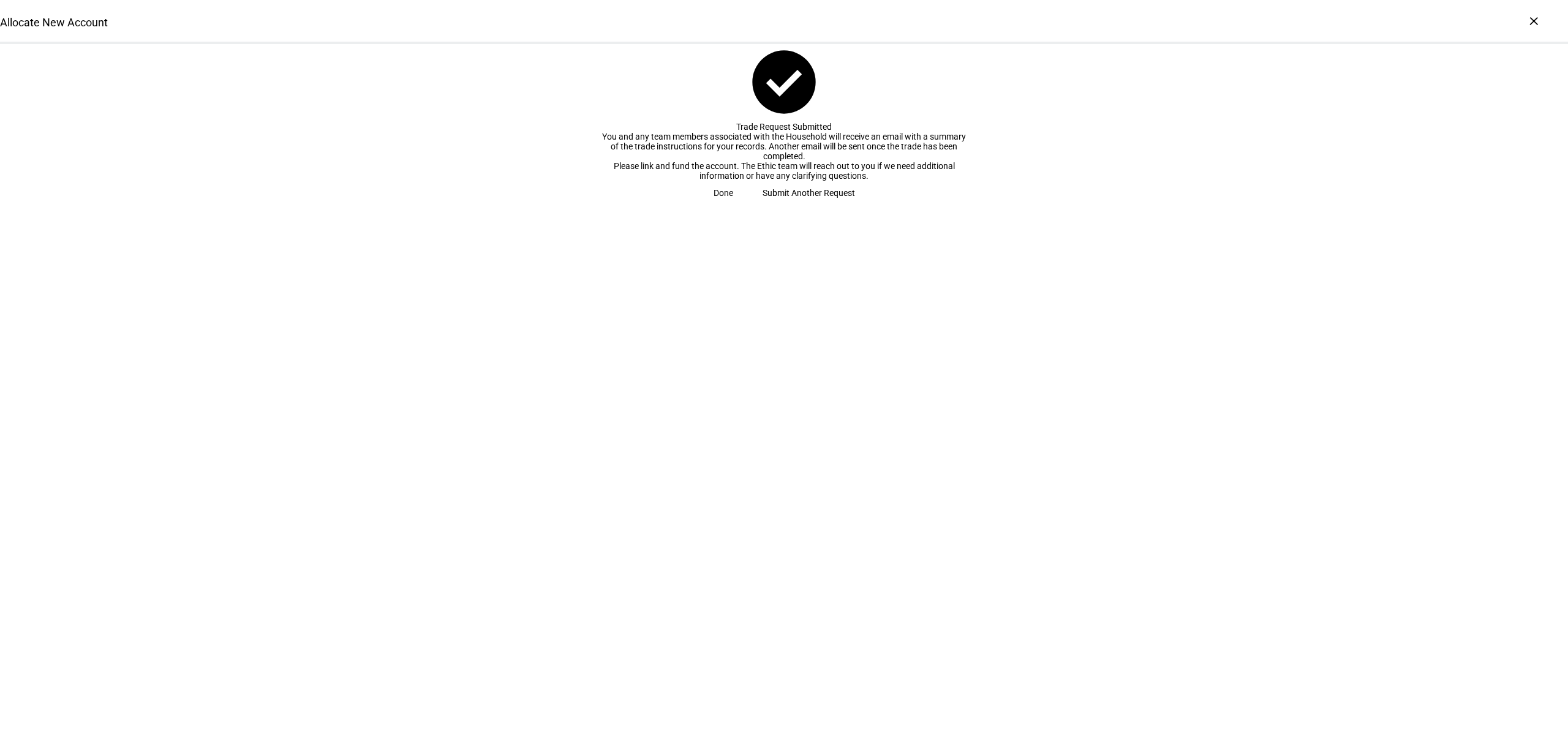
click at [733, 205] on span "Done" at bounding box center [723, 193] width 19 height 24
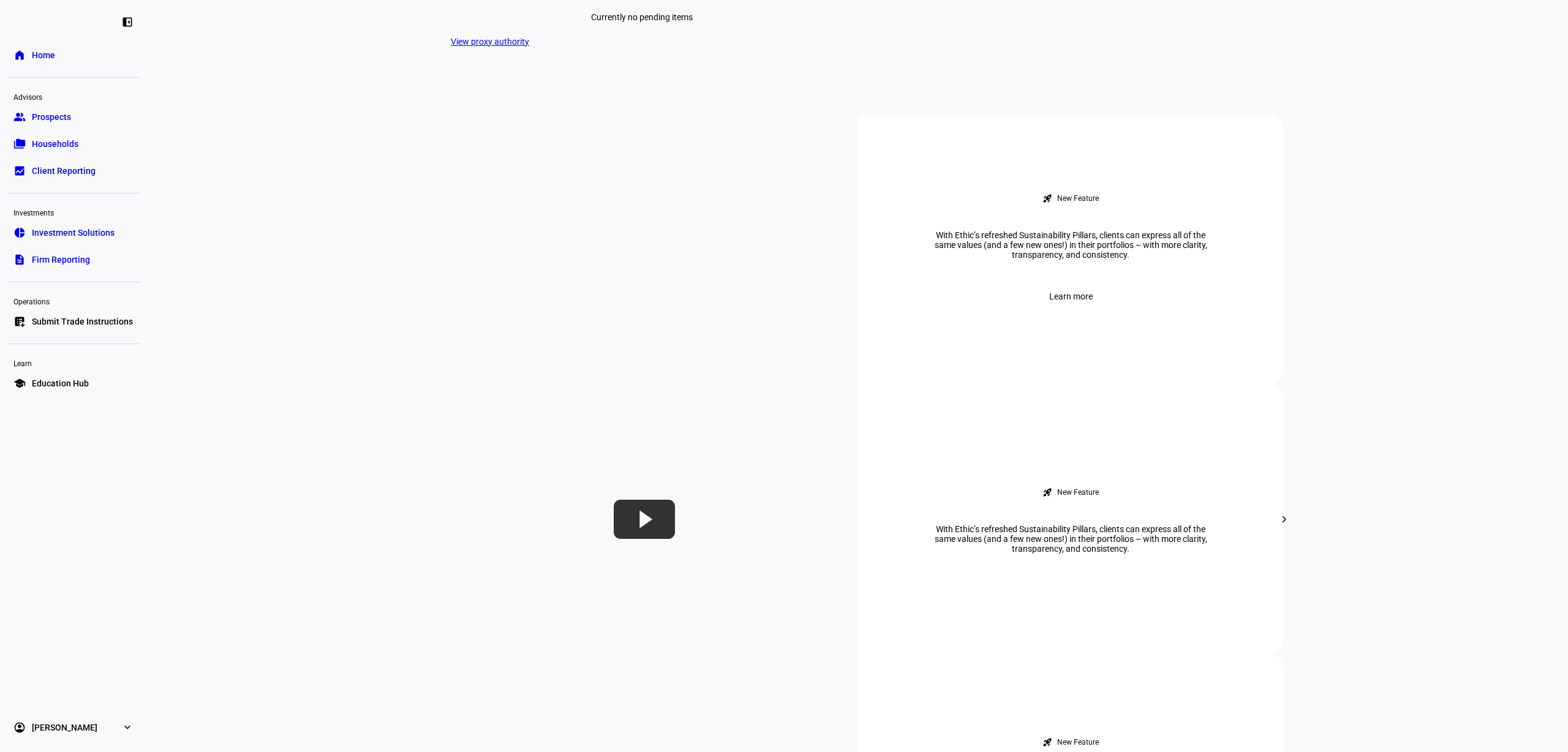
scroll to position [842, 0]
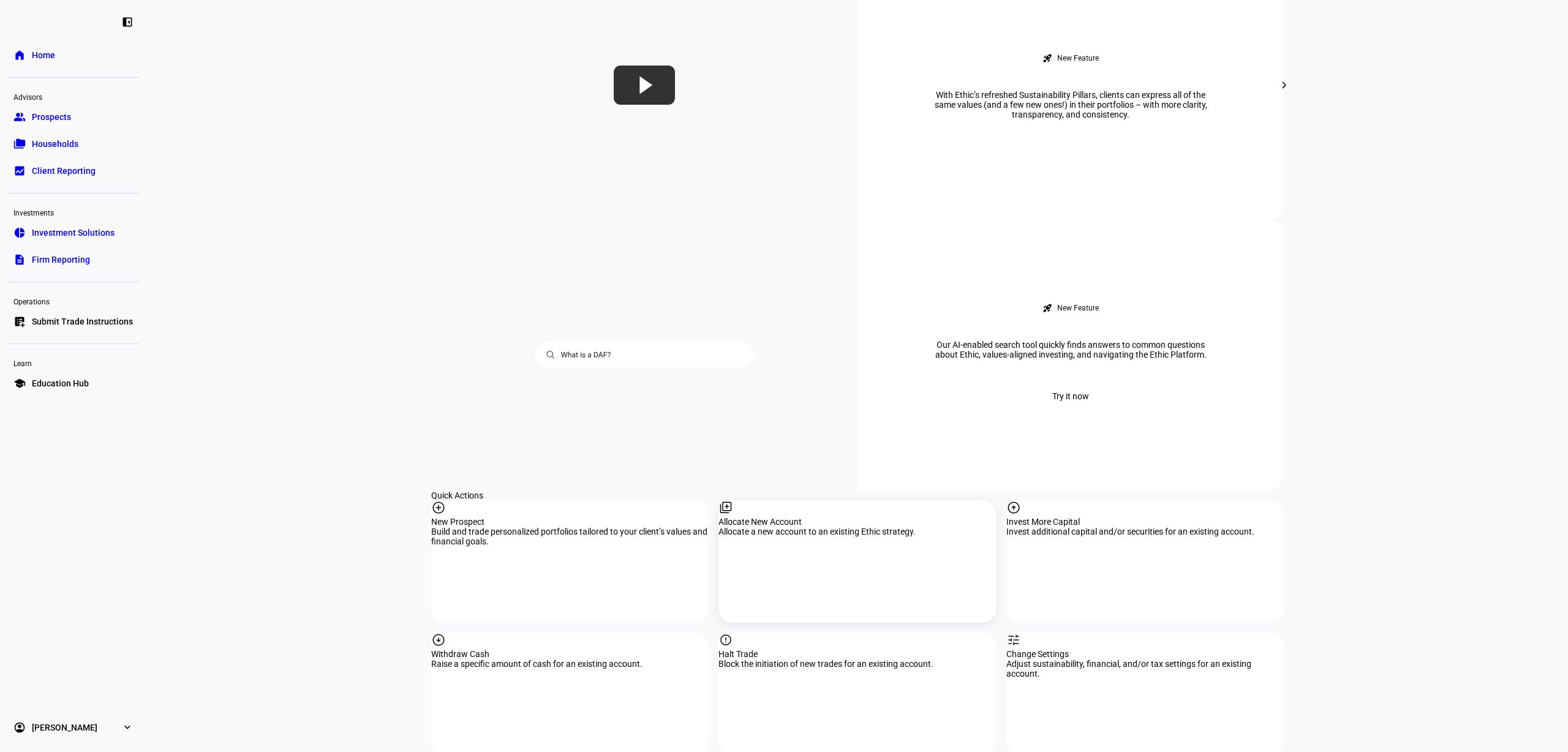
click at [842, 500] on div "library_add Allocate New Account Allocate a new account to an existing Ethic st…" at bounding box center [856, 561] width 277 height 122
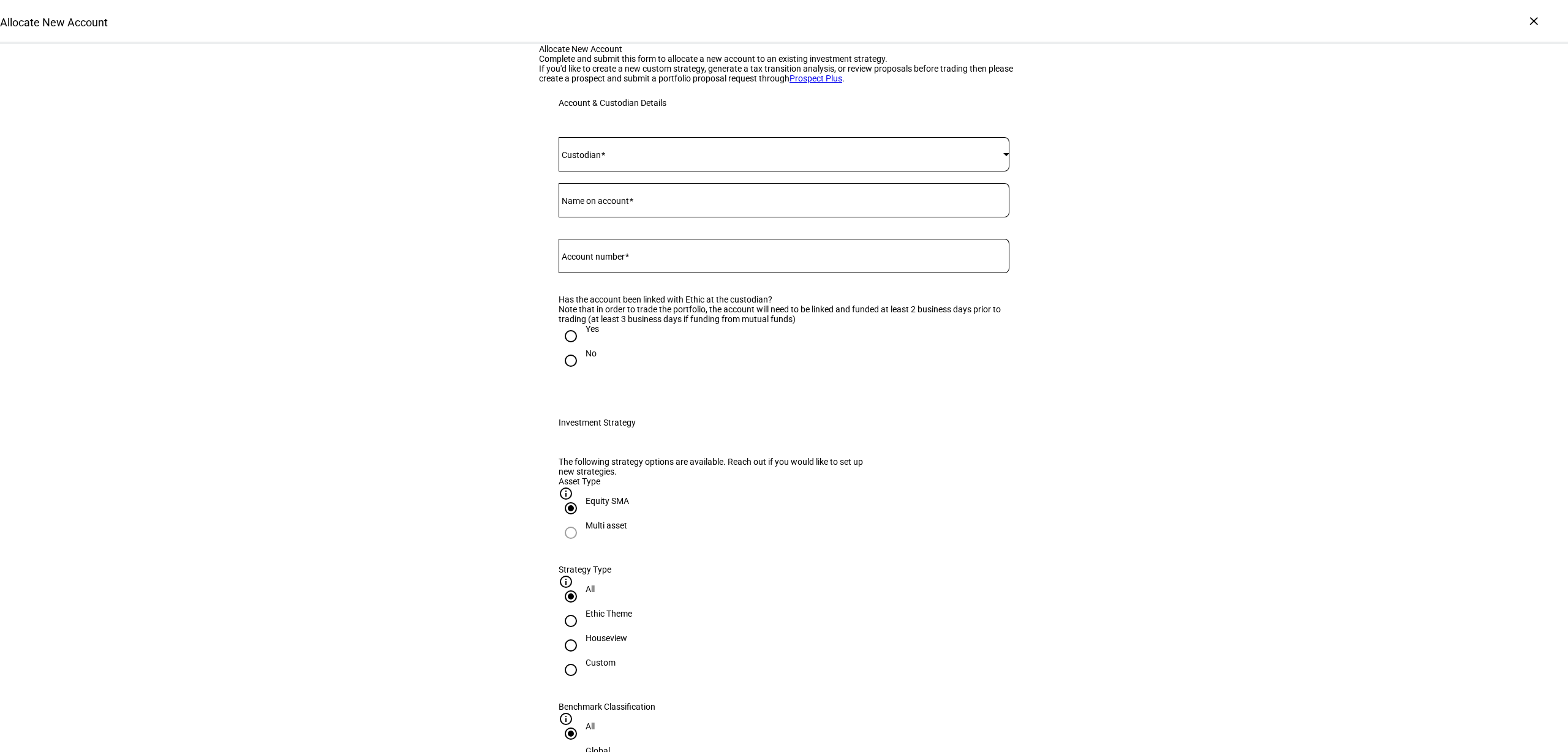
click at [625, 261] on mat-label "Account number" at bounding box center [593, 257] width 63 height 10
click at [626, 258] on input "Account number" at bounding box center [784, 253] width 451 height 10
paste input "75438352"
type input "75438352"
click at [604, 159] on span at bounding box center [781, 154] width 445 height 10
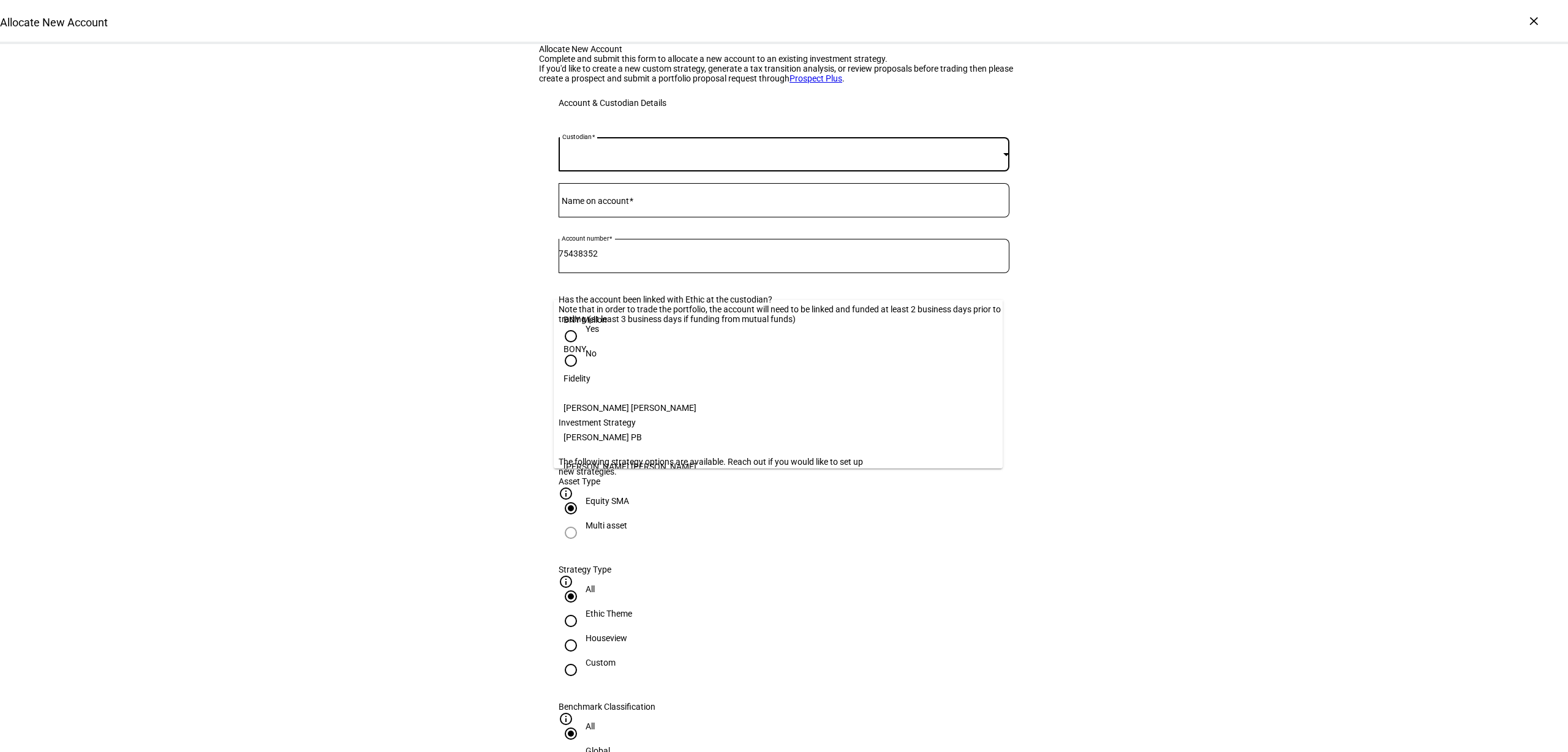
scroll to position [125, 0]
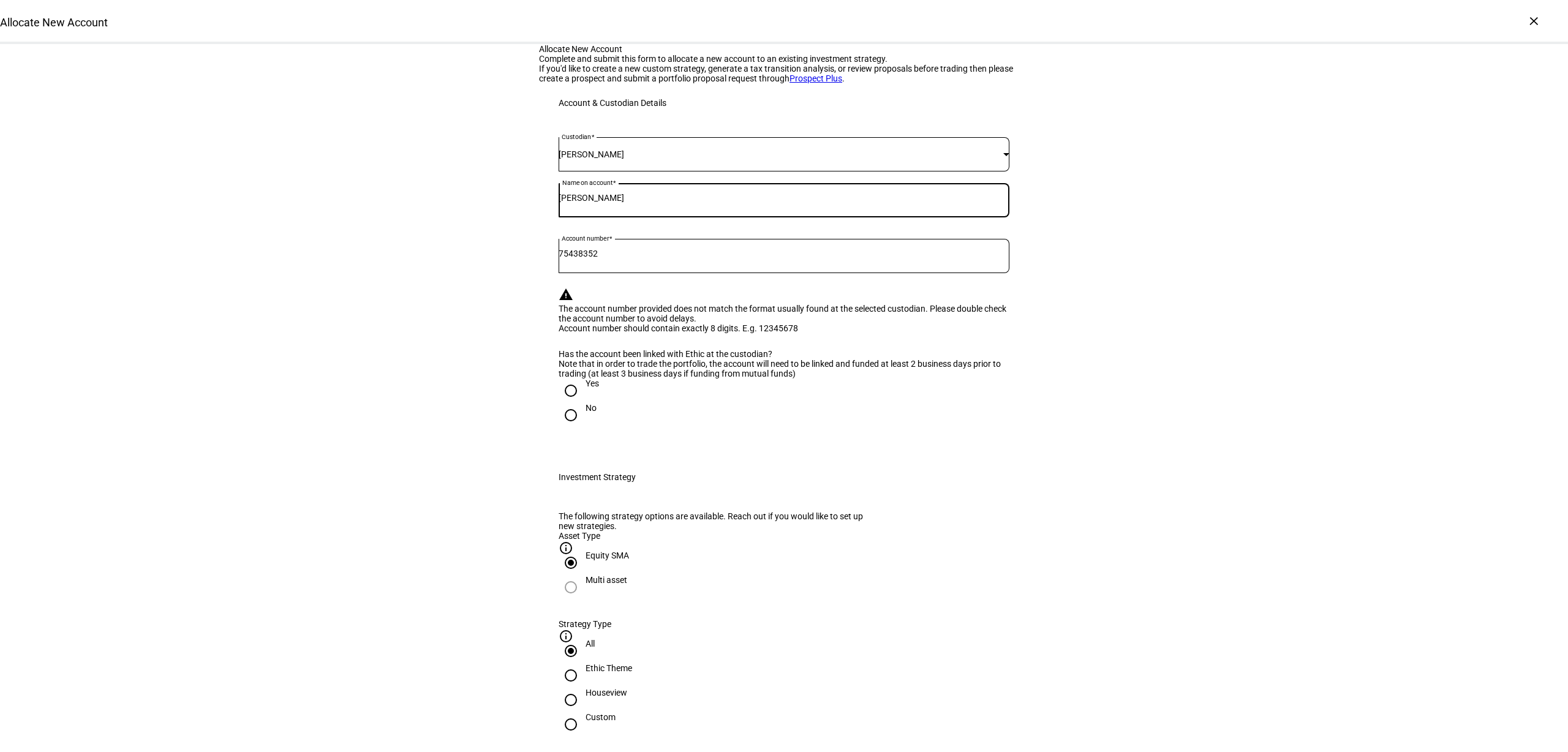
type input "[PERSON_NAME]"
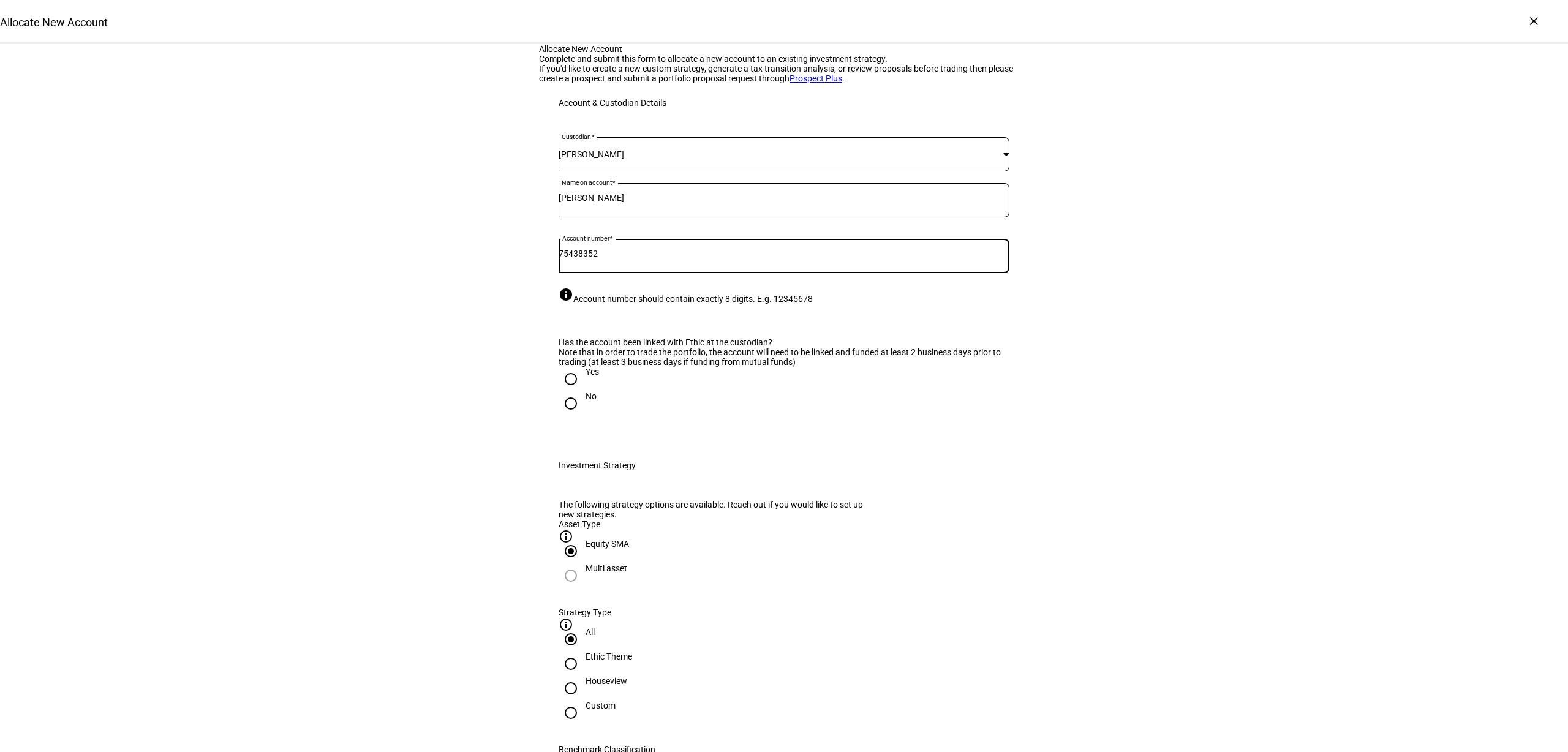
click at [645, 258] on input "75438352" at bounding box center [784, 253] width 451 height 10
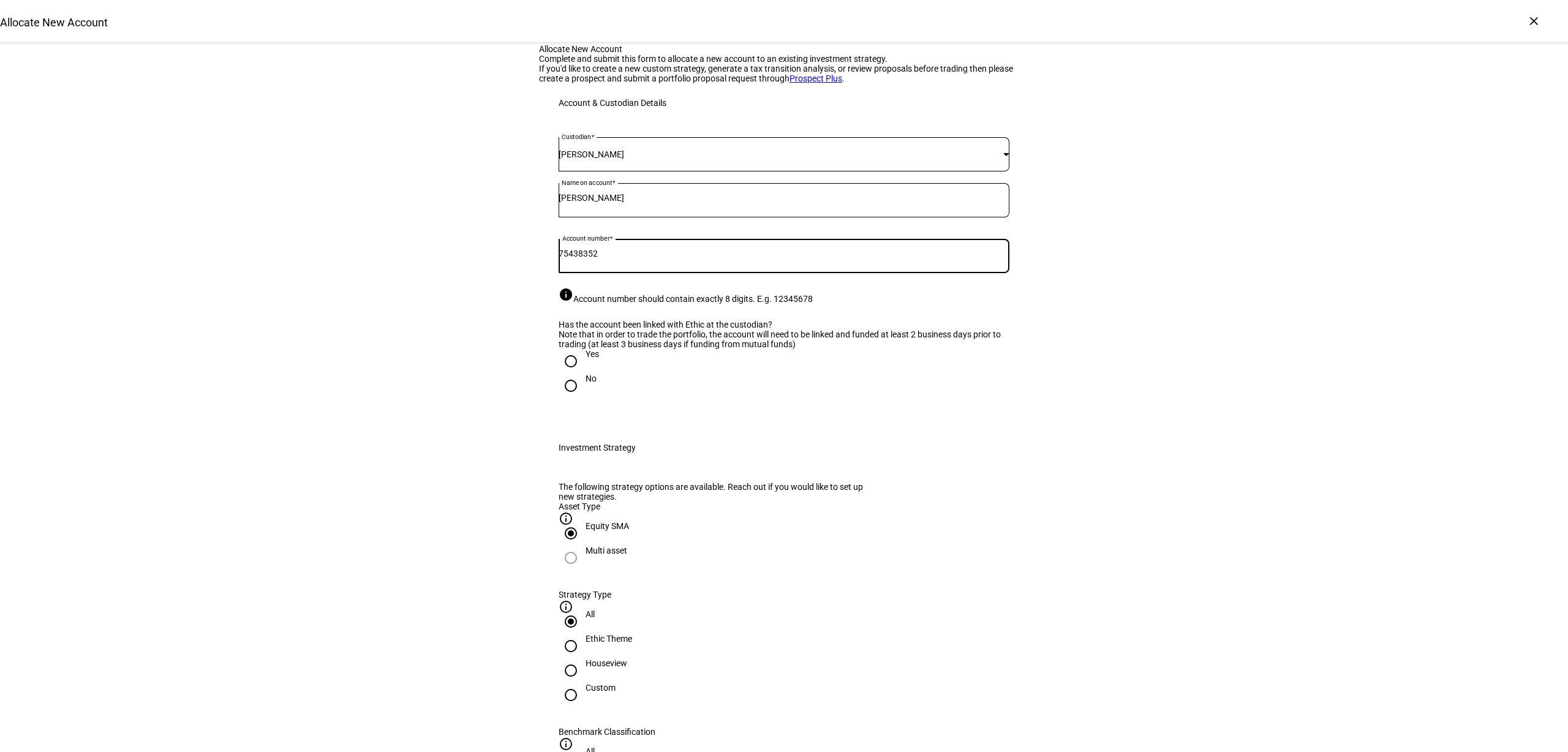
type input "75438352"
click at [574, 374] on input "Yes" at bounding box center [571, 361] width 24 height 24
radio input "true"
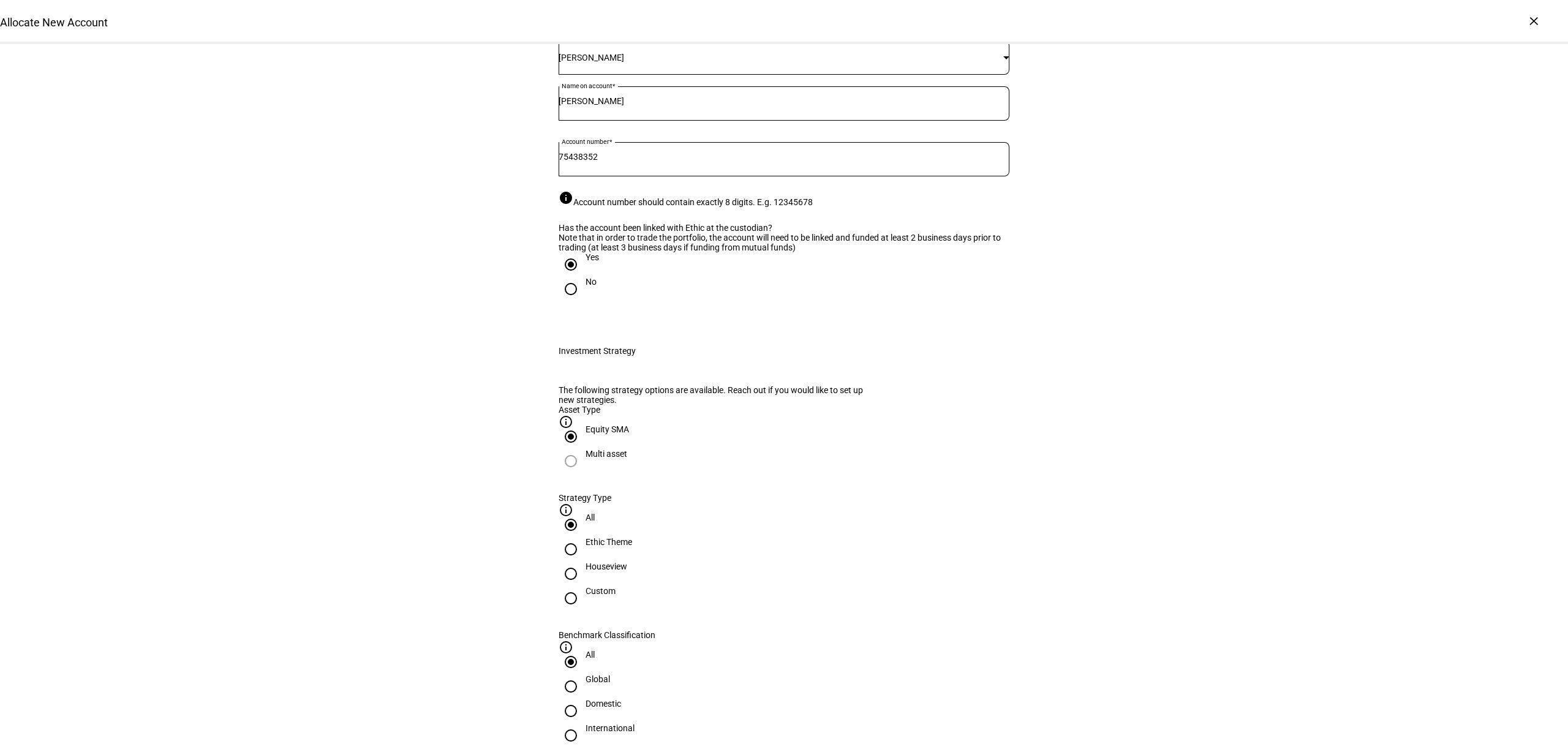
scroll to position [153, 0]
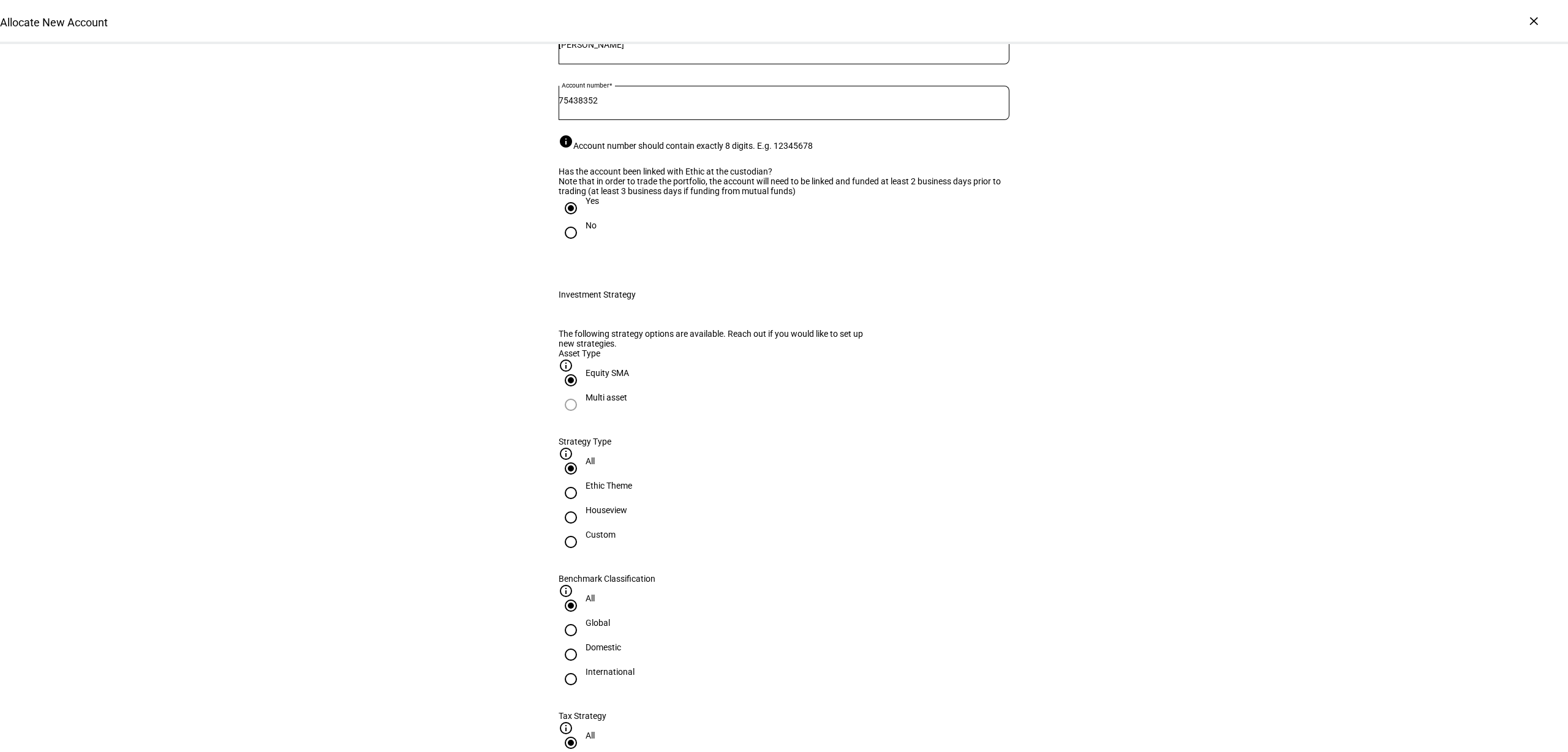
click at [627, 515] on div "Houseview" at bounding box center [606, 510] width 42 height 10
click at [583, 530] on input "Houseview" at bounding box center [571, 517] width 24 height 24
radio input "true"
click at [621, 643] on div "Domestic" at bounding box center [603, 647] width 35 height 10
click at [583, 643] on input "Domestic" at bounding box center [571, 655] width 24 height 24
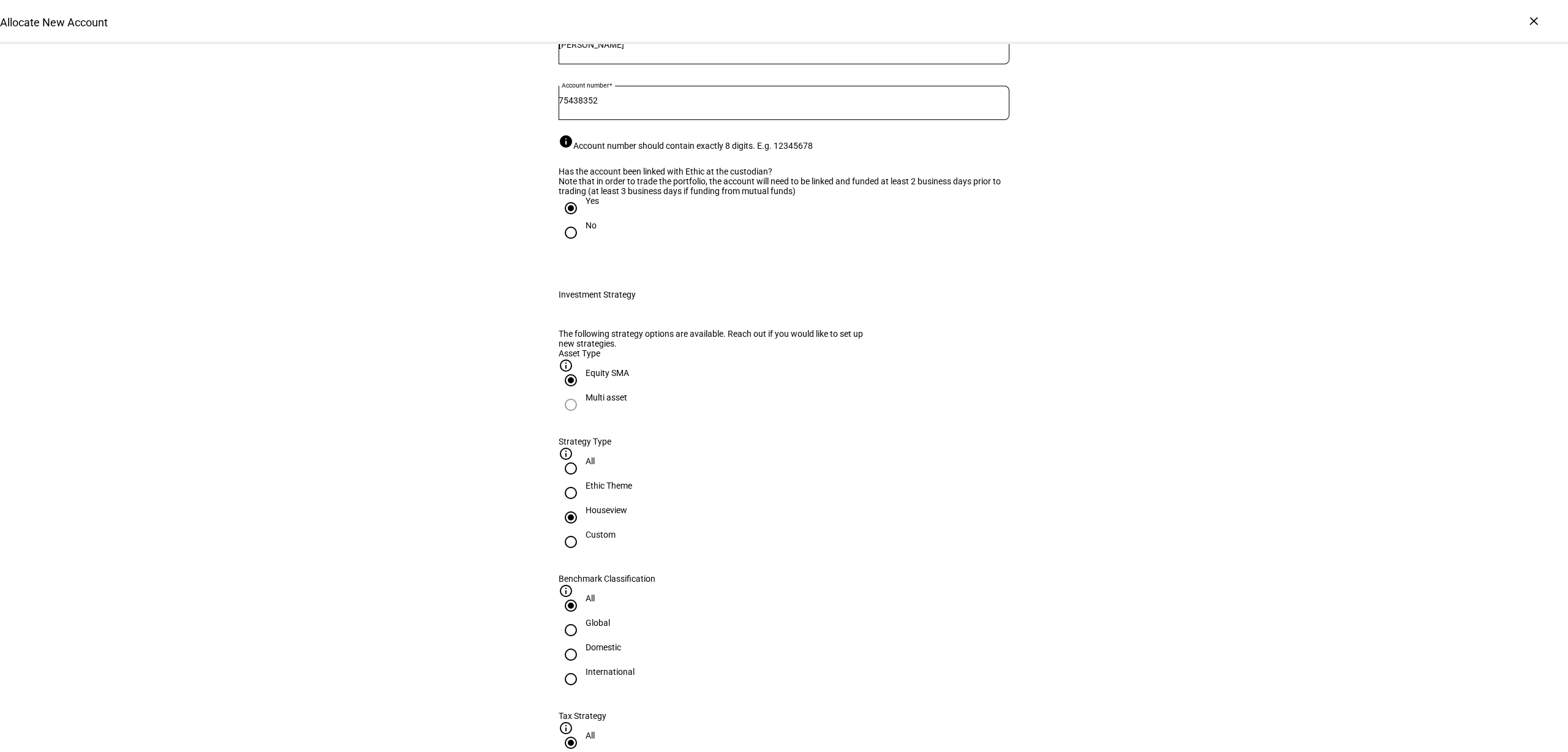
radio input "true"
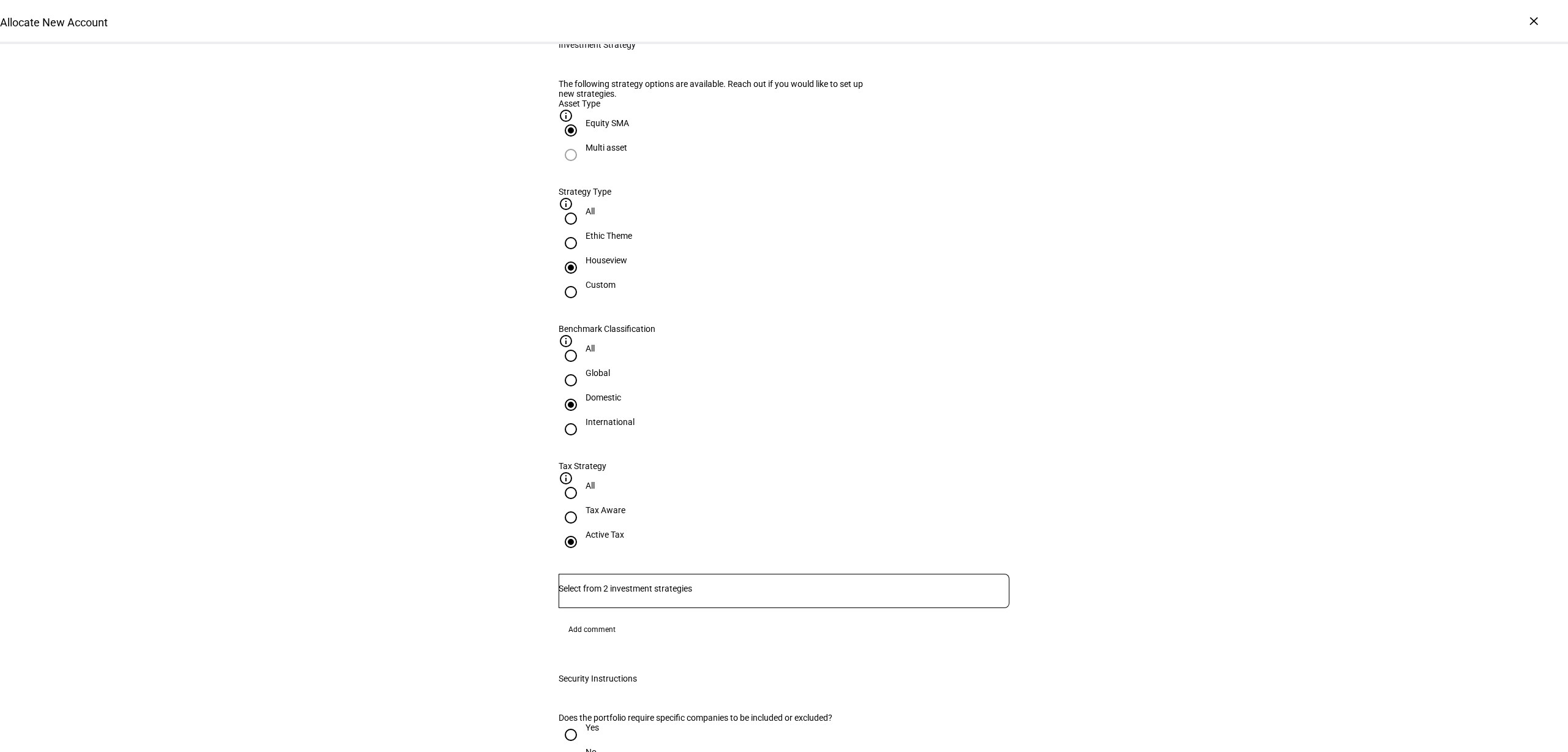
scroll to position [536, 0]
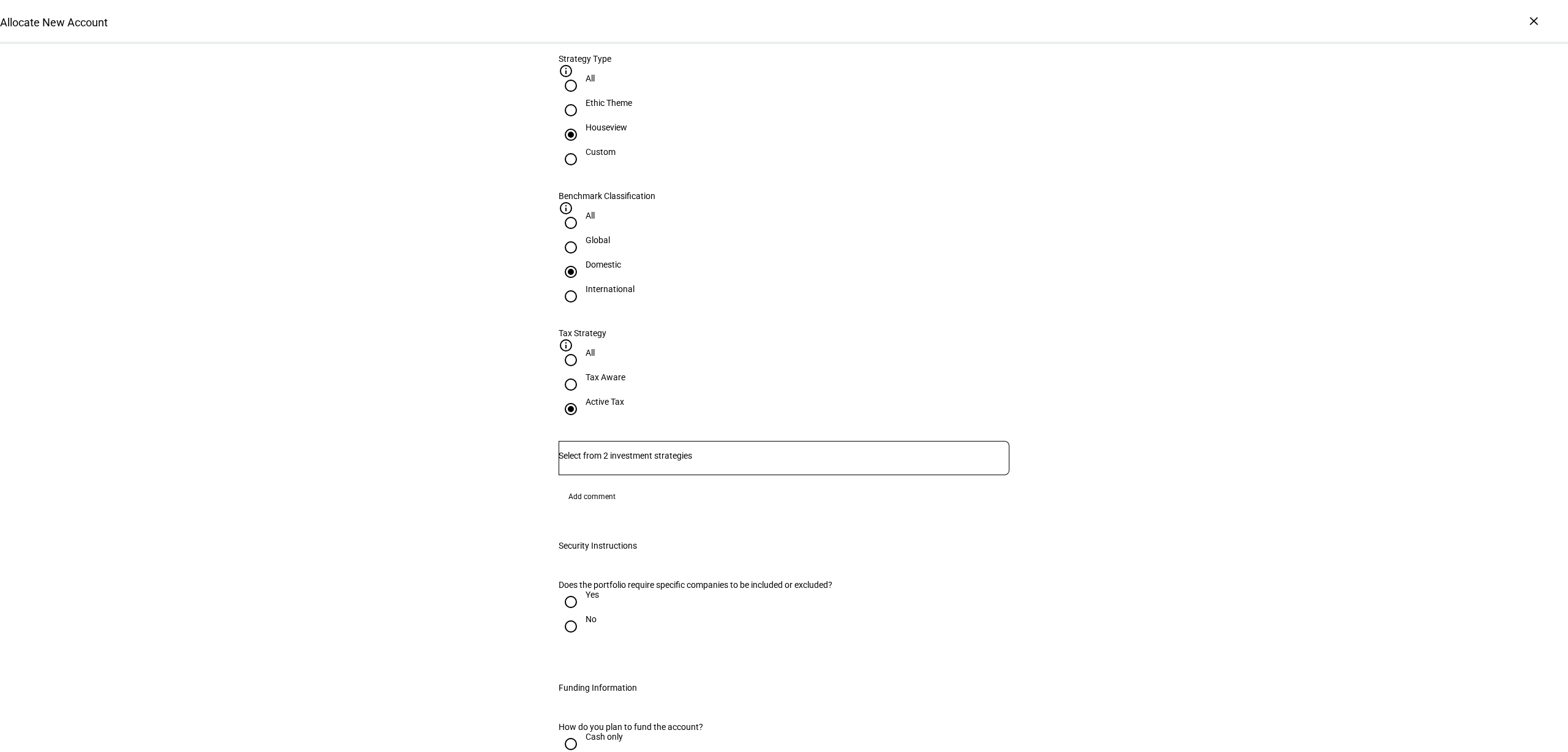
click at [643, 441] on div at bounding box center [784, 458] width 451 height 35
click at [647, 350] on span "Corient - Active Tax Strategy - High TE - IVV" at bounding box center [659, 347] width 191 height 14
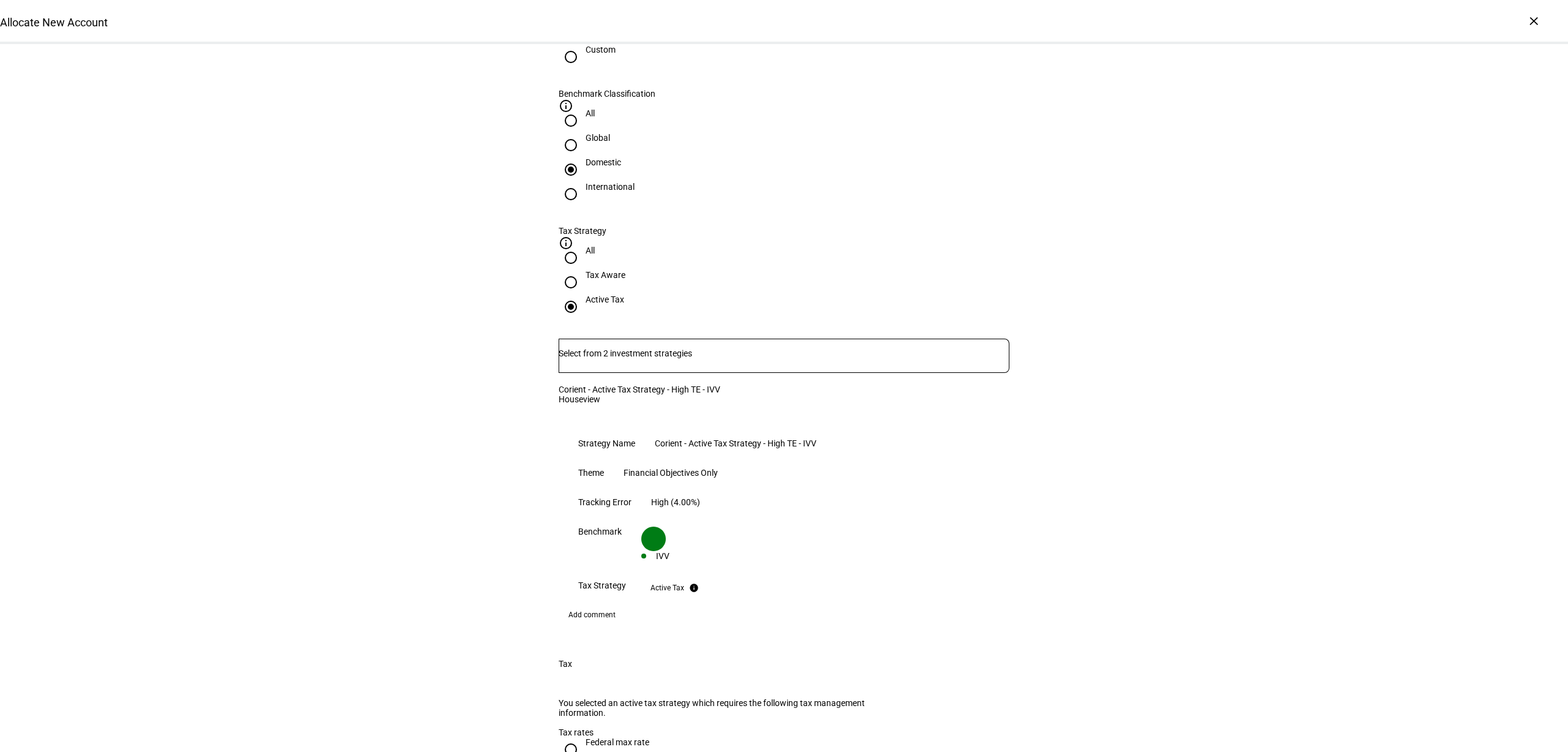
scroll to position [766, 0]
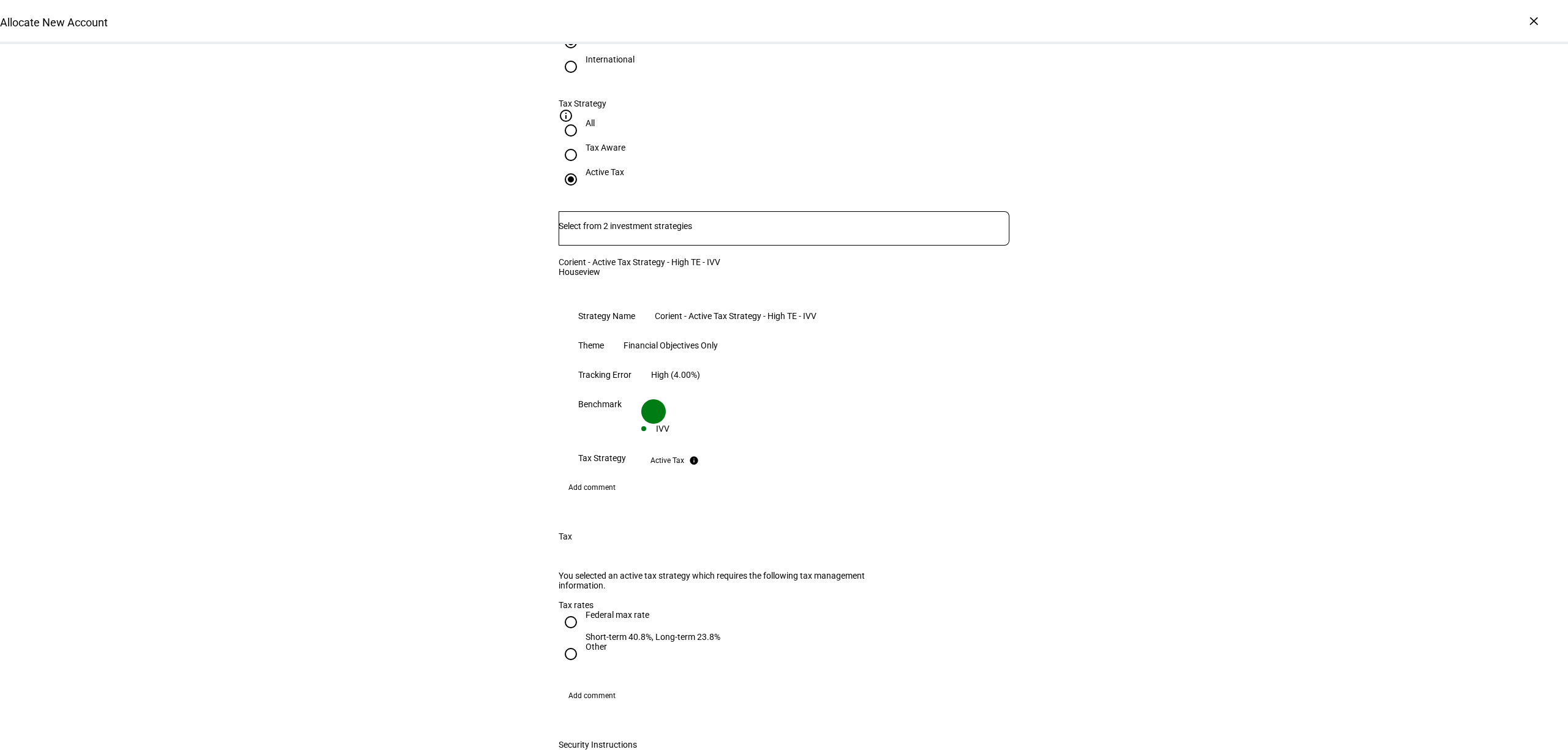
click at [592, 610] on div "Federal max rate" at bounding box center [653, 621] width 135 height 22
click at [583, 610] on input "Federal max rate Short-term 40.8%, Long-term 23.8%" at bounding box center [571, 623] width 24 height 24
radio input "true"
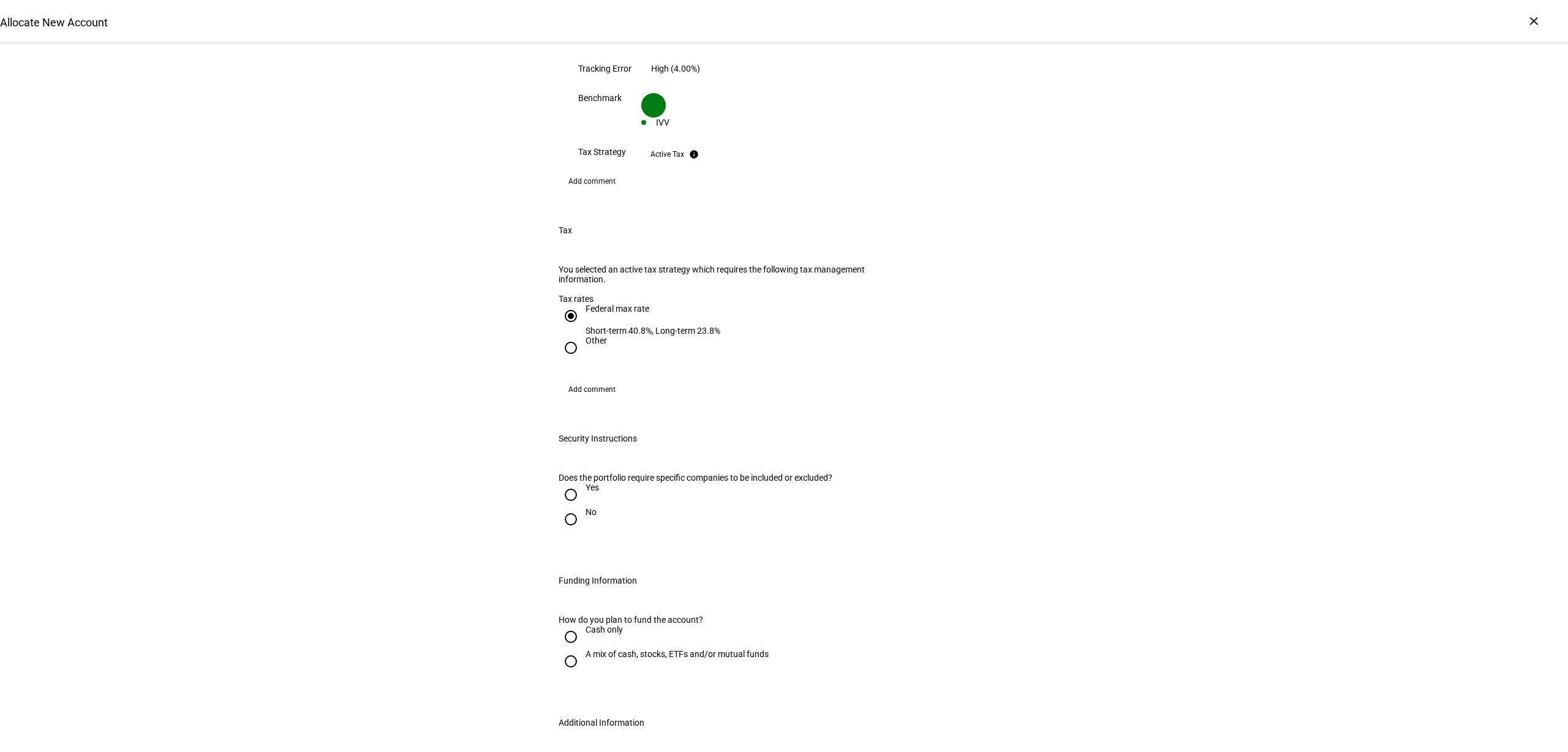
drag, startPoint x: 564, startPoint y: 454, endPoint x: 626, endPoint y: 472, distance: 64.6
click at [564, 507] on input "No" at bounding box center [571, 520] width 24 height 24
radio input "true"
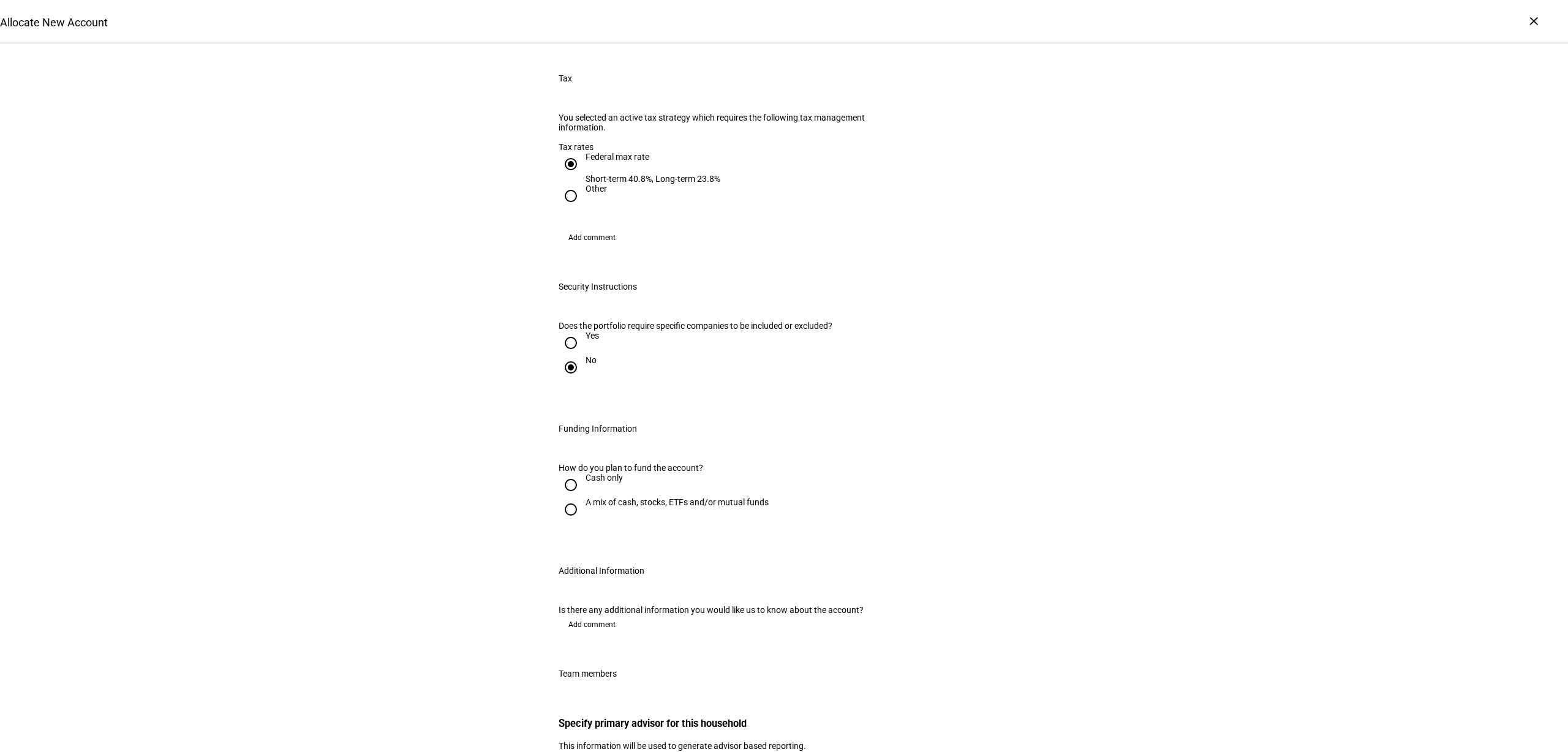
scroll to position [1225, 0]
click at [604, 496] on div "A mix of cash, stocks, ETFs and/or mutual funds" at bounding box center [677, 501] width 183 height 10
click at [583, 496] on input "A mix of cash, stocks, ETFs and/or mutual funds" at bounding box center [571, 508] width 24 height 24
radio input "true"
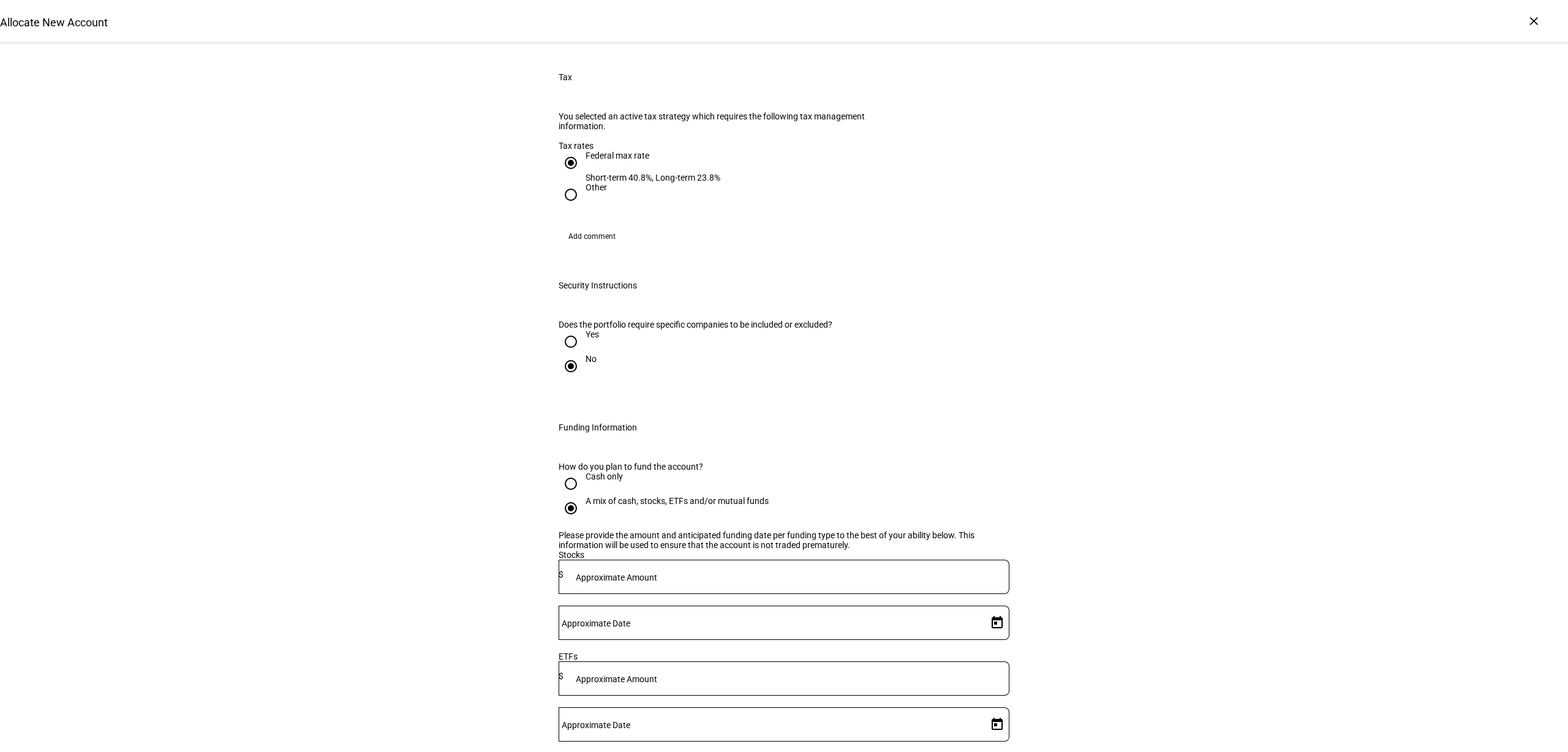
click at [657, 573] on mat-label "Approximate Amount" at bounding box center [616, 577] width 81 height 10
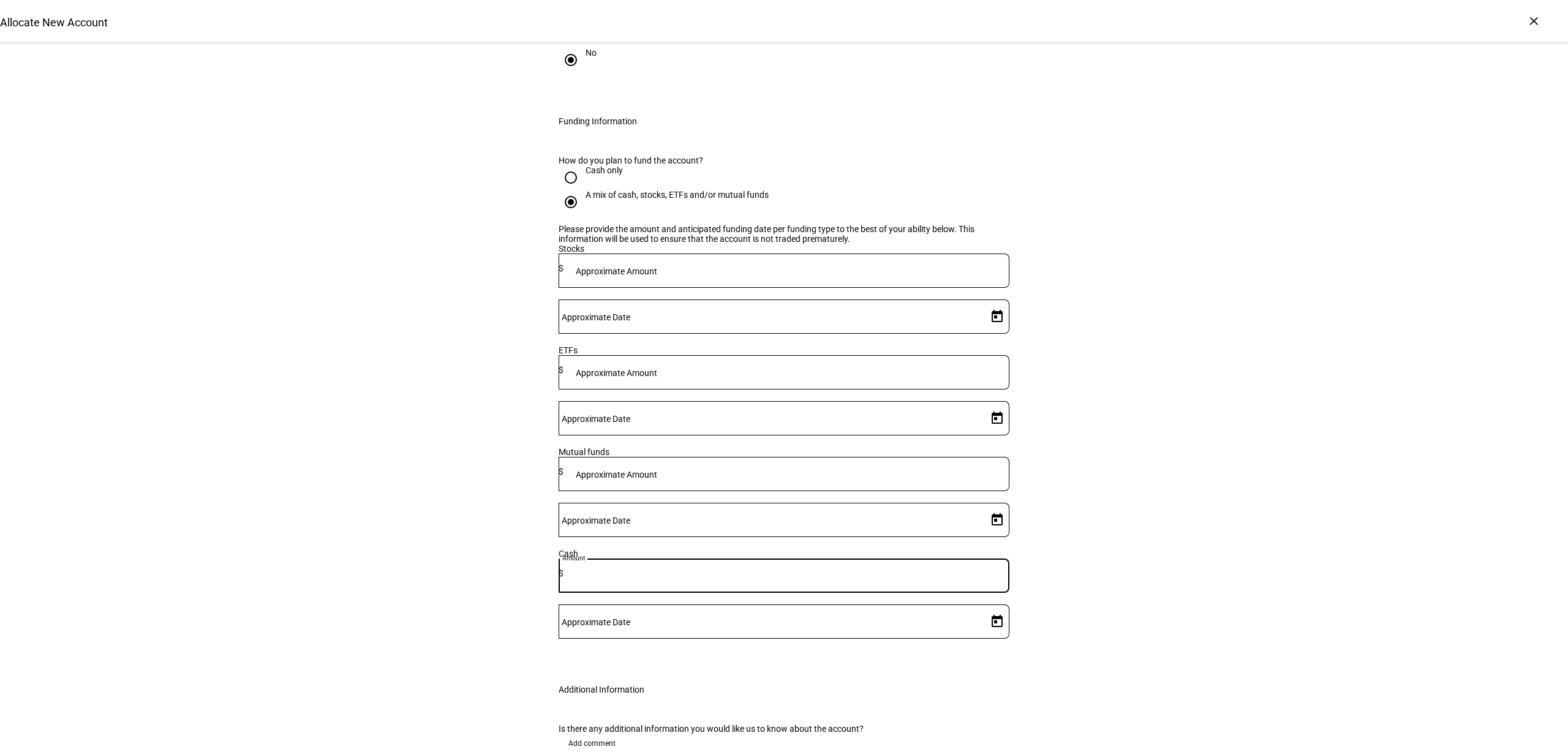
click at [712, 569] on input at bounding box center [786, 573] width 445 height 10
type input "12,000"
click at [657, 368] on mat-label "Approximate Amount" at bounding box center [616, 373] width 81 height 10
type input "120,000"
click at [657, 266] on mat-label "Approximate Amount" at bounding box center [616, 271] width 81 height 10
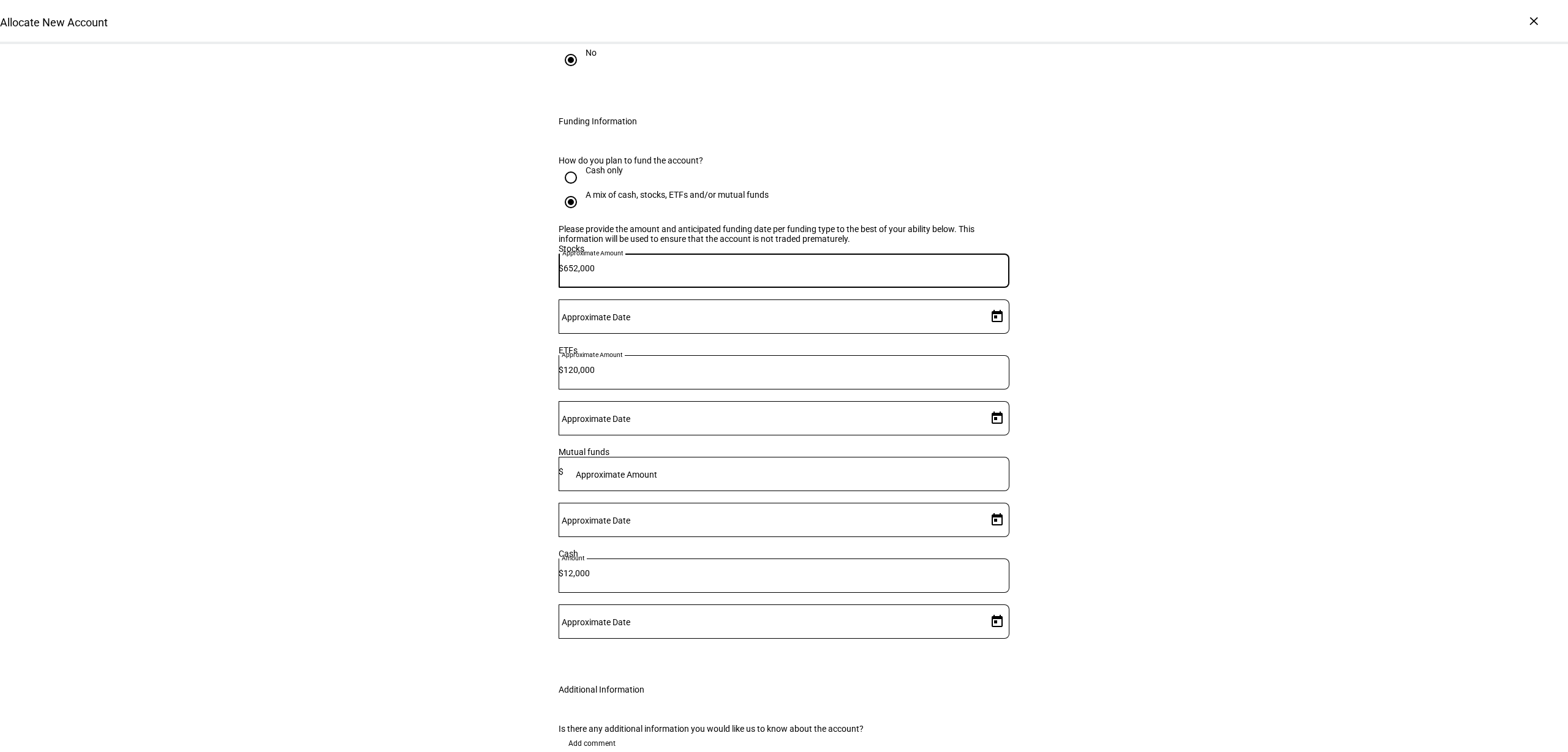
type input "652,000"
click at [987, 302] on span "Open calendar" at bounding box center [997, 316] width 30 height 30
drag, startPoint x: 962, startPoint y: 381, endPoint x: 934, endPoint y: 366, distance: 31.8
click at [962, 381] on span "4" at bounding box center [963, 373] width 22 height 22
type input "[DATE]"
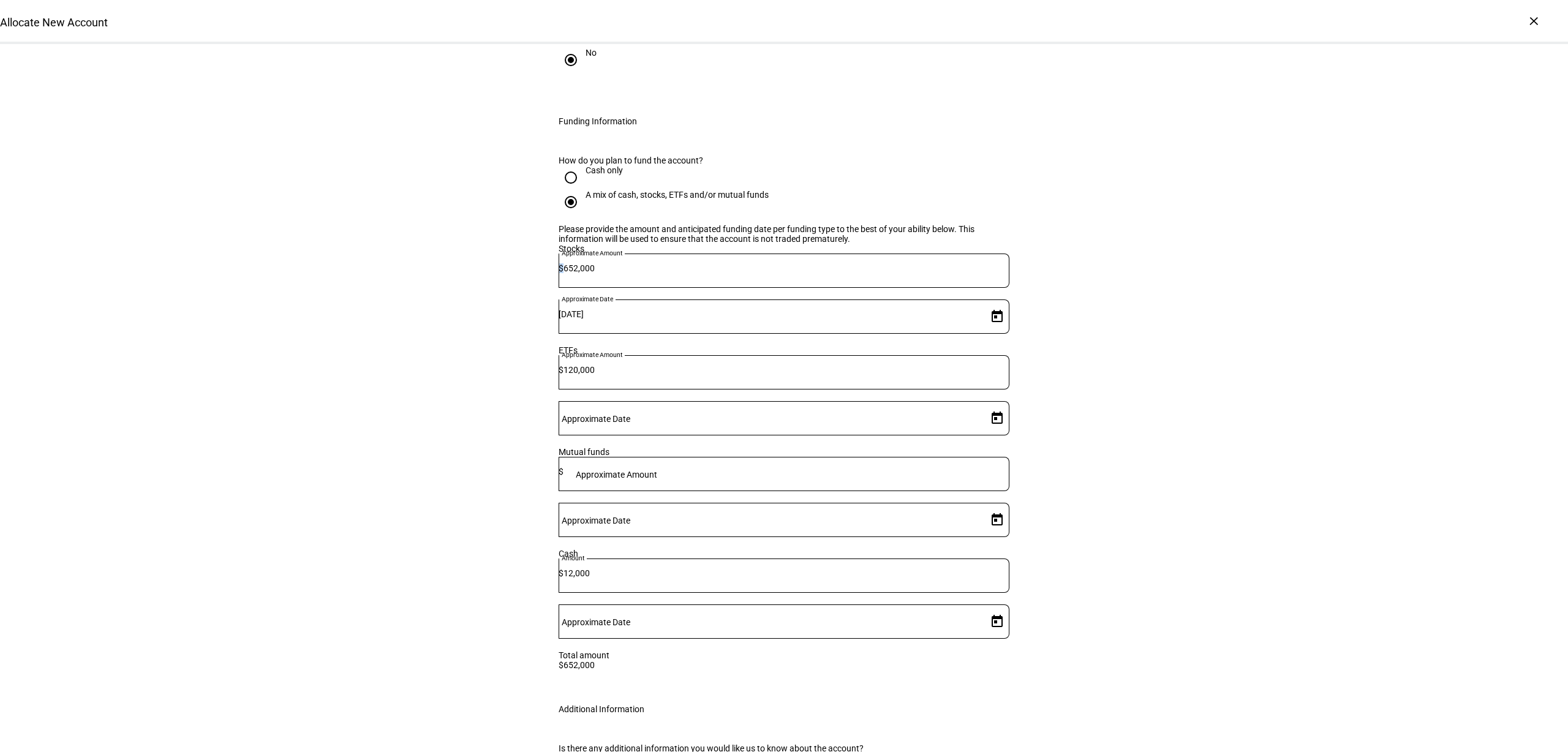
drag, startPoint x: 747, startPoint y: 264, endPoint x: 688, endPoint y: 256, distance: 59.5
click at [688, 256] on div "Approximate Amount $ 652,000" at bounding box center [784, 270] width 451 height 35
type input "6"
type input "650,000"
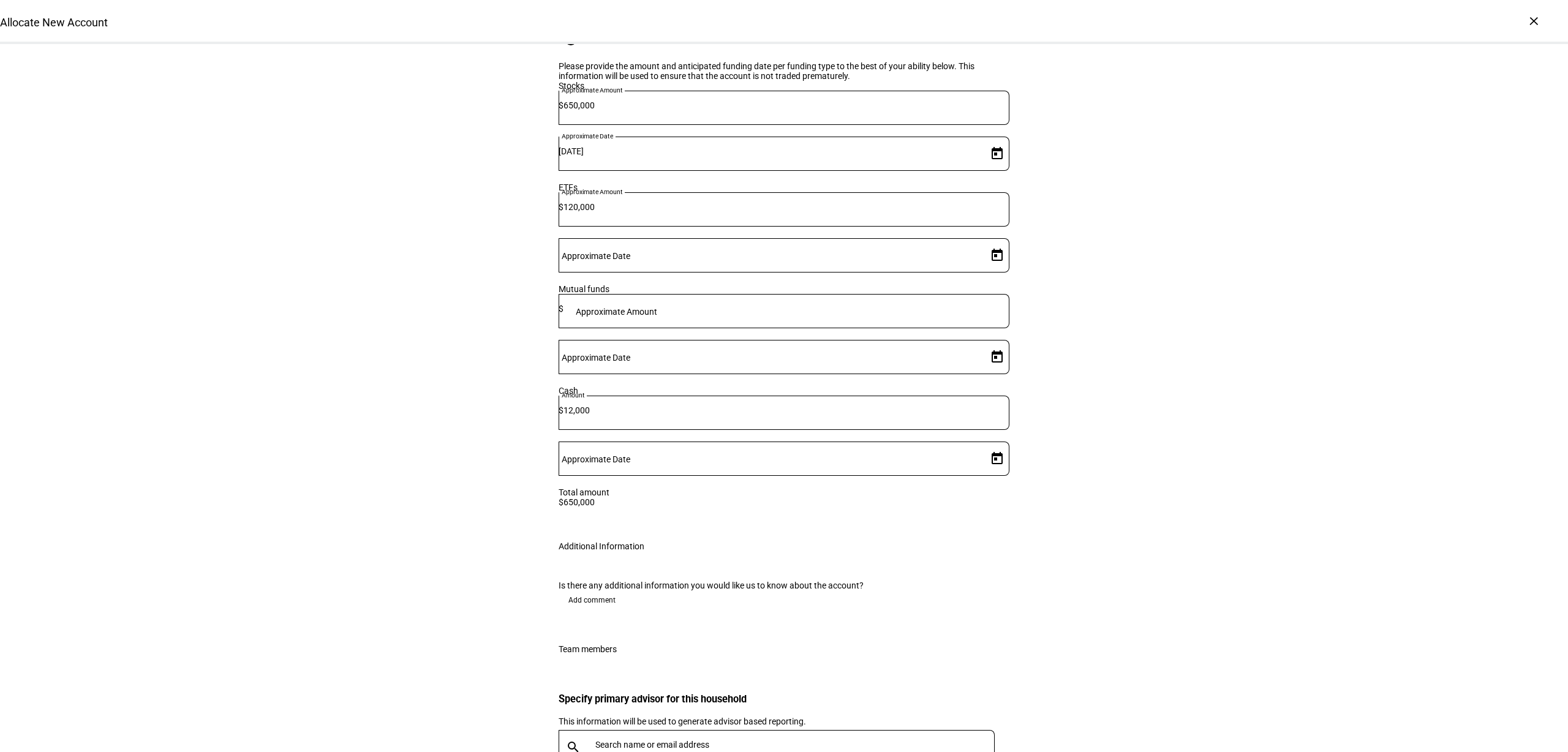
scroll to position [1777, 0]
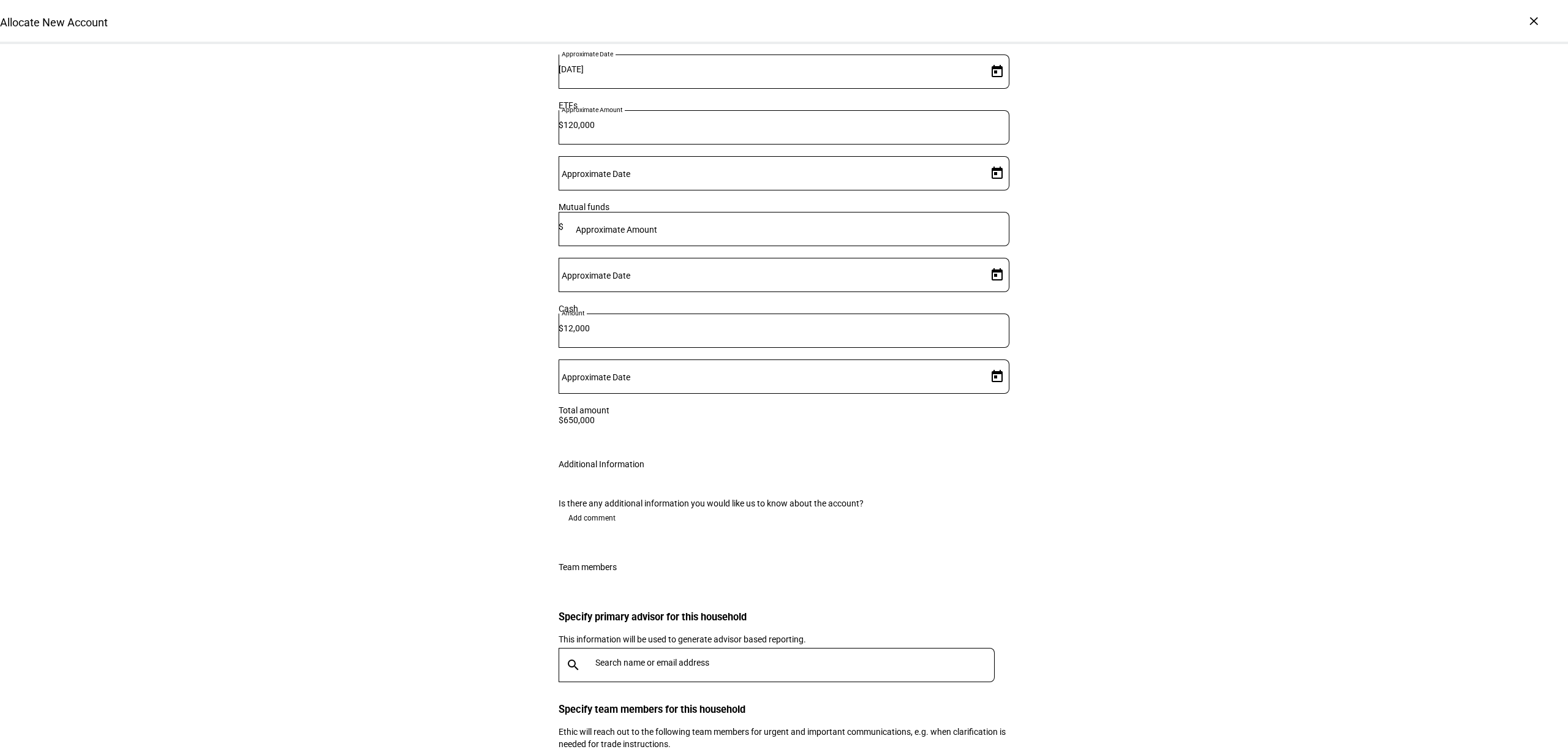
click at [582, 508] on span "Add comment" at bounding box center [592, 518] width 47 height 19
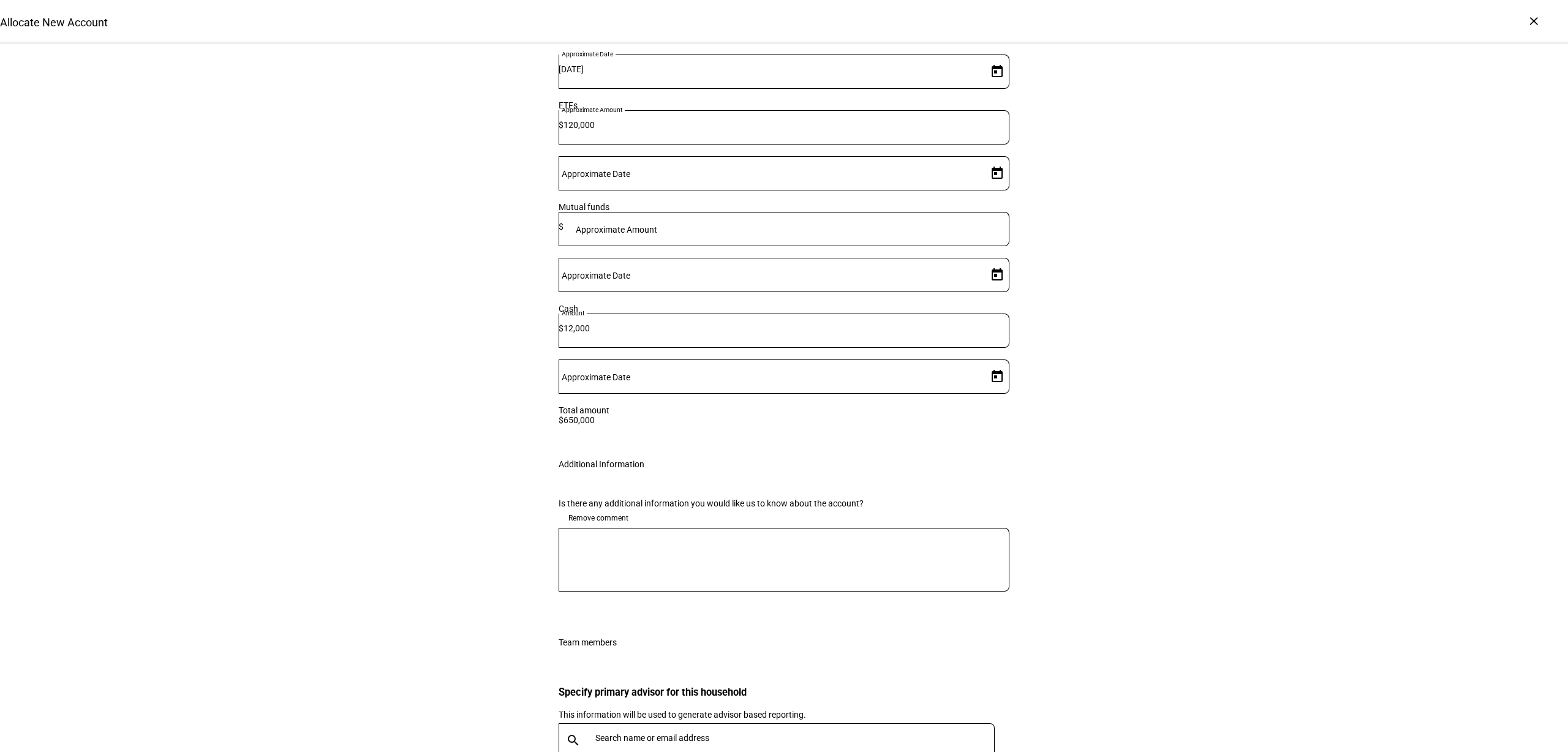
click at [634, 528] on div at bounding box center [784, 559] width 451 height 64
type textarea "Aside from any potential gains needed to liquidate IVV, we are aiming to stay g…"
click at [895, 623] on div "Team members" at bounding box center [783, 643] width 490 height 39
click at [671, 734] on input "text" at bounding box center [797, 738] width 404 height 10
type input "[PERSON_NAME]"
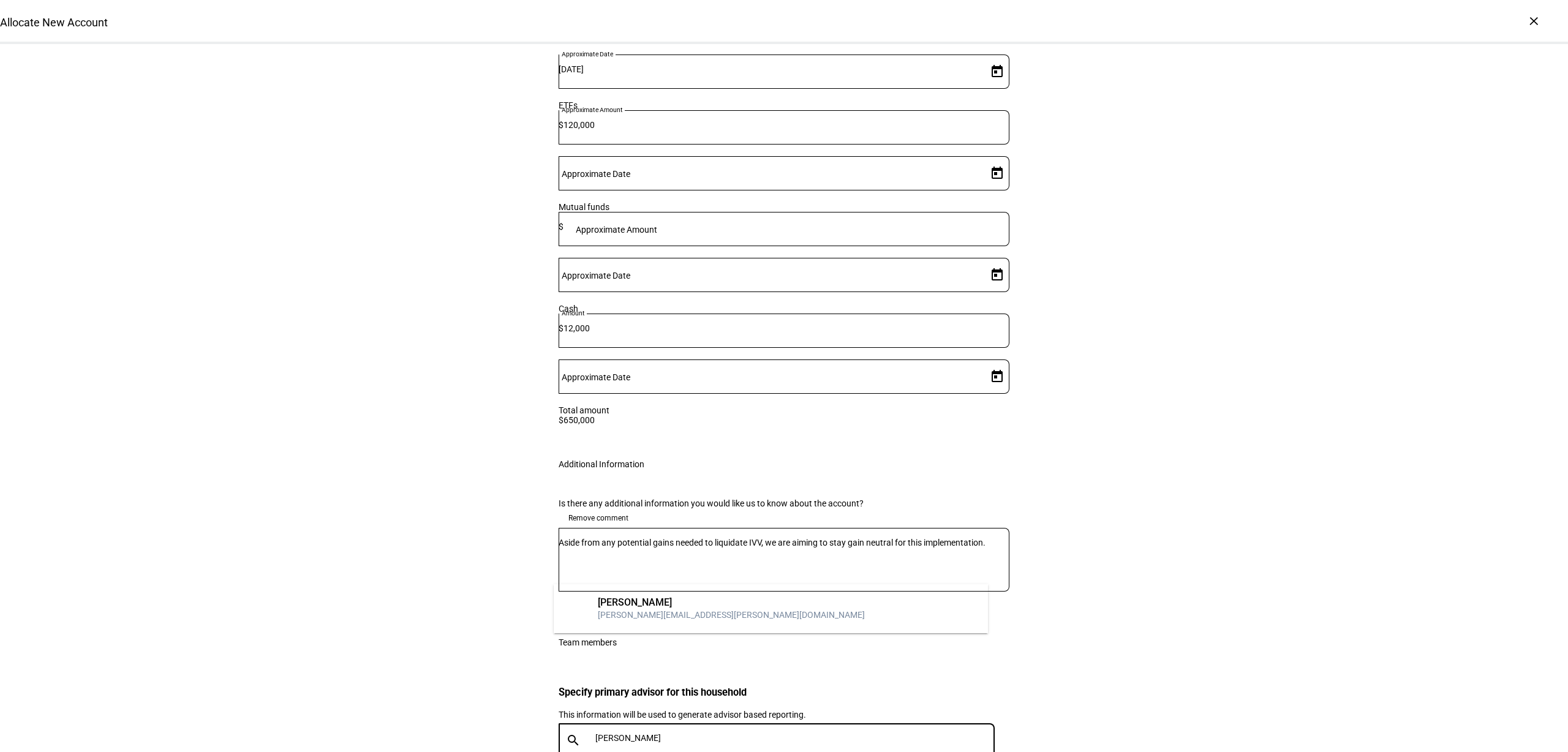
click at [741, 605] on mat-option "[PERSON_NAME] Smalley [EMAIL_ADDRESS][PERSON_NAME][DOMAIN_NAME]" at bounding box center [770, 609] width 435 height 39
click at [996, 709] on div "This information will be used to generate advisor based reporting." at bounding box center [784, 714] width 451 height 12
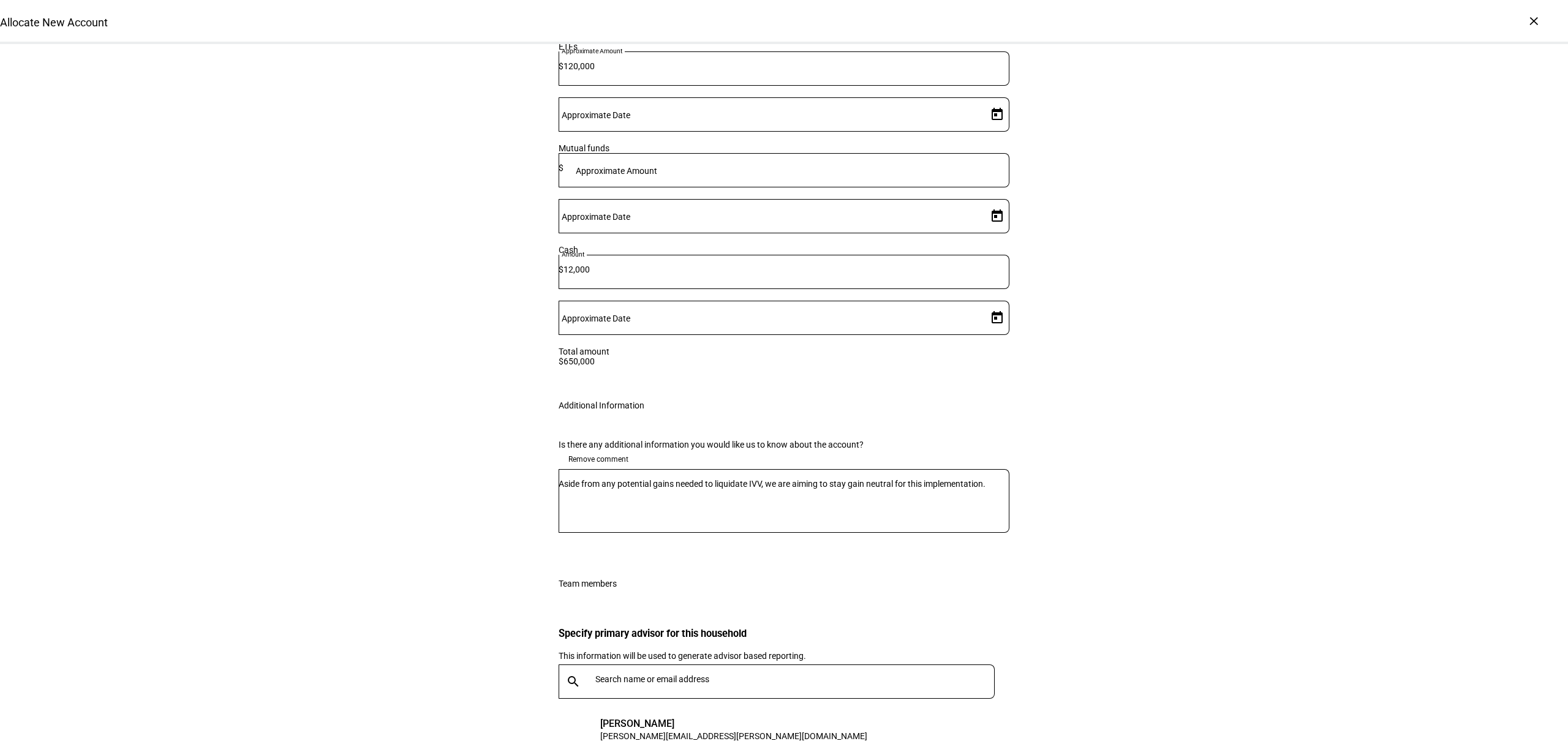
scroll to position [1889, 0]
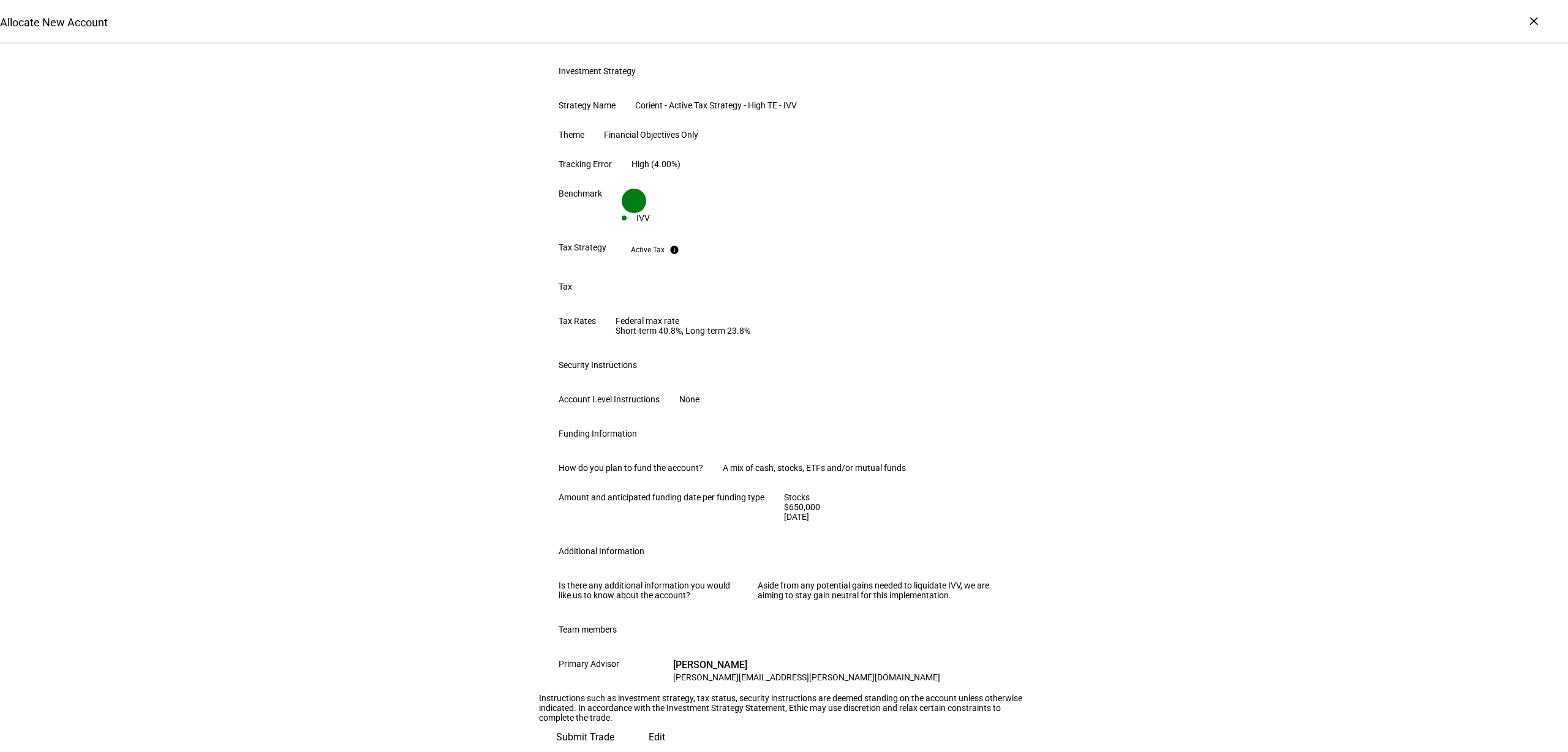
scroll to position [520, 0]
click at [614, 723] on span "Submit Trade" at bounding box center [585, 738] width 58 height 30
click at [306, 502] on div "Review Trade Request One more step - Please review the instructions and click t…" at bounding box center [784, 318] width 1568 height 867
